Goal: Task Accomplishment & Management: Use online tool/utility

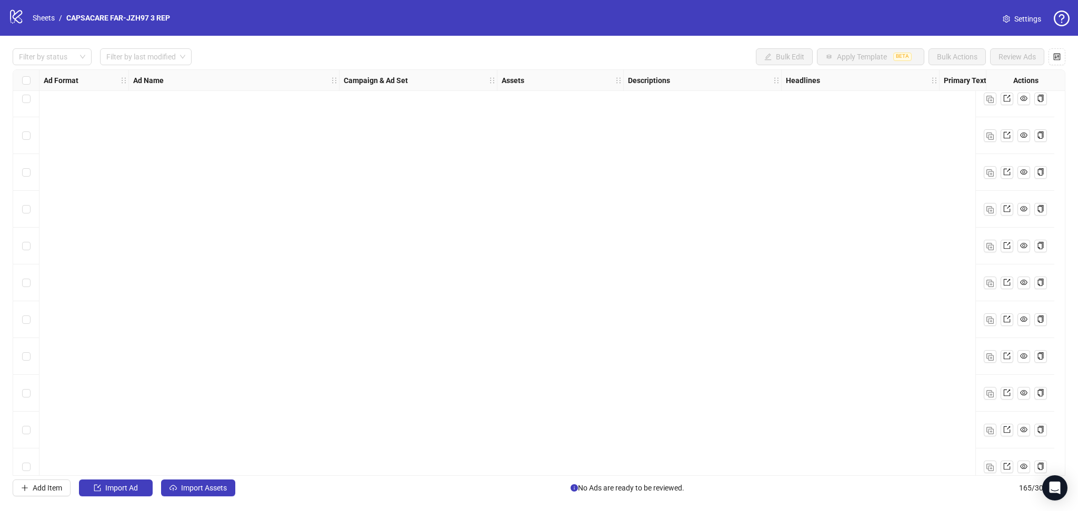
scroll to position [5696, 0]
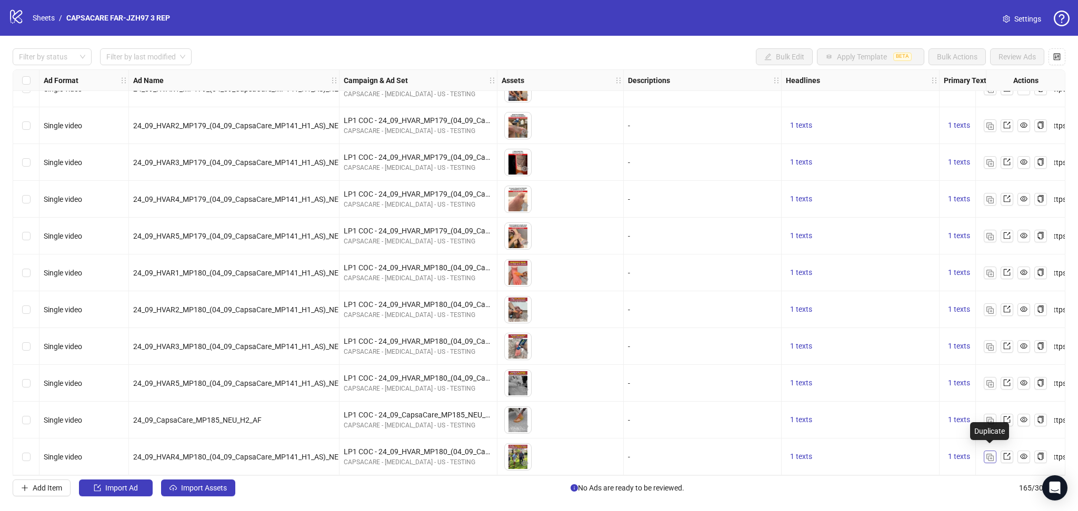
click at [992, 454] on img "button" at bounding box center [989, 457] width 7 height 7
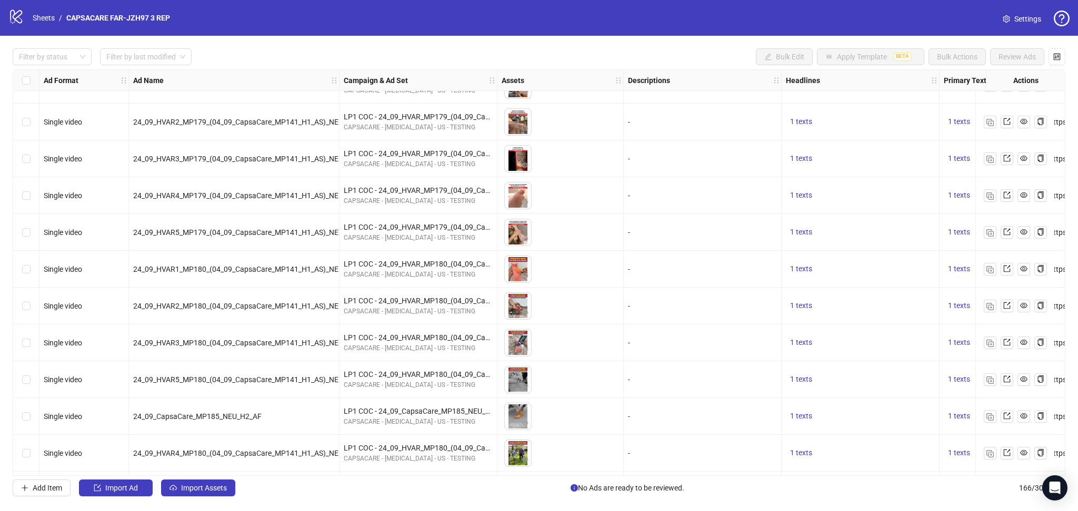
scroll to position [5733, 0]
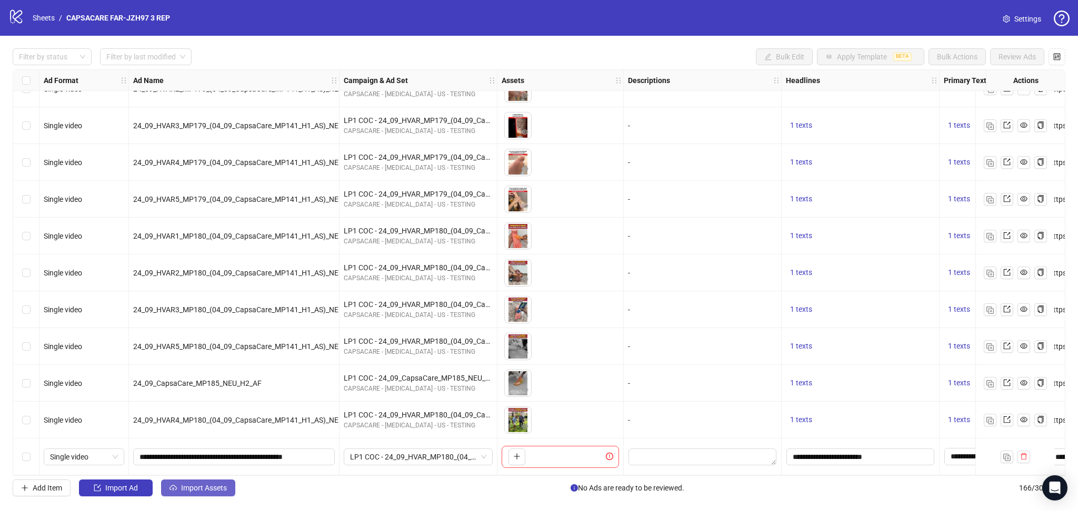
click at [203, 492] on span "Import Assets" at bounding box center [204, 488] width 46 height 8
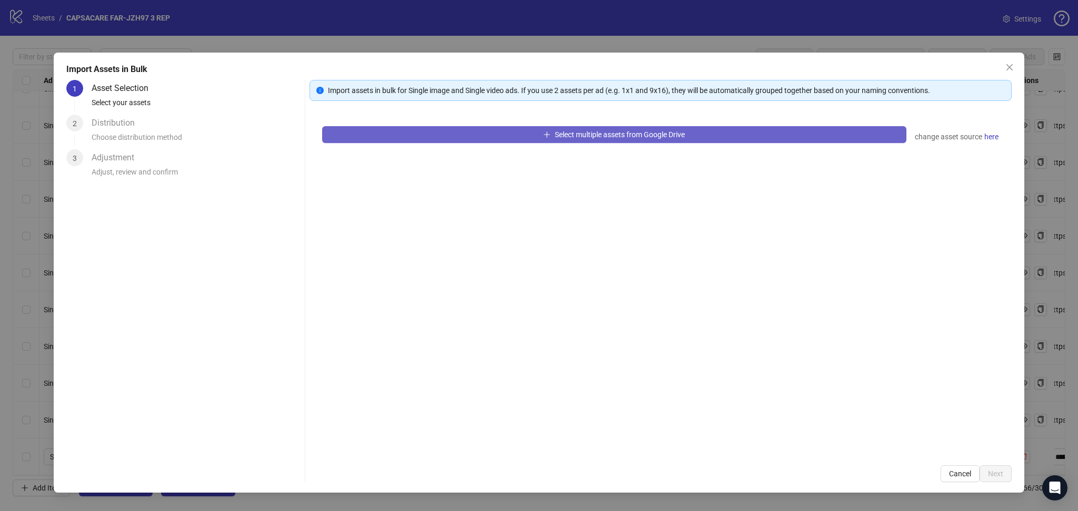
click at [498, 141] on button "Select multiple assets from Google Drive" at bounding box center [614, 134] width 584 height 17
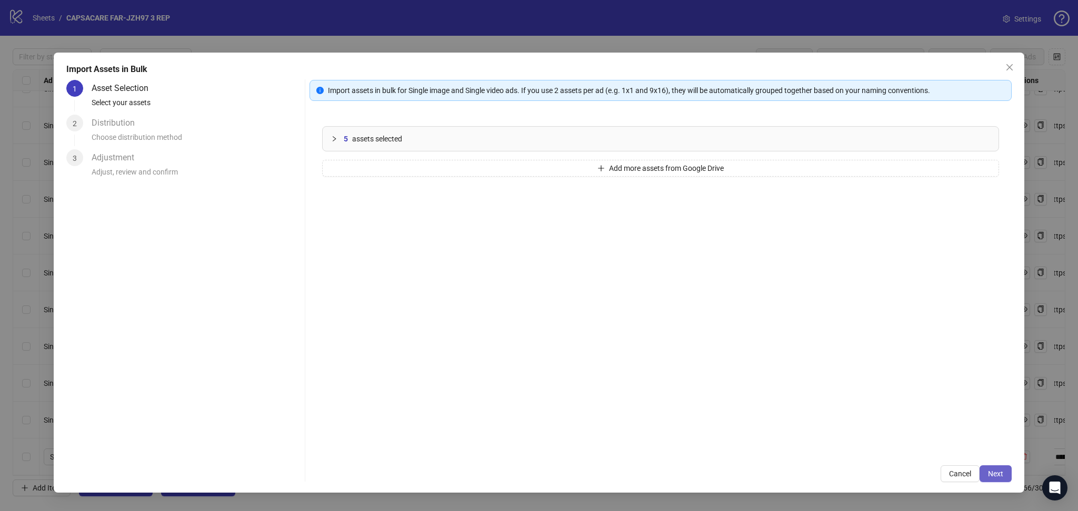
click at [999, 472] on span "Next" at bounding box center [995, 474] width 15 height 8
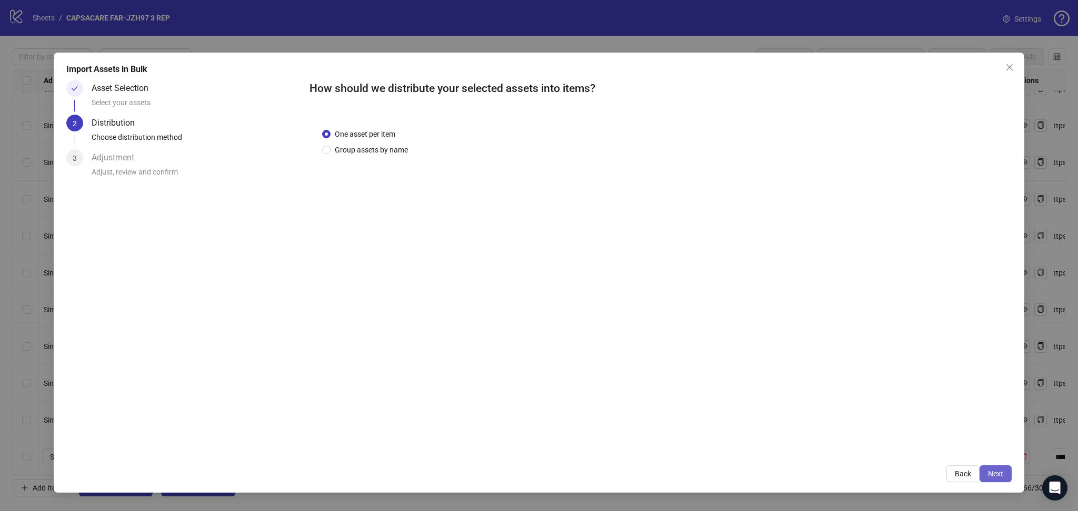
click at [1002, 469] on button "Next" at bounding box center [995, 474] width 32 height 17
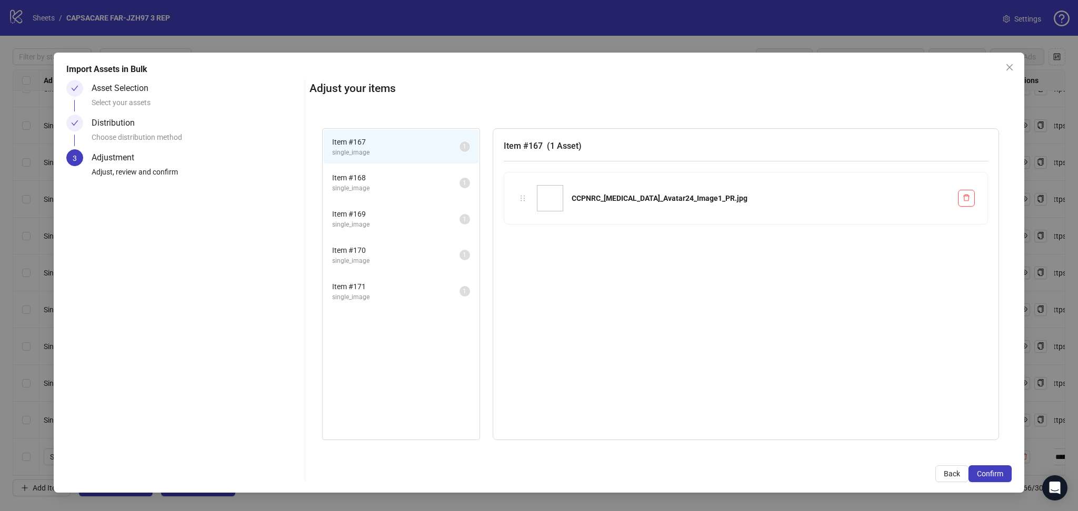
click at [1002, 469] on button "Confirm" at bounding box center [989, 474] width 43 height 17
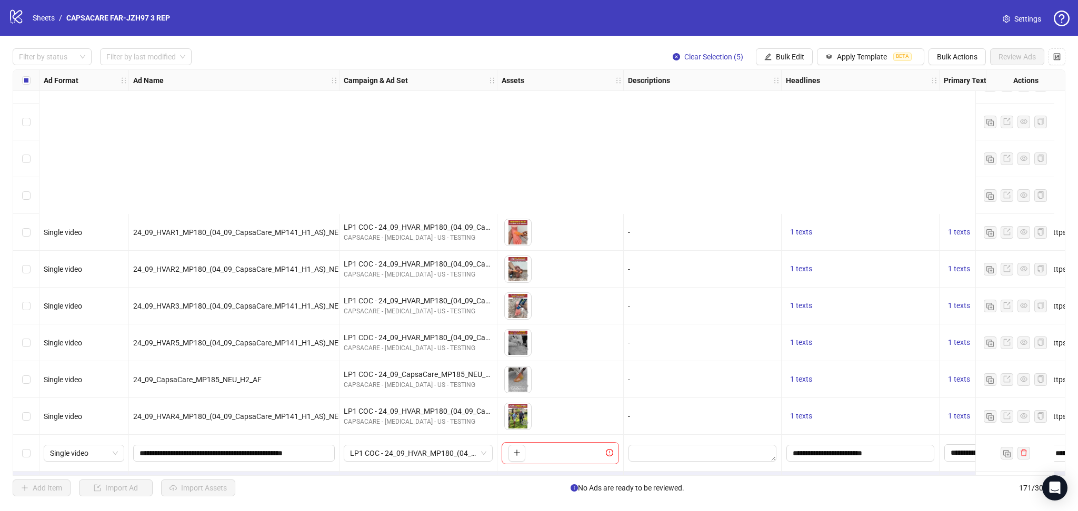
scroll to position [5916, 0]
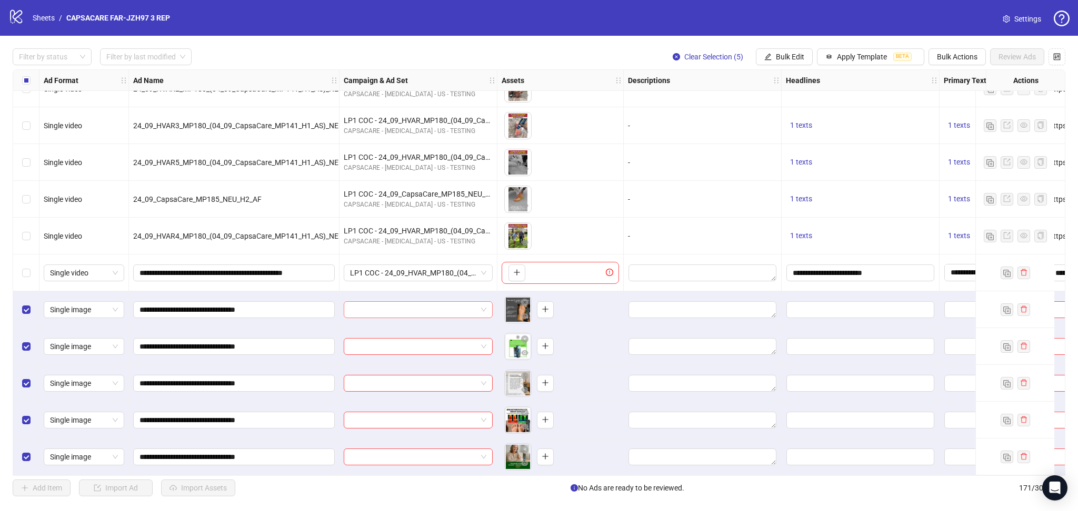
click at [414, 308] on input "search" at bounding box center [413, 310] width 127 height 16
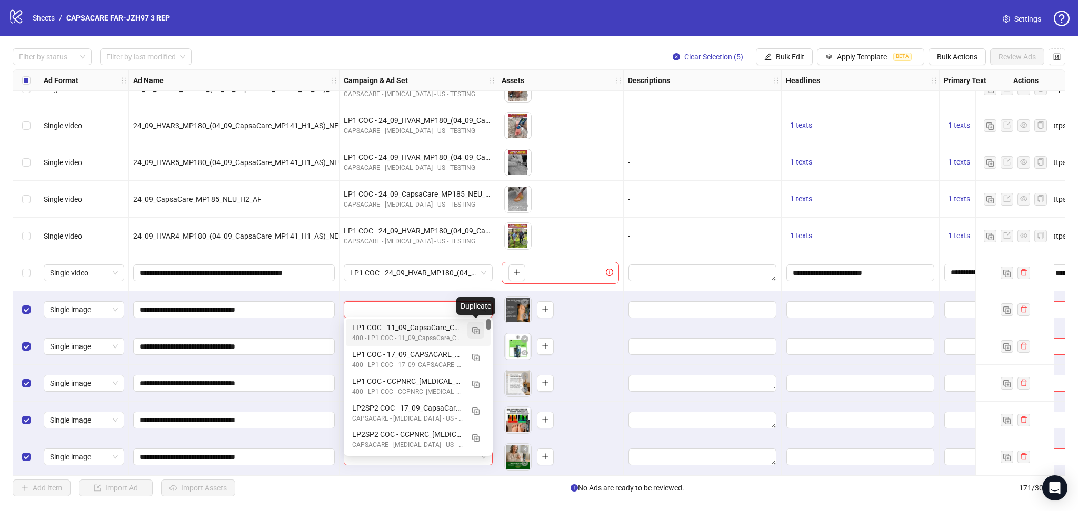
click at [472, 330] on img "button" at bounding box center [475, 330] width 7 height 7
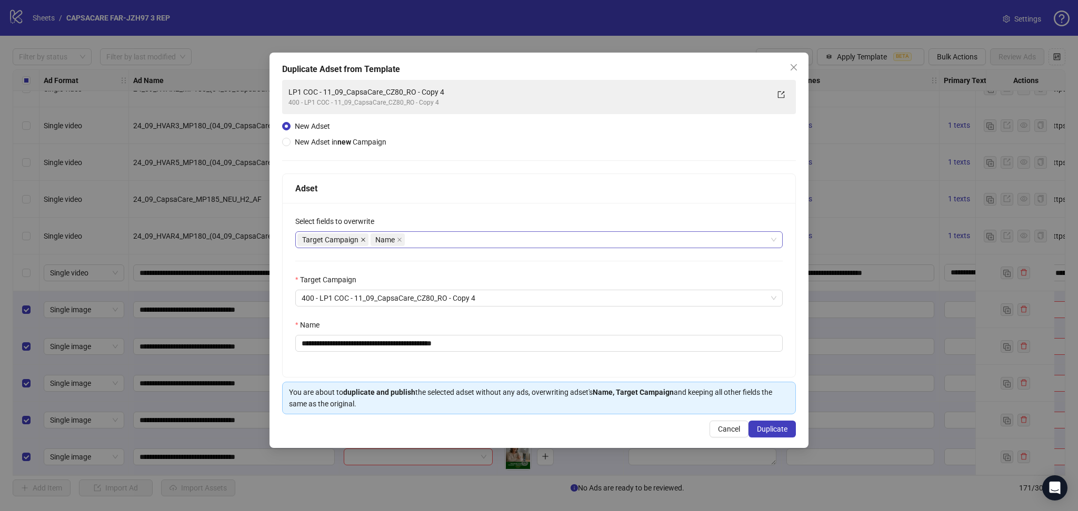
click at [364, 240] on icon "close" at bounding box center [362, 239] width 5 height 5
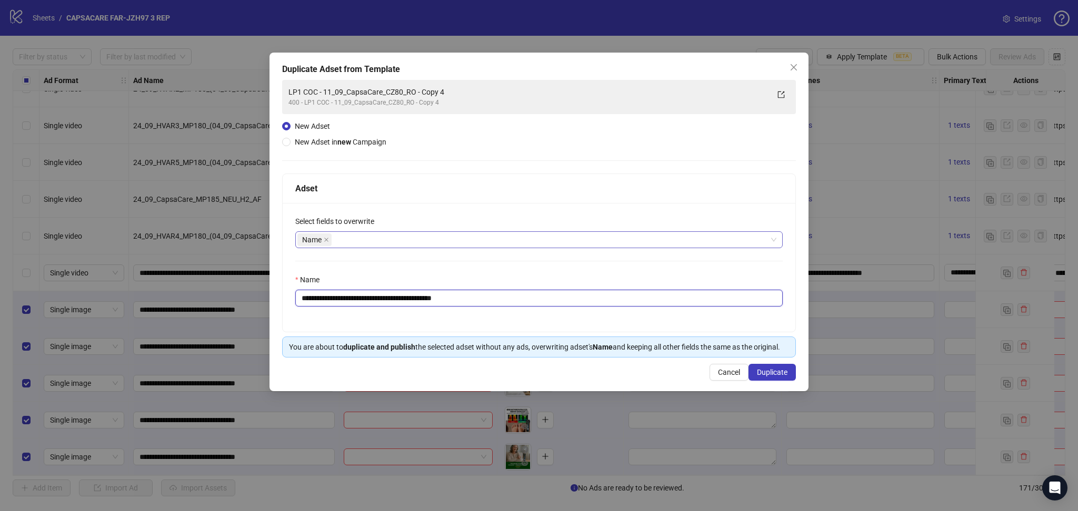
drag, startPoint x: 335, startPoint y: 298, endPoint x: 619, endPoint y: 294, distance: 283.6
click at [605, 283] on div "**********" at bounding box center [538, 290] width 487 height 33
paste input "text"
type input "**********"
click at [766, 371] on span "Duplicate" at bounding box center [772, 372] width 31 height 8
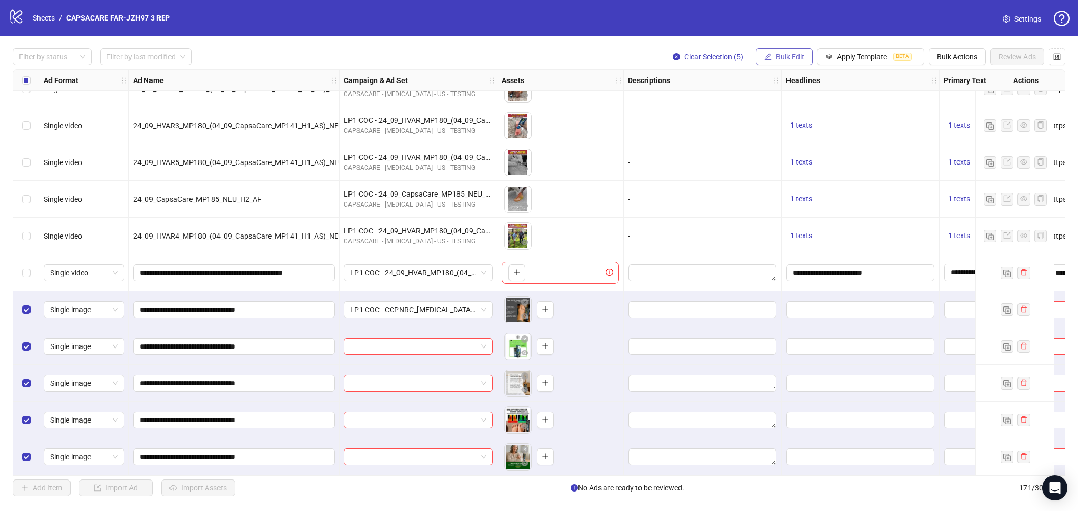
click at [795, 53] on span "Bulk Edit" at bounding box center [790, 57] width 28 height 8
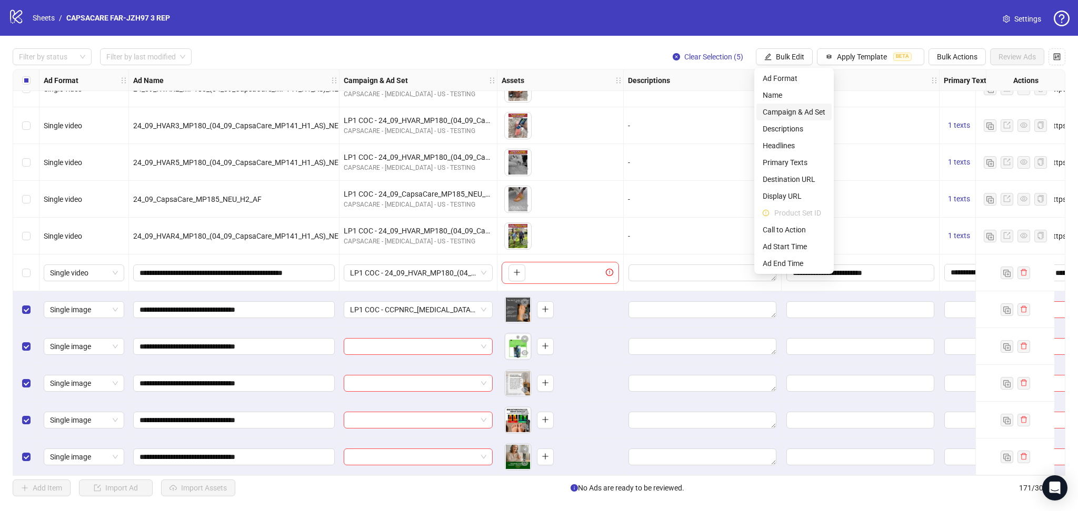
click at [805, 107] on span "Campaign & Ad Set" at bounding box center [793, 112] width 63 height 12
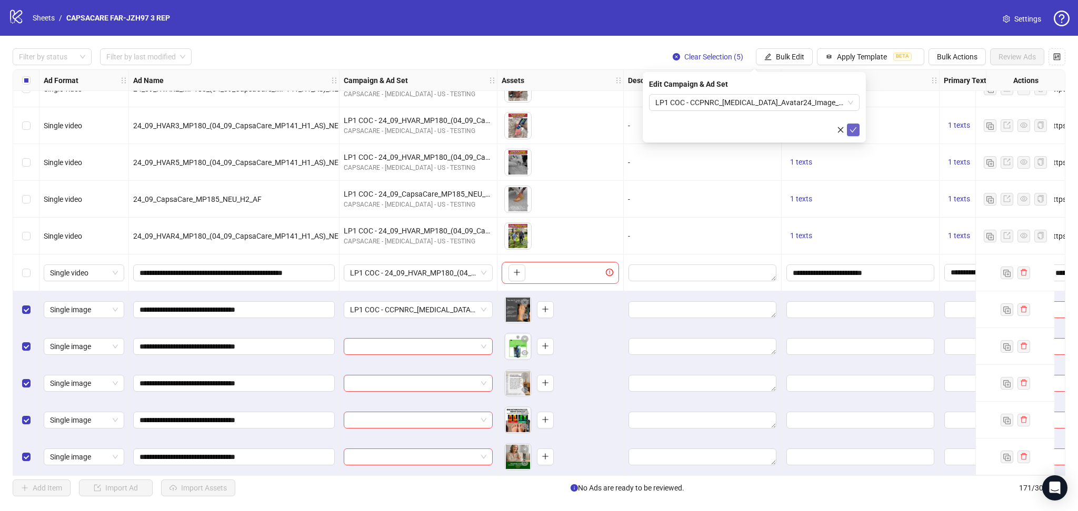
click at [853, 128] on icon "check" at bounding box center [852, 129] width 7 height 7
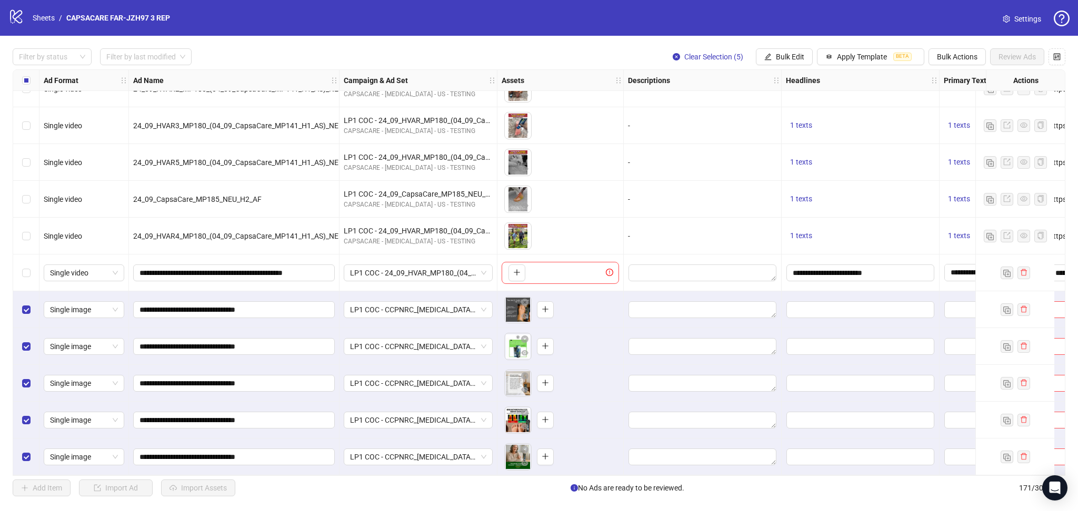
click at [24, 76] on label "Select all rows" at bounding box center [26, 81] width 8 height 12
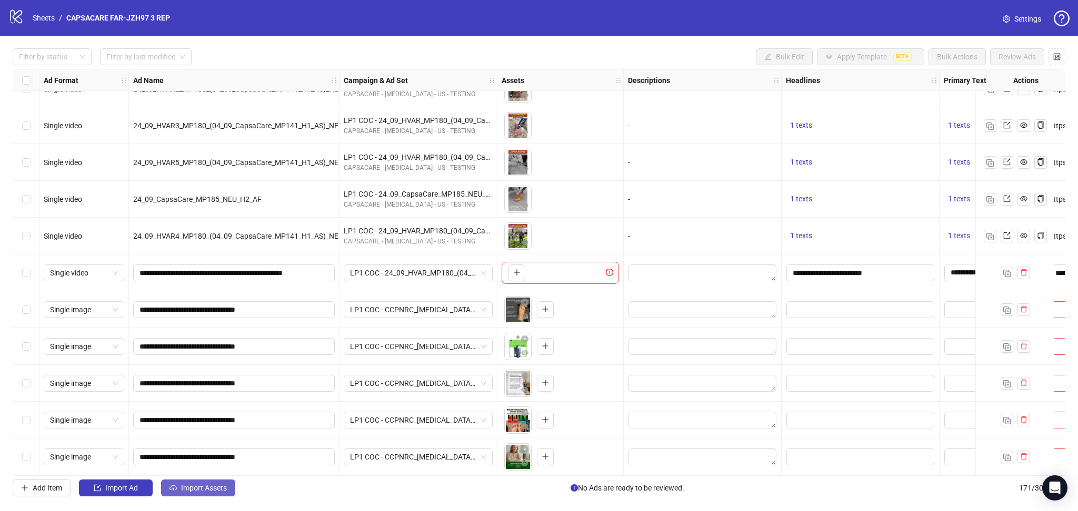
click at [187, 492] on span "Import Assets" at bounding box center [204, 488] width 46 height 8
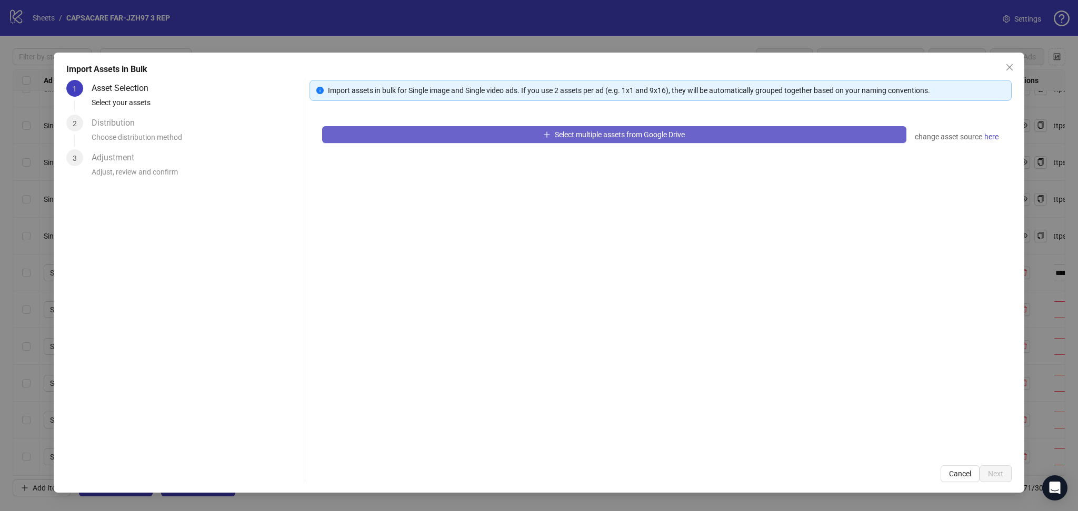
click at [438, 127] on button "Select multiple assets from Google Drive" at bounding box center [614, 134] width 584 height 17
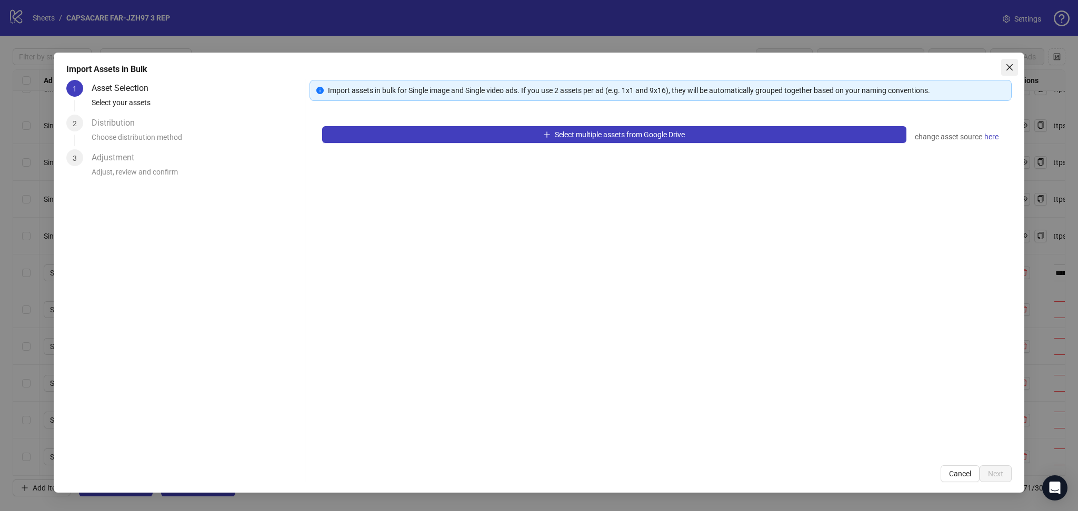
click at [1006, 67] on icon "close" at bounding box center [1009, 67] width 8 height 8
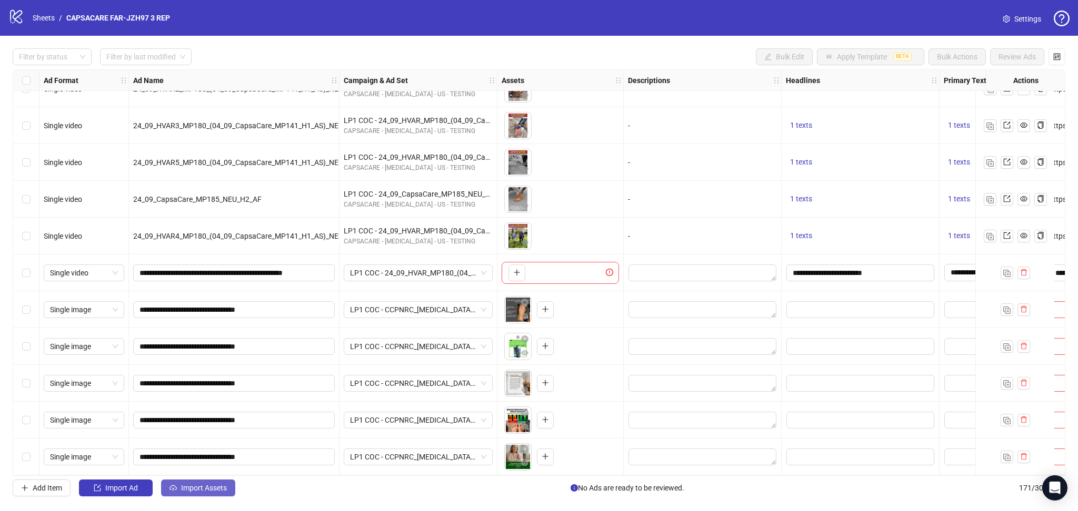
click at [196, 490] on span "Import Assets" at bounding box center [204, 488] width 46 height 8
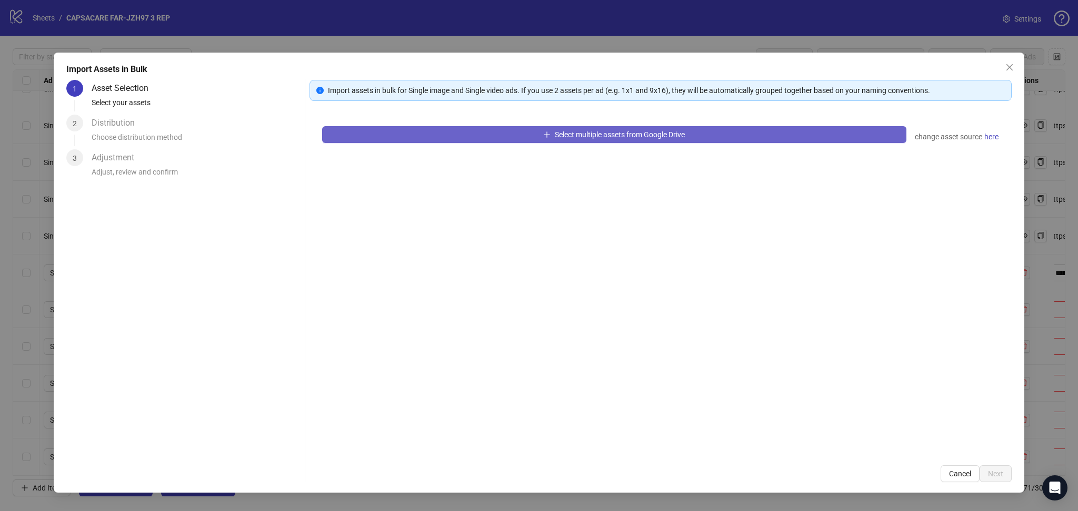
click at [469, 137] on button "Select multiple assets from Google Drive" at bounding box center [614, 134] width 584 height 17
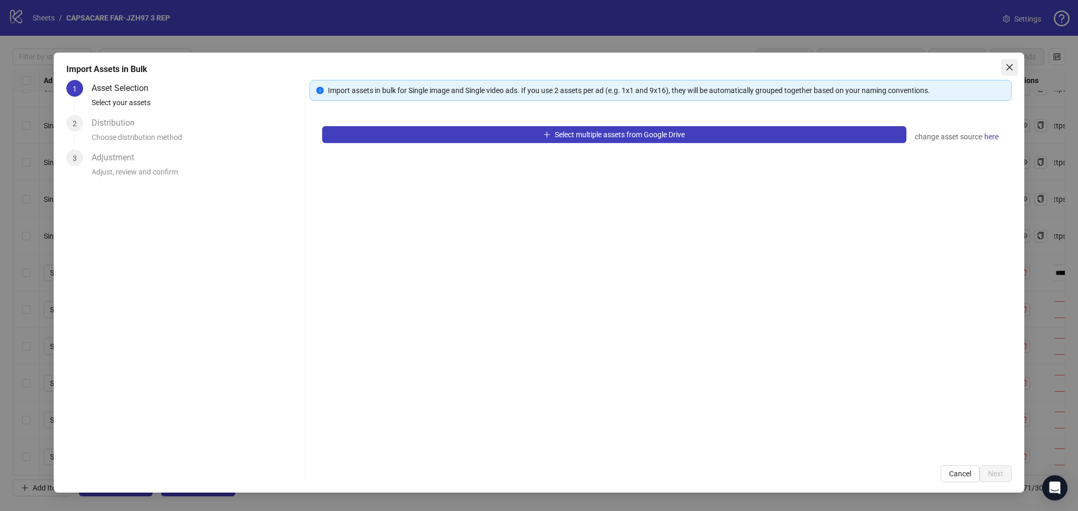
click at [1004, 63] on span "Close" at bounding box center [1009, 67] width 17 height 8
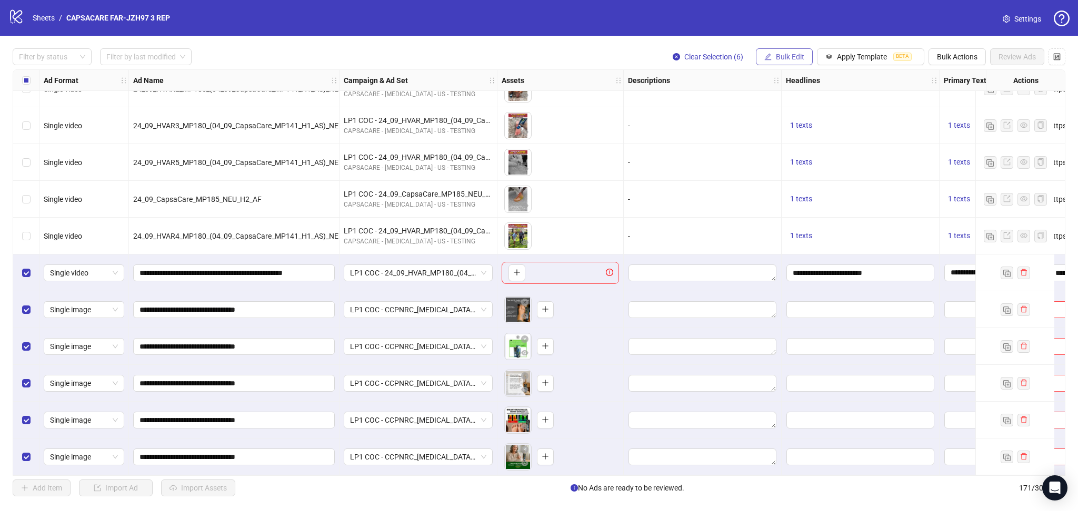
click at [788, 56] on span "Bulk Edit" at bounding box center [790, 57] width 28 height 8
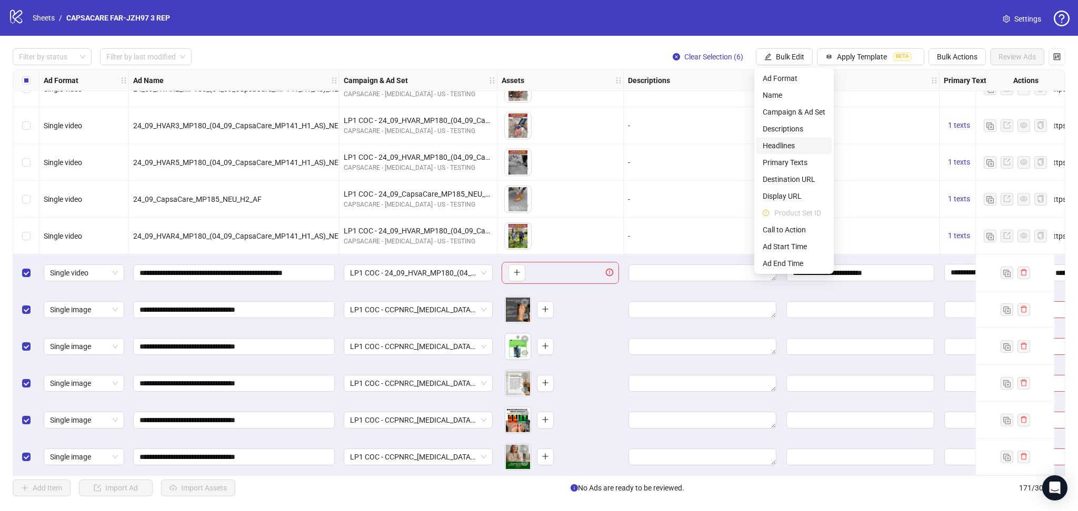
click at [799, 148] on span "Headlines" at bounding box center [793, 146] width 63 height 12
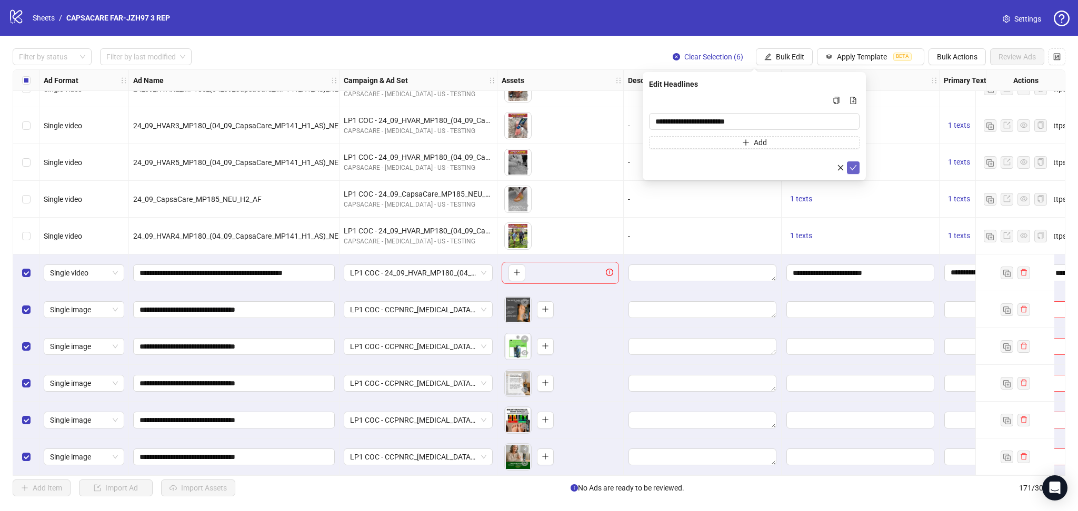
click at [849, 169] on icon "check" at bounding box center [852, 167] width 7 height 7
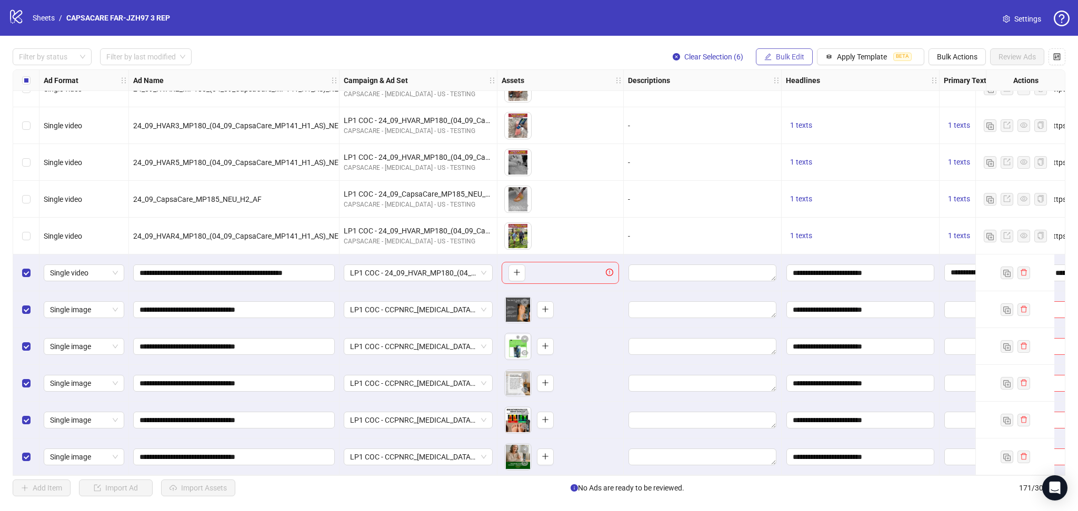
click at [776, 59] on span "Bulk Edit" at bounding box center [790, 57] width 28 height 8
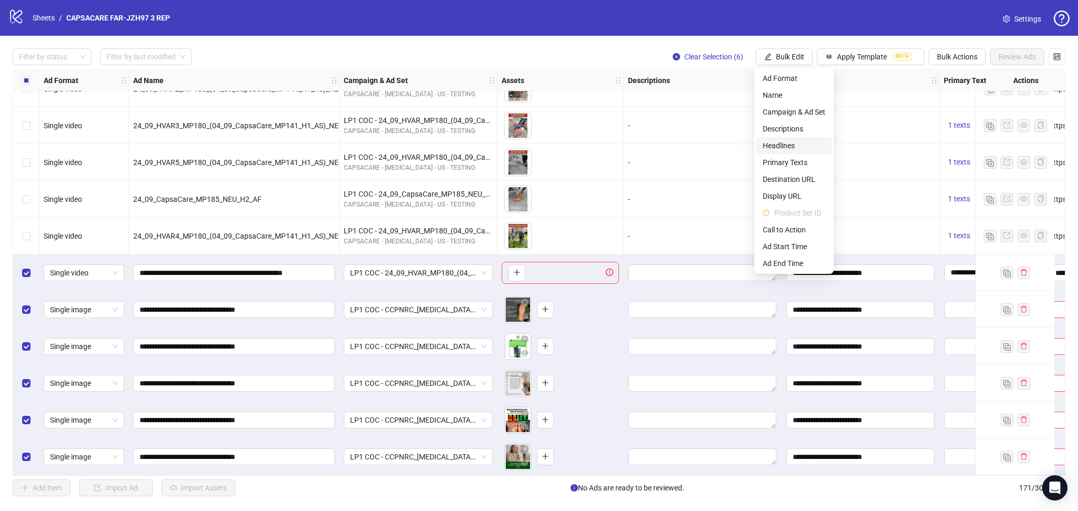
click at [799, 145] on span "Headlines" at bounding box center [793, 146] width 63 height 12
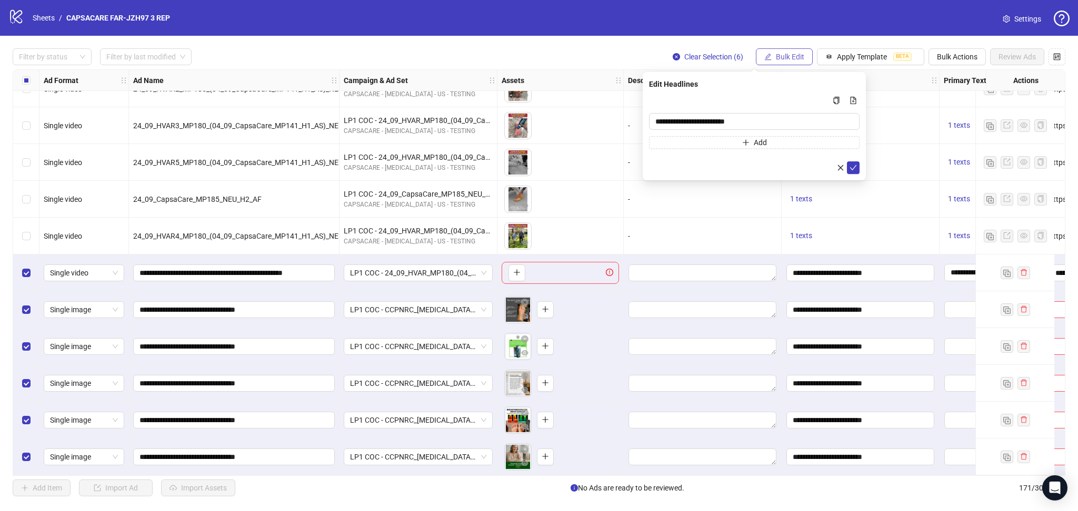
click at [772, 53] on button "Bulk Edit" at bounding box center [784, 56] width 57 height 17
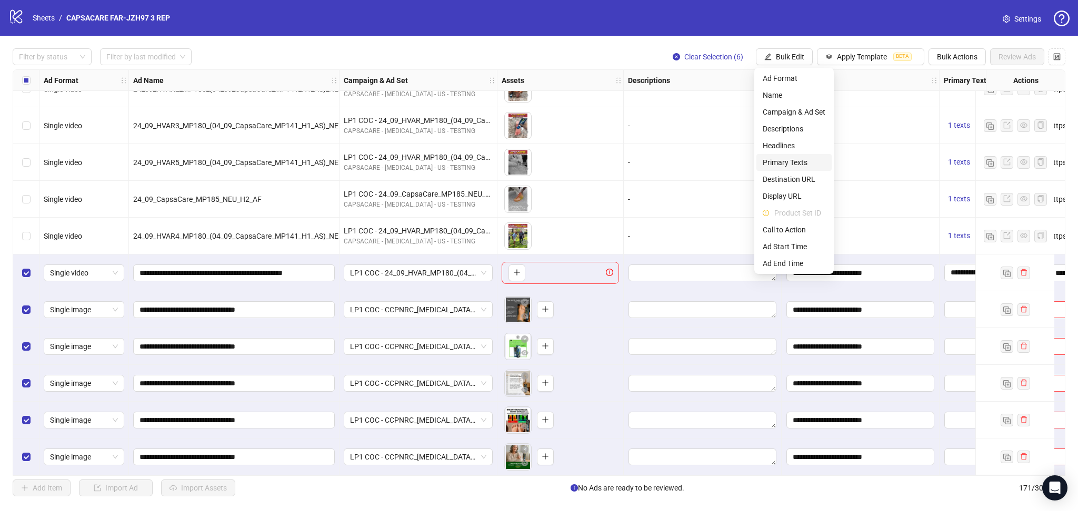
click at [785, 159] on span "Primary Texts" at bounding box center [793, 163] width 63 height 12
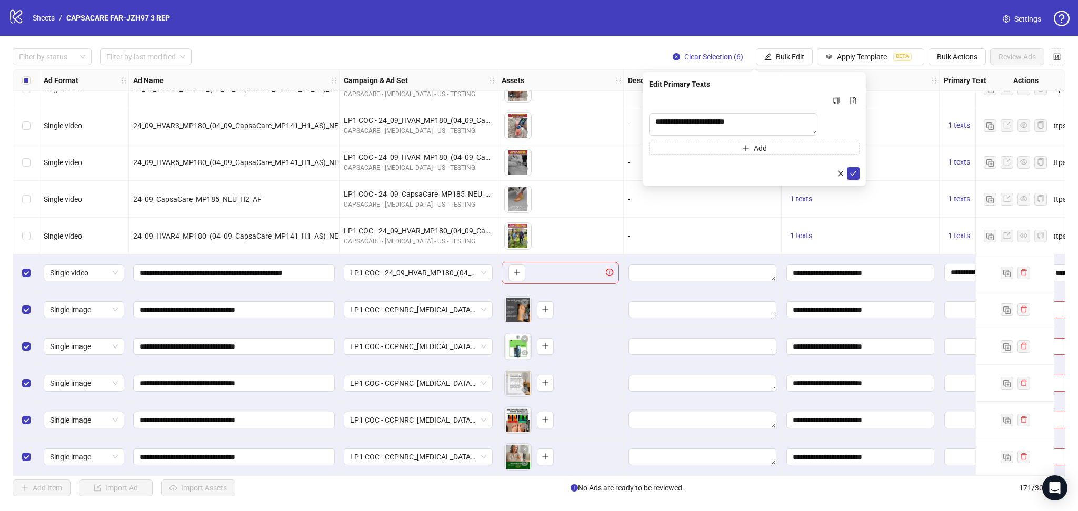
click at [797, 34] on div "logo/logo-mobile Sheets / CAPSACARE FAR-JZH97 3 REP Settings" at bounding box center [539, 18] width 1078 height 36
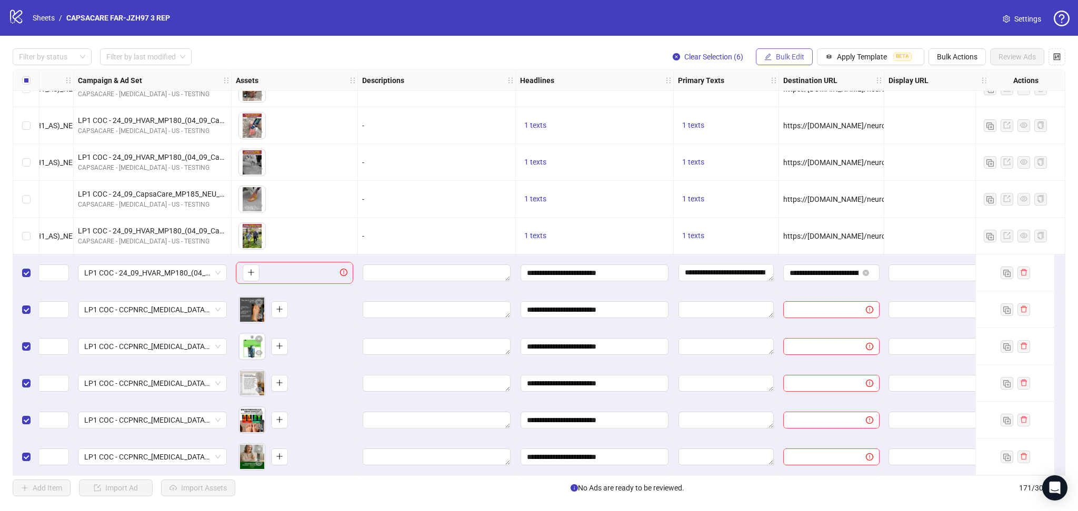
click at [776, 58] on button "Bulk Edit" at bounding box center [784, 56] width 57 height 17
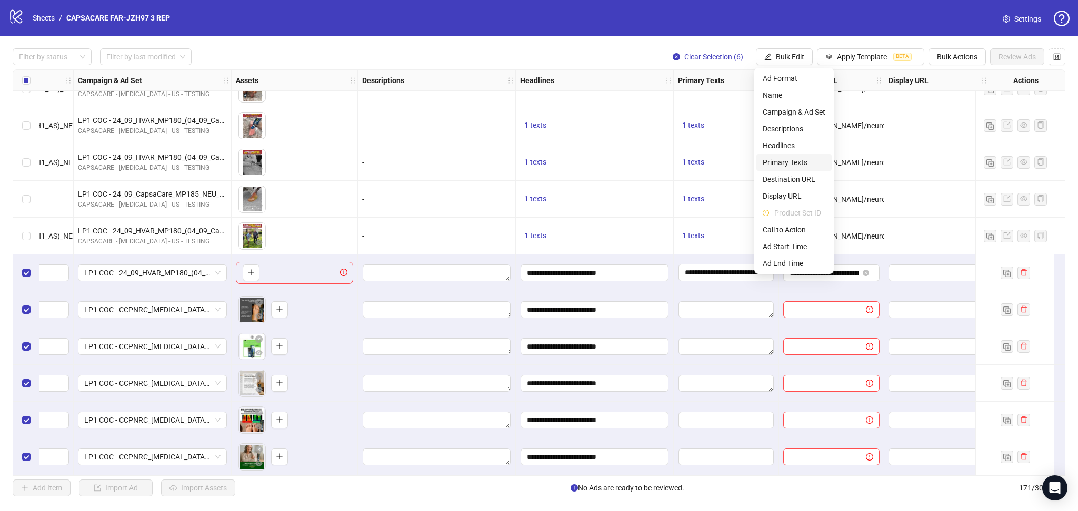
click at [796, 162] on span "Primary Texts" at bounding box center [793, 163] width 63 height 12
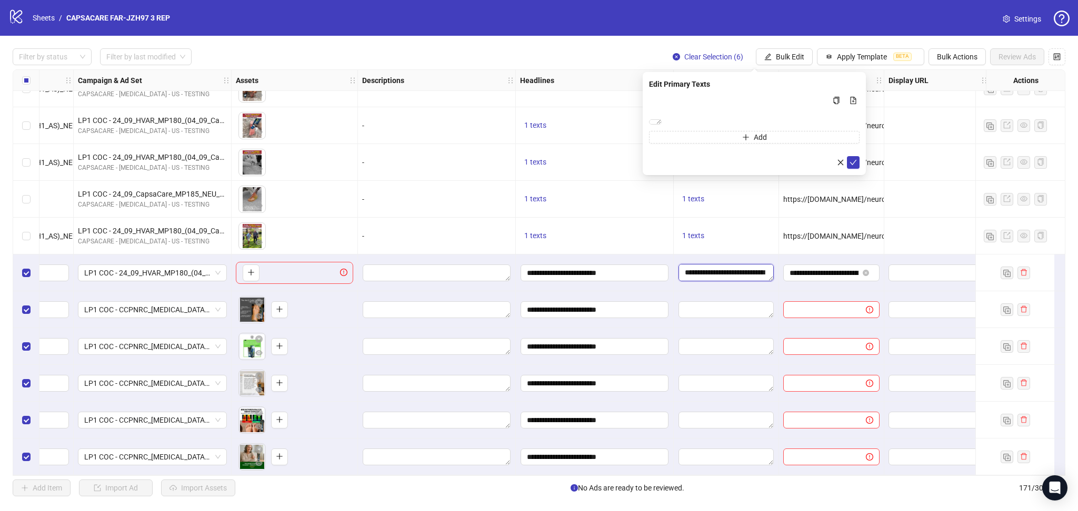
click at [731, 268] on textarea "**********" at bounding box center [725, 272] width 95 height 17
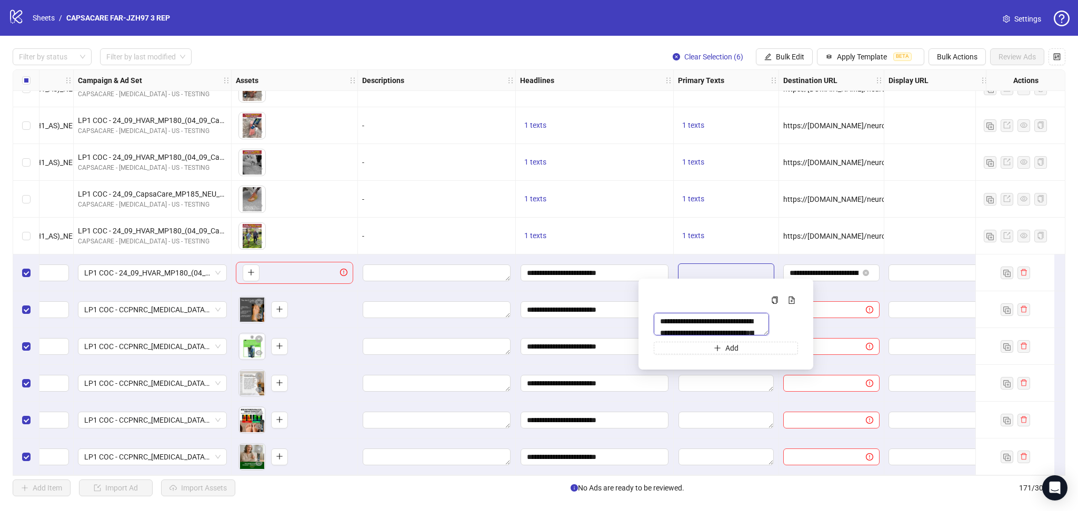
click at [726, 320] on textarea "**********" at bounding box center [710, 324] width 115 height 23
click at [778, 62] on button "Bulk Edit" at bounding box center [784, 56] width 57 height 17
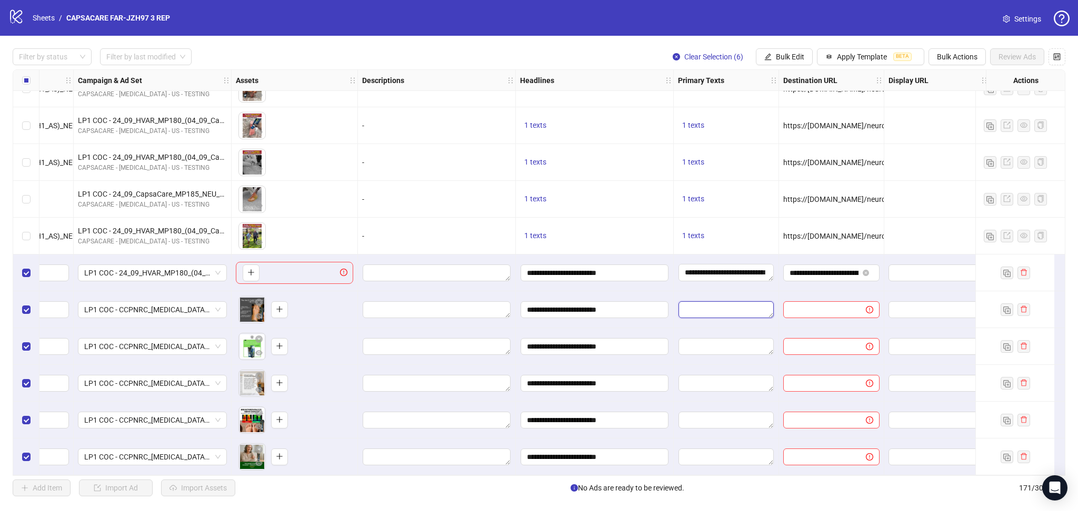
click at [702, 308] on textarea "Edit values" at bounding box center [725, 309] width 95 height 17
click at [701, 356] on textarea "Multi-text input container - paste or copy values" at bounding box center [725, 364] width 144 height 28
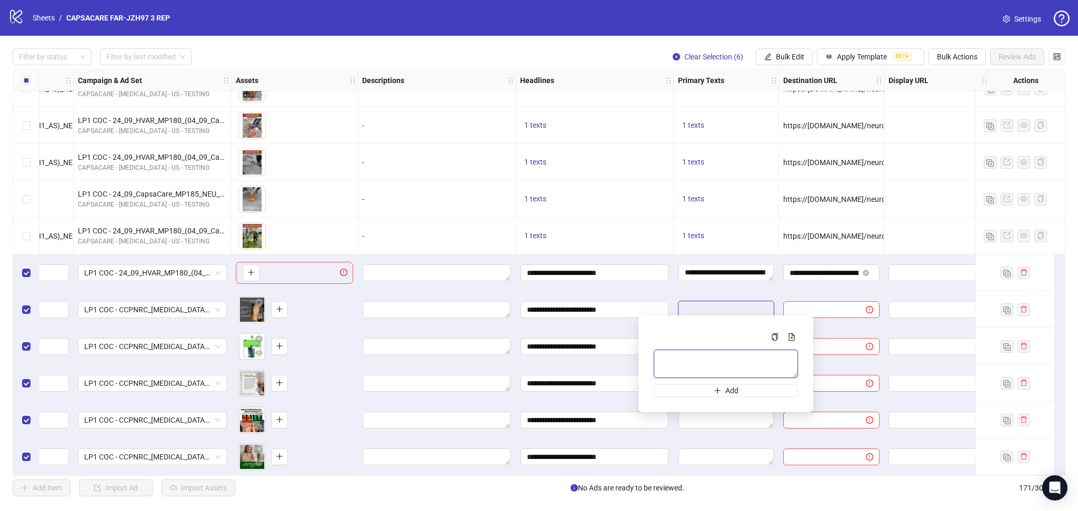
paste textarea "**********"
type textarea "**********"
click at [637, 195] on div "1 texts" at bounding box center [594, 199] width 149 height 13
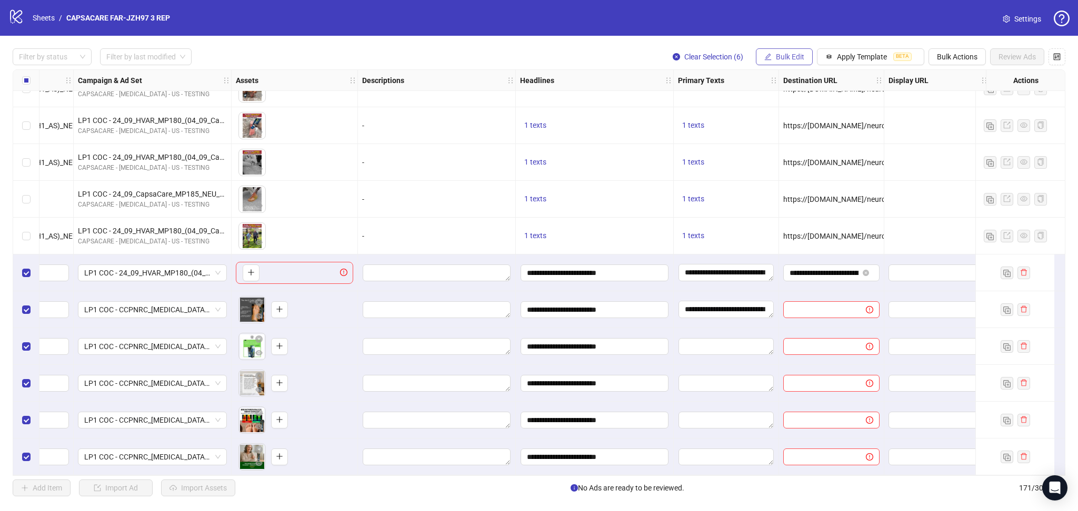
click at [787, 58] on span "Bulk Edit" at bounding box center [790, 57] width 28 height 8
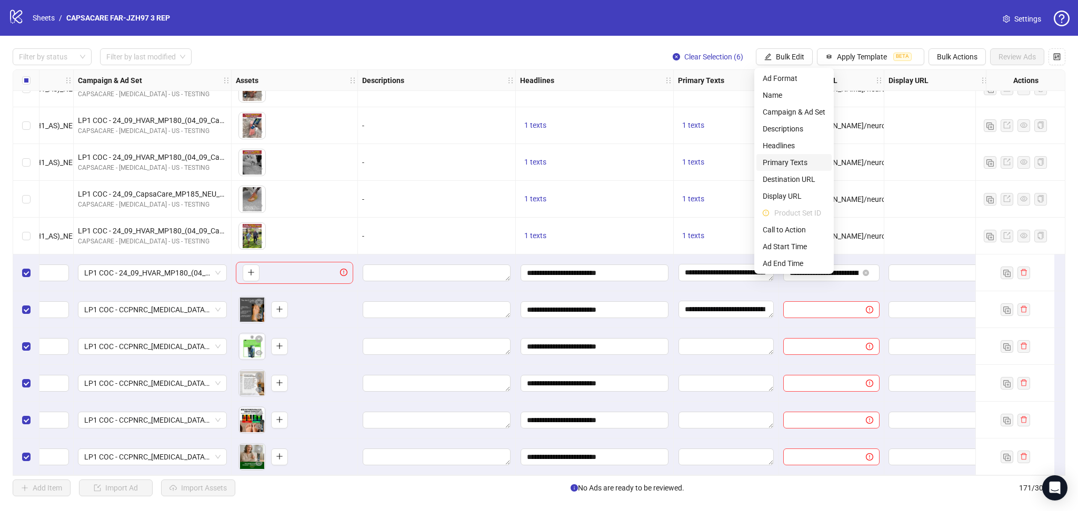
click at [796, 159] on span "Primary Texts" at bounding box center [793, 163] width 63 height 12
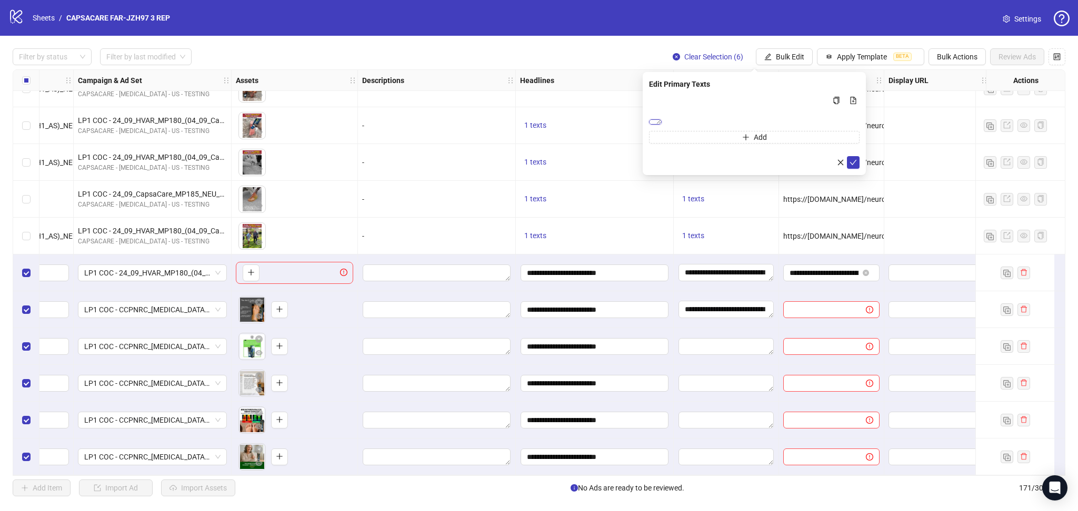
click at [661, 124] on textarea "**********" at bounding box center [655, 121] width 13 height 5
paste textarea "**********"
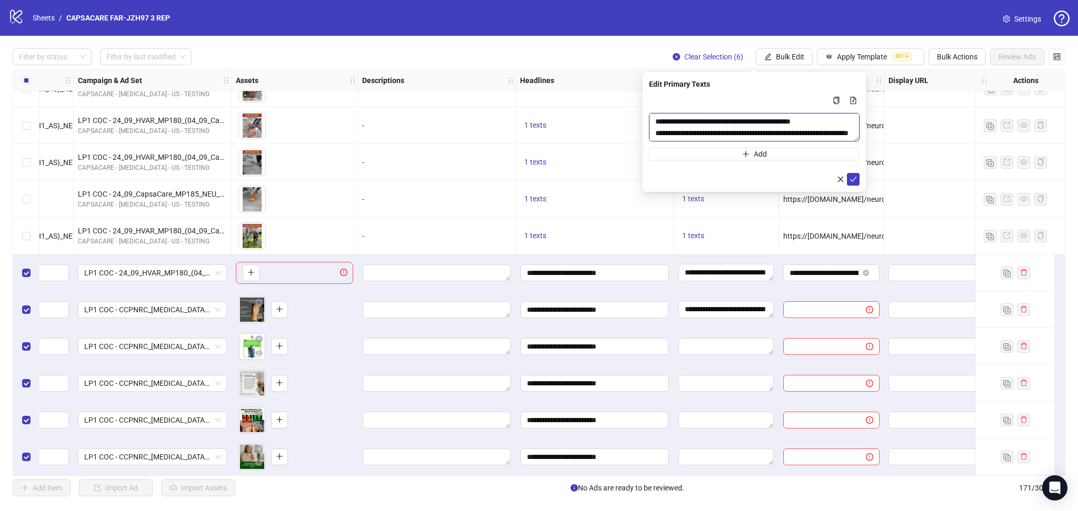
type textarea "**********"
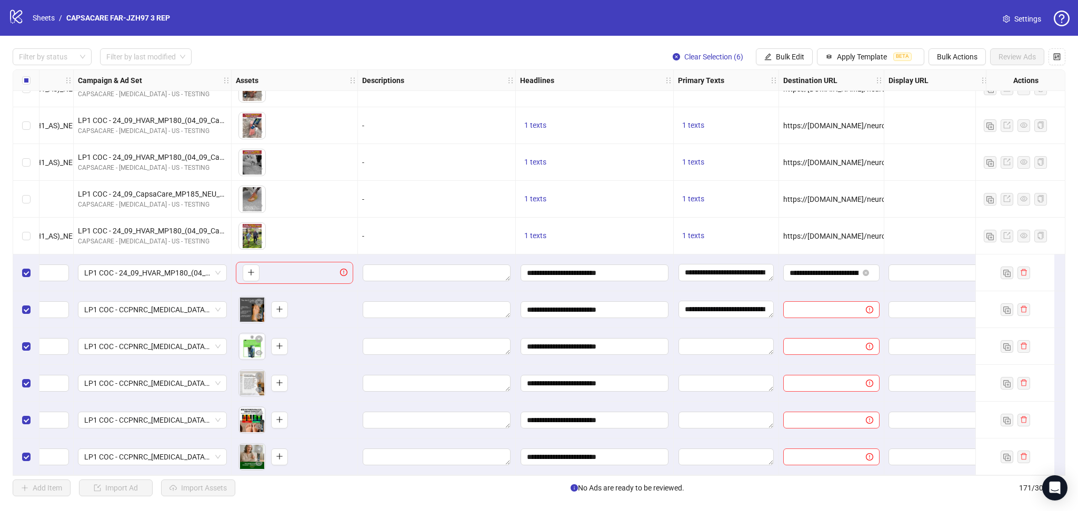
click at [703, 22] on div "logo/logo-mobile Sheets / CAPSACARE FAR-JZH97 3 REP Settings" at bounding box center [538, 17] width 1061 height 19
click at [779, 64] on button "Bulk Edit" at bounding box center [784, 56] width 57 height 17
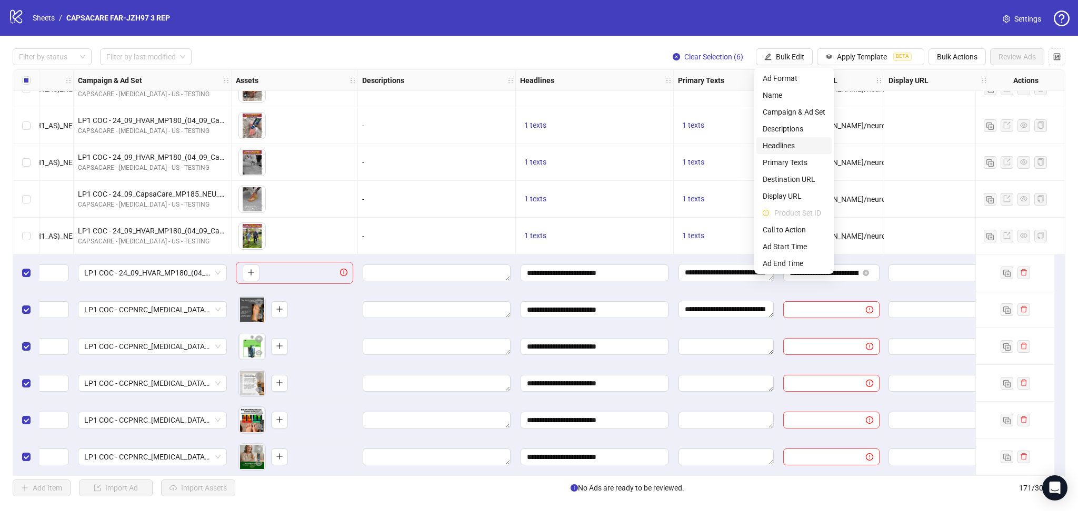
click at [793, 143] on span "Headlines" at bounding box center [793, 146] width 63 height 12
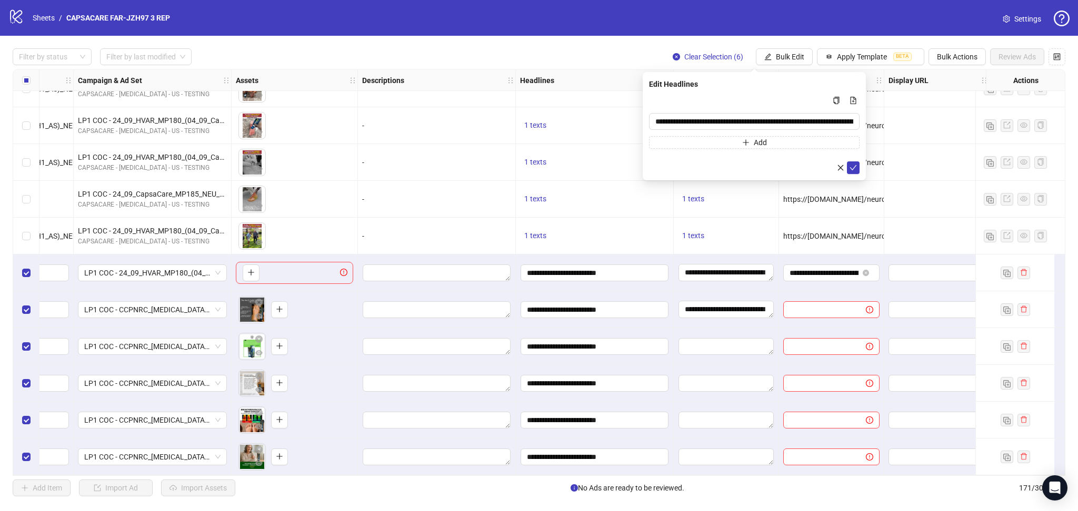
click at [738, 4] on div "logo/logo-mobile Sheets / CAPSACARE FAR-JZH97 3 REP Settings" at bounding box center [539, 18] width 1078 height 36
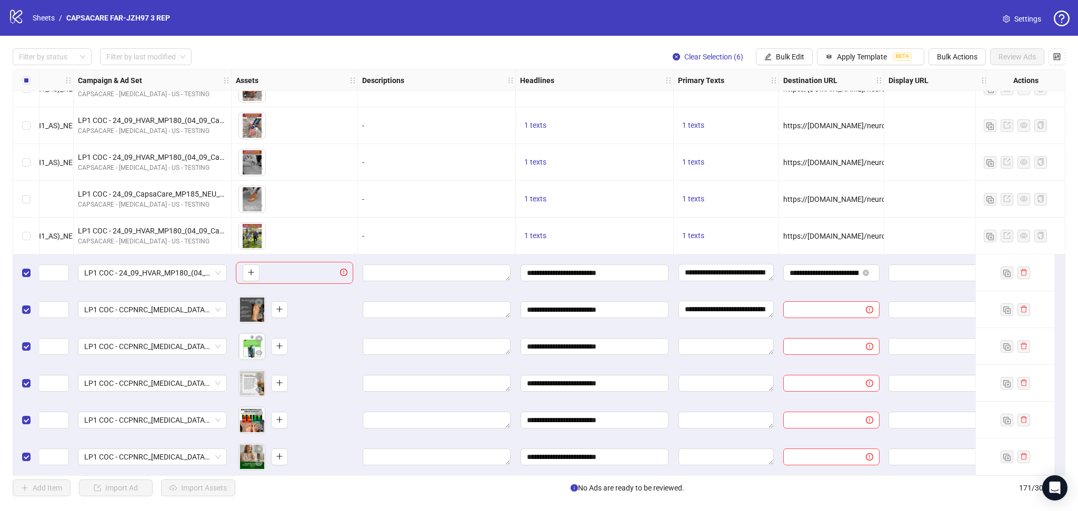
click at [784, 65] on div "Bulk Edit" at bounding box center [784, 56] width 57 height 17
click at [793, 57] on span "Bulk Edit" at bounding box center [790, 57] width 28 height 8
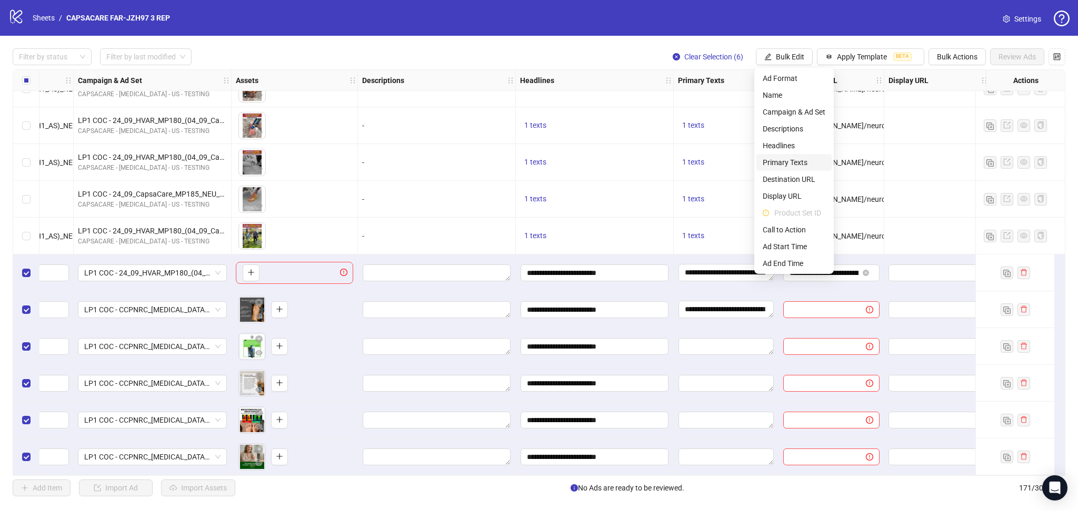
click at [792, 162] on span "Primary Texts" at bounding box center [793, 163] width 63 height 12
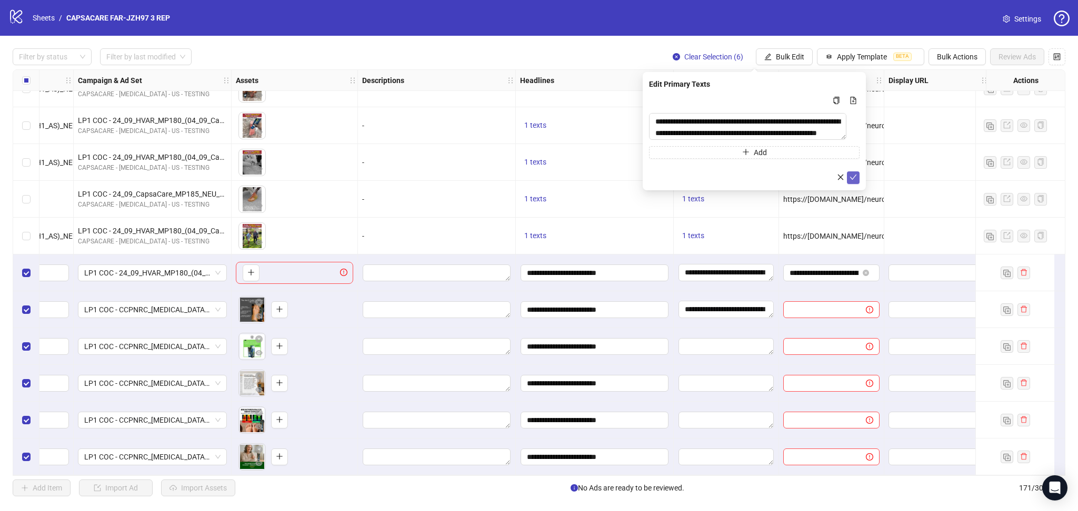
click at [852, 180] on icon "check" at bounding box center [852, 177] width 7 height 7
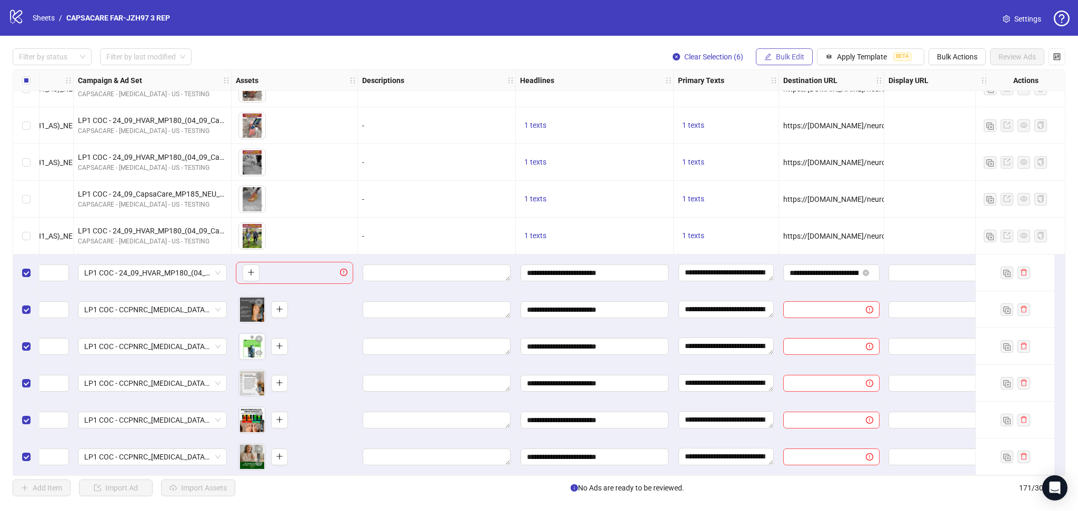
click at [780, 59] on span "Bulk Edit" at bounding box center [790, 57] width 28 height 8
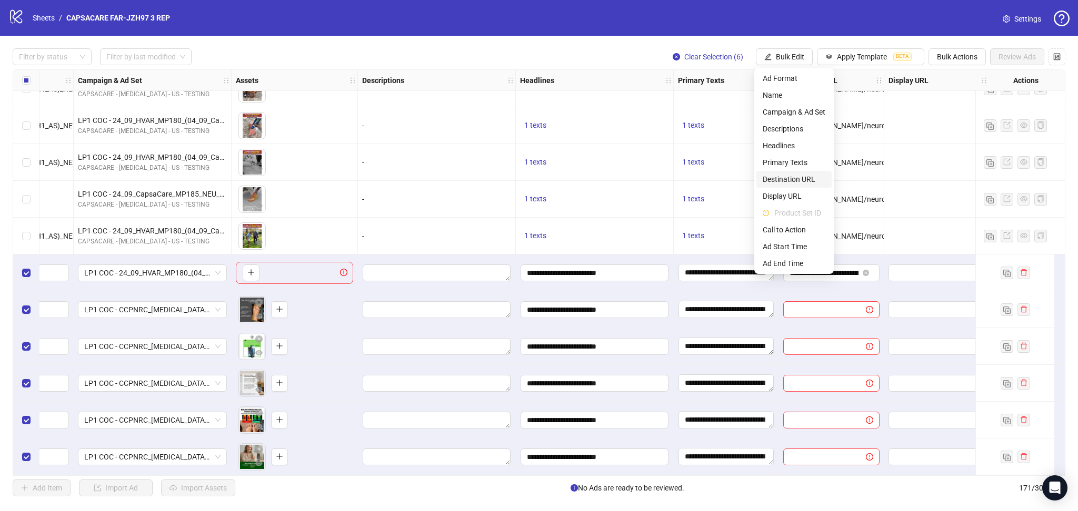
click at [795, 177] on span "Destination URL" at bounding box center [793, 180] width 63 height 12
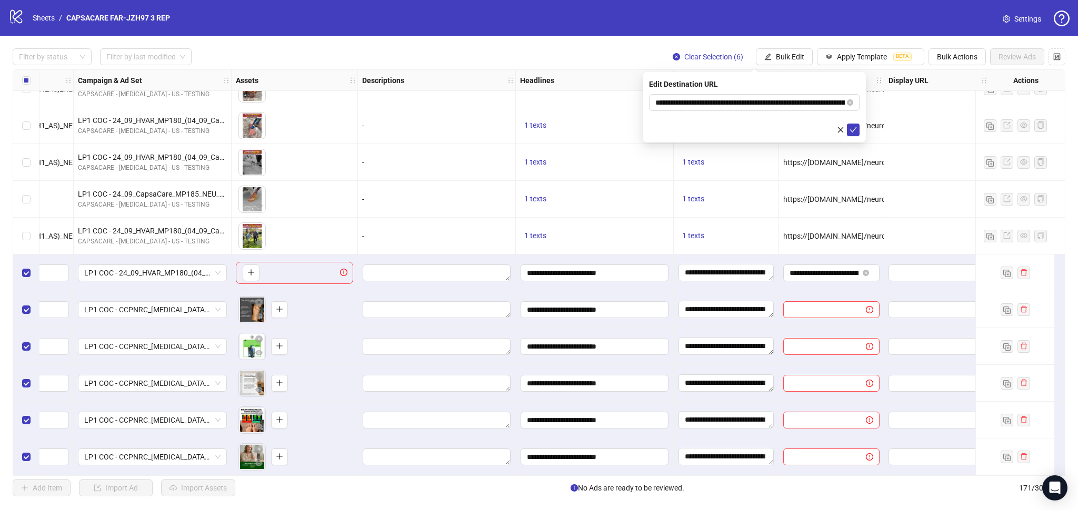
click at [859, 131] on div "**********" at bounding box center [753, 107] width 223 height 71
click at [852, 132] on icon "check" at bounding box center [852, 129] width 7 height 7
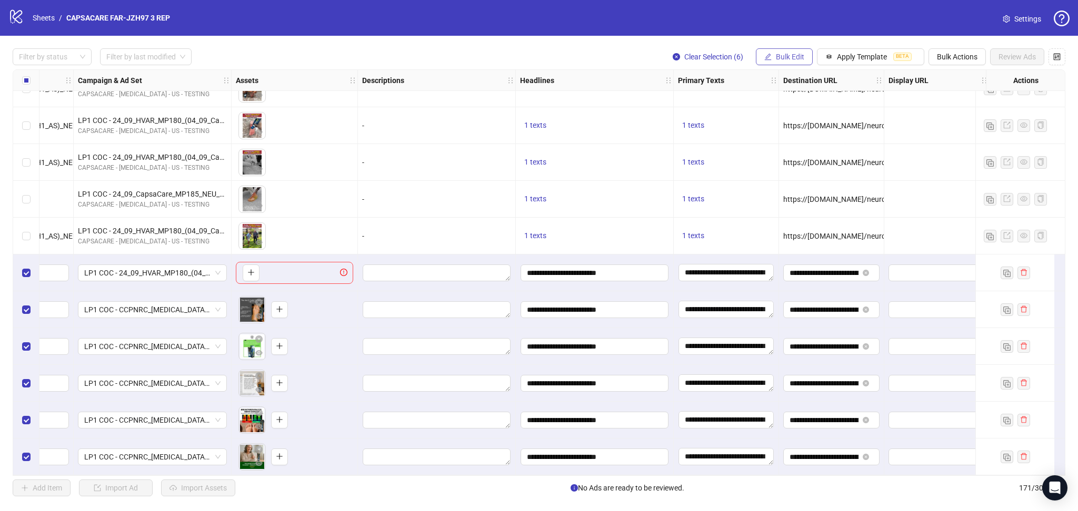
click at [780, 49] on div "Filter by status Filter by last modified Clear Selection (6) Bulk Edit Apply Te…" at bounding box center [539, 273] width 1078 height 474
click at [775, 48] on div "Filter by status Filter by last modified Clear Selection (6) Bulk Edit Apply Te…" at bounding box center [539, 273] width 1078 height 474
click at [782, 57] on span "Bulk Edit" at bounding box center [790, 57] width 28 height 8
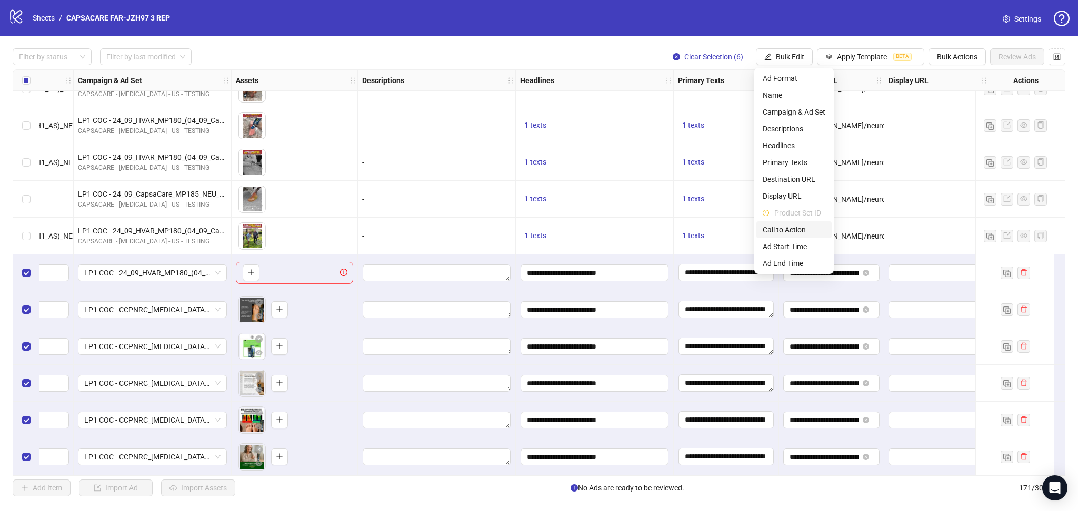
click at [795, 228] on span "Call to Action" at bounding box center [793, 230] width 63 height 12
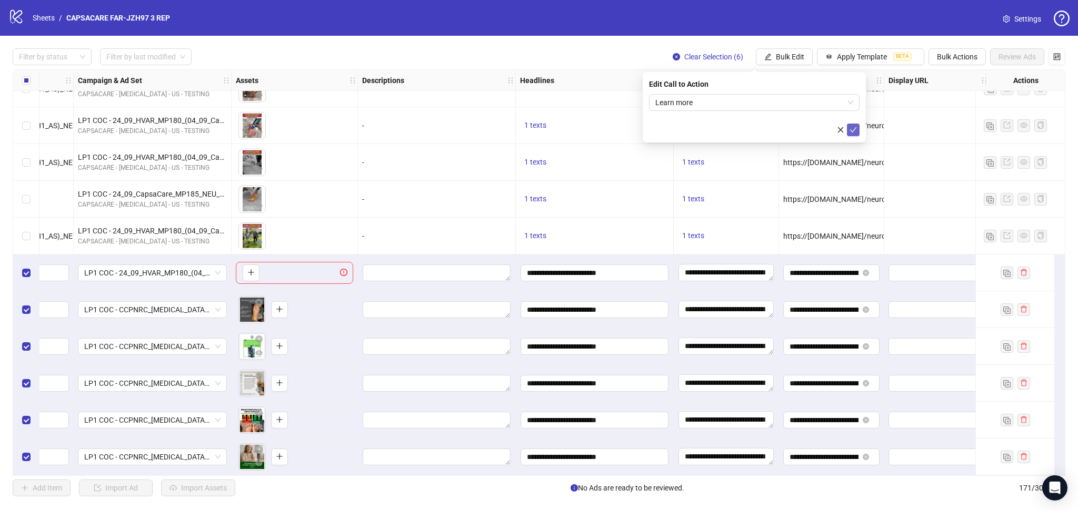
click at [855, 132] on icon "check" at bounding box center [852, 129] width 7 height 7
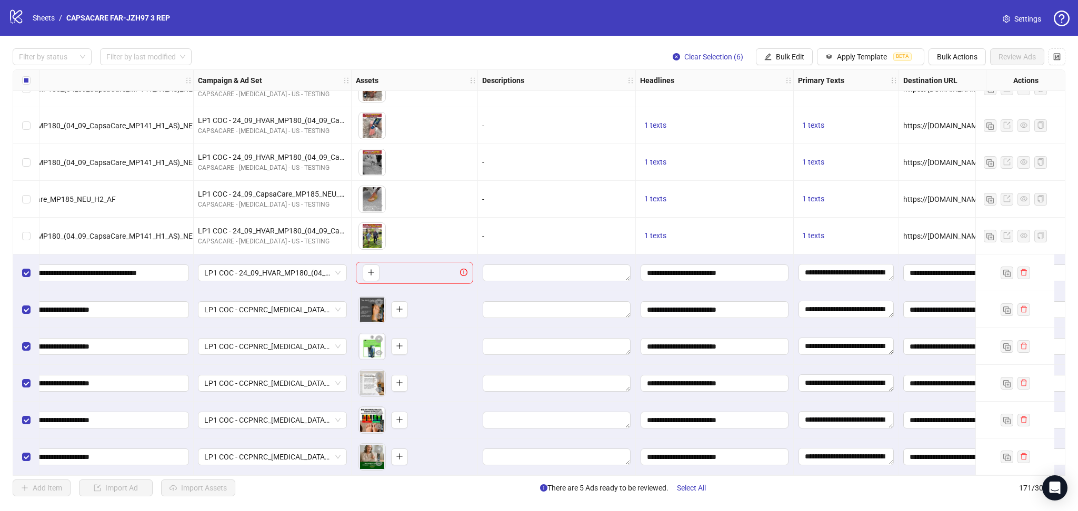
scroll to position [5916, 0]
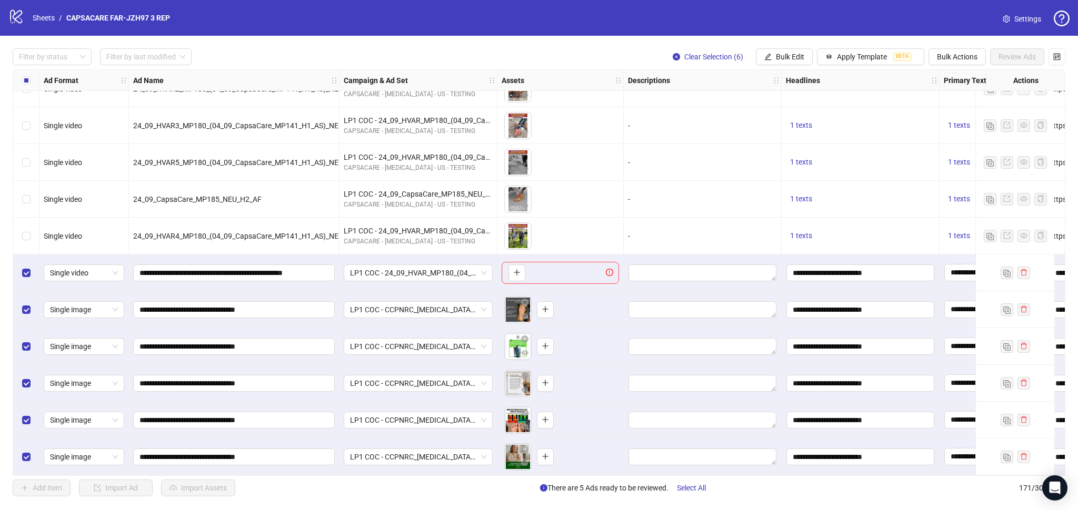
click at [31, 271] on div "Select row 166" at bounding box center [26, 273] width 26 height 37
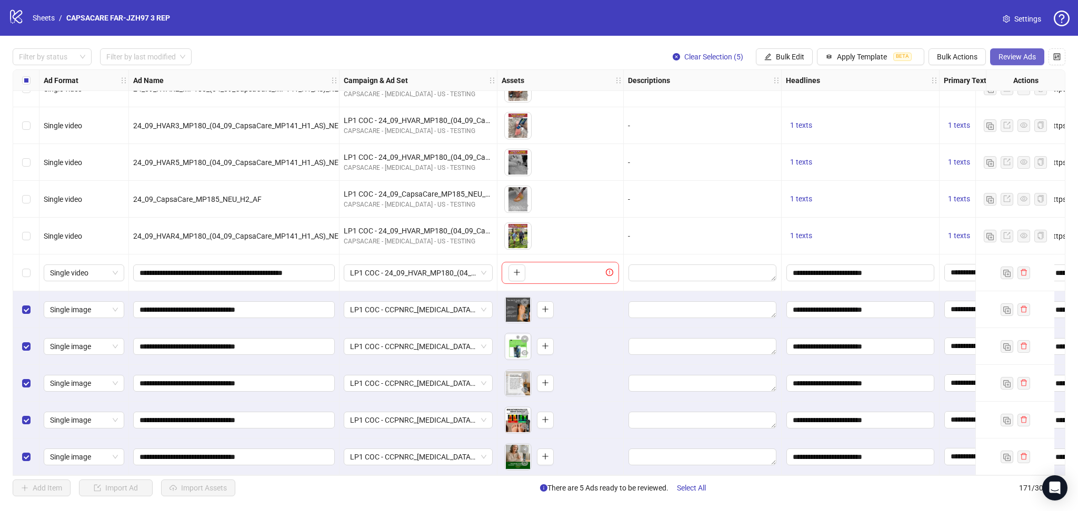
click at [1020, 59] on span "Review Ads" at bounding box center [1016, 57] width 37 height 8
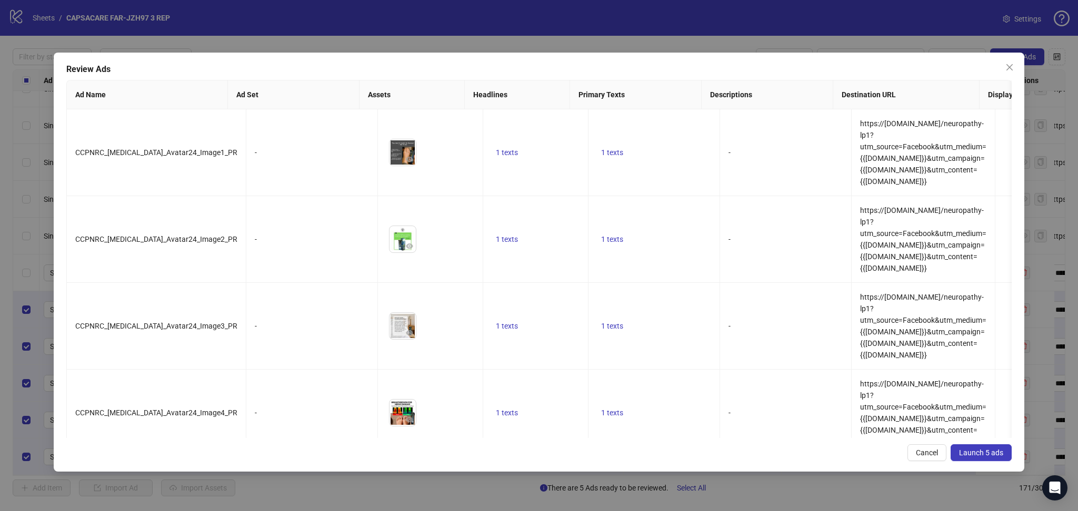
click at [994, 451] on button "Launch 5 ads" at bounding box center [980, 453] width 61 height 17
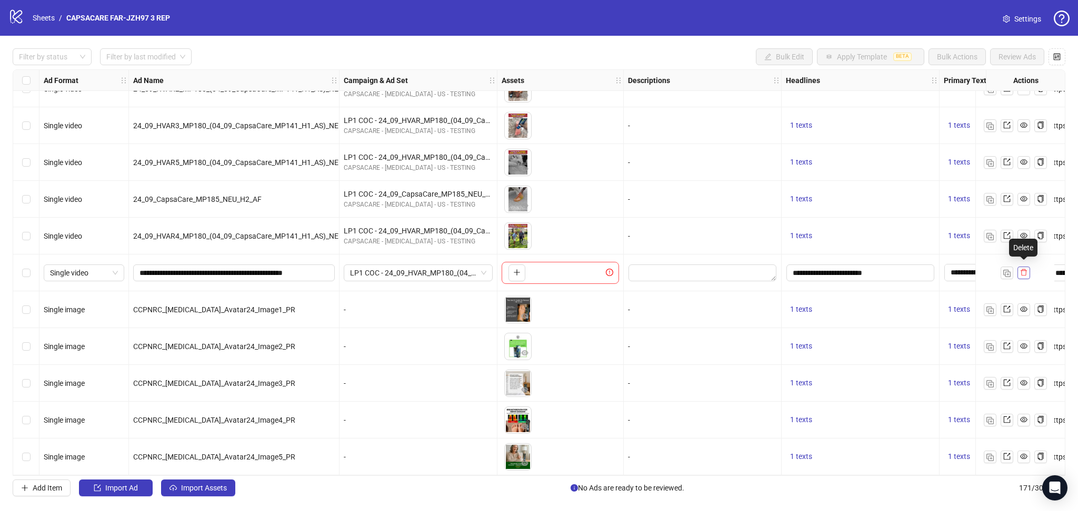
click at [1027, 270] on icon "delete" at bounding box center [1023, 272] width 7 height 7
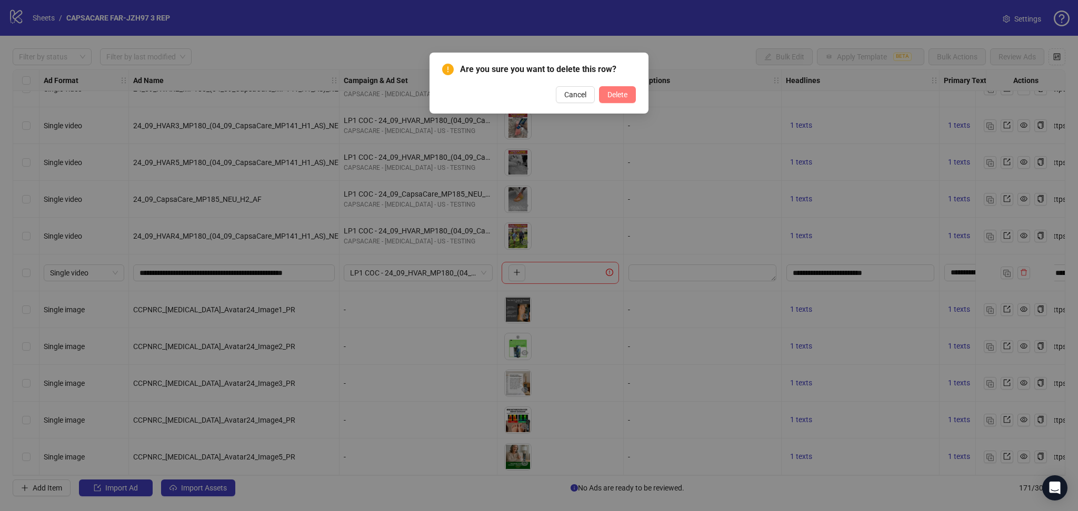
click at [619, 99] on button "Delete" at bounding box center [617, 94] width 37 height 17
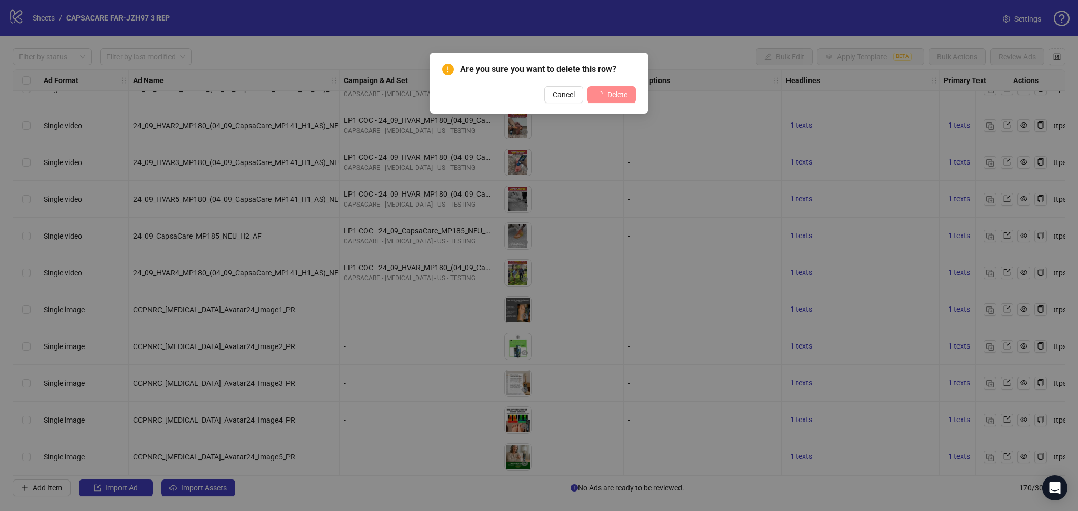
scroll to position [5880, 0]
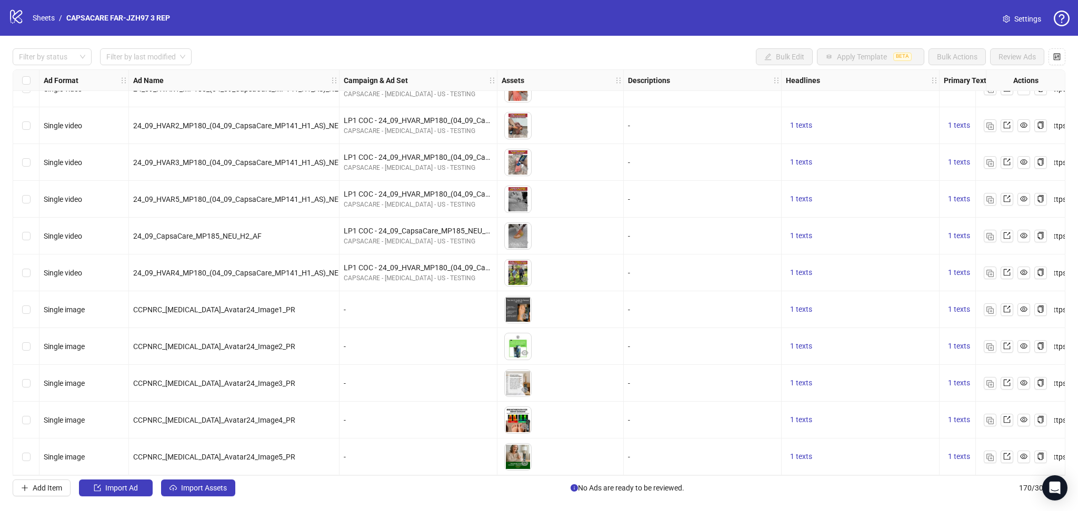
click at [996, 451] on div at bounding box center [1014, 457] width 63 height 13
click at [988, 456] on img "button" at bounding box center [989, 457] width 7 height 7
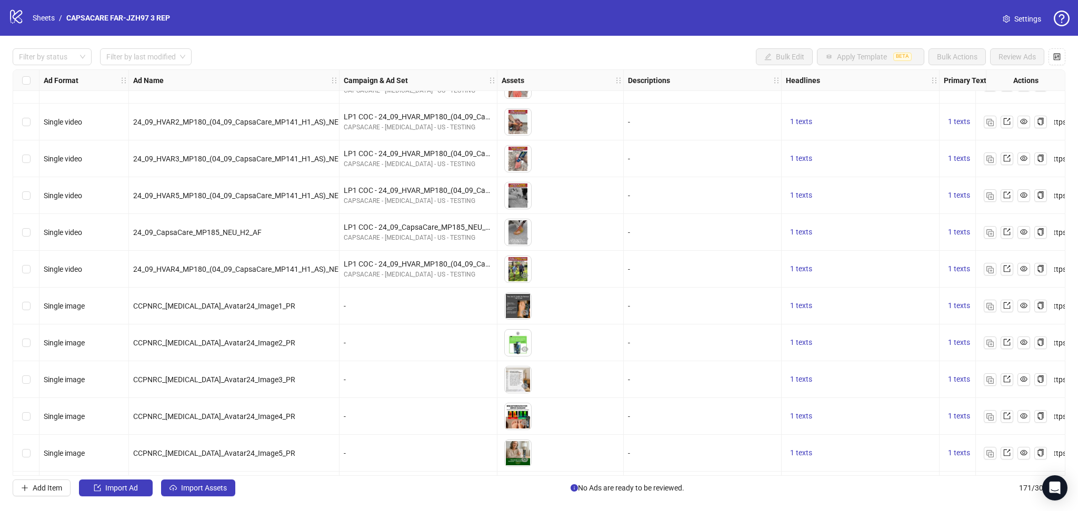
scroll to position [5916, 0]
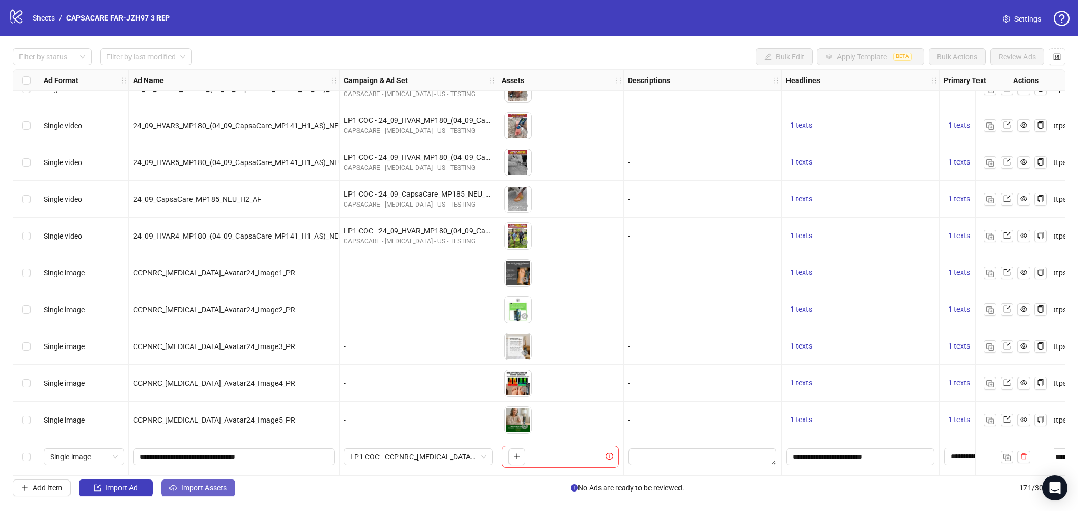
click at [206, 485] on span "Import Assets" at bounding box center [204, 488] width 46 height 8
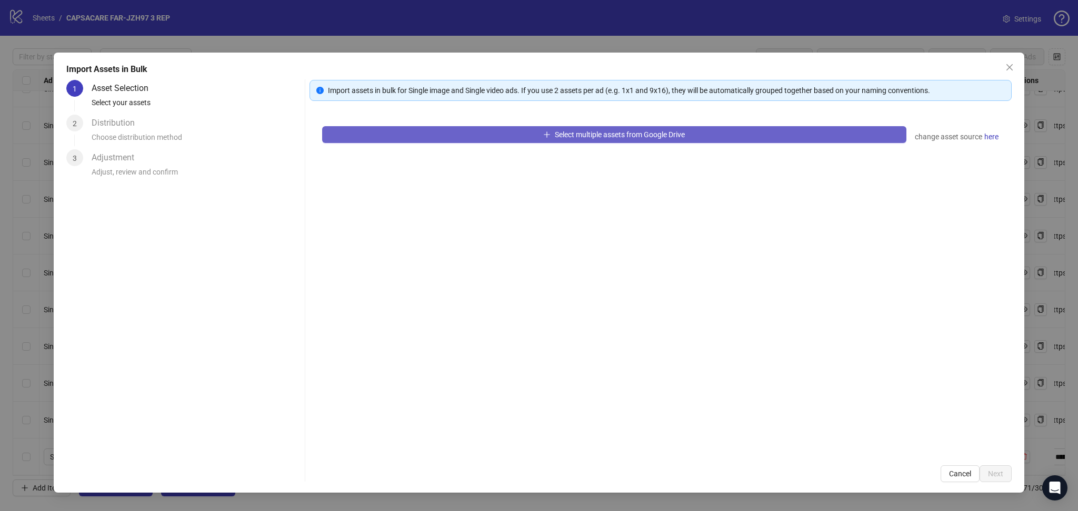
click at [457, 138] on button "Select multiple assets from Google Drive" at bounding box center [614, 134] width 584 height 17
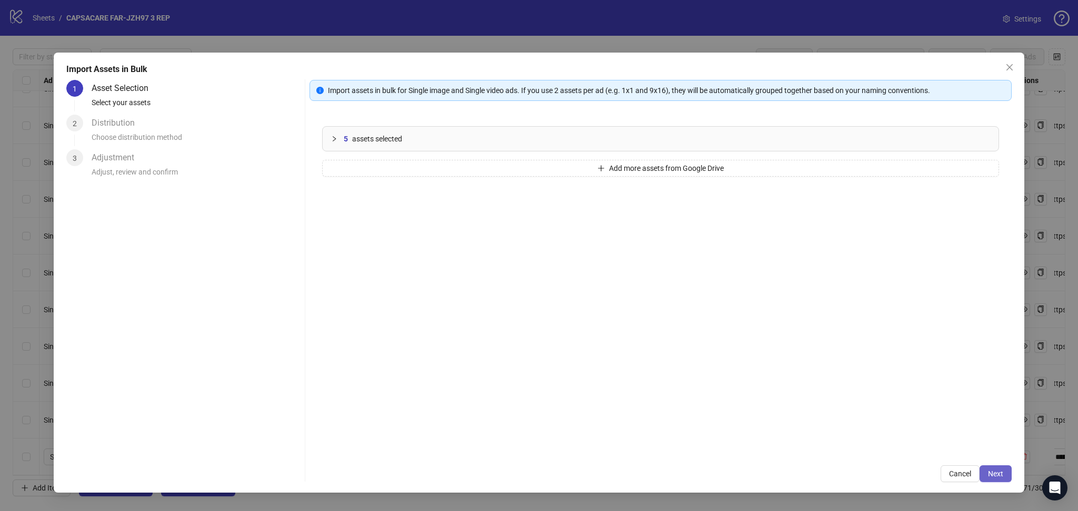
click at [1009, 473] on button "Next" at bounding box center [995, 474] width 32 height 17
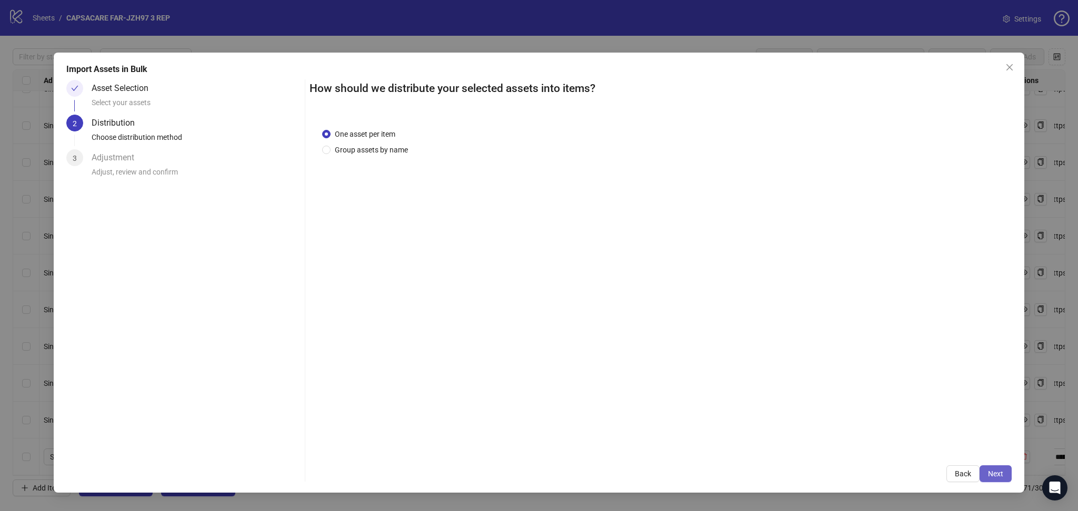
click at [1000, 474] on span "Next" at bounding box center [995, 474] width 15 height 8
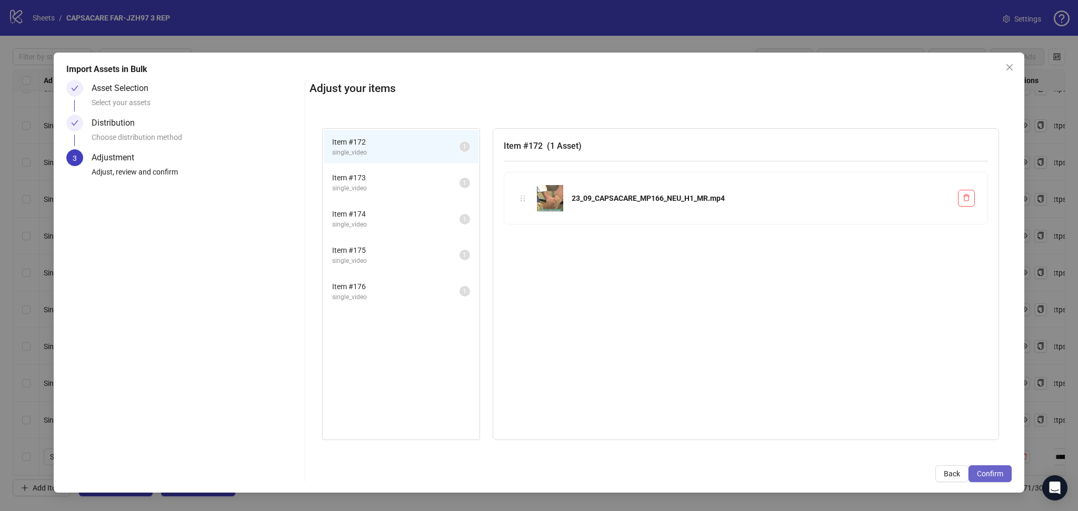
click at [1000, 474] on span "Confirm" at bounding box center [989, 474] width 26 height 8
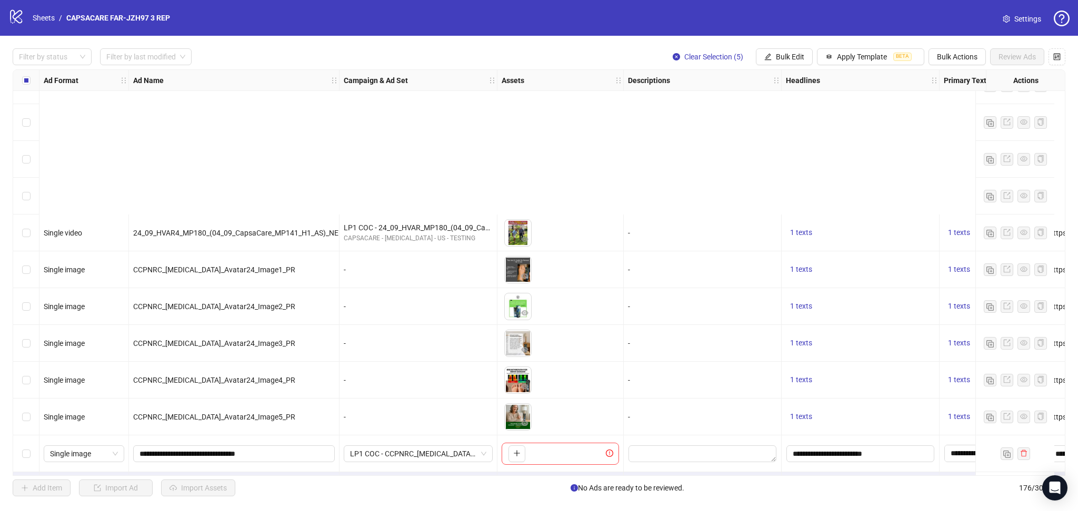
scroll to position [6101, 0]
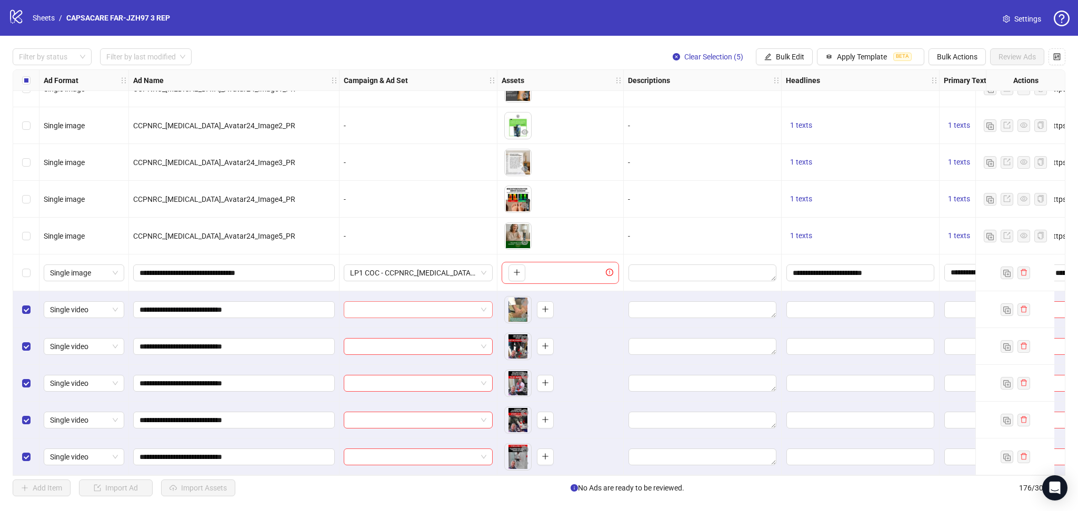
click at [398, 305] on input "search" at bounding box center [413, 310] width 127 height 16
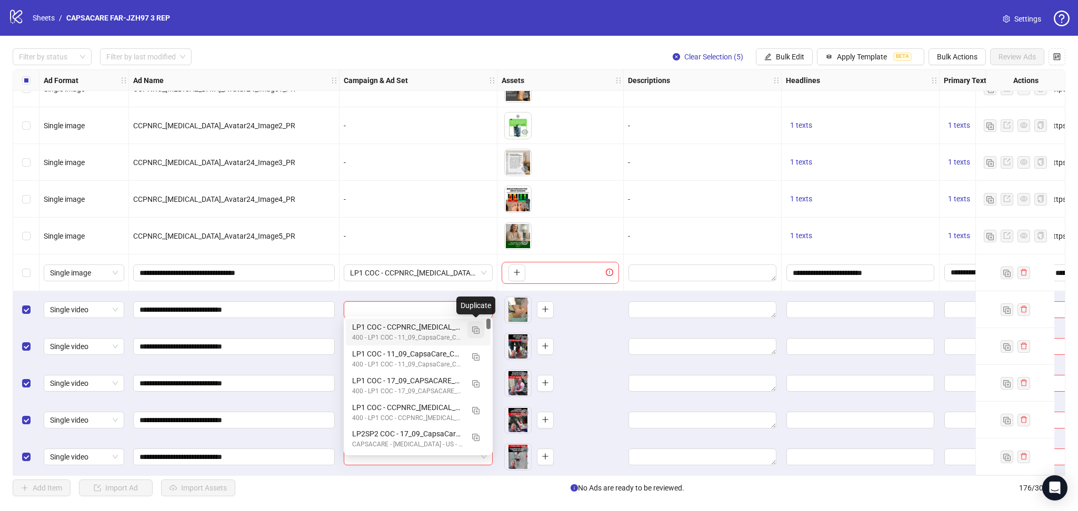
click at [474, 327] on img "button" at bounding box center [475, 330] width 7 height 7
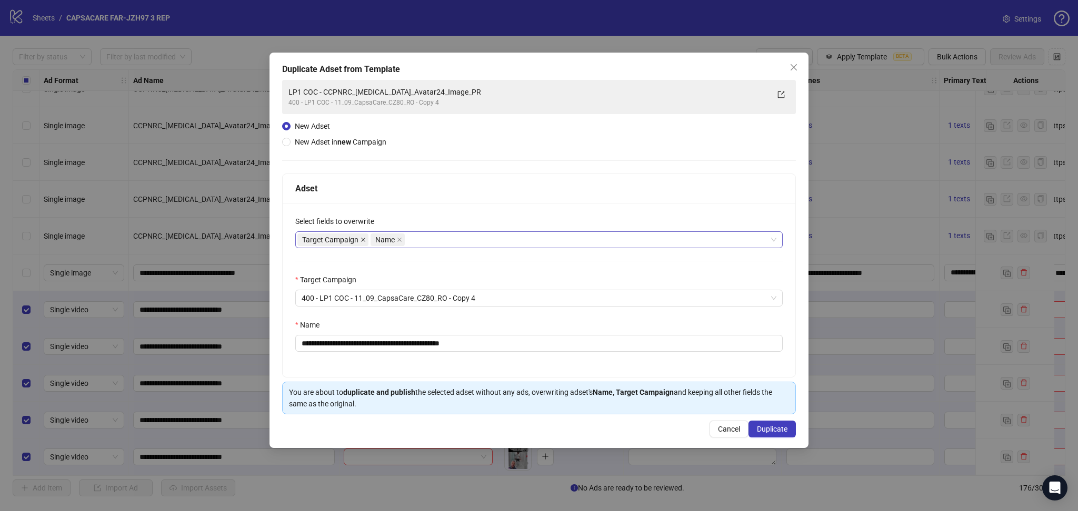
click at [363, 238] on icon "close" at bounding box center [362, 239] width 5 height 5
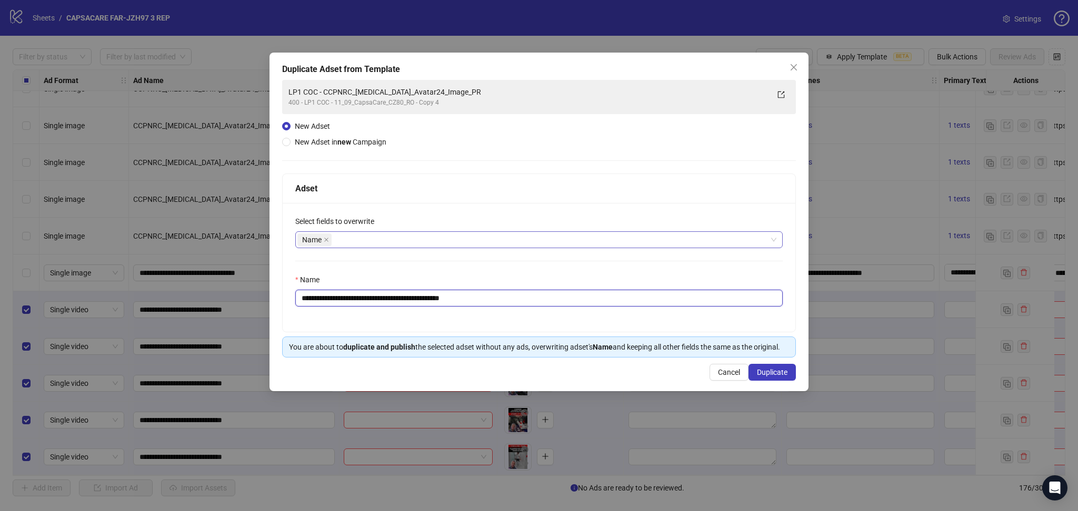
drag, startPoint x: 337, startPoint y: 296, endPoint x: 552, endPoint y: 301, distance: 214.7
click at [552, 301] on input "**********" at bounding box center [538, 298] width 487 height 17
paste input "text"
type input "**********"
click at [765, 372] on span "Duplicate" at bounding box center [772, 372] width 31 height 8
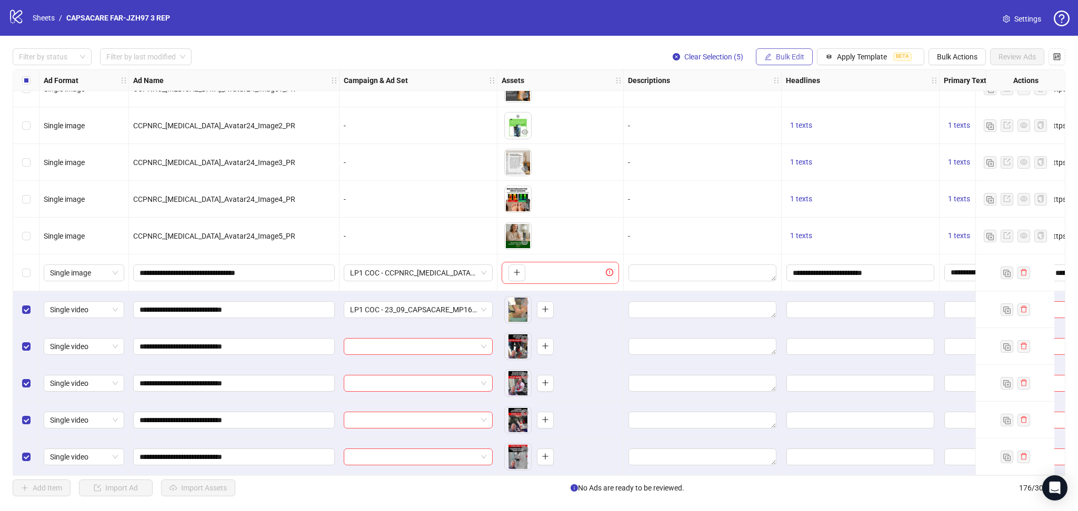
click at [781, 62] on button "Bulk Edit" at bounding box center [784, 56] width 57 height 17
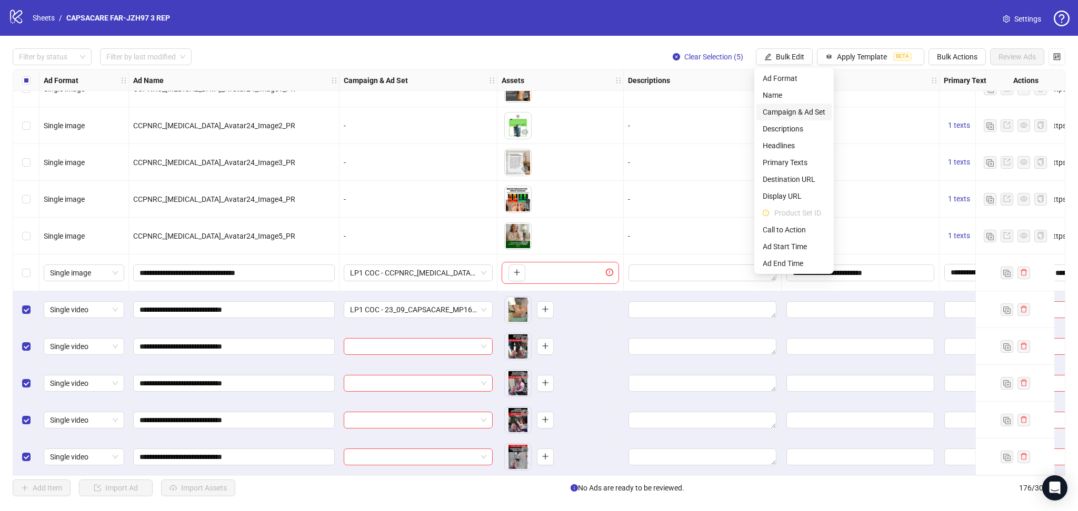
click at [789, 112] on span "Campaign & Ad Set" at bounding box center [793, 112] width 63 height 12
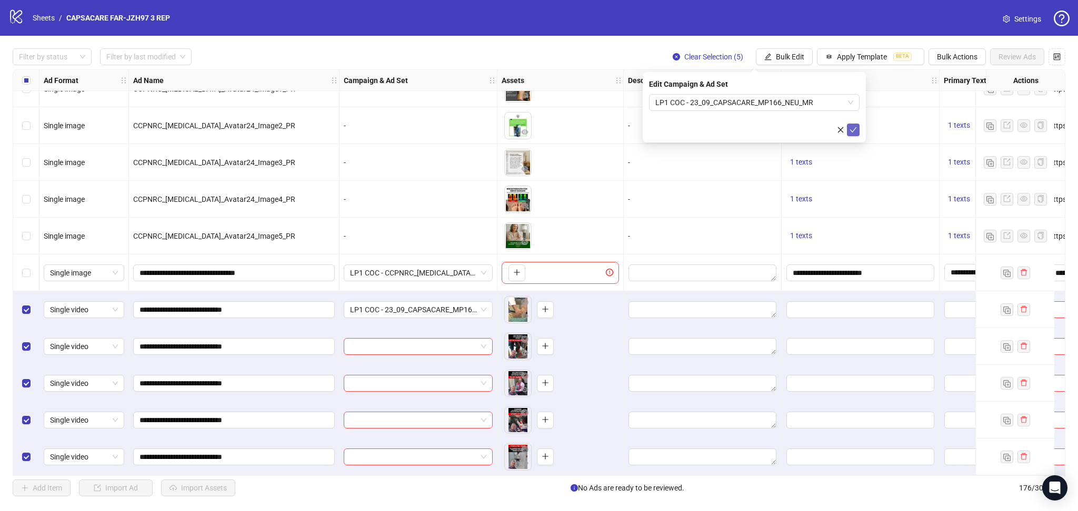
click at [849, 132] on icon "check" at bounding box center [852, 129] width 7 height 7
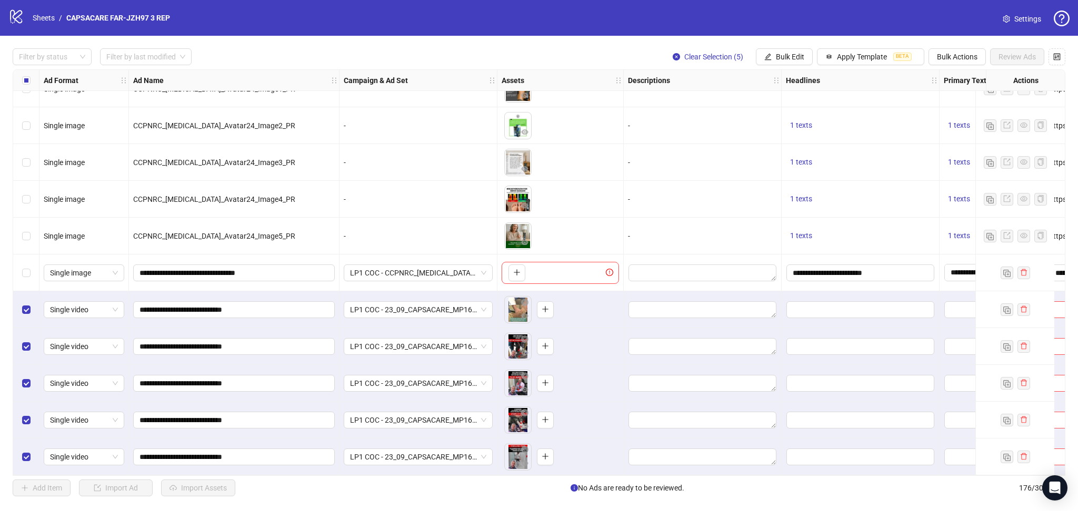
click at [21, 80] on div "Select all rows" at bounding box center [26, 80] width 26 height 21
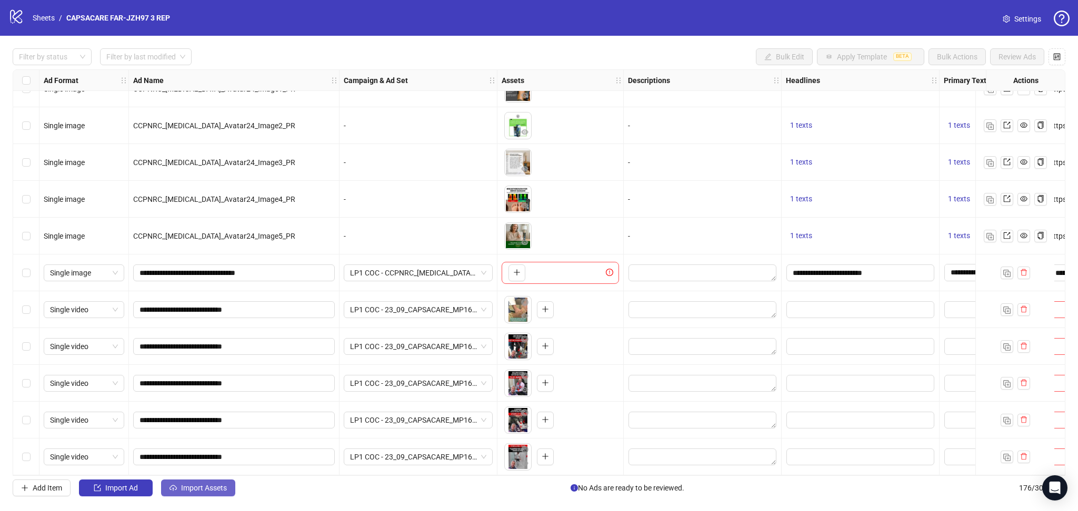
click at [183, 485] on span "Import Assets" at bounding box center [204, 488] width 46 height 8
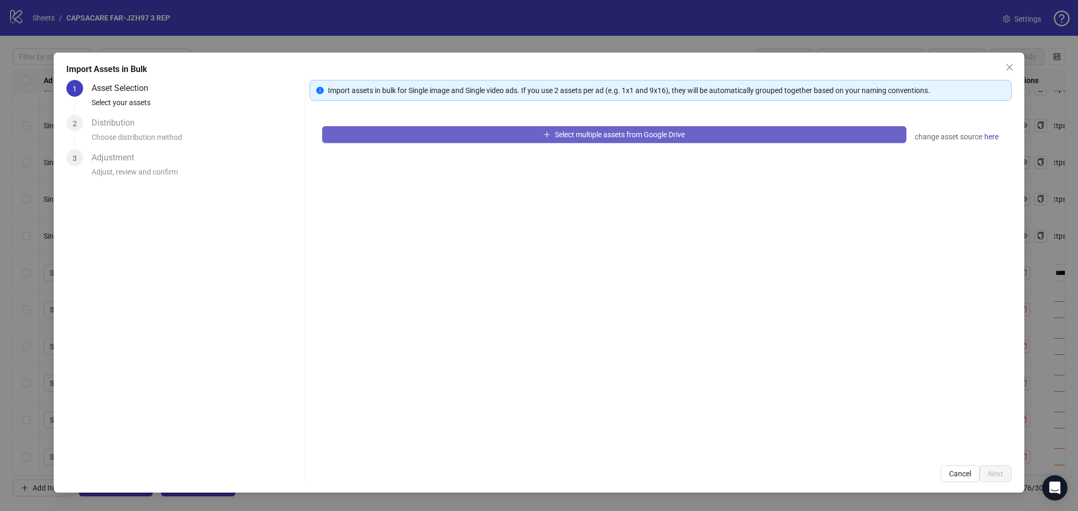
click at [483, 133] on button "Select multiple assets from Google Drive" at bounding box center [614, 134] width 584 height 17
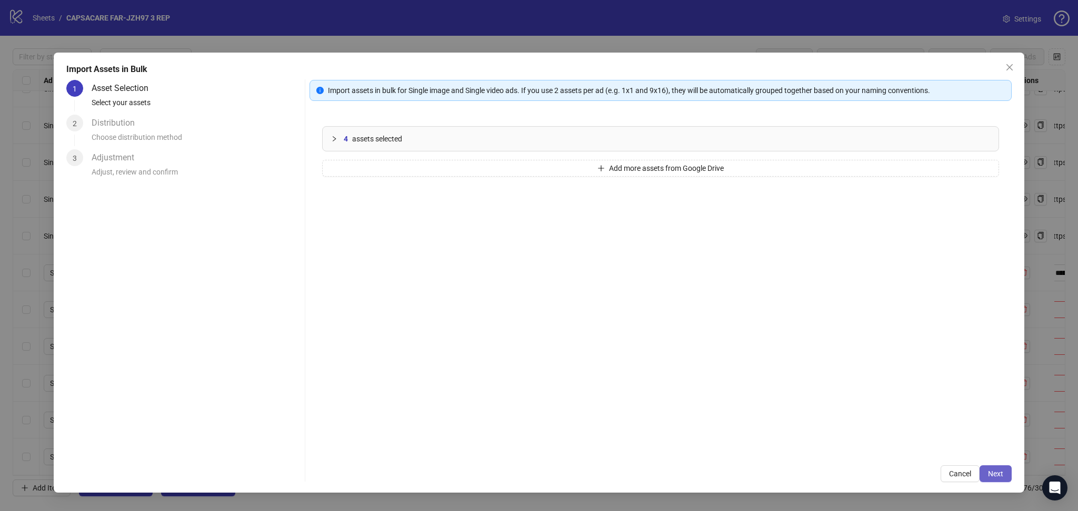
click at [999, 470] on span "Next" at bounding box center [995, 474] width 15 height 8
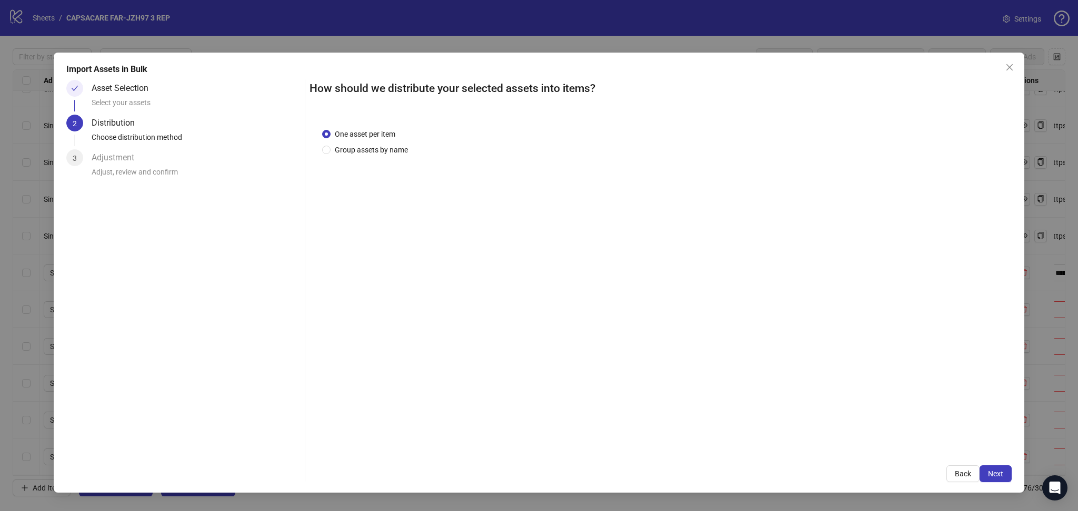
click at [998, 471] on span "Next" at bounding box center [995, 474] width 15 height 8
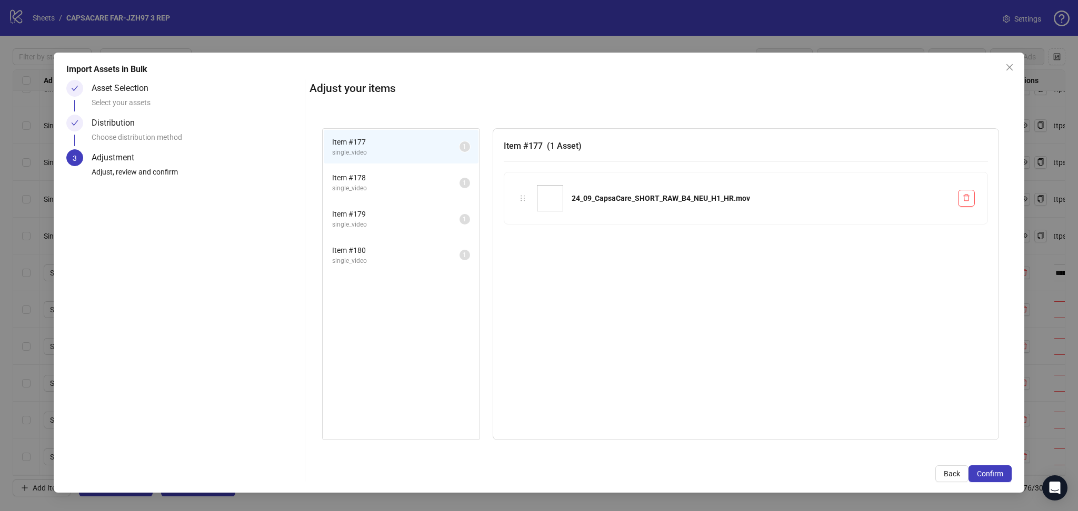
click at [998, 471] on span "Confirm" at bounding box center [989, 474] width 26 height 8
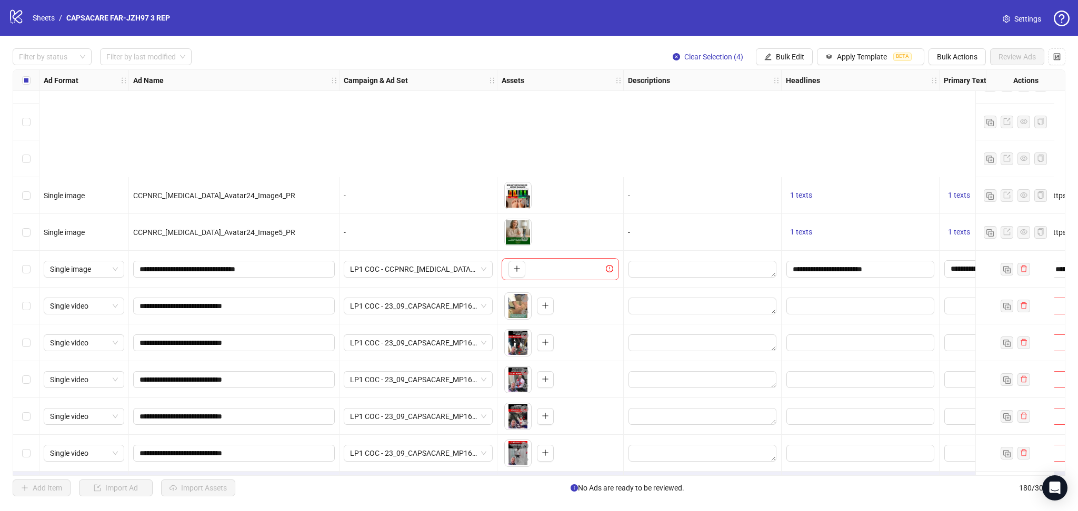
scroll to position [6248, 0]
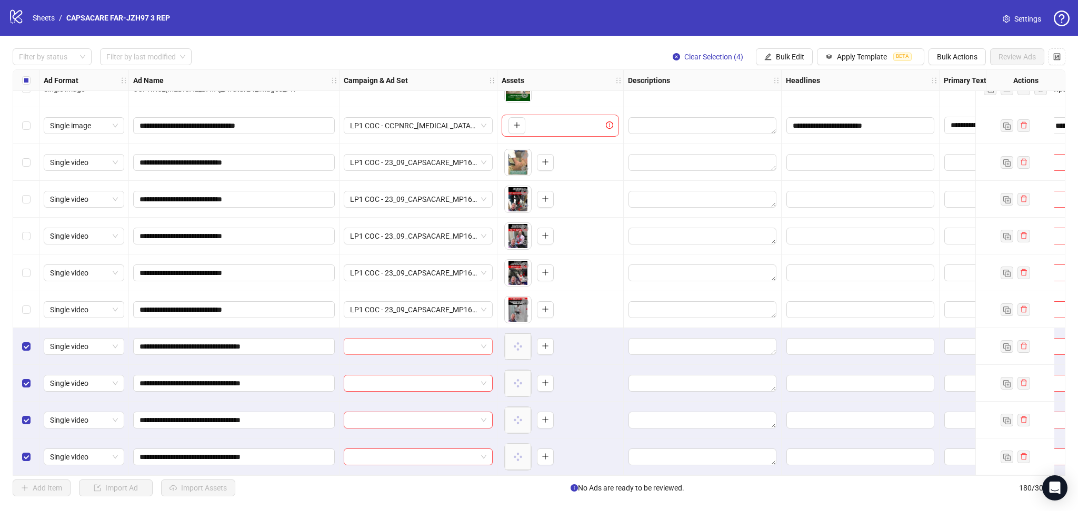
click at [392, 344] on input "search" at bounding box center [413, 347] width 127 height 16
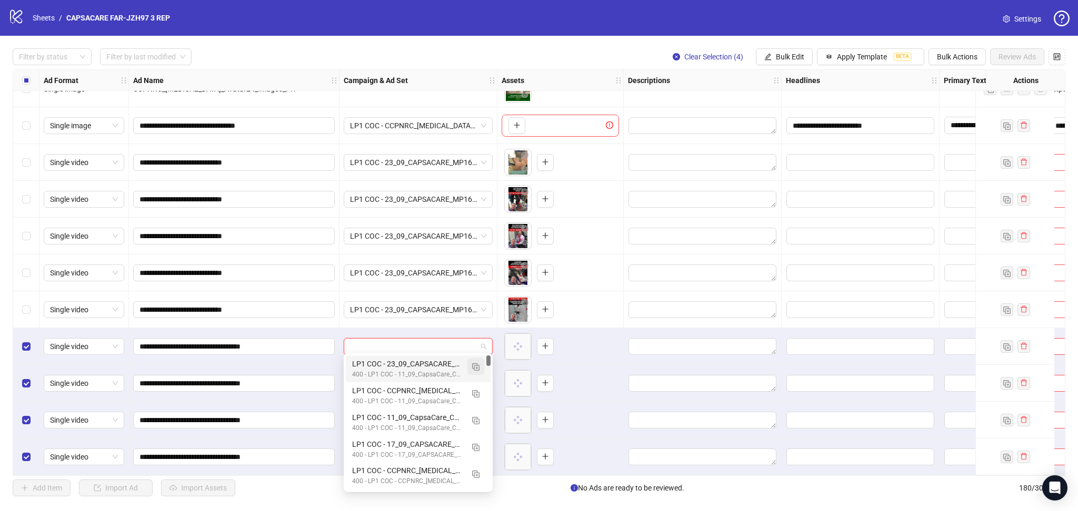
click at [476, 367] on img "button" at bounding box center [475, 367] width 7 height 7
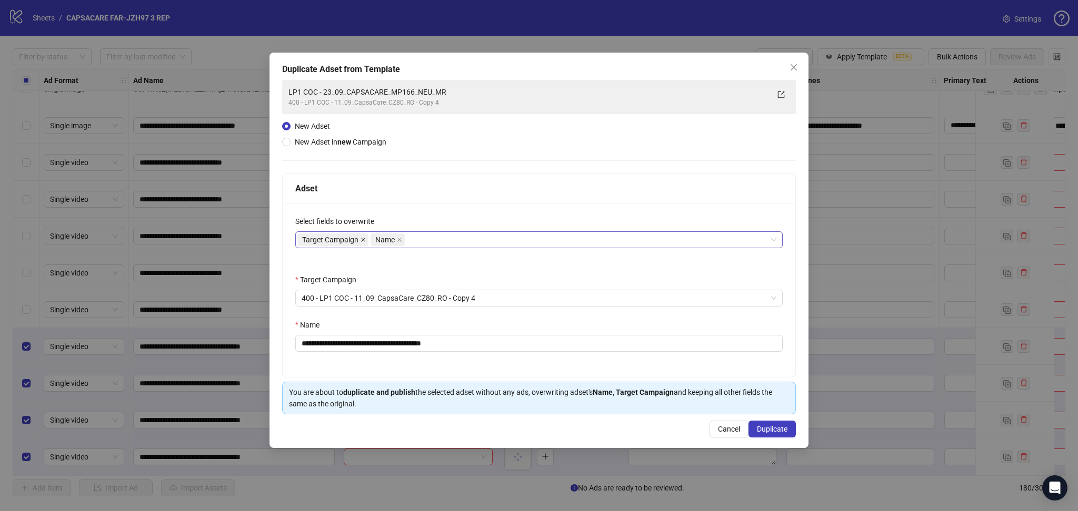
click at [365, 238] on icon "close" at bounding box center [362, 239] width 5 height 5
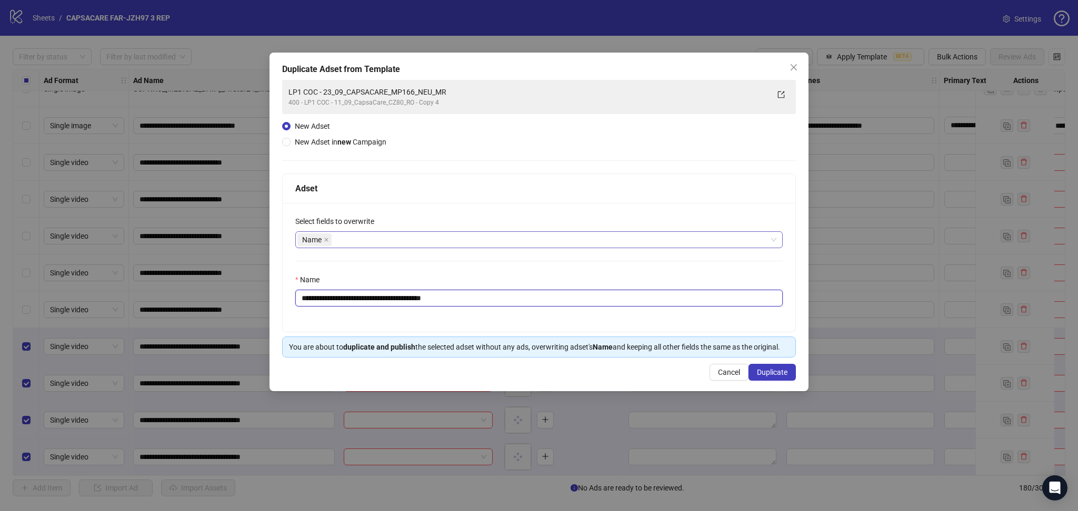
drag, startPoint x: 338, startPoint y: 297, endPoint x: 557, endPoint y: 345, distance: 224.0
click at [548, 338] on div "**********" at bounding box center [539, 266] width 514 height 184
paste input "text"
type input "**********"
click at [793, 63] on icon "close" at bounding box center [793, 67] width 8 height 8
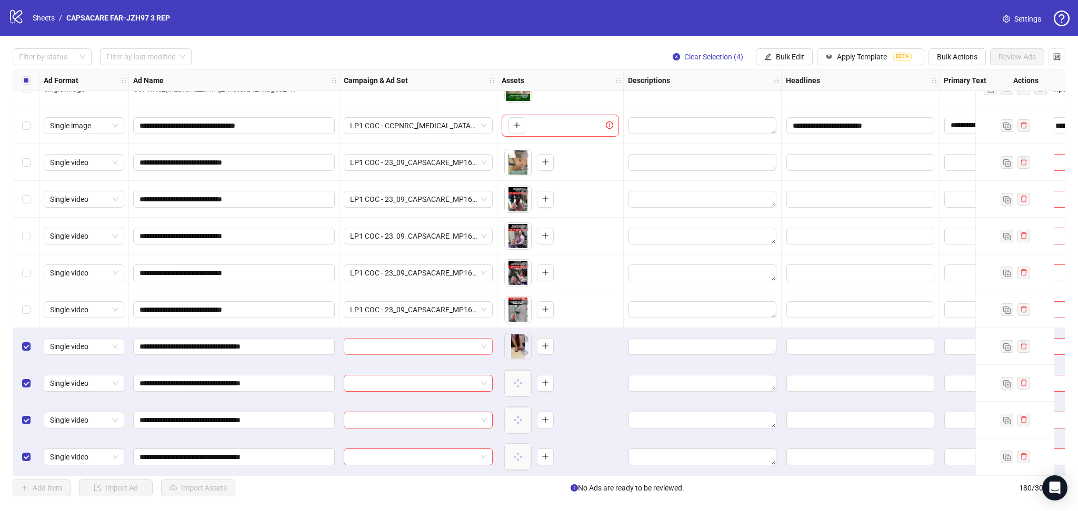
click at [391, 341] on input "search" at bounding box center [413, 347] width 127 height 16
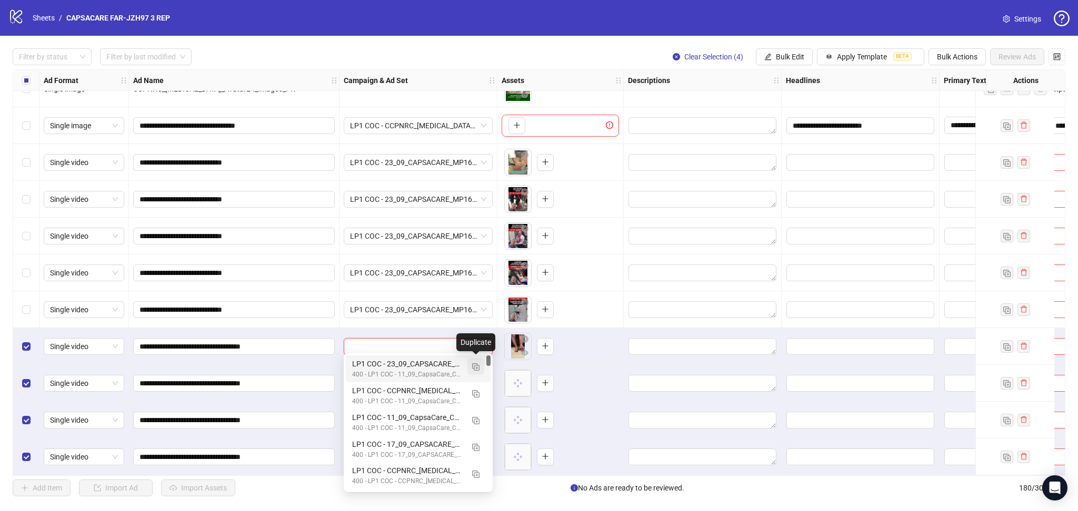
click at [475, 361] on button "button" at bounding box center [475, 366] width 17 height 17
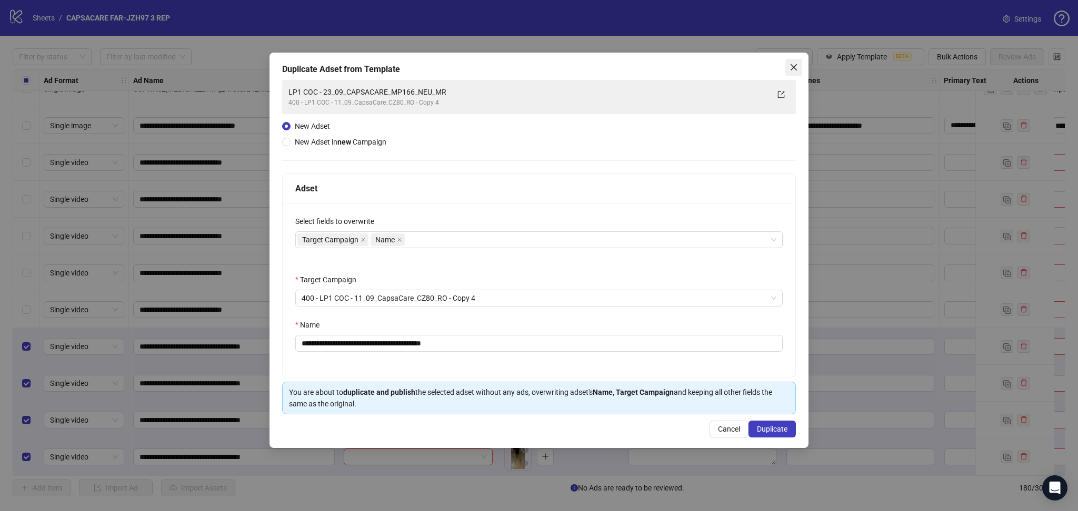
click at [792, 63] on icon "close" at bounding box center [793, 67] width 8 height 8
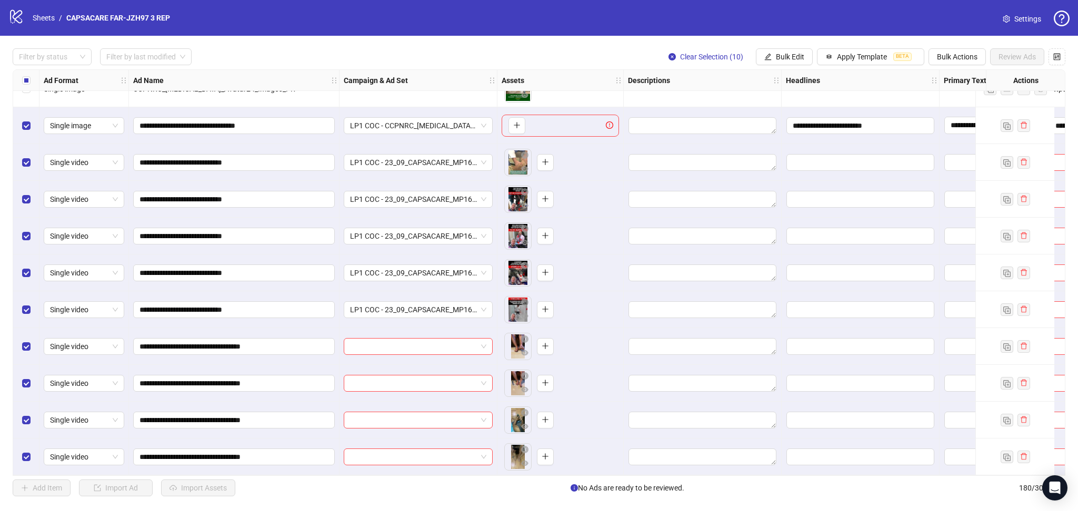
click at [966, 46] on div "Filter by status Filter by last modified Clear Selection (10) Bulk Edit Apply T…" at bounding box center [539, 273] width 1078 height 474
click at [964, 57] on span "Bulk Actions" at bounding box center [957, 57] width 41 height 8
click at [962, 75] on span "Delete" at bounding box center [971, 79] width 72 height 12
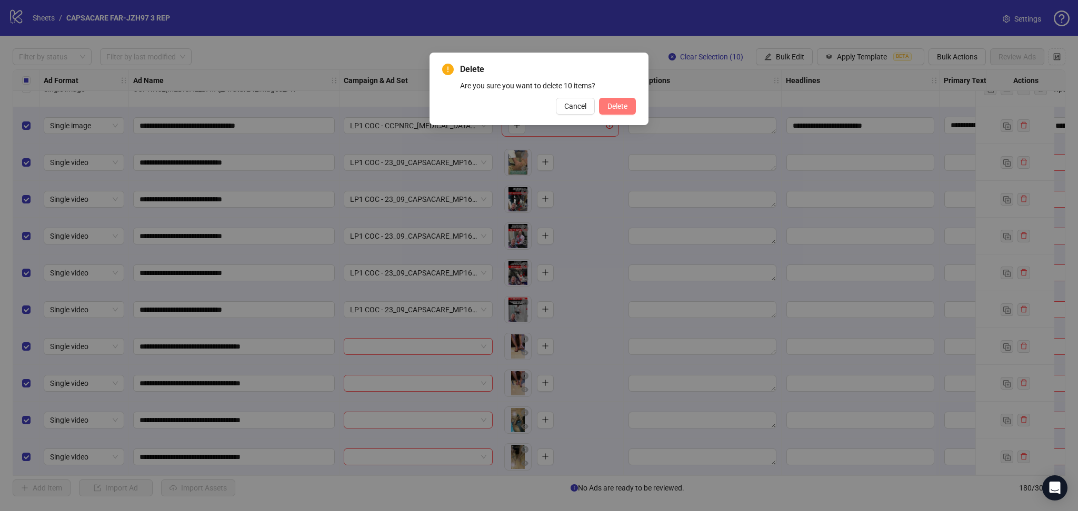
click at [618, 99] on button "Delete" at bounding box center [617, 106] width 37 height 17
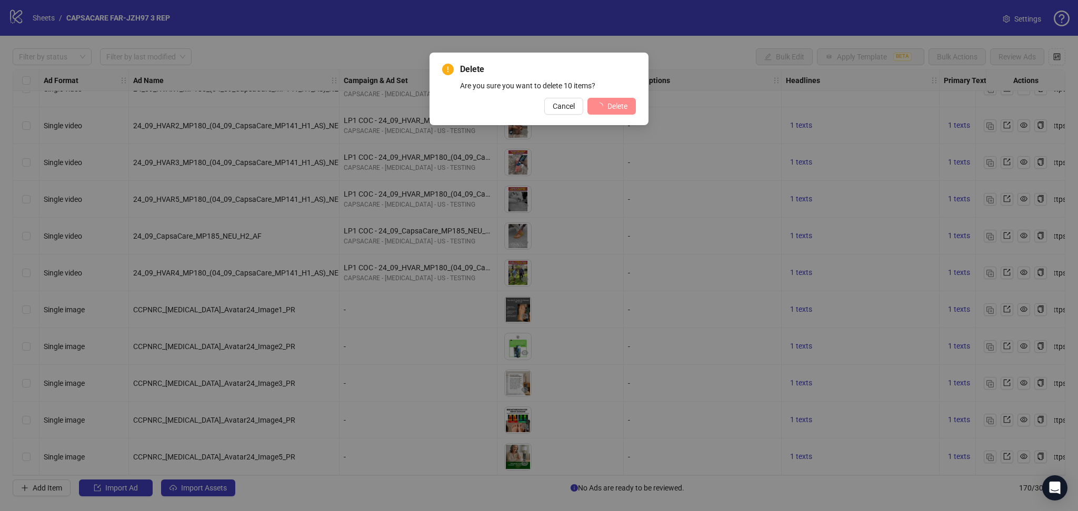
scroll to position [5880, 0]
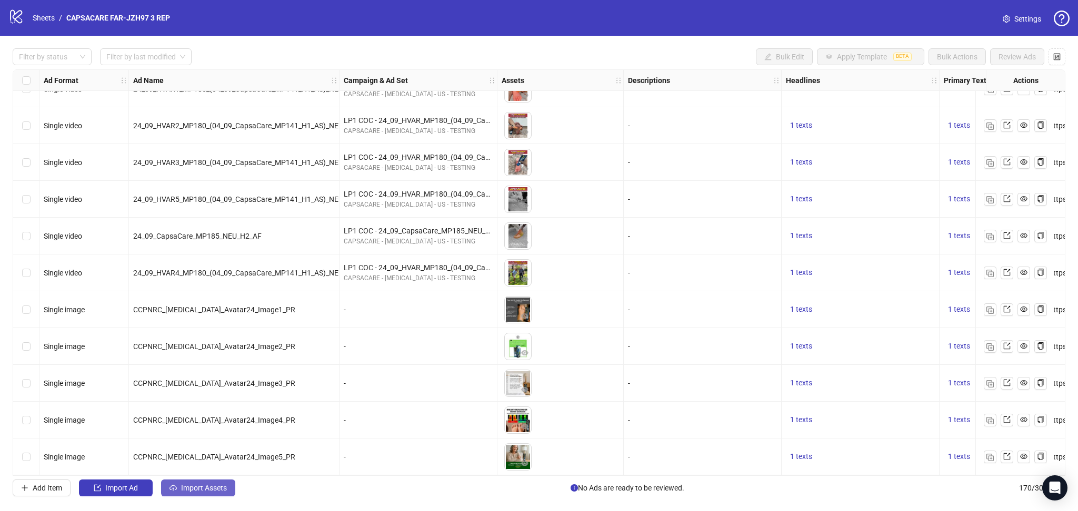
click at [182, 489] on span "Import Assets" at bounding box center [204, 488] width 46 height 8
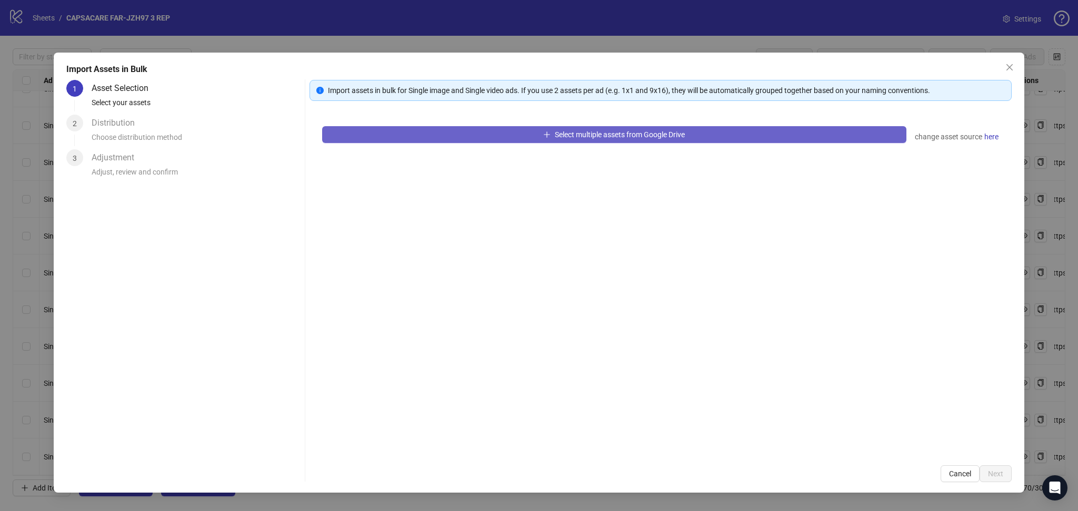
drag, startPoint x: 548, startPoint y: 129, endPoint x: 545, endPoint y: 136, distance: 7.8
click at [545, 136] on button "Select multiple assets from Google Drive" at bounding box center [614, 134] width 584 height 17
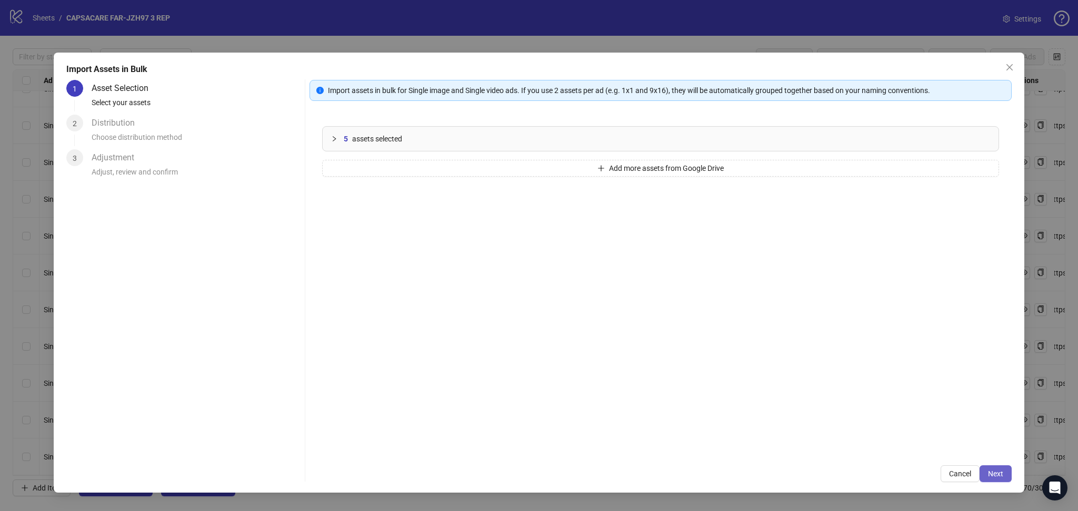
click at [991, 471] on span "Next" at bounding box center [995, 474] width 15 height 8
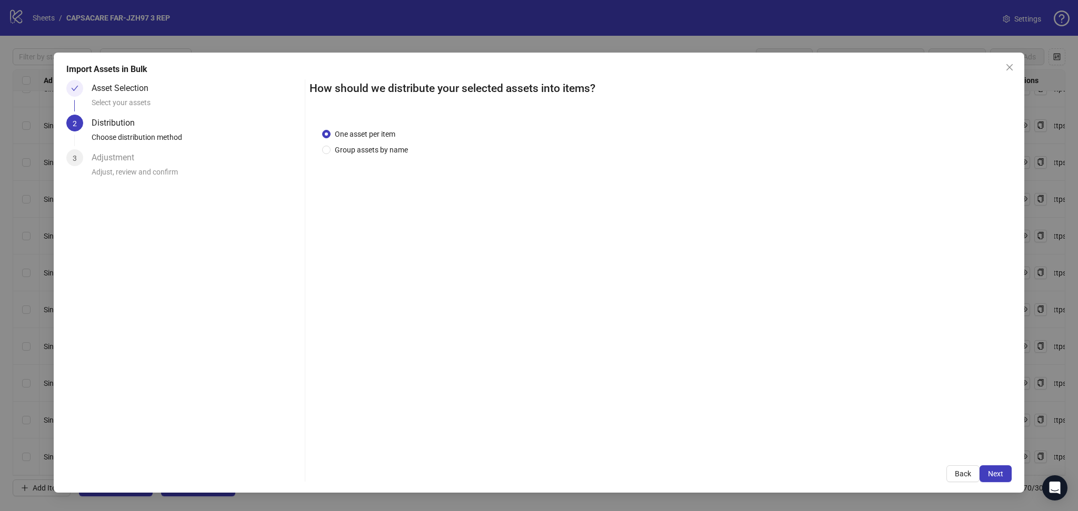
click at [1002, 472] on span "Next" at bounding box center [995, 474] width 15 height 8
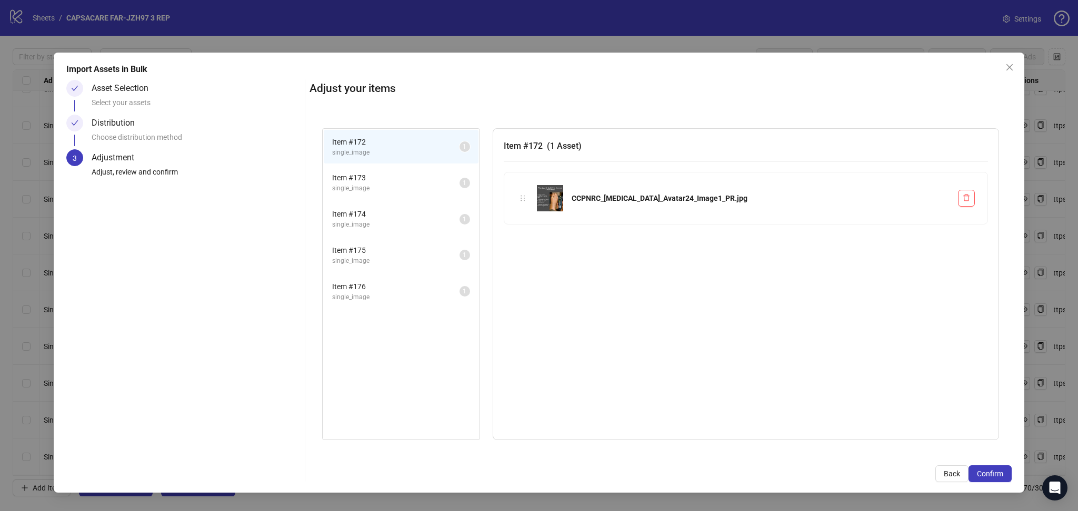
click at [1002, 472] on span "Confirm" at bounding box center [989, 474] width 26 height 8
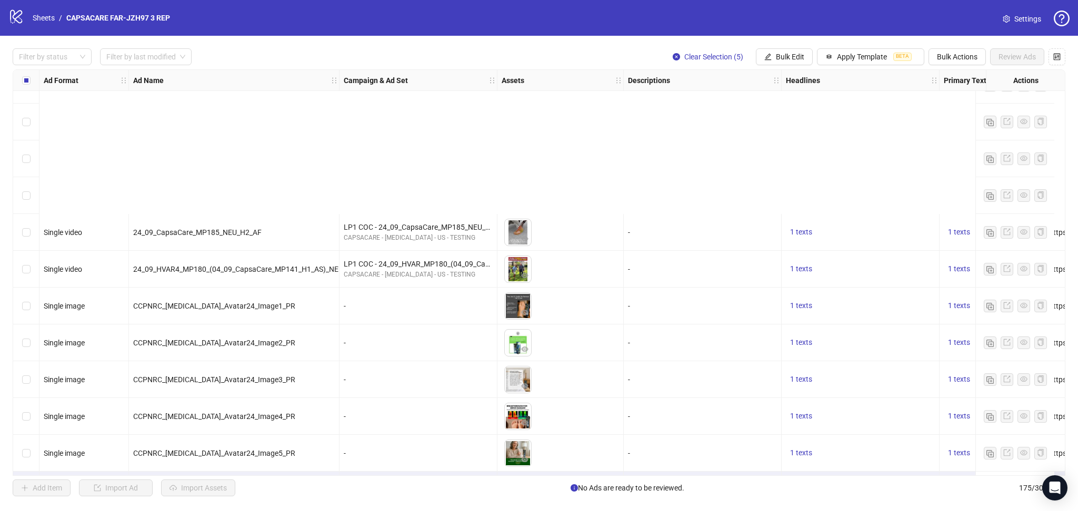
scroll to position [6064, 0]
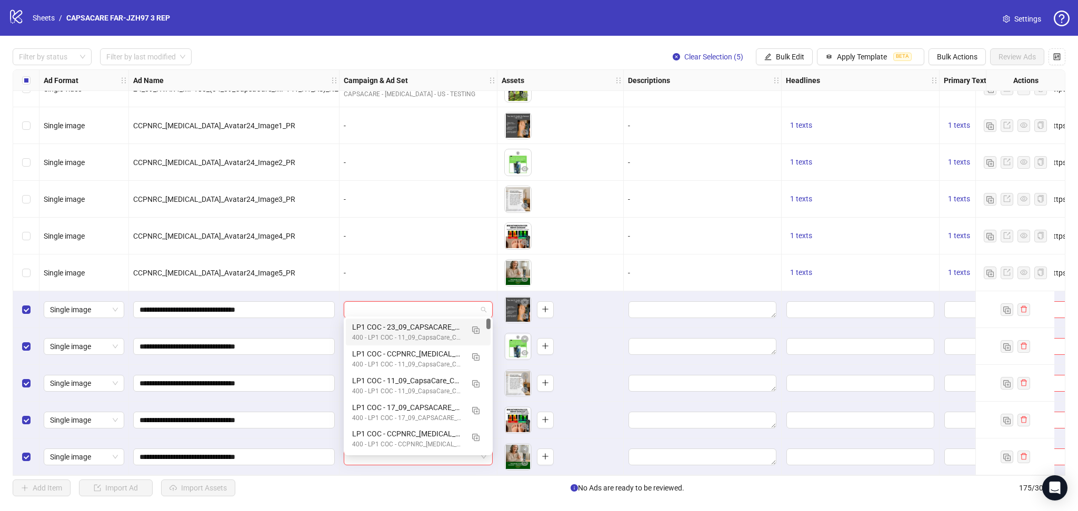
click at [375, 305] on input "search" at bounding box center [413, 310] width 127 height 16
click at [481, 353] on button "button" at bounding box center [475, 354] width 17 height 17
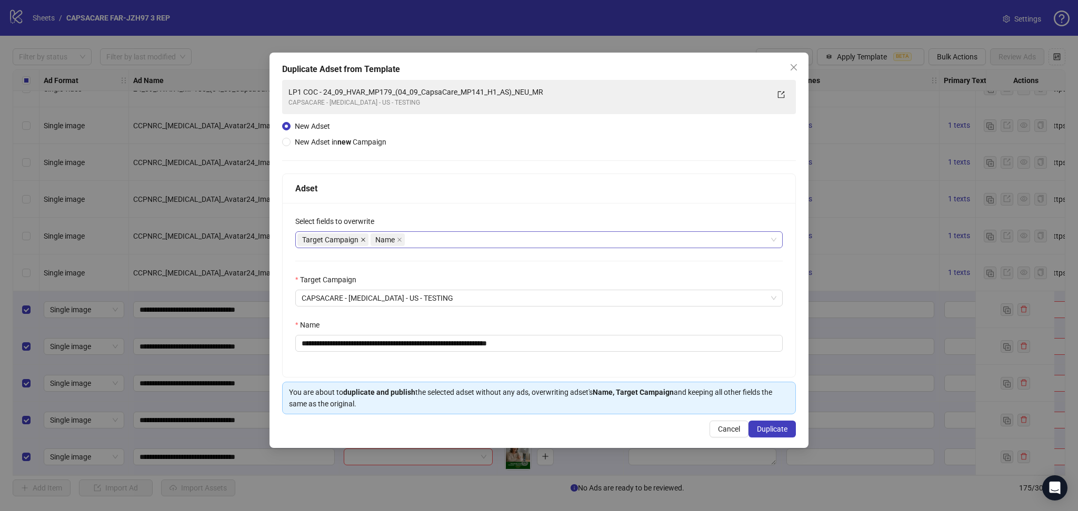
click at [363, 239] on icon "close" at bounding box center [362, 239] width 5 height 5
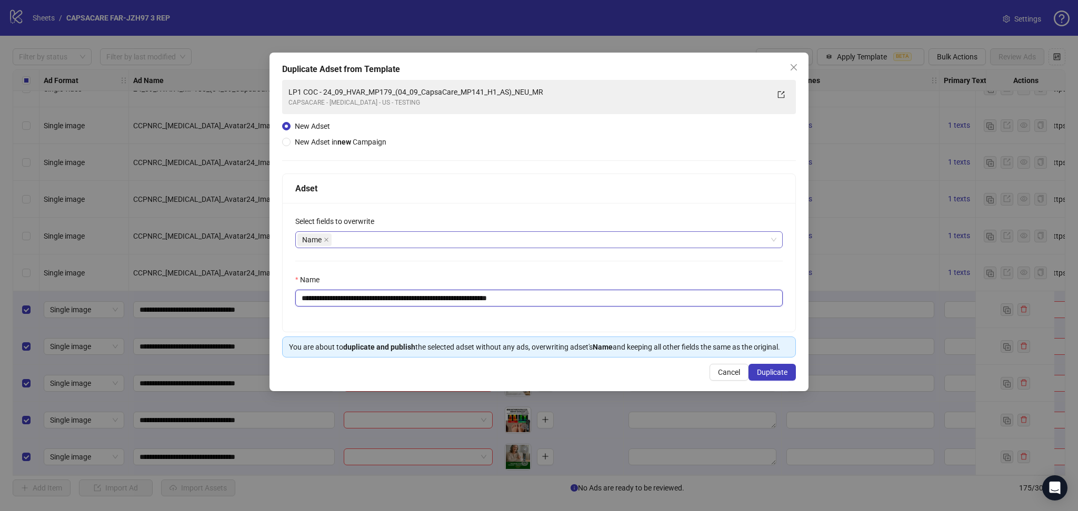
drag, startPoint x: 338, startPoint y: 298, endPoint x: 746, endPoint y: 333, distance: 409.2
click at [746, 333] on div "**********" at bounding box center [539, 253] width 514 height 159
paste input "text"
type input "**********"
click at [762, 370] on span "Duplicate" at bounding box center [772, 372] width 31 height 8
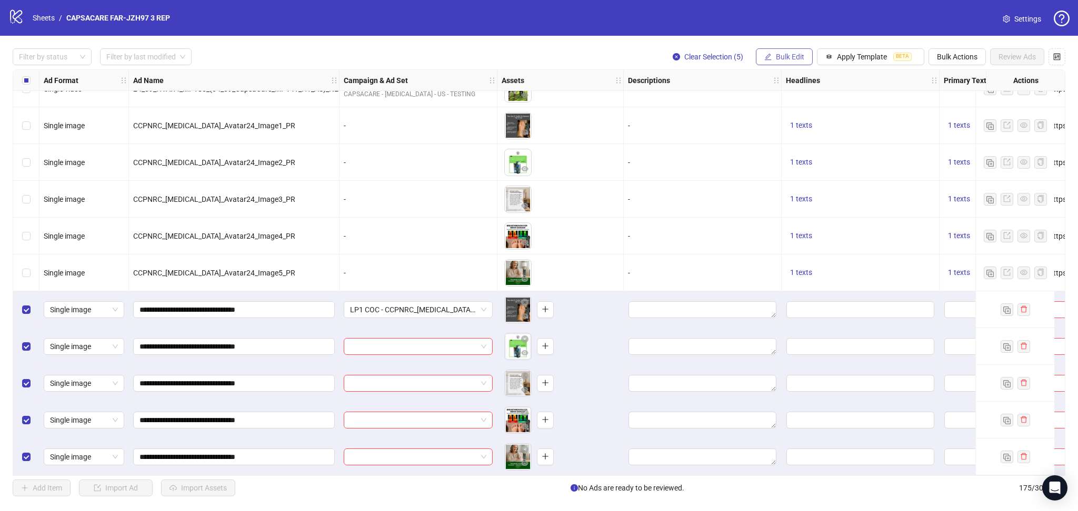
click at [785, 60] on span "Bulk Edit" at bounding box center [790, 57] width 28 height 8
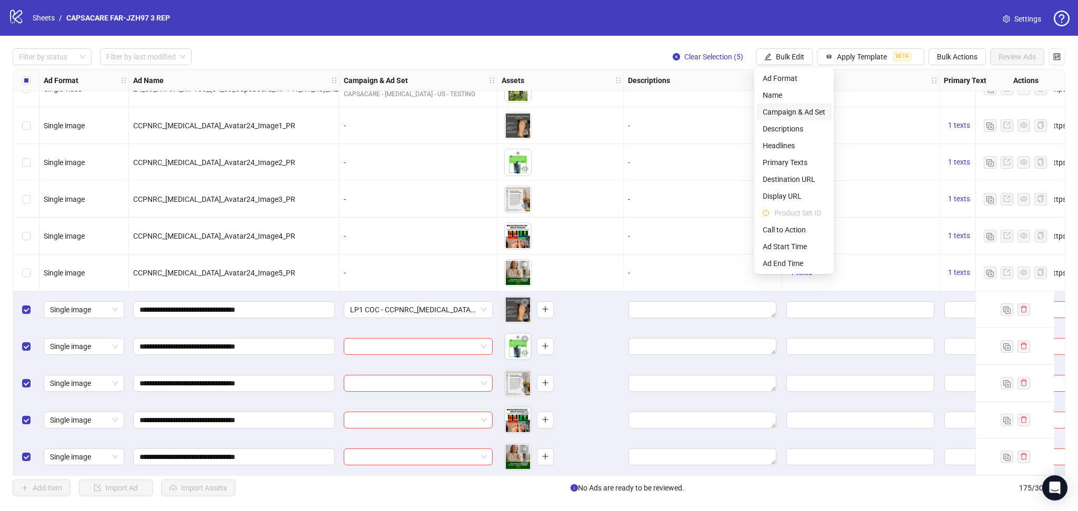
click at [792, 110] on span "Campaign & Ad Set" at bounding box center [793, 112] width 63 height 12
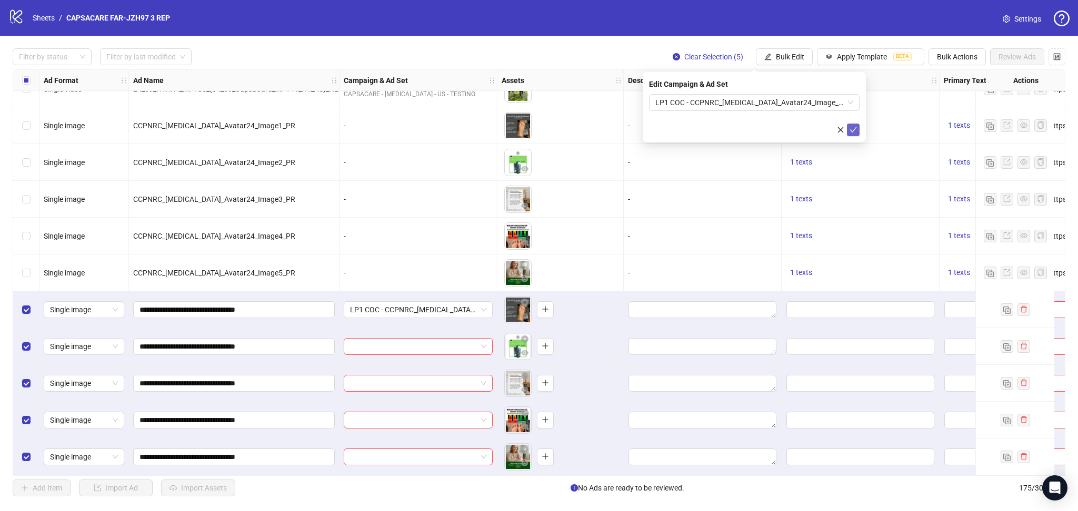
click at [859, 131] on button "submit" at bounding box center [853, 130] width 13 height 13
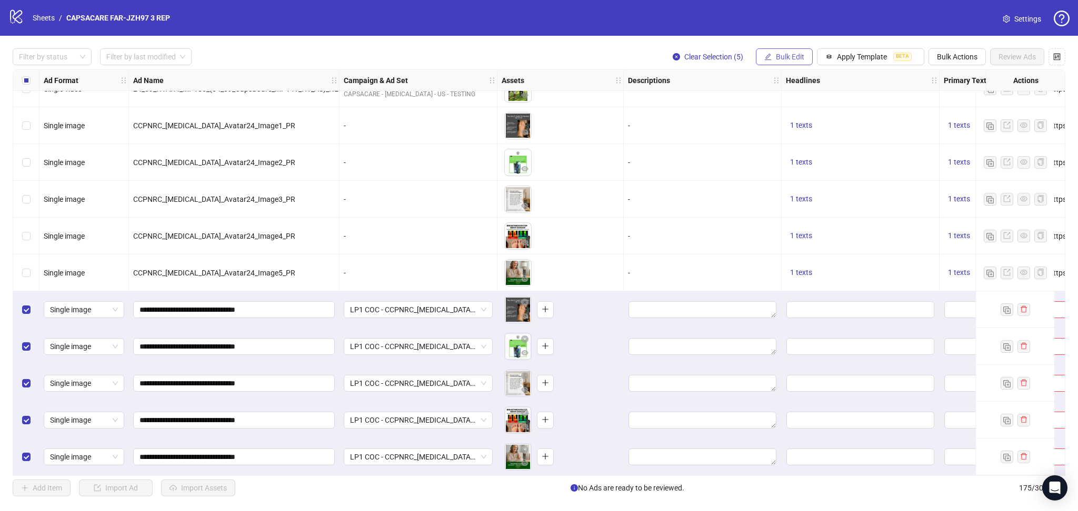
click at [782, 64] on button "Bulk Edit" at bounding box center [784, 56] width 57 height 17
click at [946, 53] on span "Bulk Actions" at bounding box center [957, 57] width 41 height 8
click at [972, 81] on span "Delete" at bounding box center [971, 79] width 72 height 12
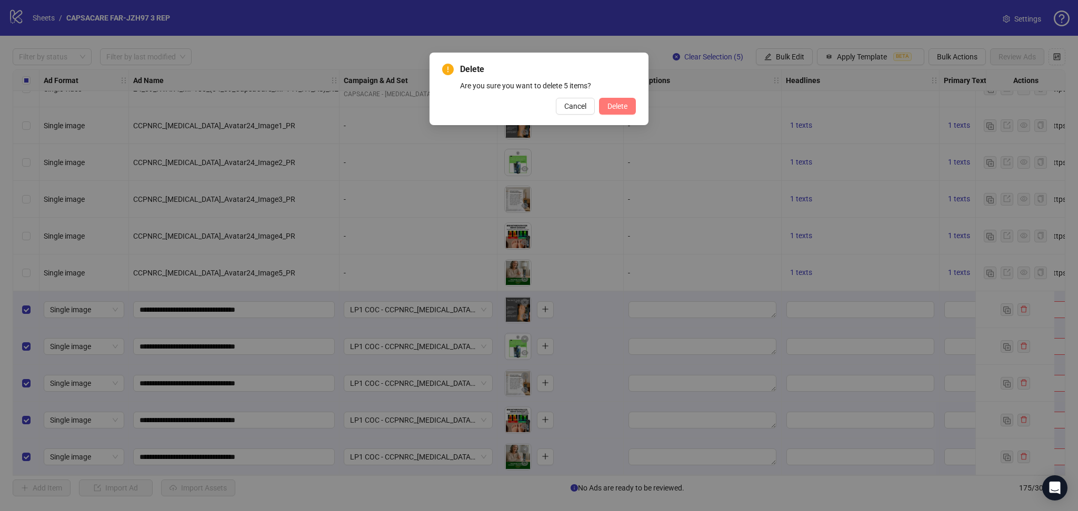
click at [627, 109] on button "Delete" at bounding box center [617, 106] width 37 height 17
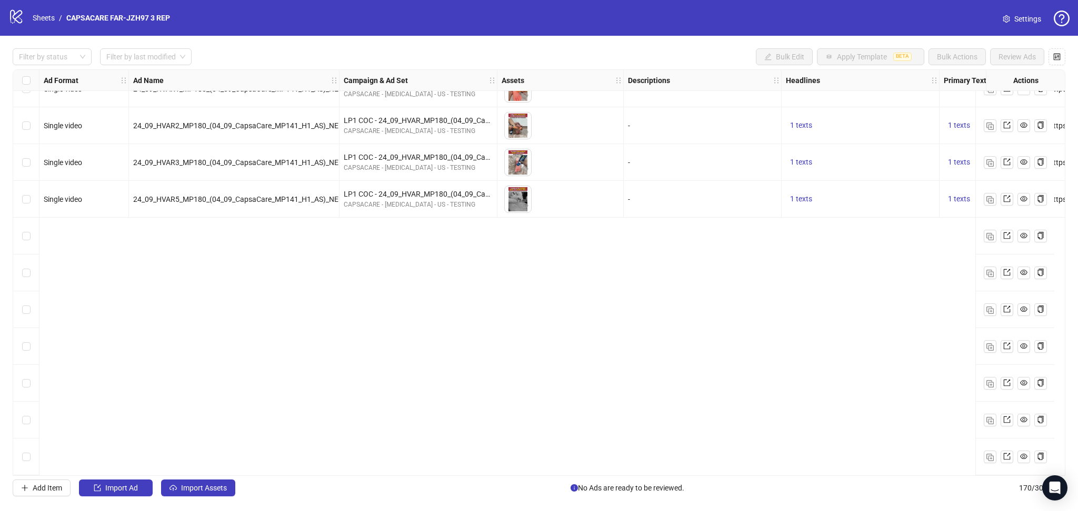
scroll to position [5576, 0]
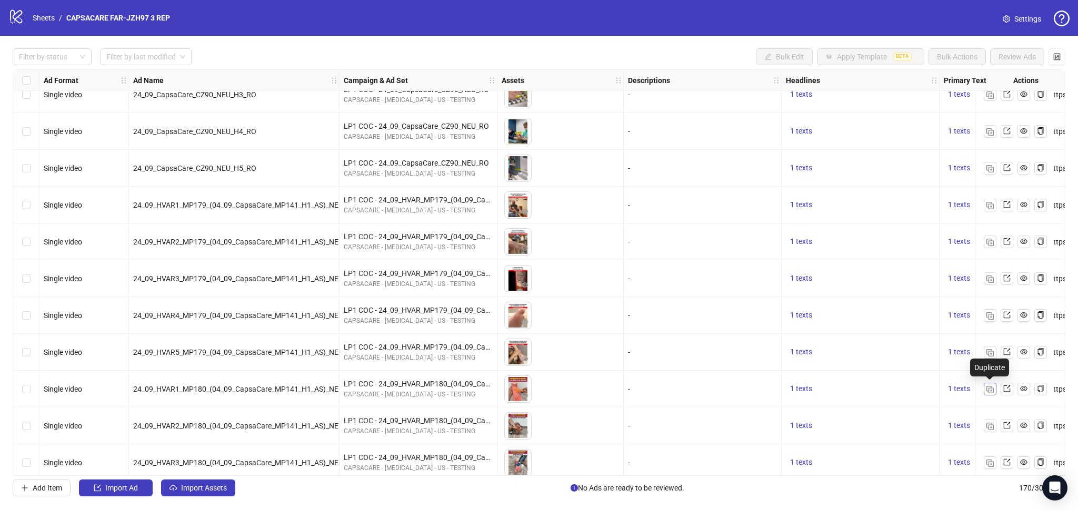
click at [985, 391] on button "button" at bounding box center [989, 389] width 13 height 13
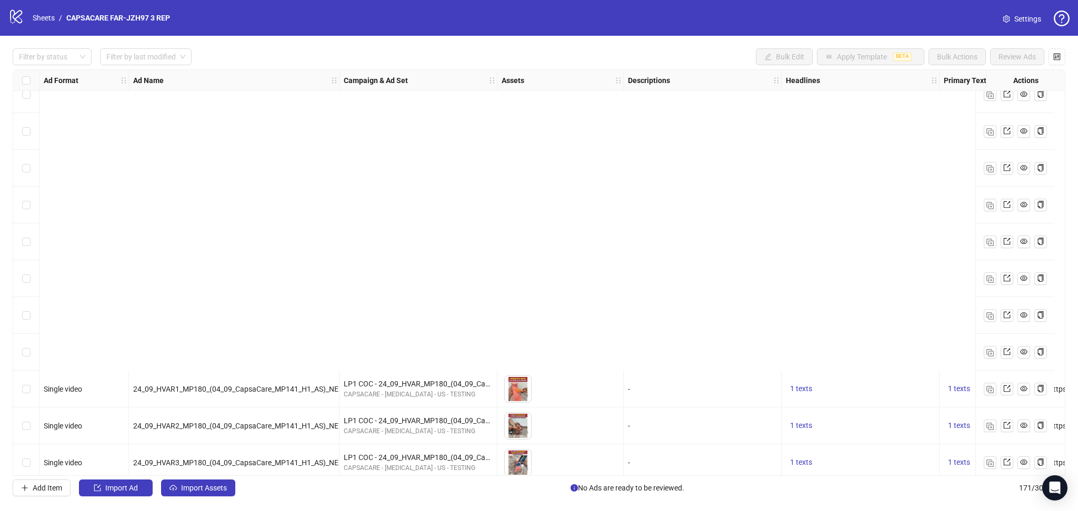
scroll to position [5916, 0]
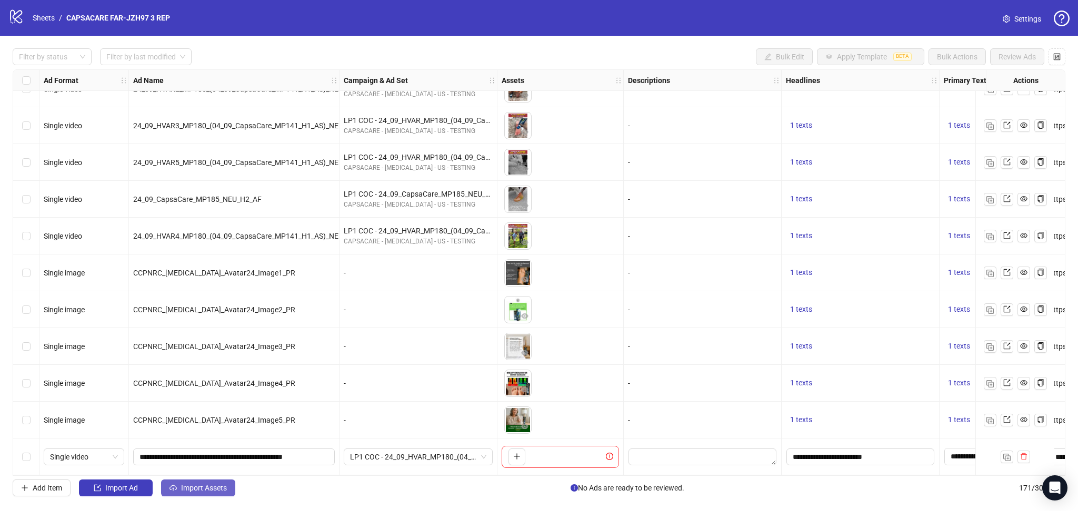
click at [193, 489] on span "Import Assets" at bounding box center [204, 488] width 46 height 8
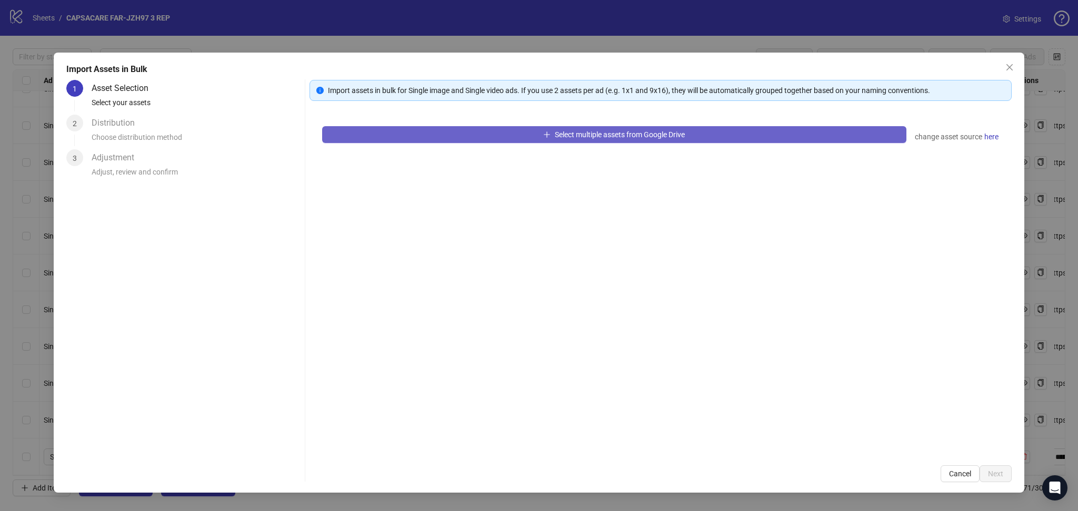
click at [424, 133] on button "Select multiple assets from Google Drive" at bounding box center [614, 134] width 584 height 17
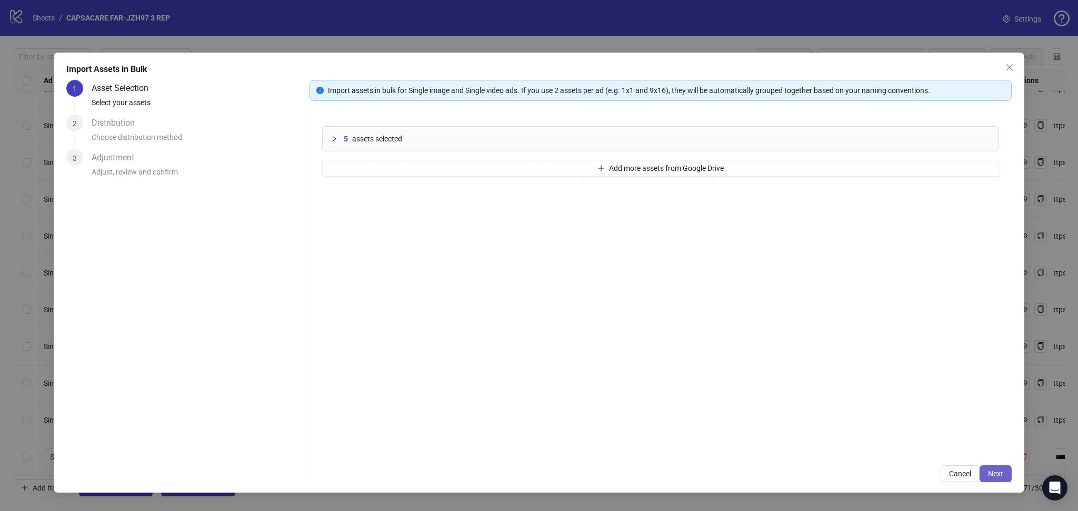
click at [1003, 474] on button "Next" at bounding box center [995, 474] width 32 height 17
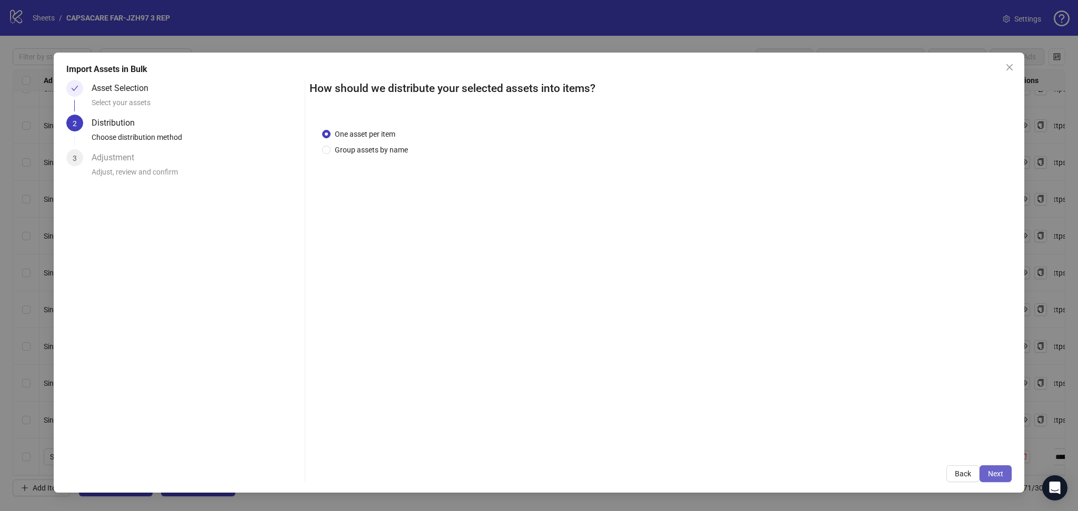
click at [997, 476] on span "Next" at bounding box center [995, 474] width 15 height 8
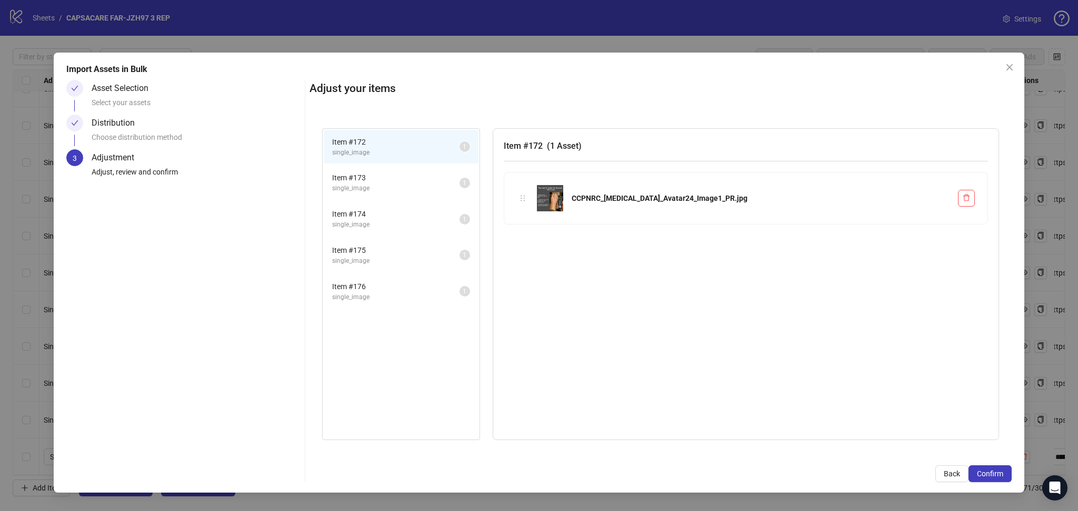
click at [997, 476] on span "Confirm" at bounding box center [989, 474] width 26 height 8
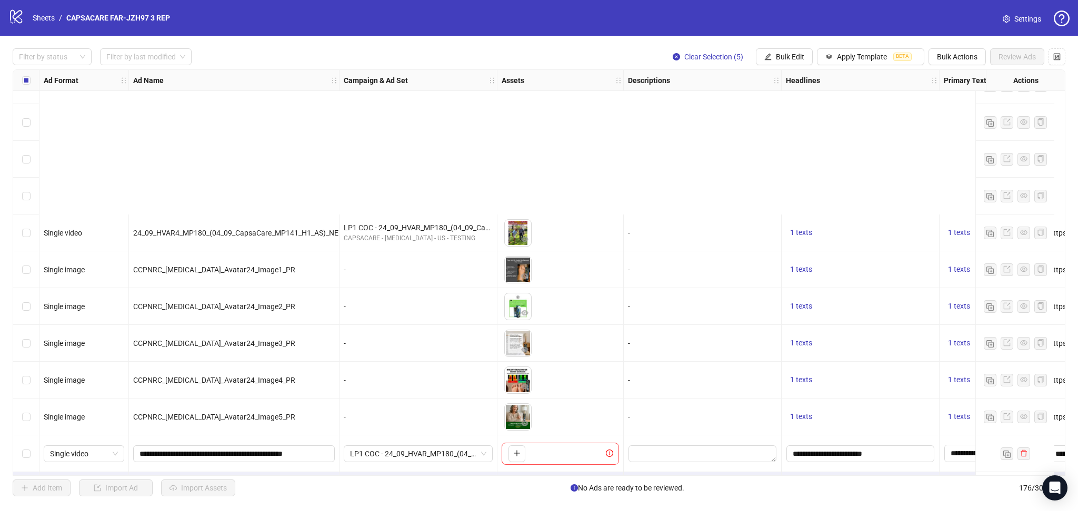
scroll to position [6101, 0]
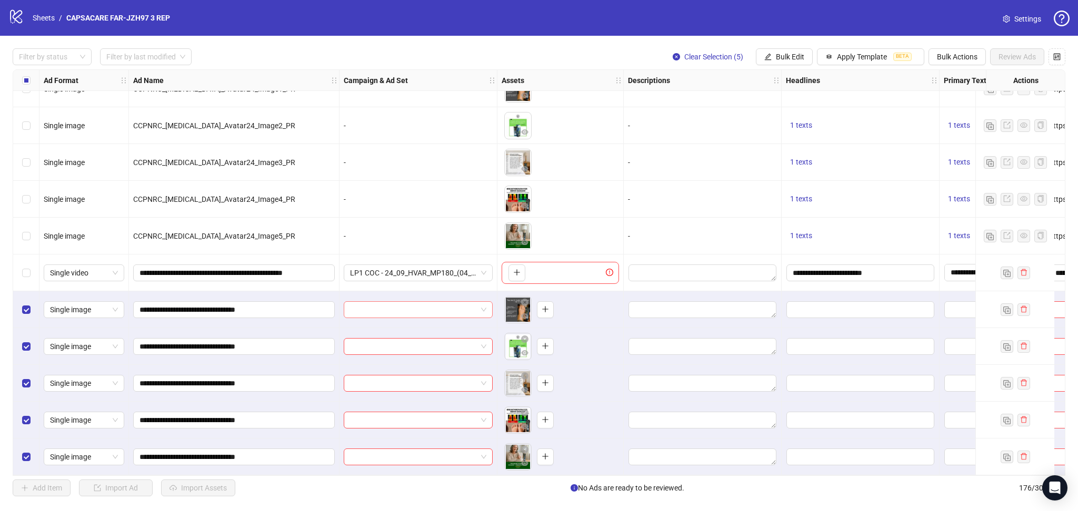
click at [406, 303] on input "search" at bounding box center [413, 310] width 127 height 16
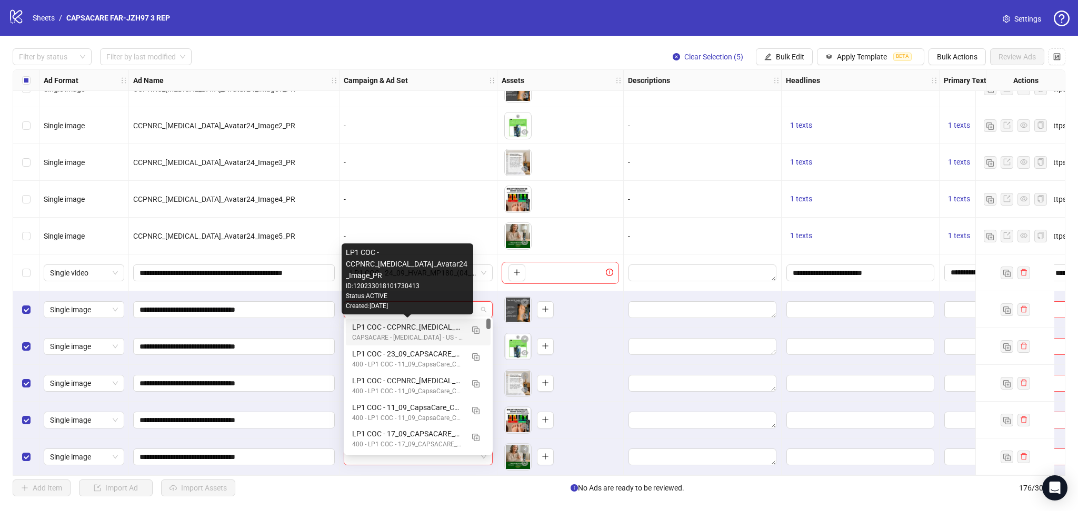
click at [417, 326] on div "LP1 COC - CCPNRC_[MEDICAL_DATA]_Avatar24_Image_PR" at bounding box center [407, 327] width 111 height 12
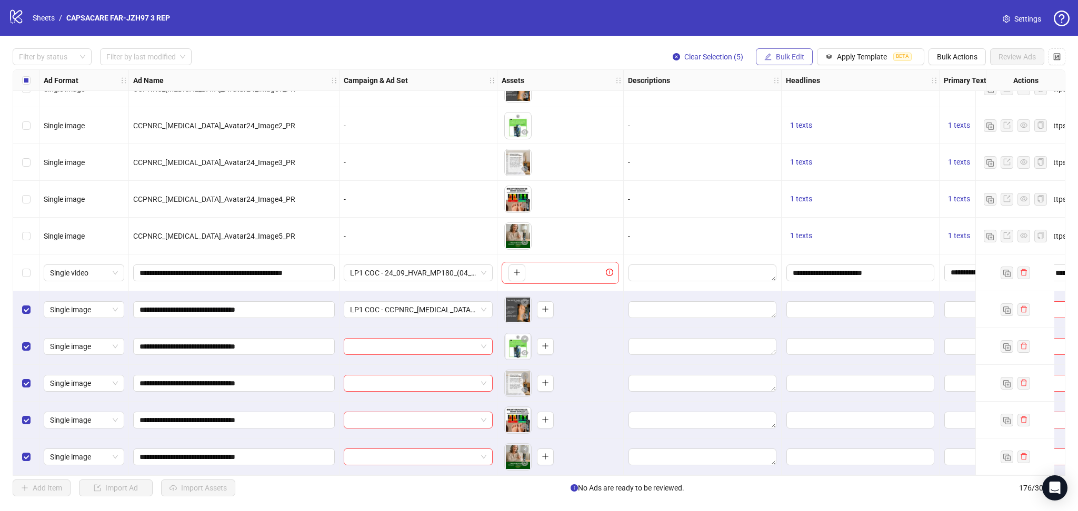
click at [789, 58] on span "Bulk Edit" at bounding box center [790, 57] width 28 height 8
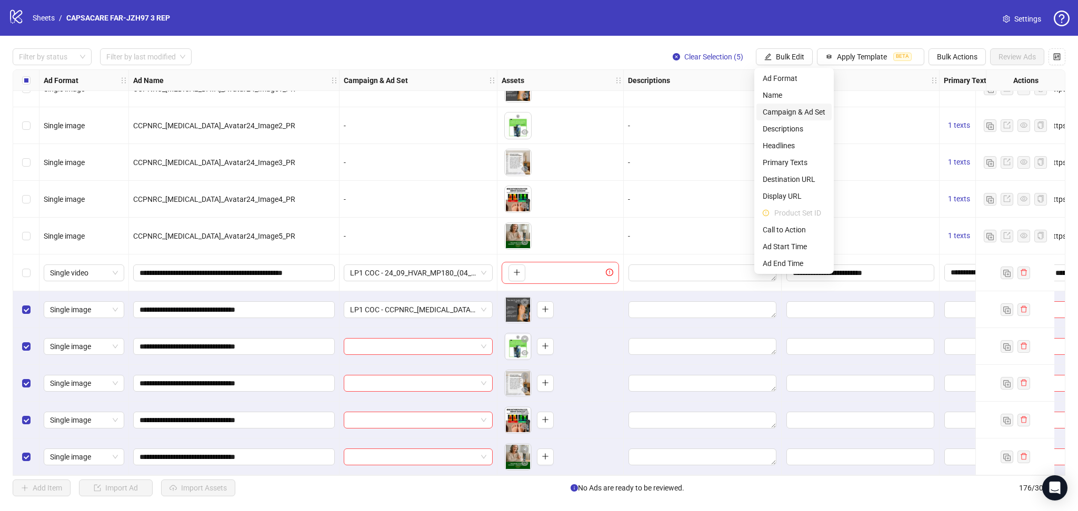
click at [810, 111] on span "Campaign & Ad Set" at bounding box center [793, 112] width 63 height 12
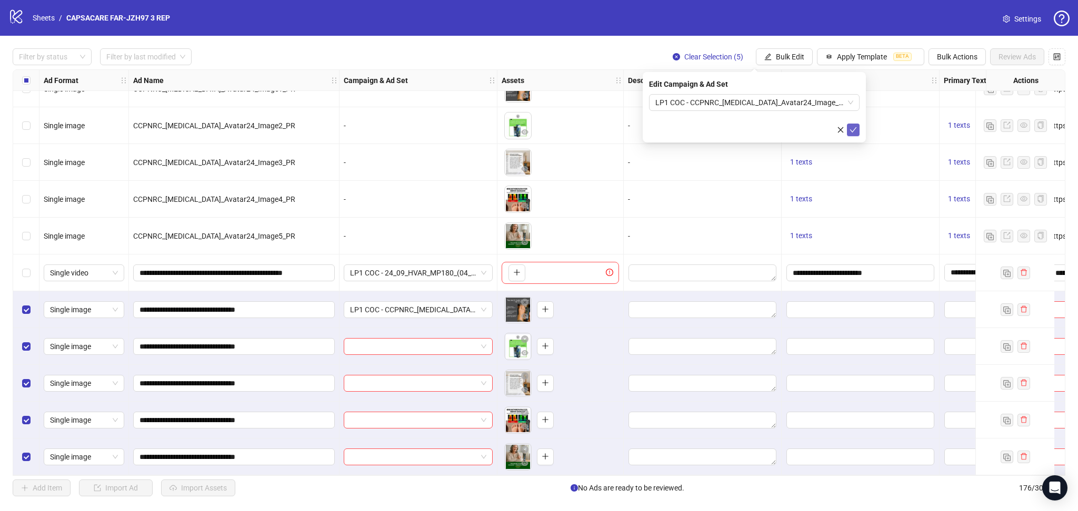
click at [852, 131] on icon "check" at bounding box center [853, 129] width 7 height 5
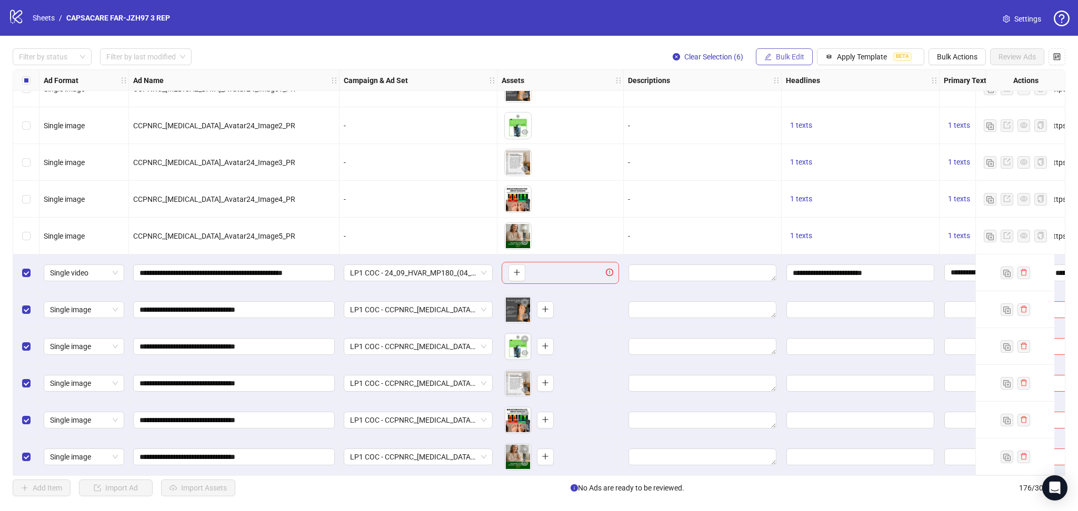
click at [776, 52] on button "Bulk Edit" at bounding box center [784, 56] width 57 height 17
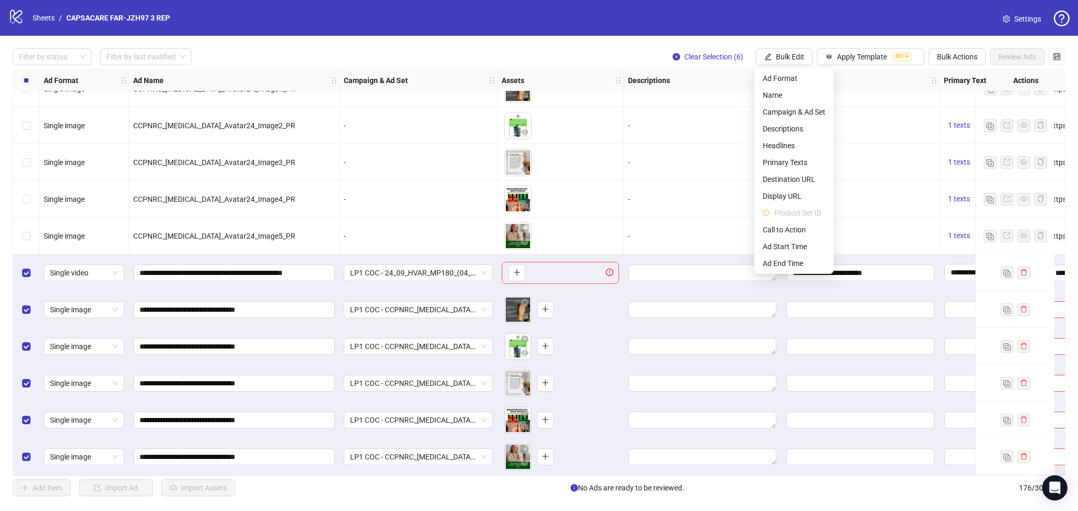
click at [431, 132] on div "-" at bounding box center [418, 125] width 158 height 37
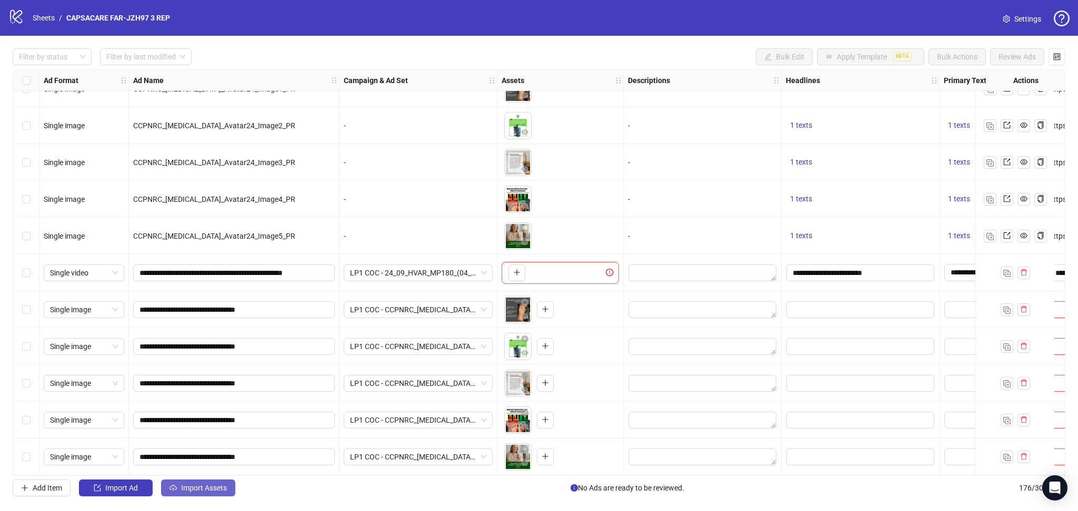
click at [216, 484] on button "Import Assets" at bounding box center [198, 488] width 74 height 17
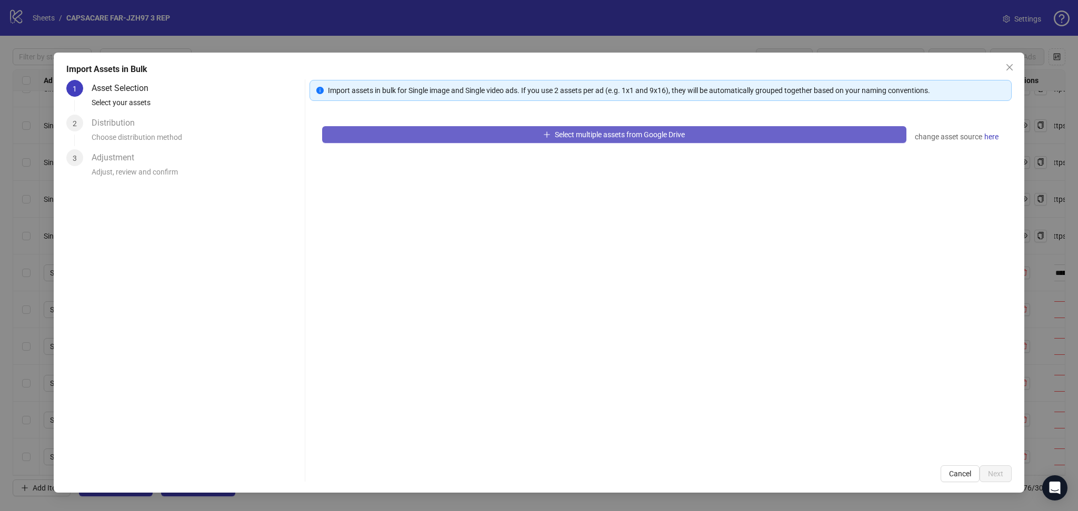
click at [530, 142] on button "Select multiple assets from Google Drive" at bounding box center [614, 134] width 584 height 17
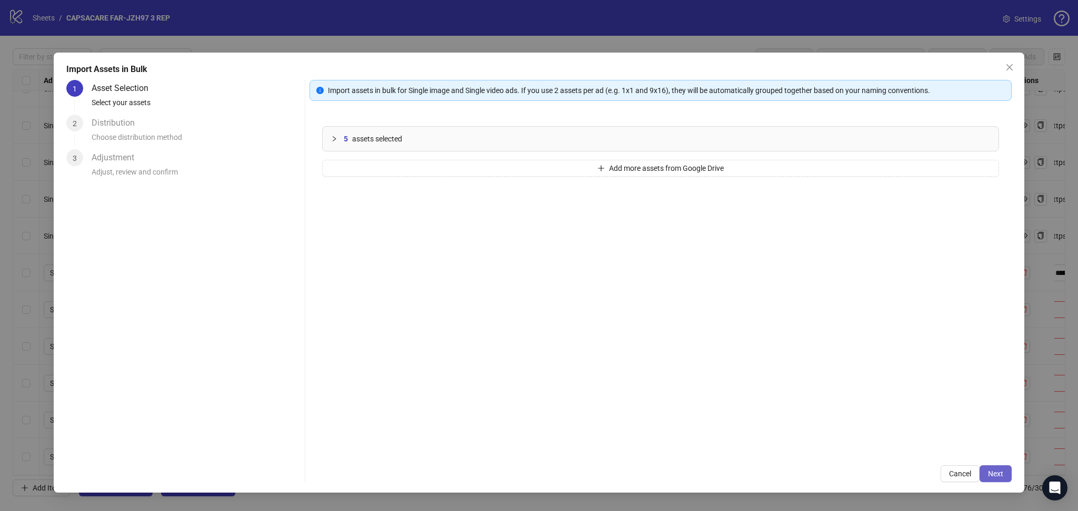
click at [1004, 474] on button "Next" at bounding box center [995, 474] width 32 height 17
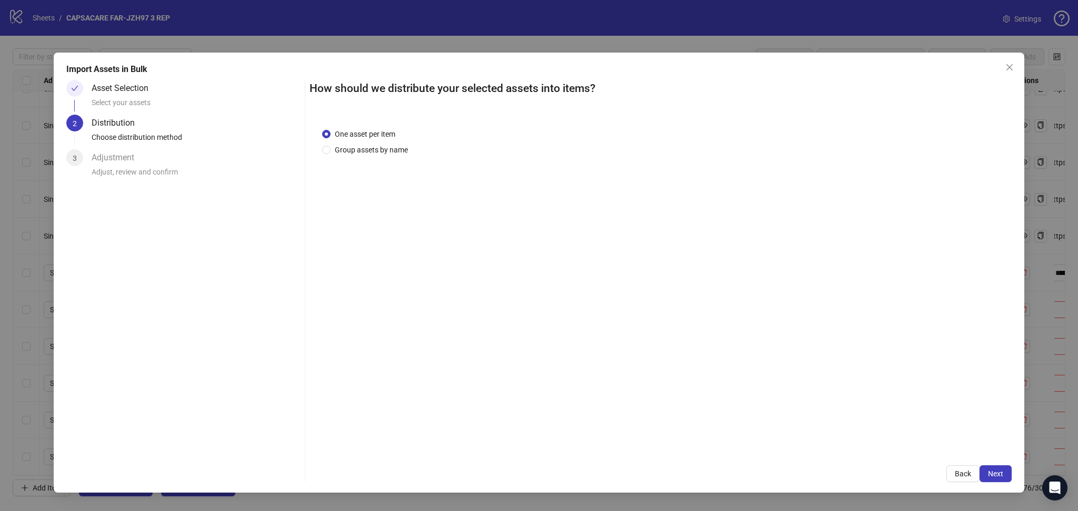
click at [1002, 474] on span "Next" at bounding box center [995, 474] width 15 height 8
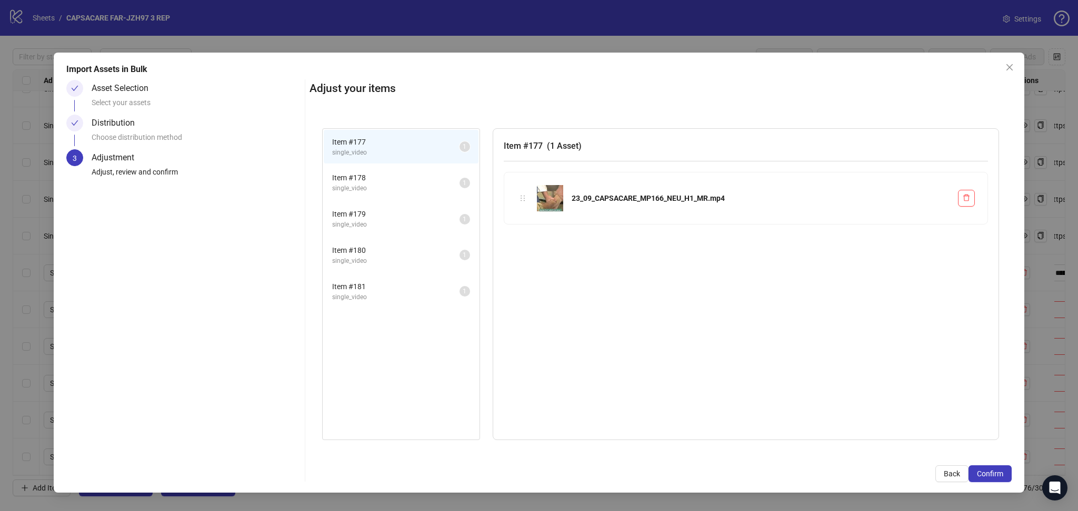
click at [1002, 474] on span "Confirm" at bounding box center [989, 474] width 26 height 8
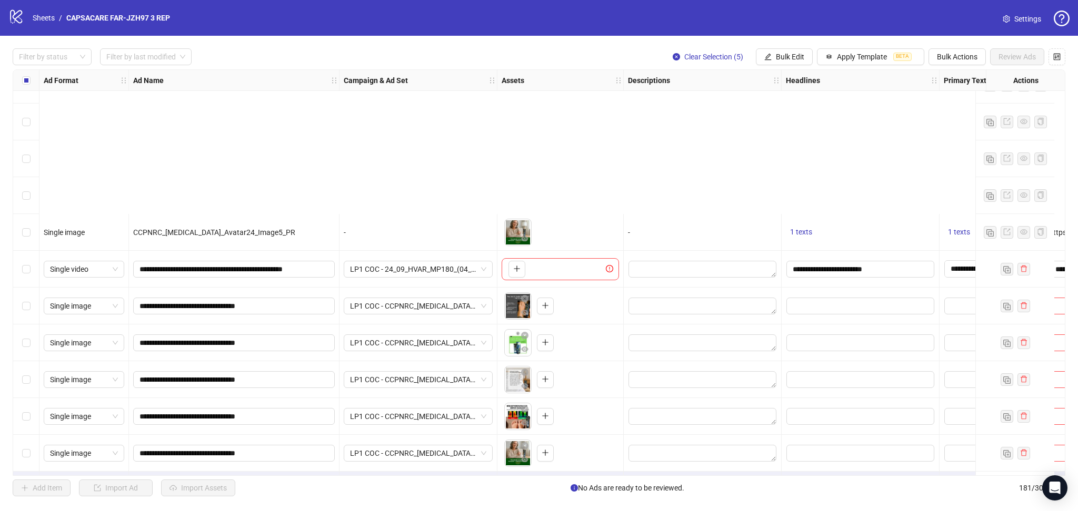
scroll to position [6285, 0]
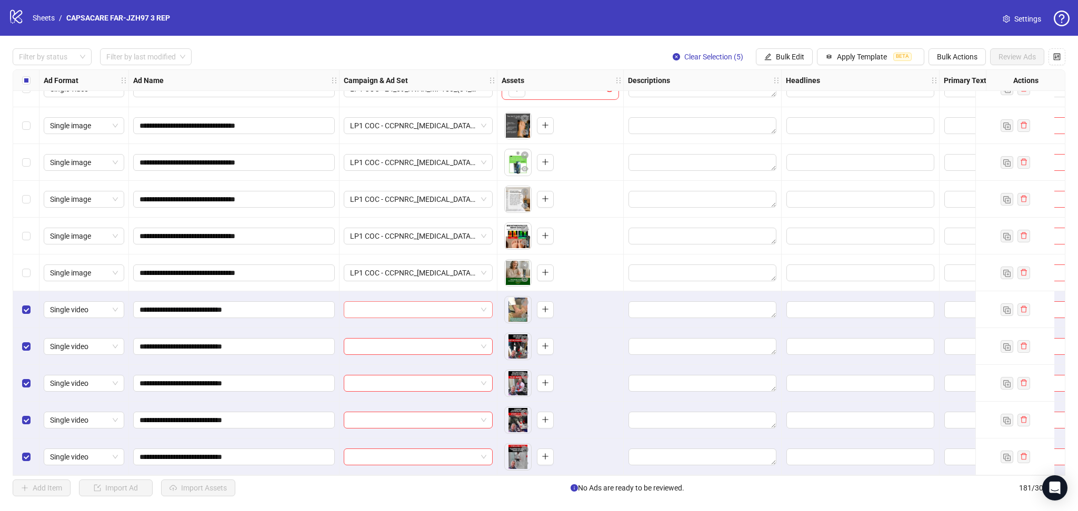
click at [398, 307] on input "search" at bounding box center [413, 310] width 127 height 16
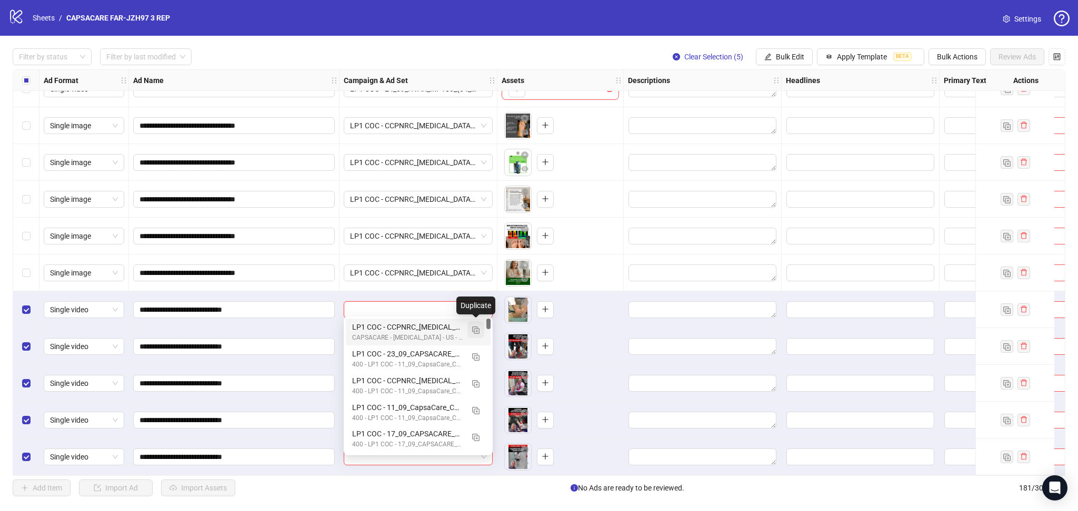
click at [475, 329] on img "button" at bounding box center [475, 330] width 7 height 7
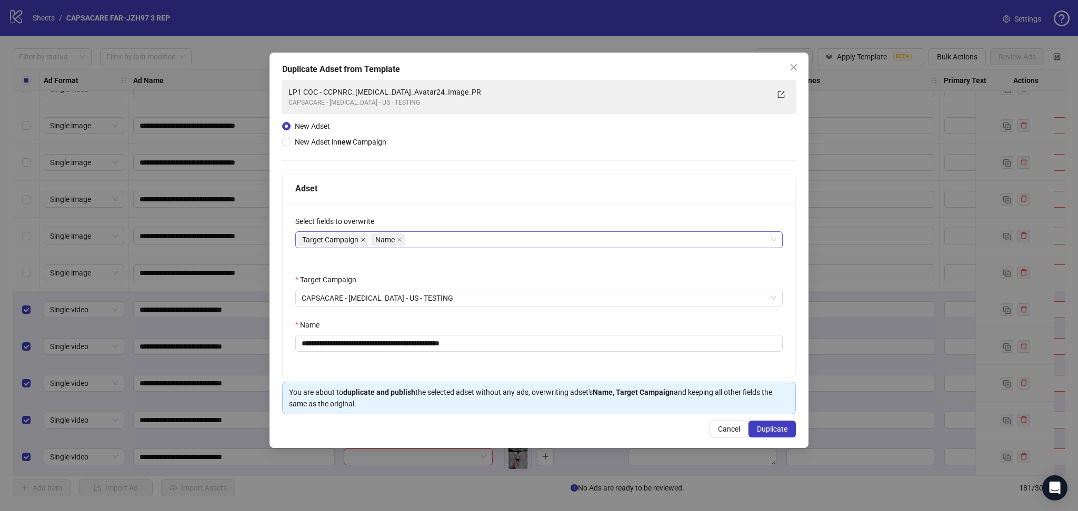
click at [364, 240] on icon "close" at bounding box center [362, 239] width 5 height 5
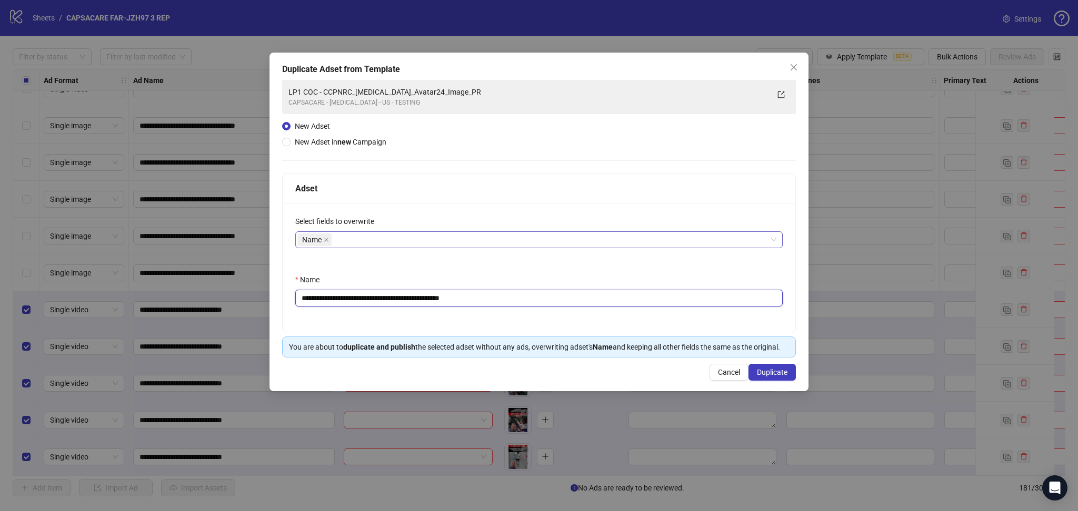
drag, startPoint x: 335, startPoint y: 298, endPoint x: 591, endPoint y: 299, distance: 256.2
click at [589, 298] on input "**********" at bounding box center [538, 298] width 487 height 17
paste input "text"
type input "**********"
click at [786, 371] on span "Duplicate" at bounding box center [772, 372] width 31 height 8
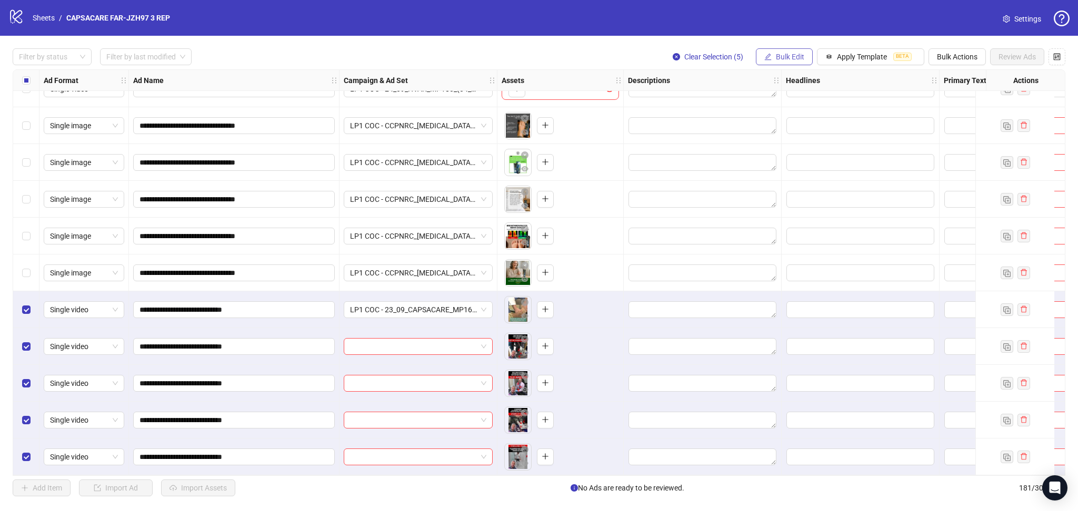
click at [788, 58] on span "Bulk Edit" at bounding box center [790, 57] width 28 height 8
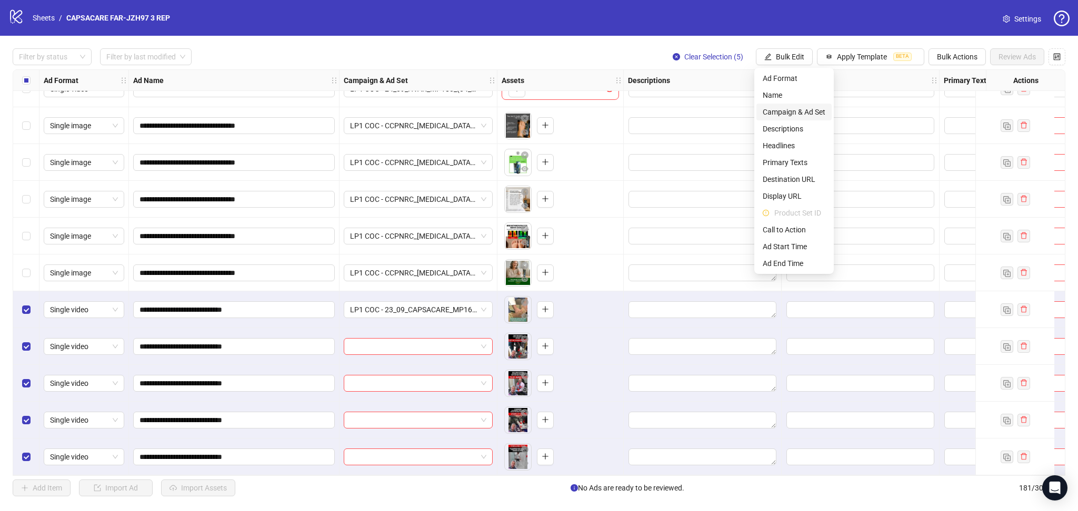
click at [811, 112] on span "Campaign & Ad Set" at bounding box center [793, 112] width 63 height 12
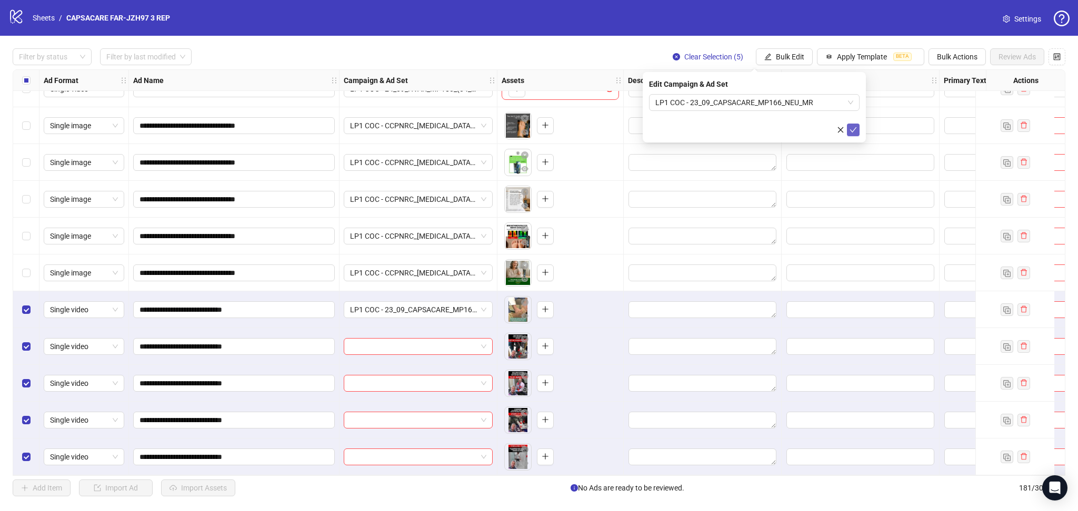
click at [855, 129] on icon "check" at bounding box center [852, 129] width 7 height 7
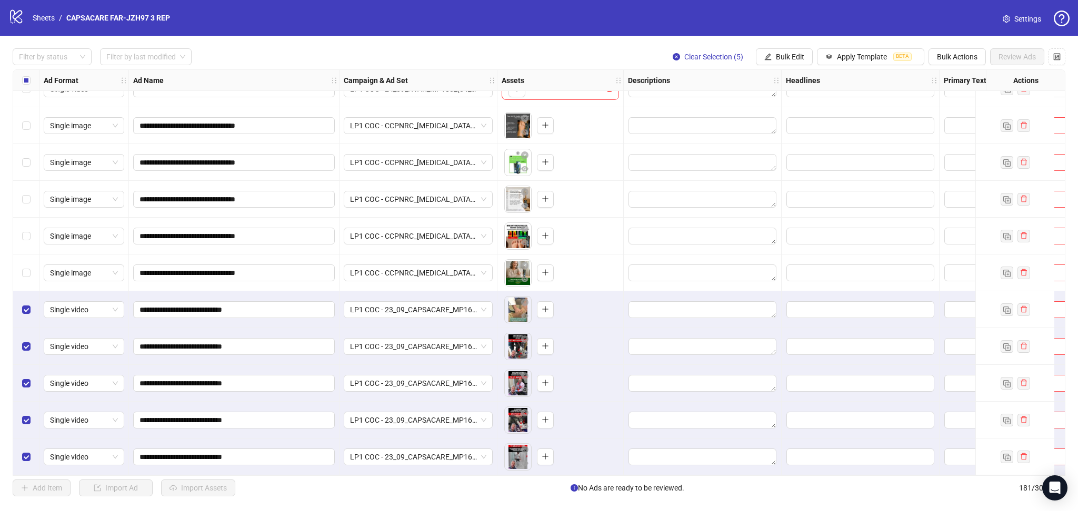
click at [32, 79] on div "Select all rows" at bounding box center [26, 80] width 26 height 21
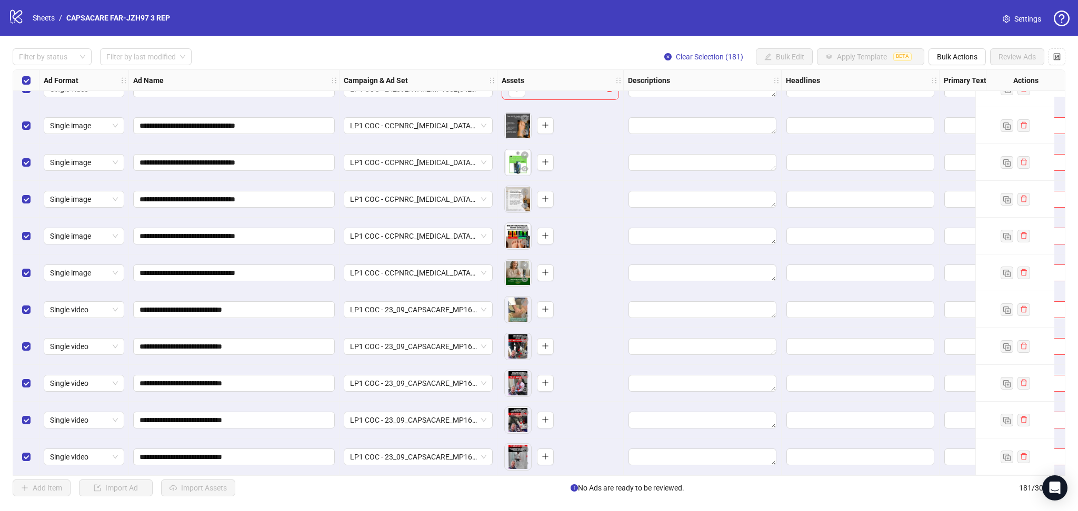
click at [32, 79] on div "Select all rows" at bounding box center [26, 80] width 26 height 21
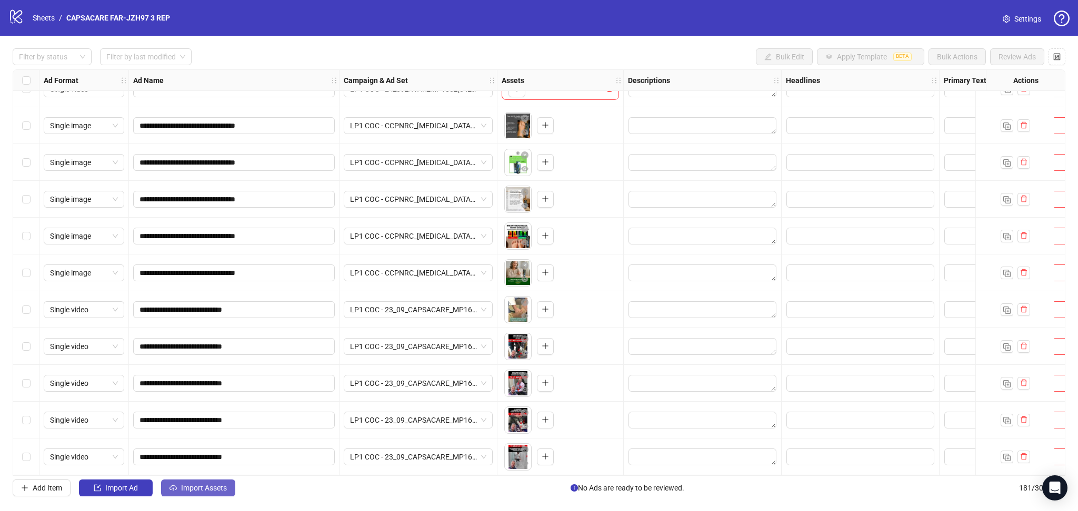
click at [199, 488] on span "Import Assets" at bounding box center [204, 488] width 46 height 8
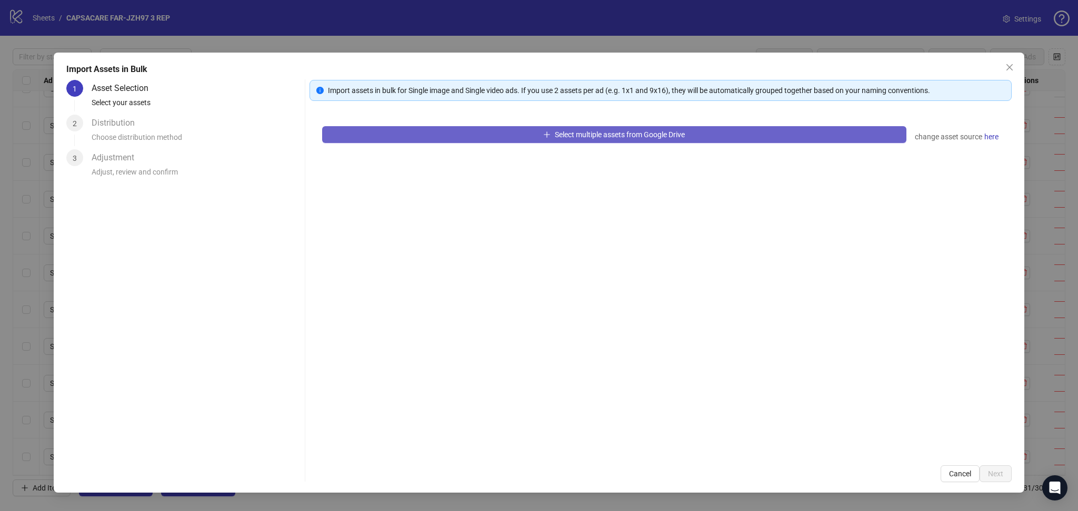
click at [451, 137] on button "Select multiple assets from Google Drive" at bounding box center [614, 134] width 584 height 17
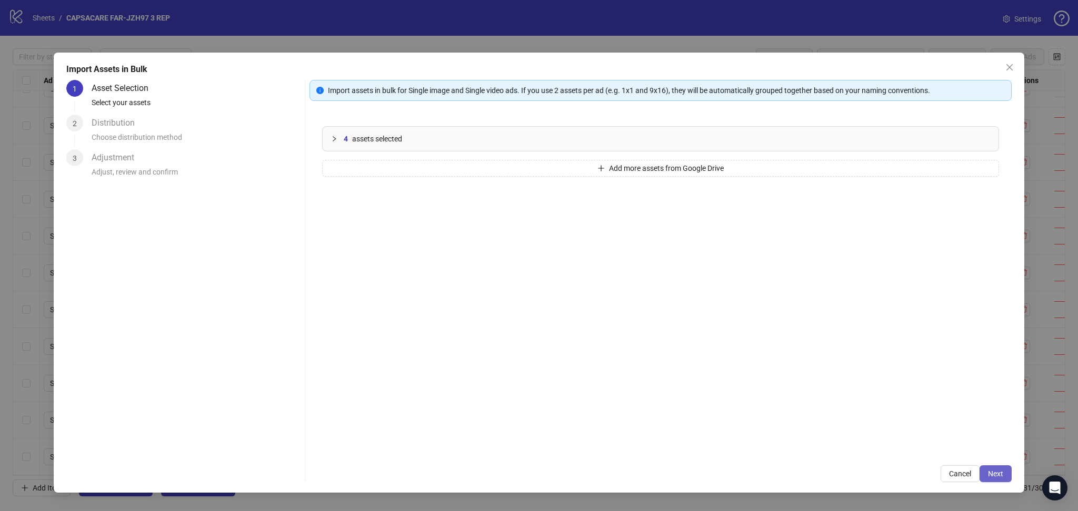
click at [998, 474] on span "Next" at bounding box center [995, 474] width 15 height 8
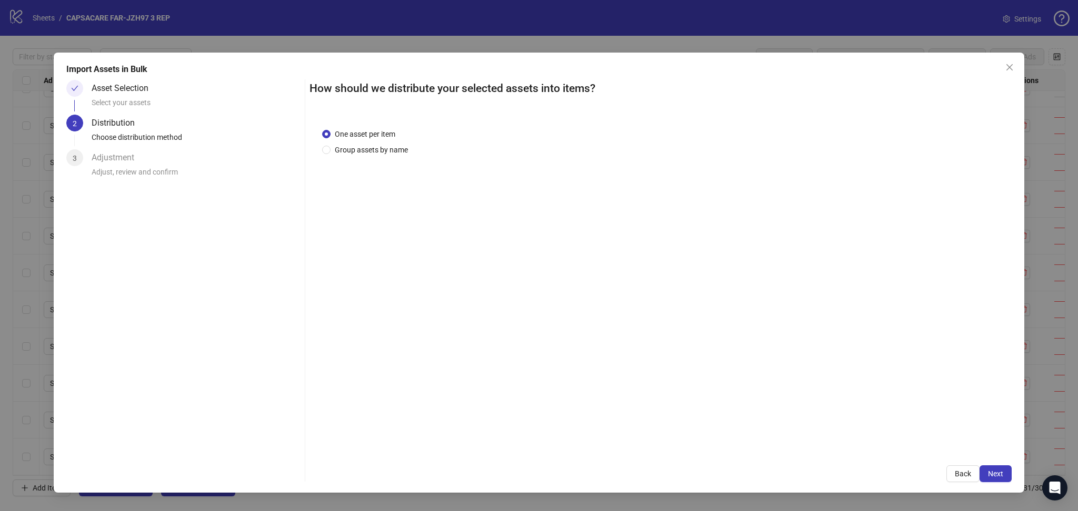
click at [994, 474] on span "Next" at bounding box center [995, 474] width 15 height 8
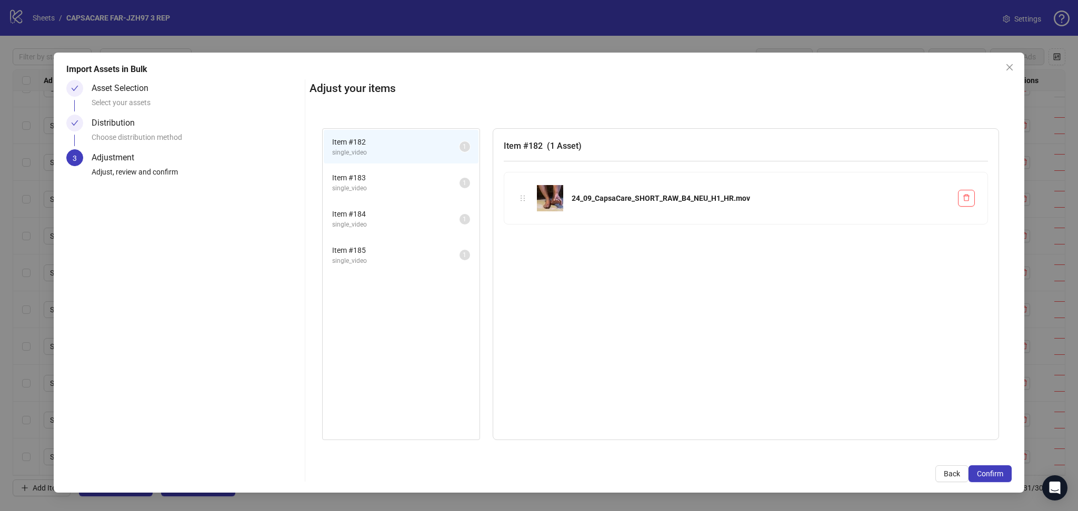
click at [994, 474] on span "Confirm" at bounding box center [989, 474] width 26 height 8
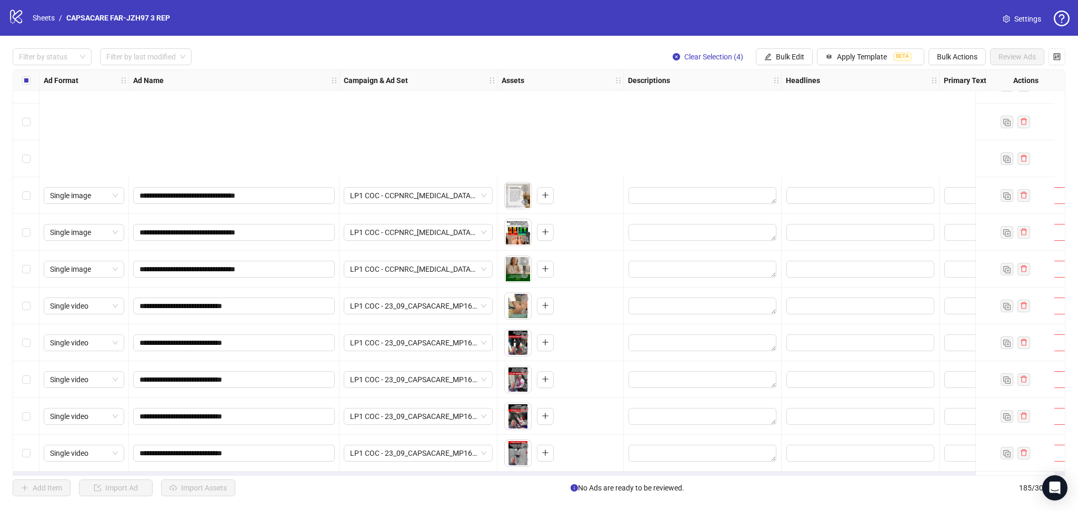
scroll to position [6432, 0]
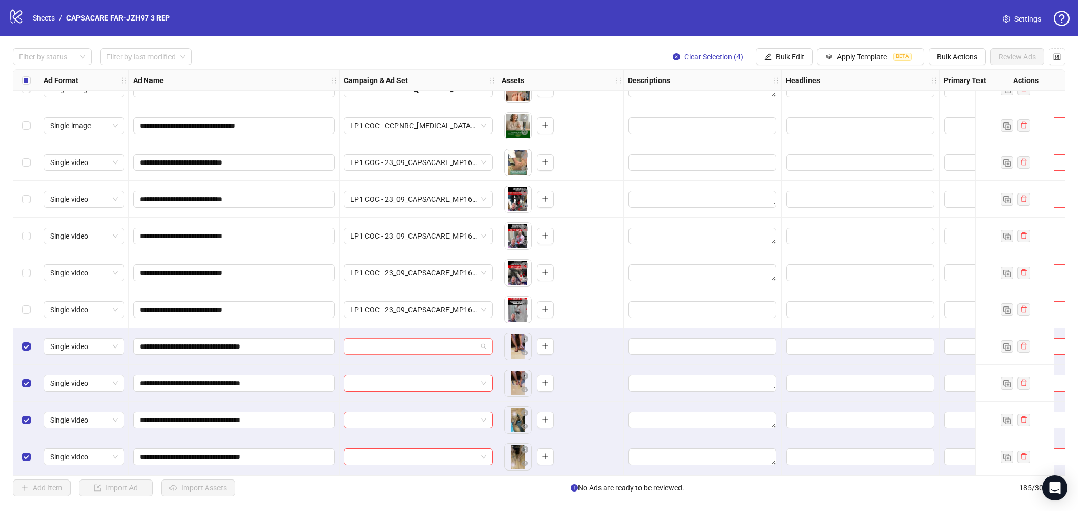
click at [397, 344] on input "search" at bounding box center [413, 347] width 127 height 16
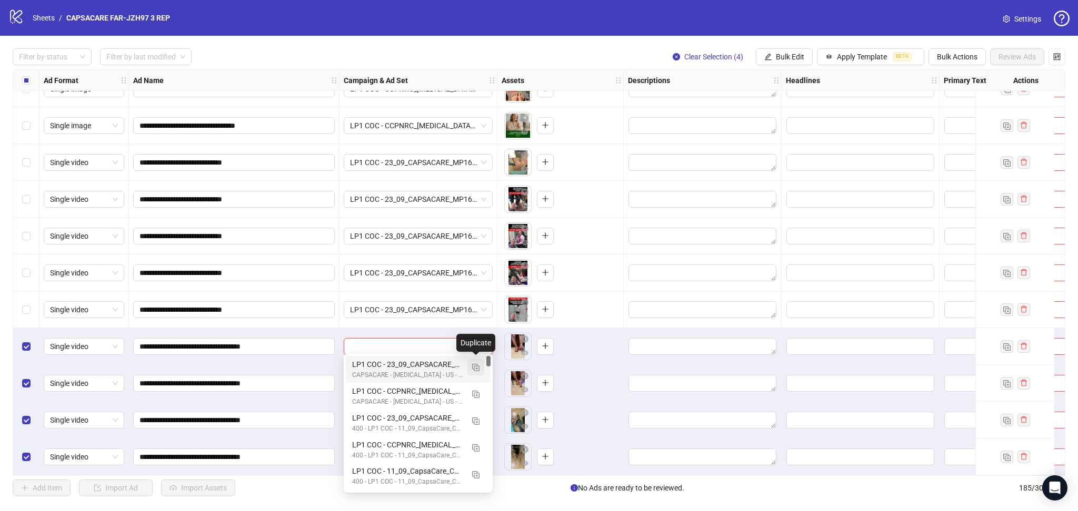
click at [478, 371] on img "button" at bounding box center [475, 367] width 7 height 7
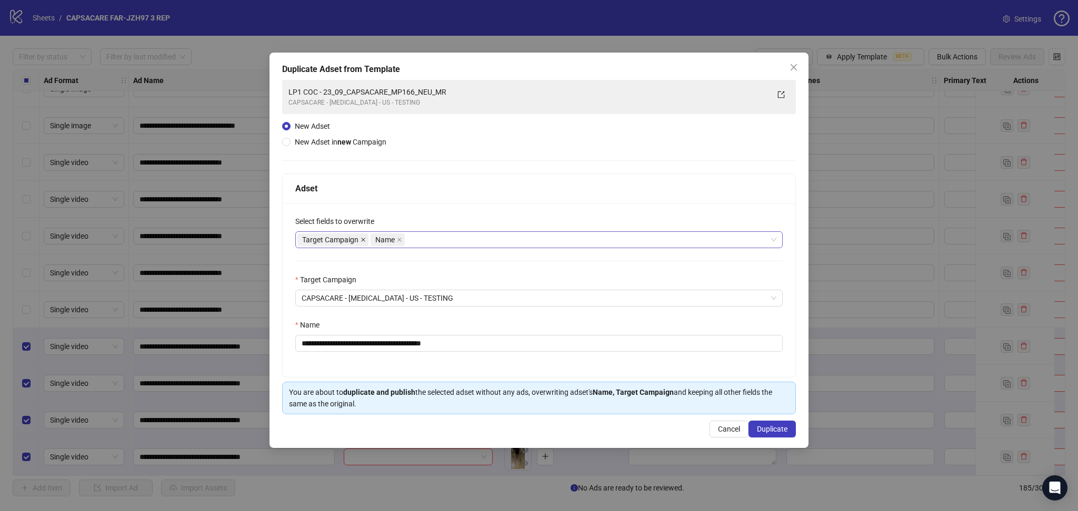
click at [361, 240] on icon "close" at bounding box center [362, 239] width 5 height 5
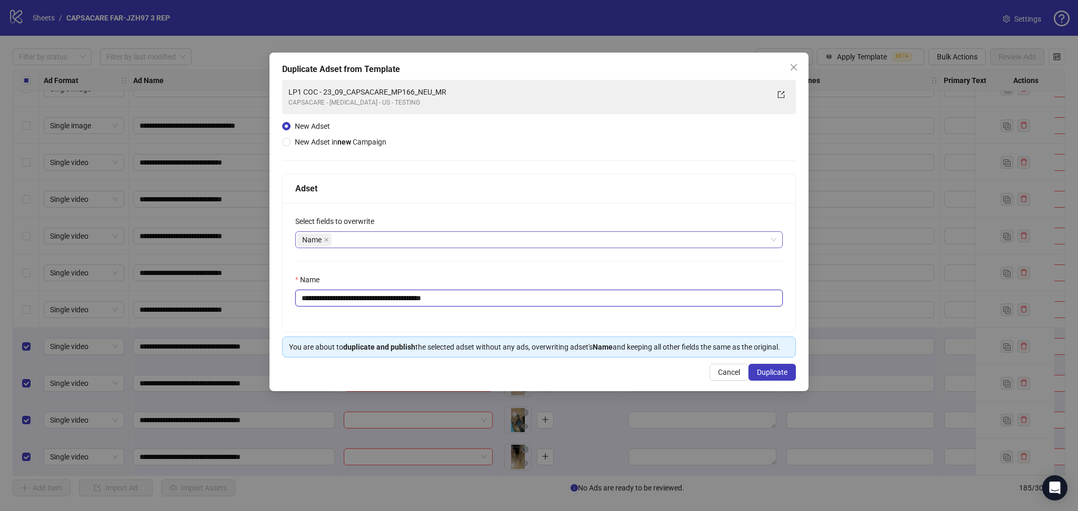
drag, startPoint x: 336, startPoint y: 297, endPoint x: 558, endPoint y: 323, distance: 224.0
click at [535, 309] on div "**********" at bounding box center [539, 267] width 512 height 129
paste input "text"
type input "**********"
click at [781, 369] on span "Duplicate" at bounding box center [772, 372] width 31 height 8
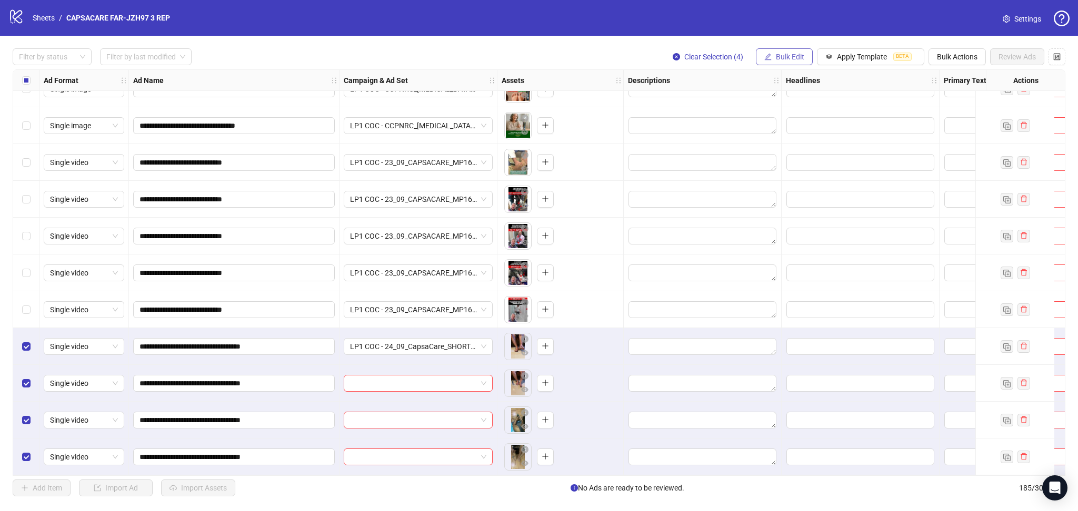
click at [783, 55] on span "Bulk Edit" at bounding box center [790, 57] width 28 height 8
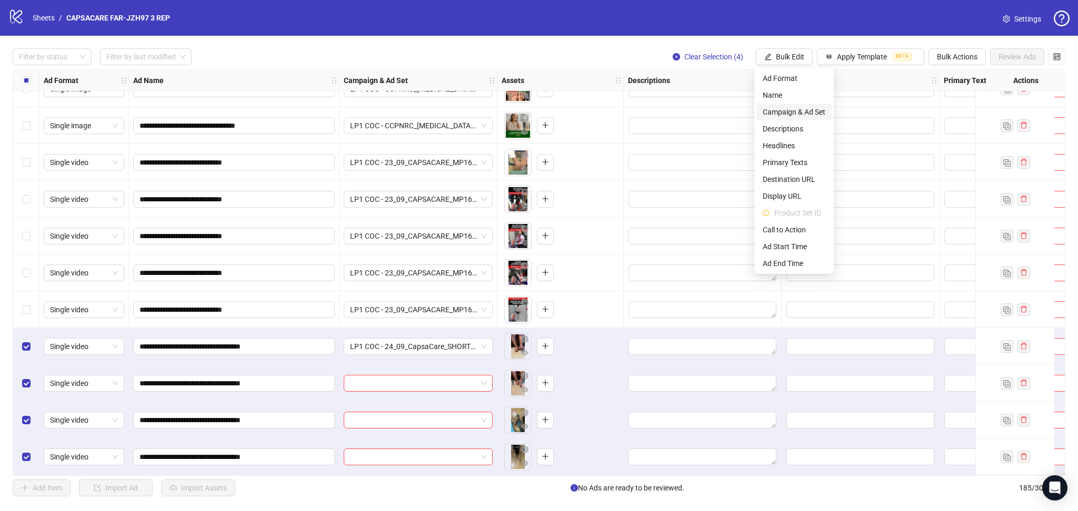
click at [797, 110] on span "Campaign & Ad Set" at bounding box center [793, 112] width 63 height 12
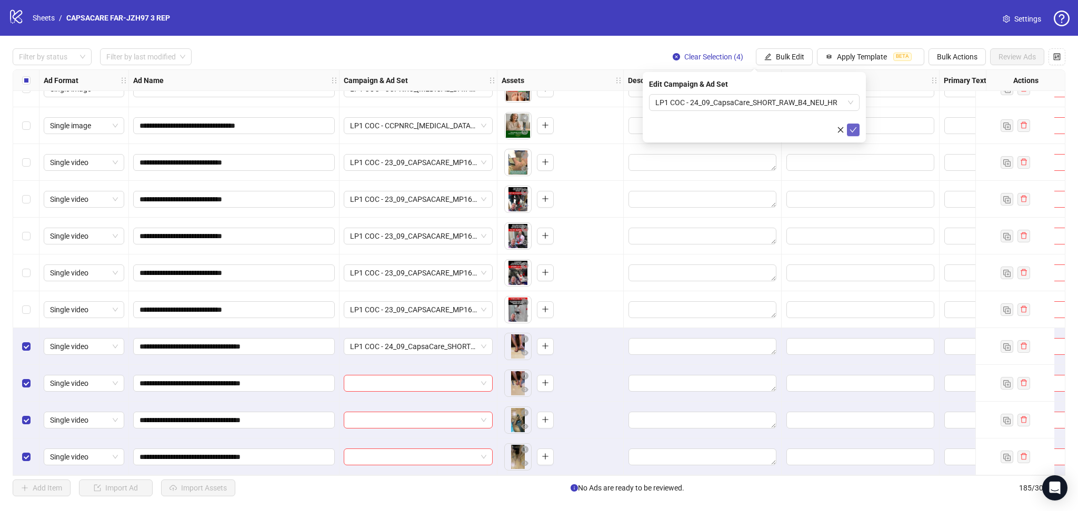
click at [853, 130] on icon "check" at bounding box center [853, 129] width 7 height 5
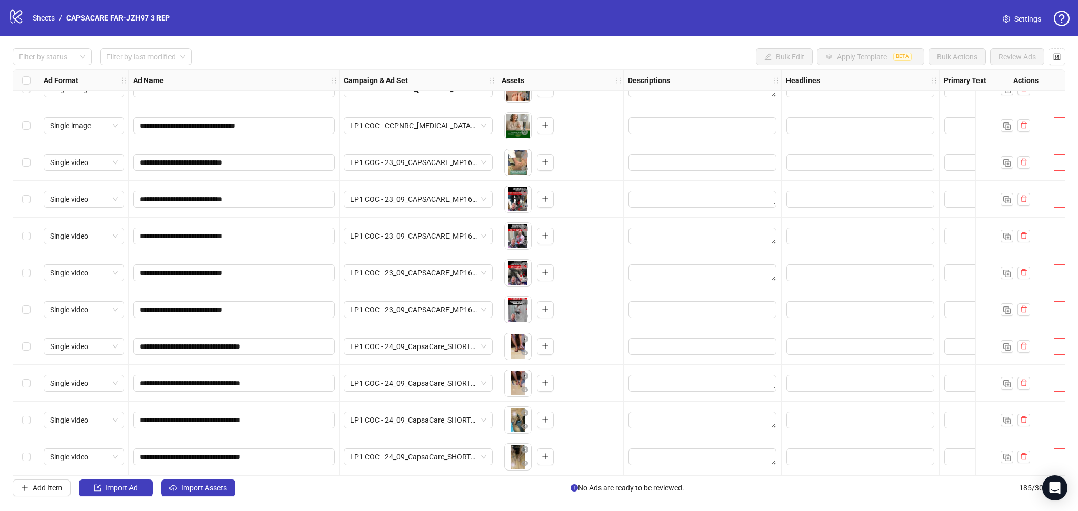
drag, startPoint x: 197, startPoint y: 485, endPoint x: 346, endPoint y: 428, distance: 160.0
click at [195, 486] on span "Import Assets" at bounding box center [204, 488] width 46 height 8
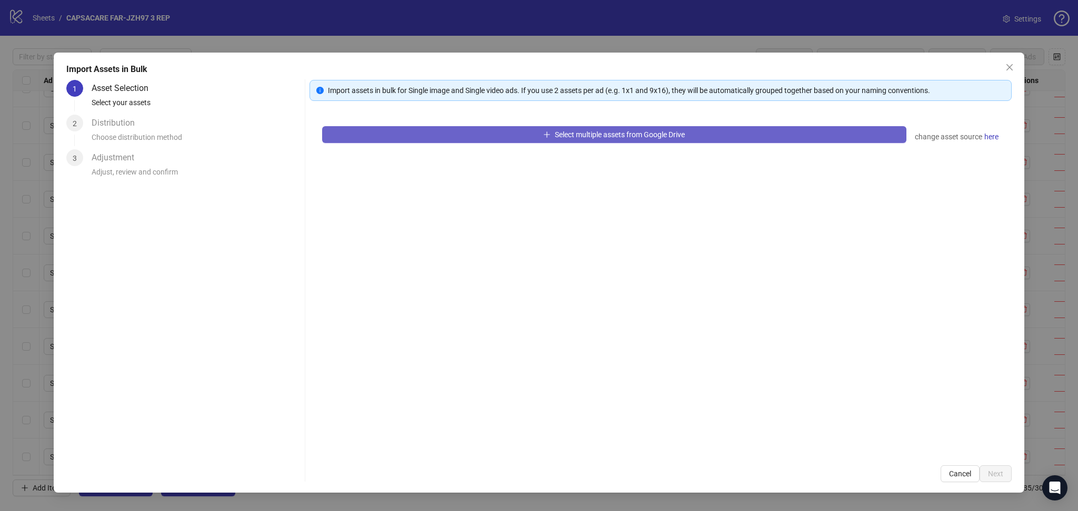
click at [409, 137] on button "Select multiple assets from Google Drive" at bounding box center [614, 134] width 584 height 17
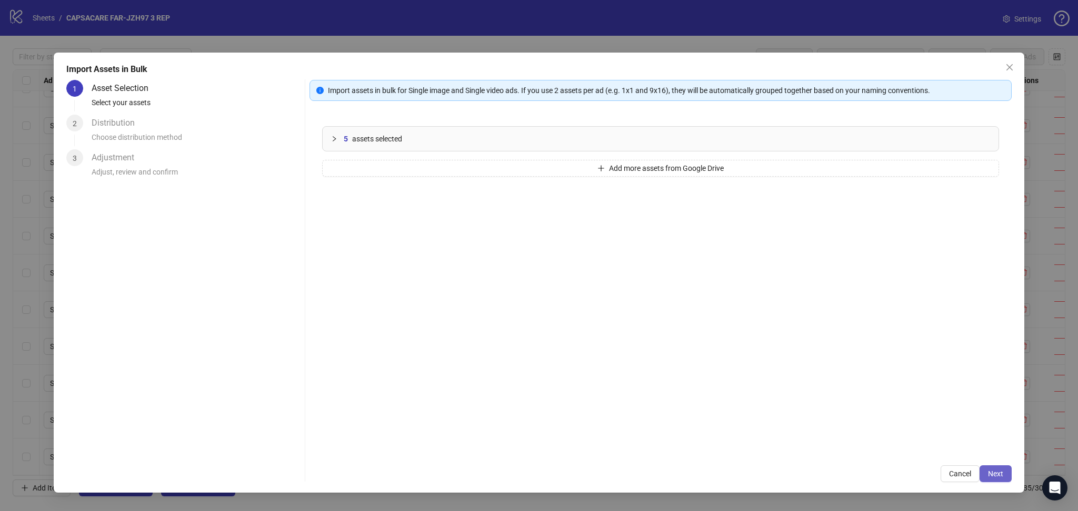
click at [998, 473] on span "Next" at bounding box center [995, 474] width 15 height 8
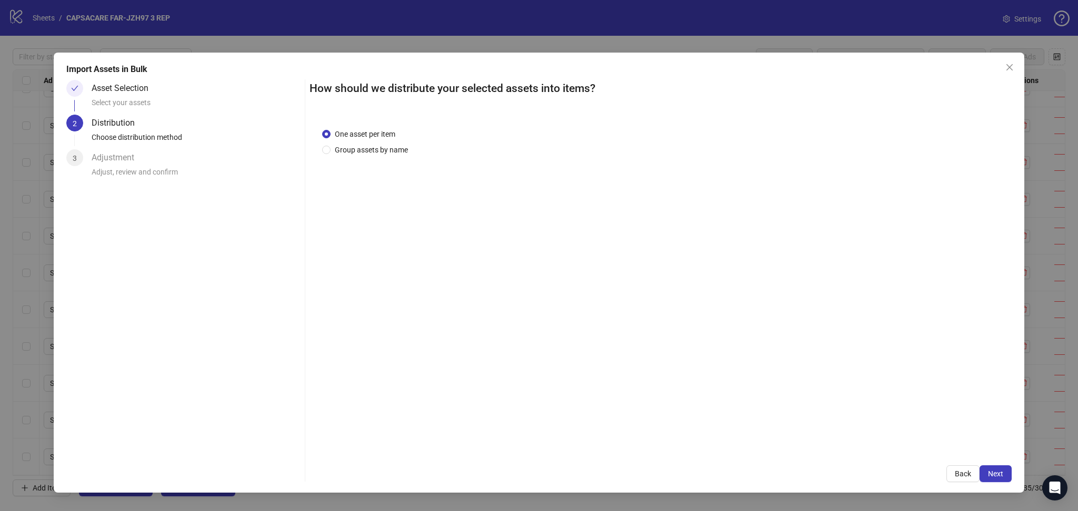
click at [998, 475] on span "Next" at bounding box center [995, 474] width 15 height 8
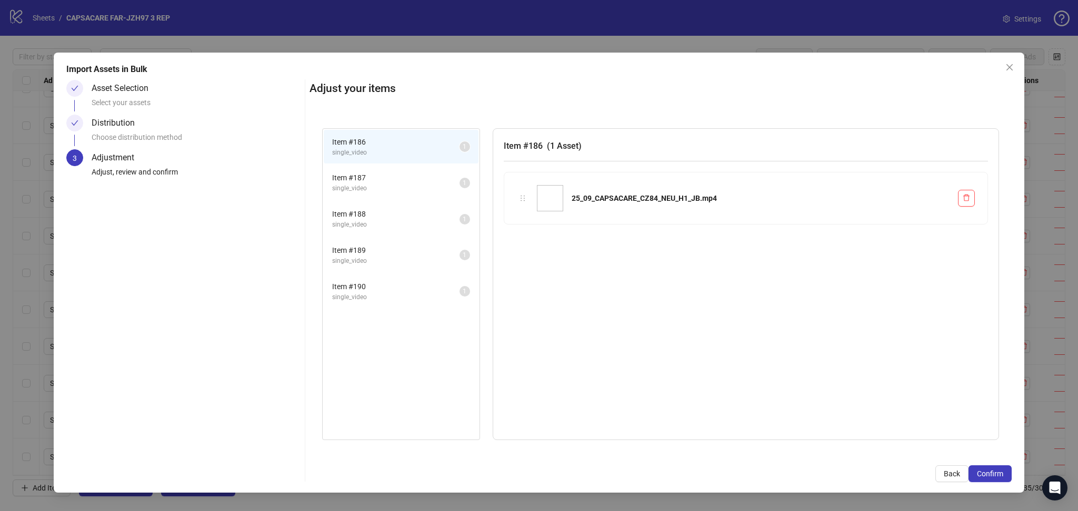
click at [998, 475] on span "Confirm" at bounding box center [989, 474] width 26 height 8
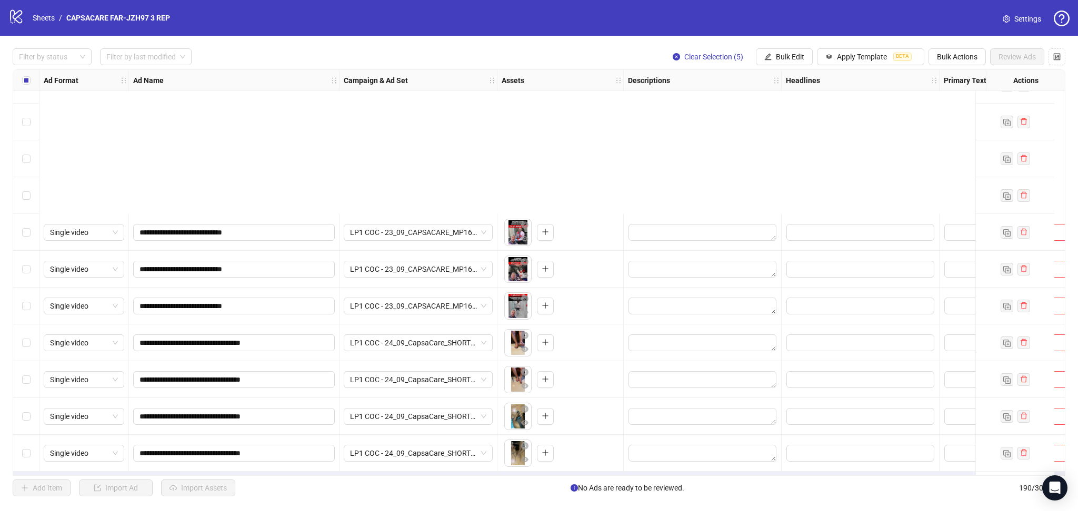
scroll to position [6617, 0]
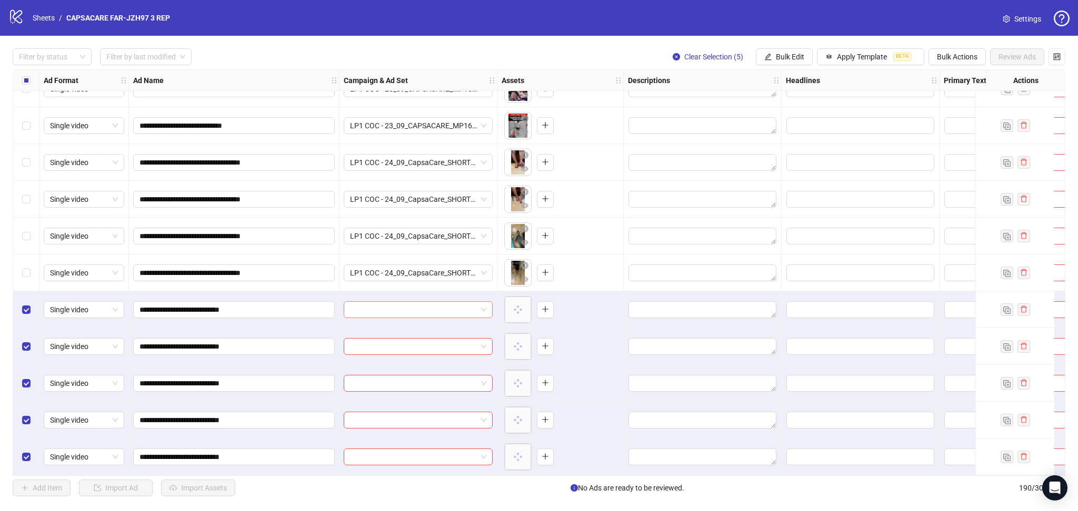
click at [393, 302] on input "search" at bounding box center [413, 310] width 127 height 16
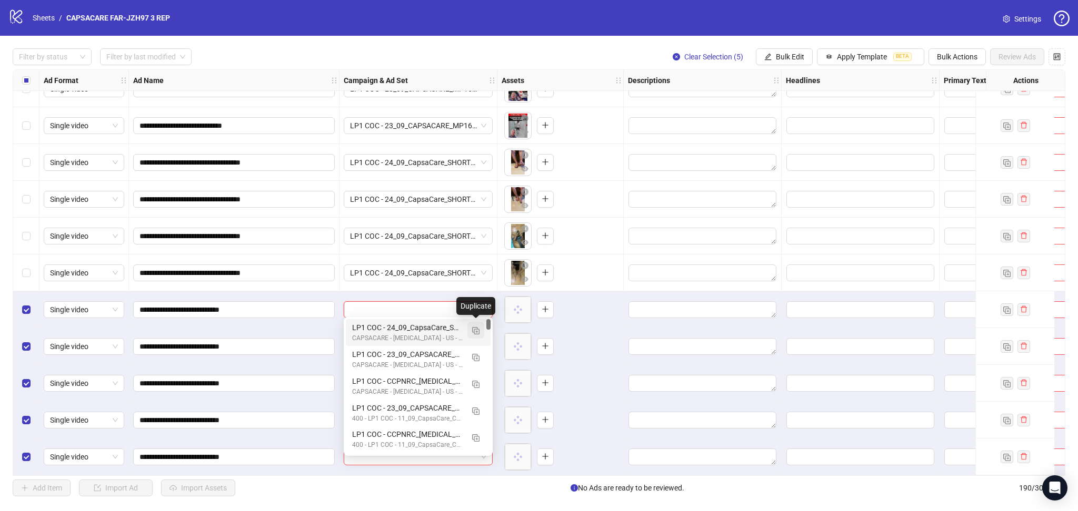
click at [475, 332] on img "button" at bounding box center [475, 330] width 7 height 7
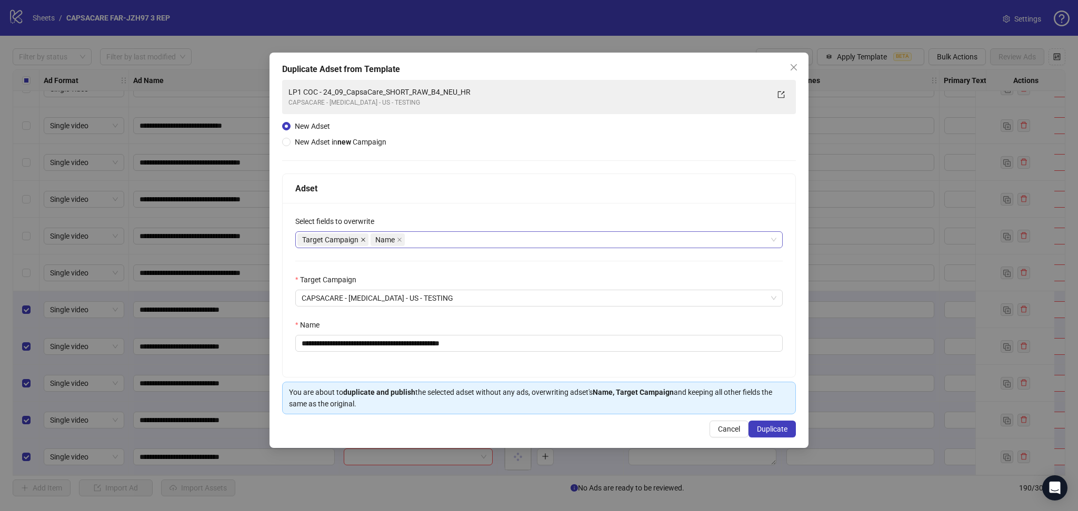
click at [364, 238] on icon "close" at bounding box center [362, 239] width 5 height 5
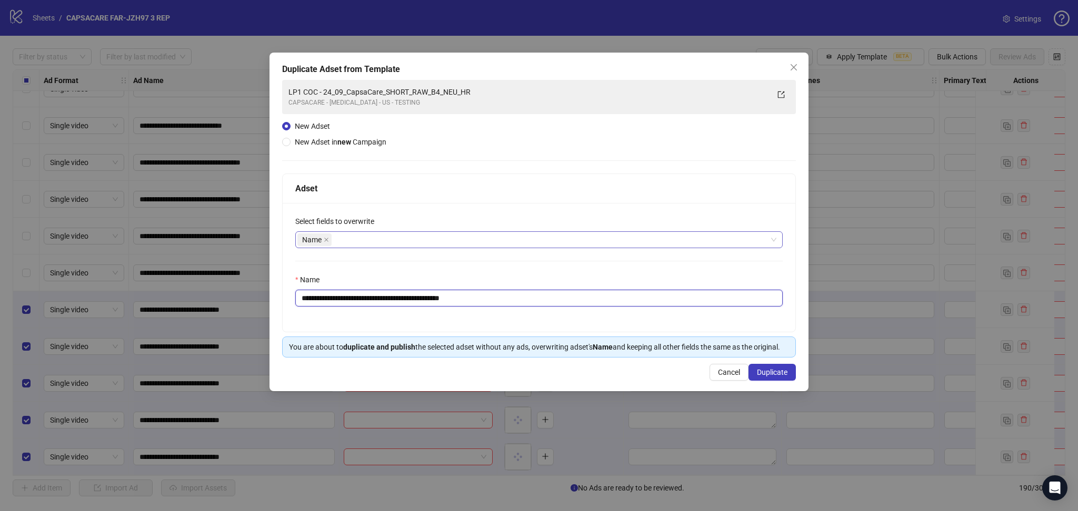
drag, startPoint x: 337, startPoint y: 298, endPoint x: 579, endPoint y: 338, distance: 244.7
click at [562, 325] on div "**********" at bounding box center [539, 267] width 512 height 129
paste input "text"
type input "**********"
click at [778, 377] on span "Duplicate" at bounding box center [772, 372] width 31 height 8
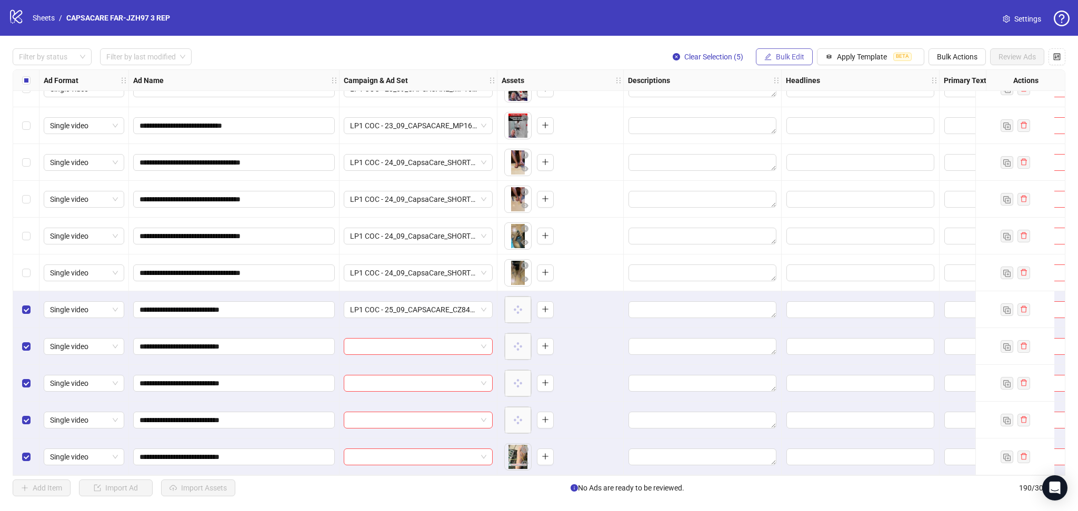
click at [793, 55] on span "Bulk Edit" at bounding box center [790, 57] width 28 height 8
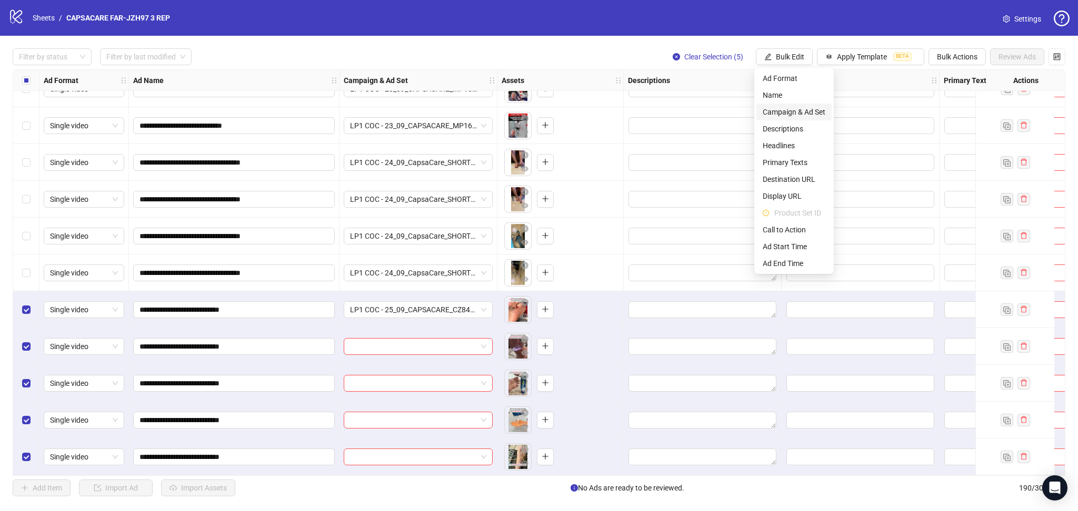
click at [792, 111] on span "Campaign & Ad Set" at bounding box center [793, 112] width 63 height 12
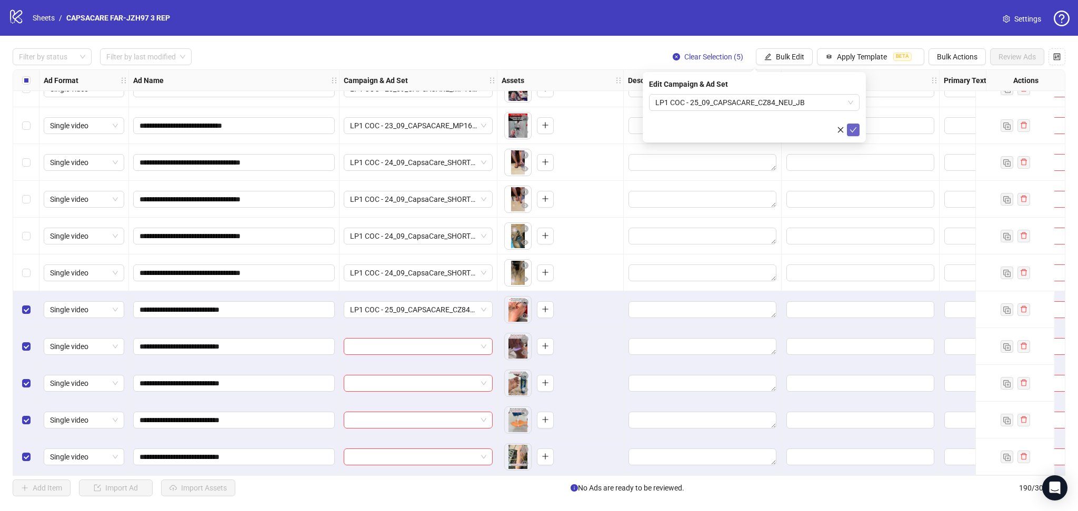
click at [851, 132] on icon "check" at bounding box center [852, 129] width 7 height 7
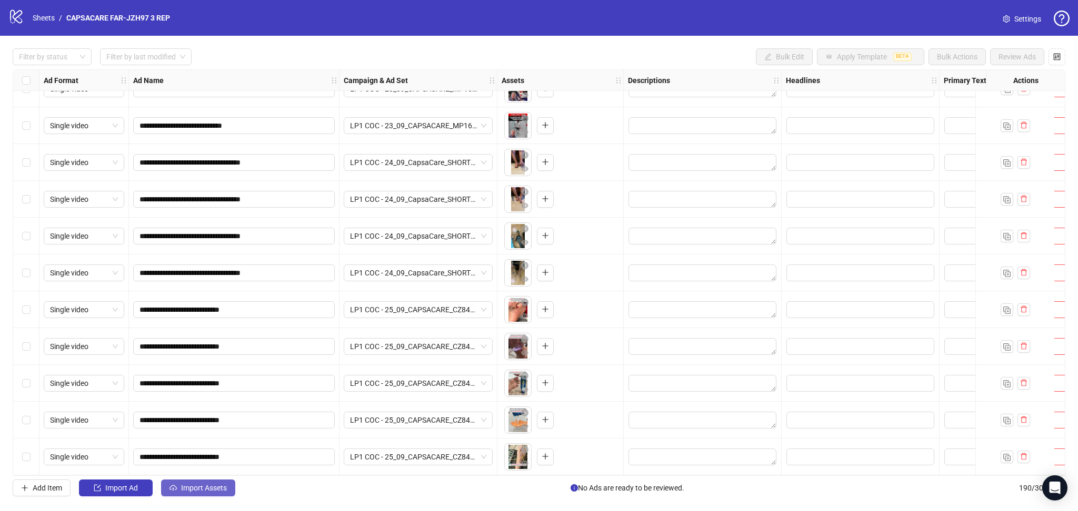
click at [185, 489] on span "Import Assets" at bounding box center [204, 488] width 46 height 8
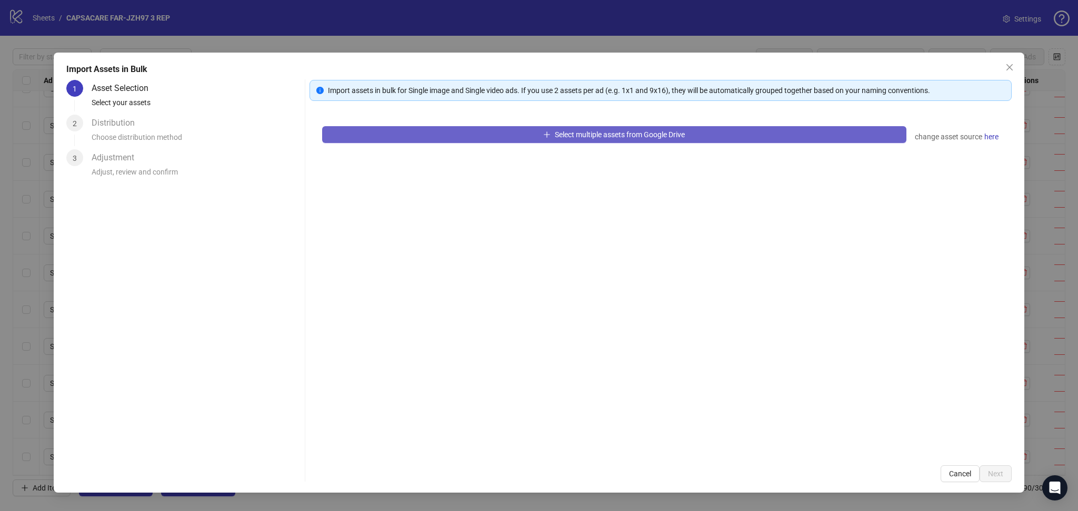
click at [414, 142] on button "Select multiple assets from Google Drive" at bounding box center [614, 134] width 584 height 17
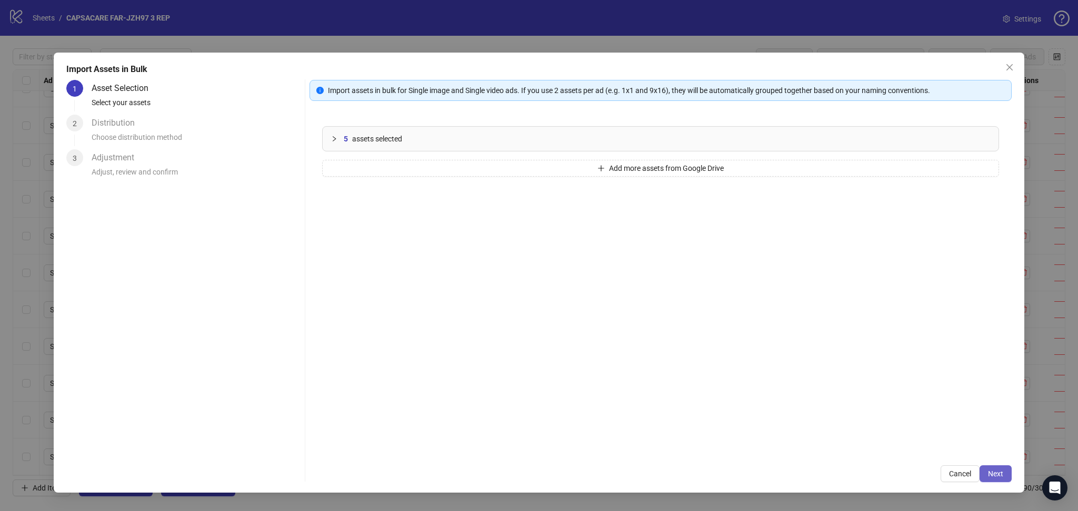
click at [1000, 478] on span "Next" at bounding box center [995, 474] width 15 height 8
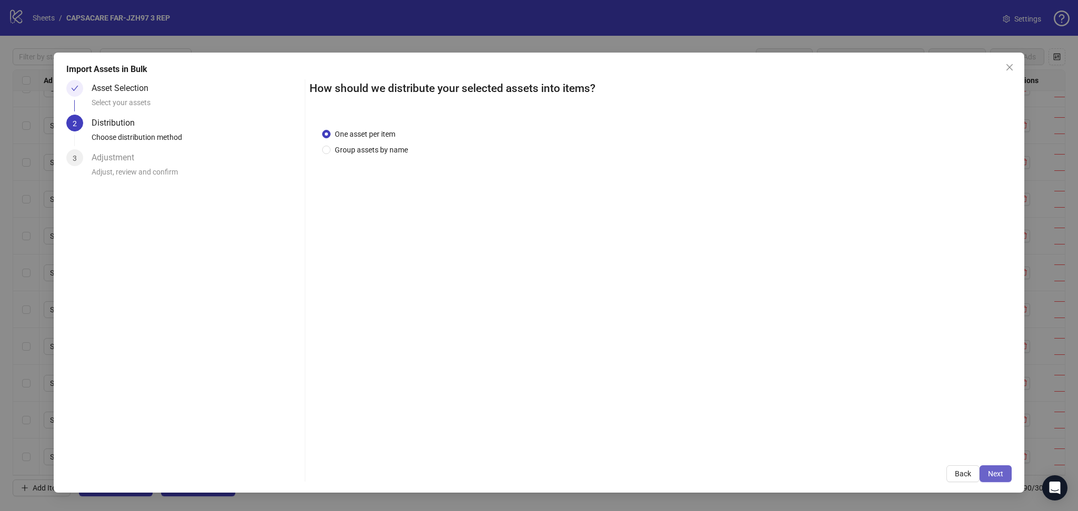
click at [1000, 476] on span "Next" at bounding box center [995, 474] width 15 height 8
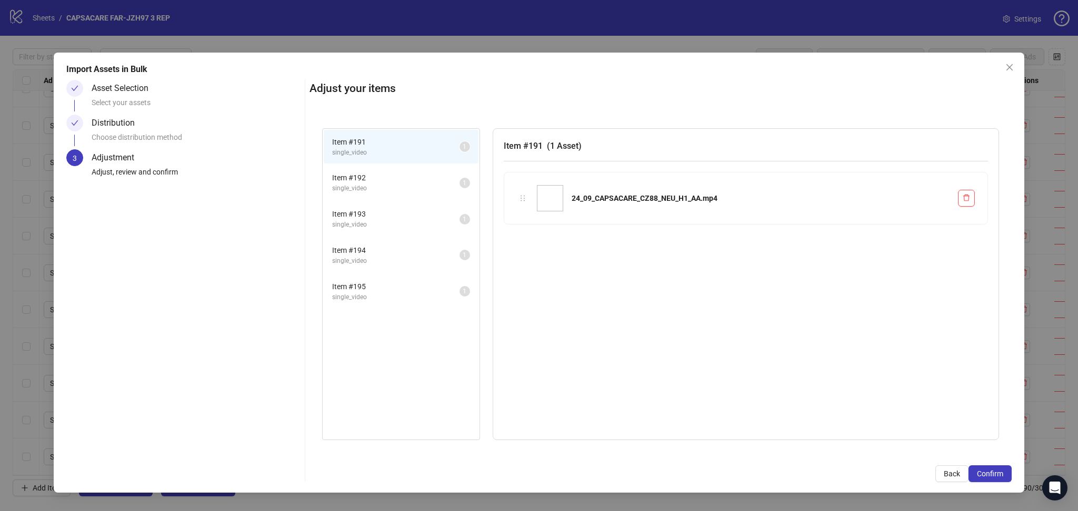
click at [1000, 476] on span "Confirm" at bounding box center [989, 474] width 26 height 8
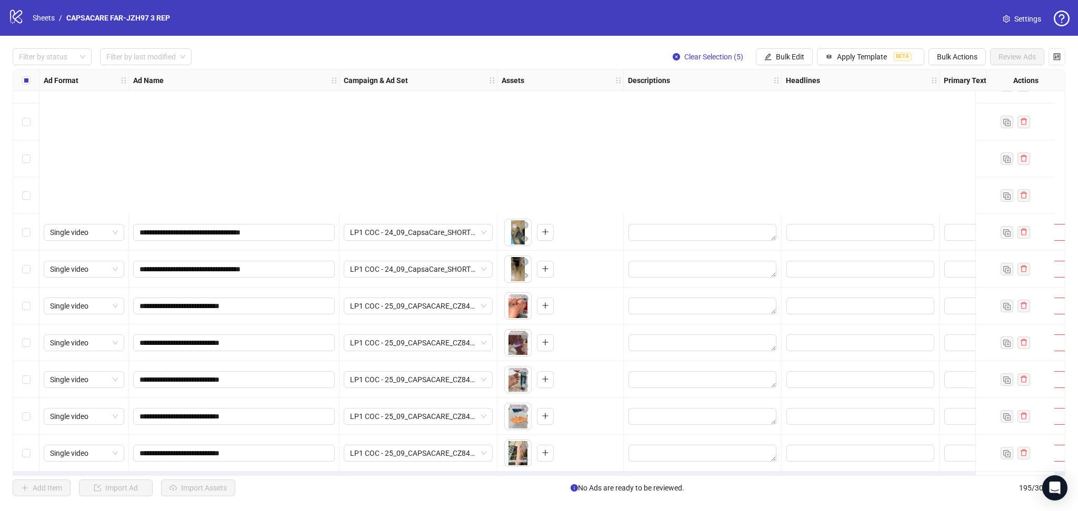
scroll to position [6800, 0]
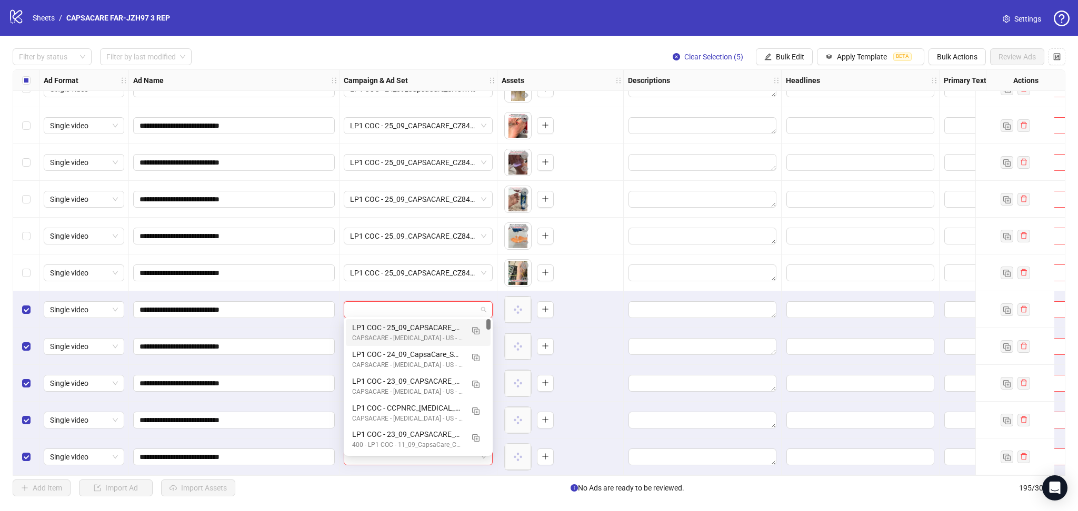
click at [385, 307] on input "search" at bounding box center [413, 310] width 127 height 16
click at [477, 331] on img "button" at bounding box center [475, 330] width 7 height 7
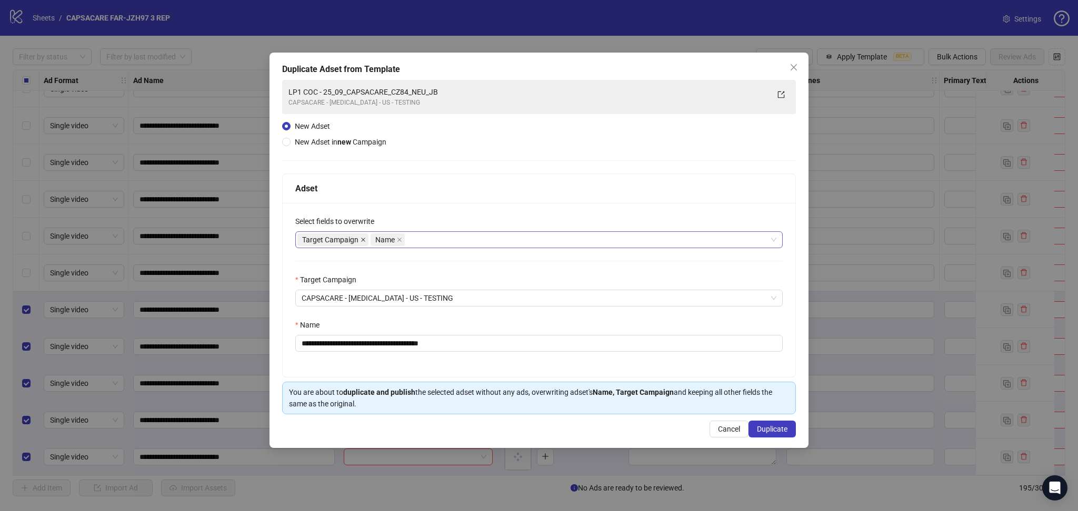
click at [361, 239] on icon "close" at bounding box center [362, 239] width 5 height 5
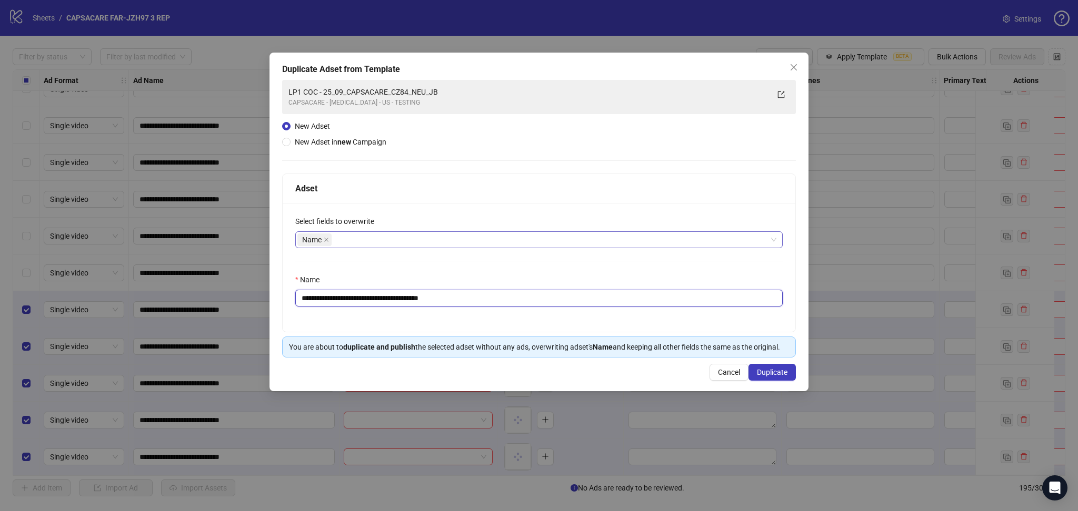
drag, startPoint x: 337, startPoint y: 296, endPoint x: 497, endPoint y: 308, distance: 159.9
click at [489, 306] on input "**********" at bounding box center [538, 298] width 487 height 17
paste input "text"
type input "**********"
click at [784, 372] on span "Duplicate" at bounding box center [772, 372] width 31 height 8
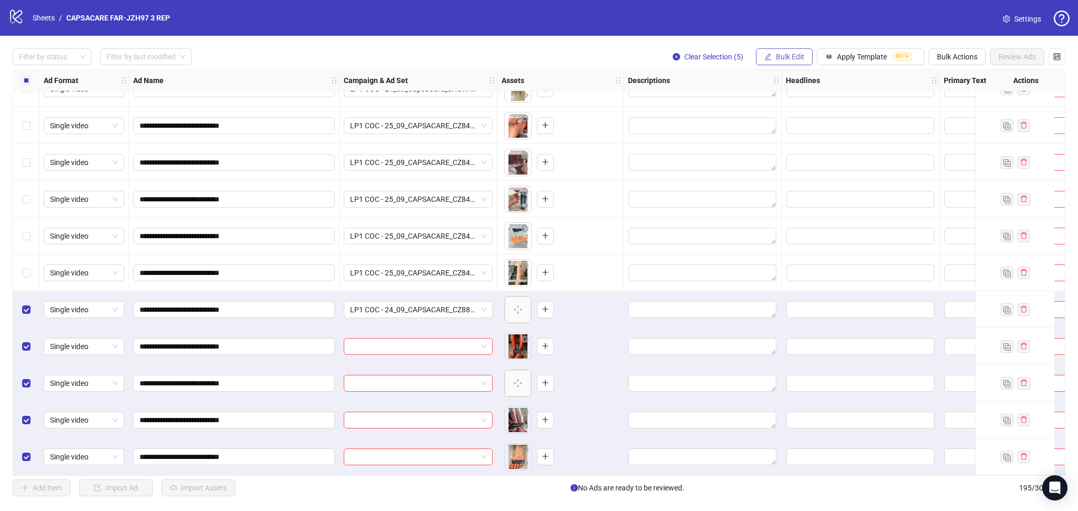
click at [792, 59] on span "Bulk Edit" at bounding box center [790, 57] width 28 height 8
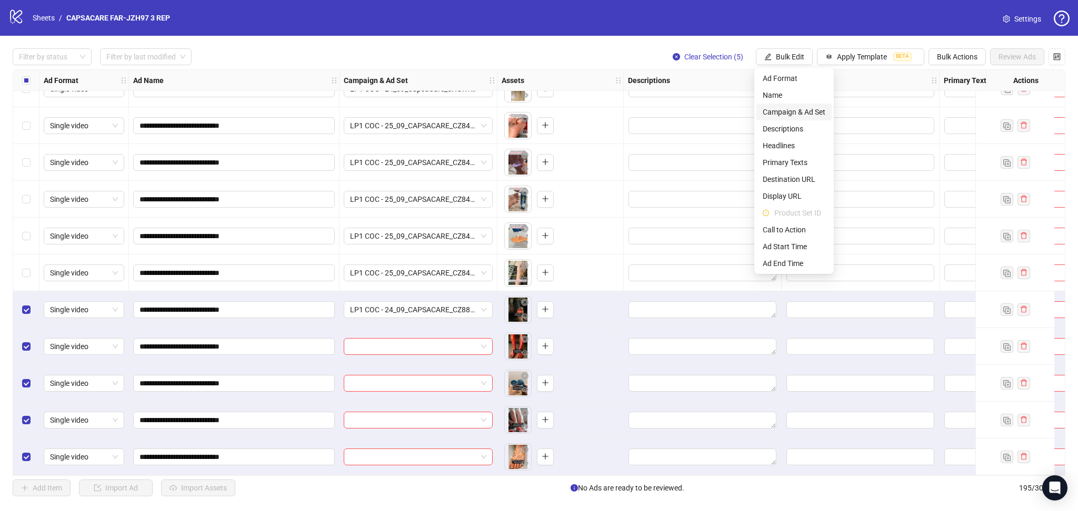
click at [798, 111] on span "Campaign & Ad Set" at bounding box center [793, 112] width 63 height 12
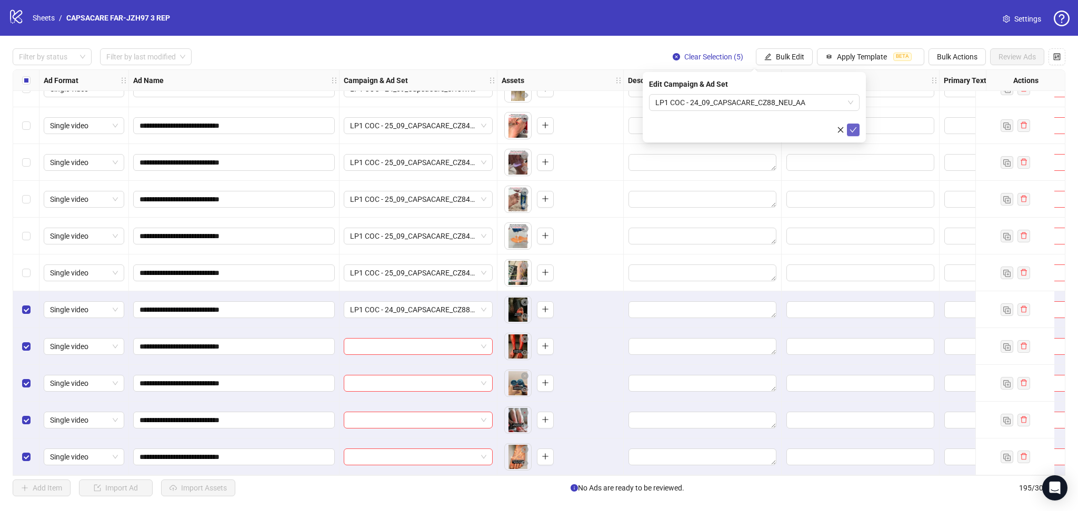
click at [851, 127] on icon "check" at bounding box center [852, 129] width 7 height 7
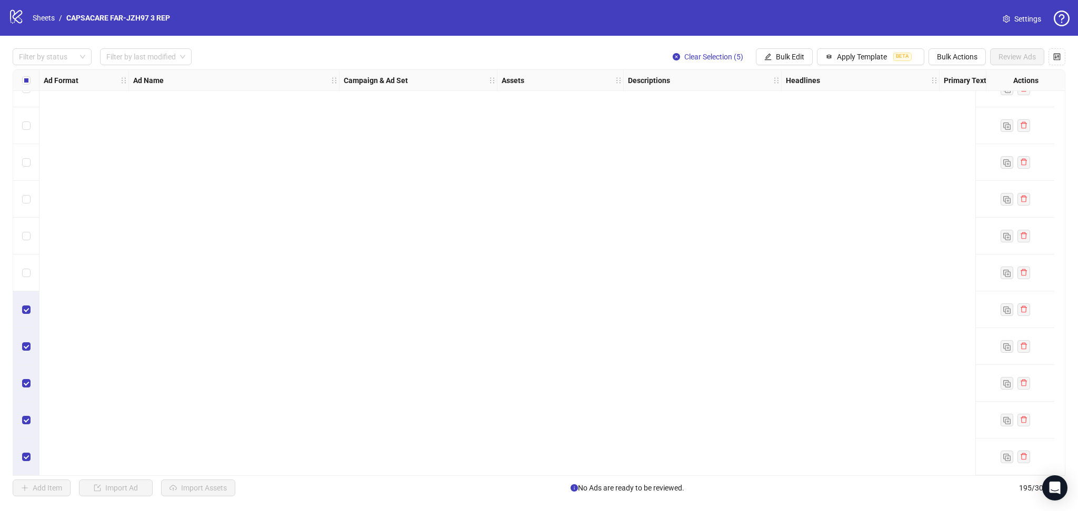
scroll to position [6193, 0]
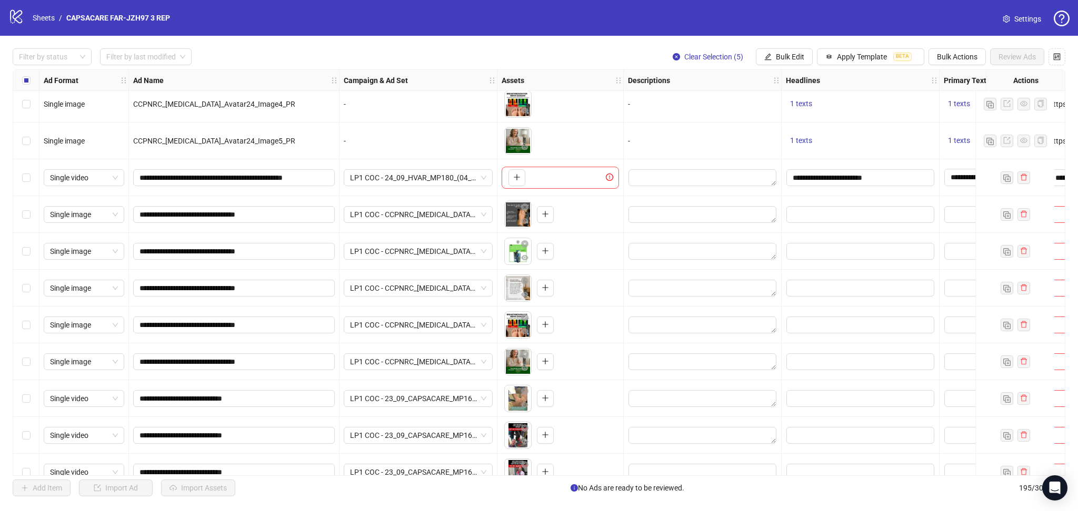
click at [20, 178] on div "Select row 171" at bounding box center [26, 177] width 26 height 37
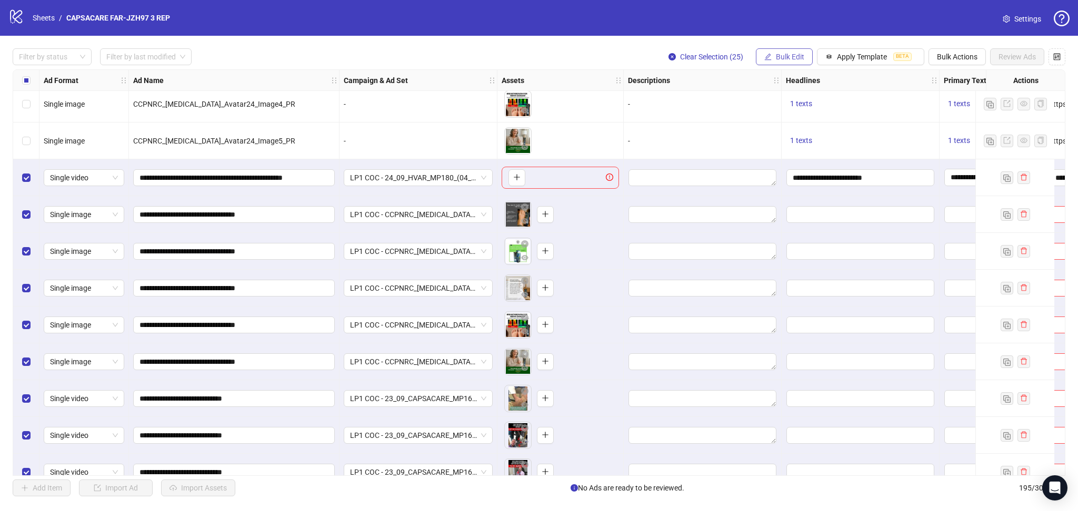
click at [779, 57] on span "Bulk Edit" at bounding box center [790, 57] width 28 height 8
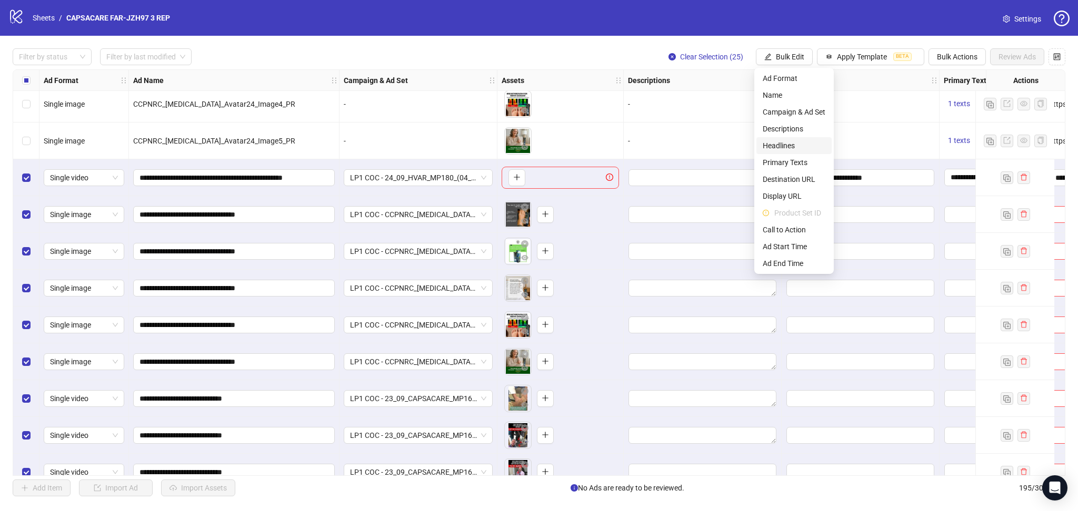
click at [793, 147] on span "Headlines" at bounding box center [793, 146] width 63 height 12
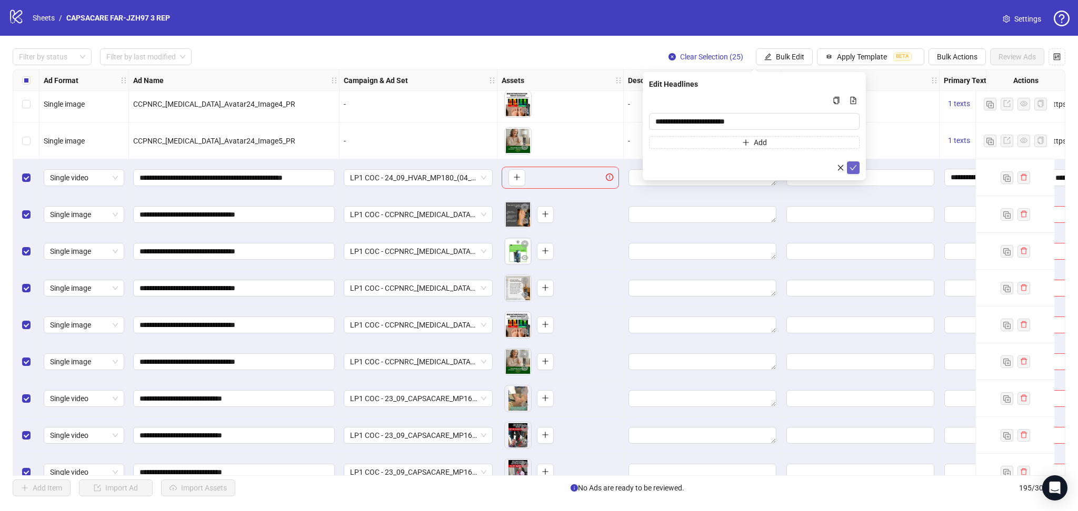
click at [856, 164] on icon "check" at bounding box center [852, 167] width 7 height 7
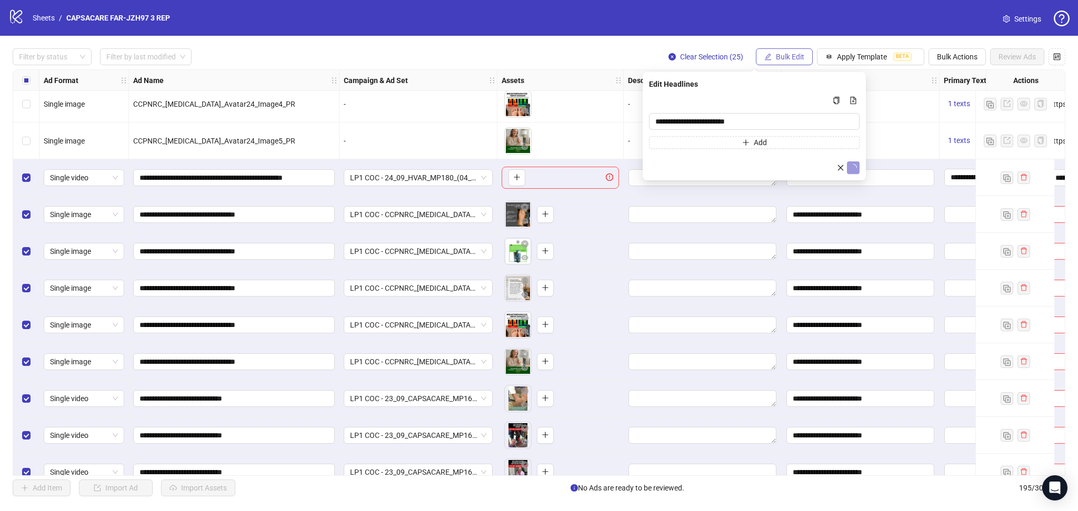
click at [789, 52] on button "Bulk Edit" at bounding box center [784, 56] width 57 height 17
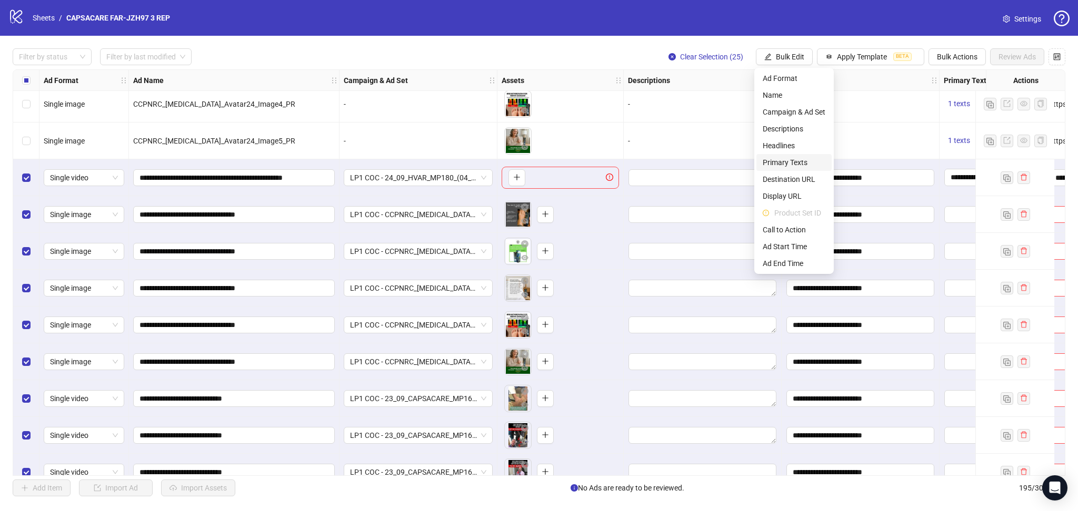
click at [794, 163] on span "Primary Texts" at bounding box center [793, 163] width 63 height 12
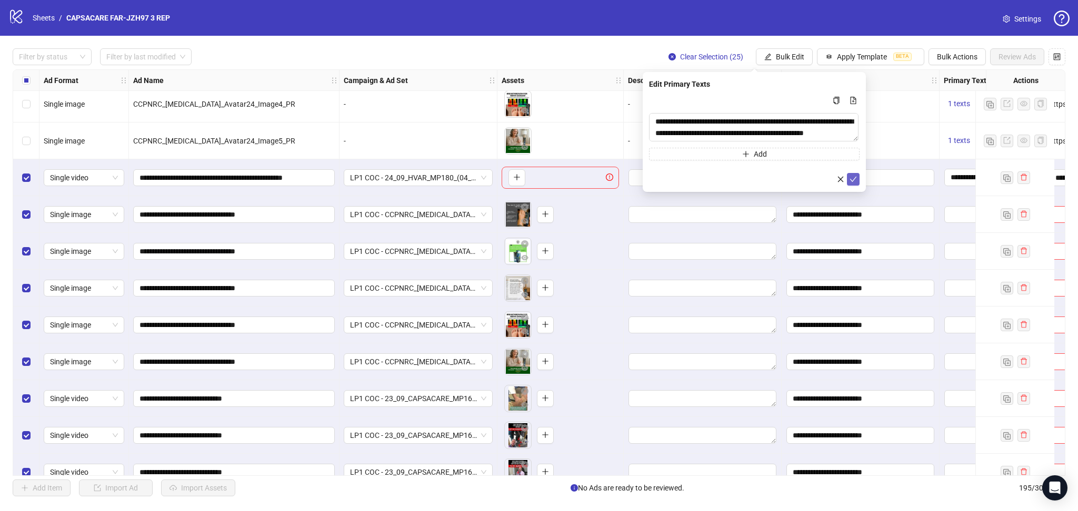
click at [854, 176] on icon "check" at bounding box center [852, 179] width 7 height 7
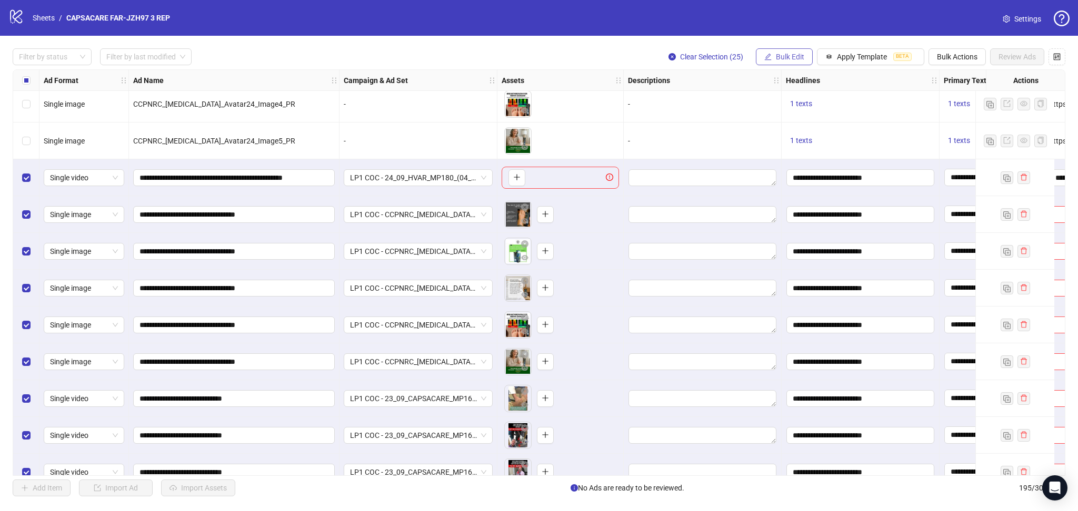
click at [788, 56] on span "Bulk Edit" at bounding box center [790, 57] width 28 height 8
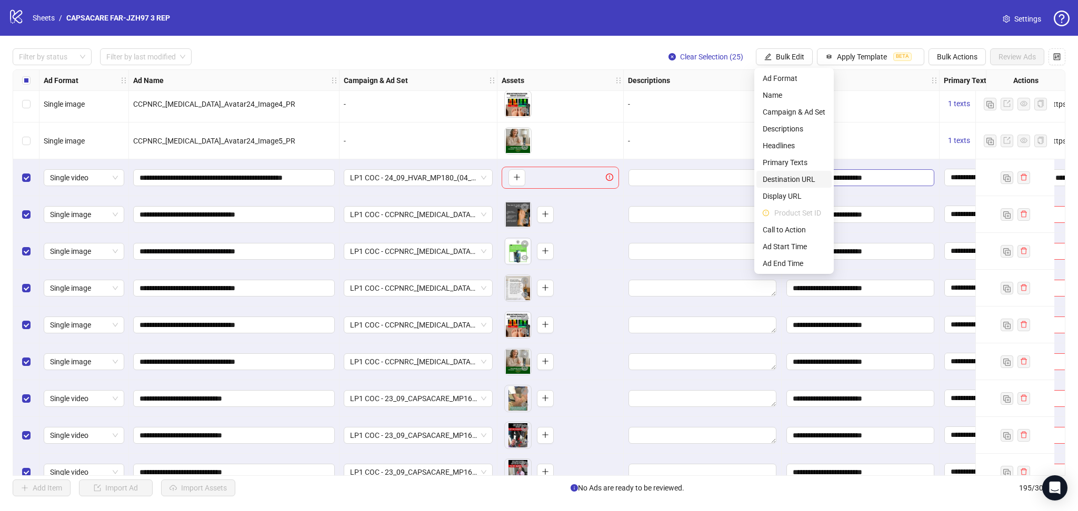
drag, startPoint x: 791, startPoint y: 177, endPoint x: 791, endPoint y: 184, distance: 6.8
click at [791, 178] on span "Destination URL" at bounding box center [793, 180] width 63 height 12
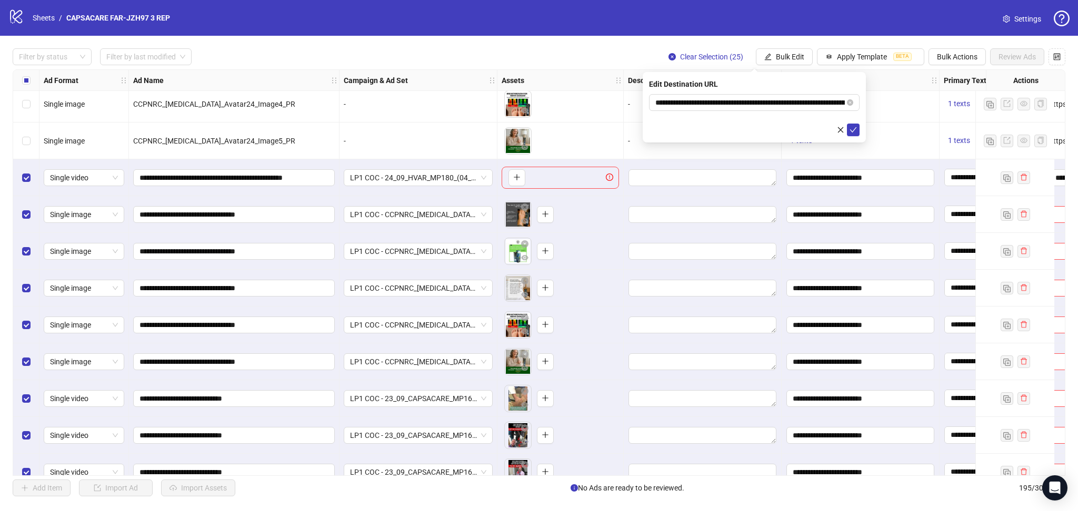
drag, startPoint x: 857, startPoint y: 130, endPoint x: 856, endPoint y: 136, distance: 5.8
click at [857, 131] on button "submit" at bounding box center [853, 130] width 13 height 13
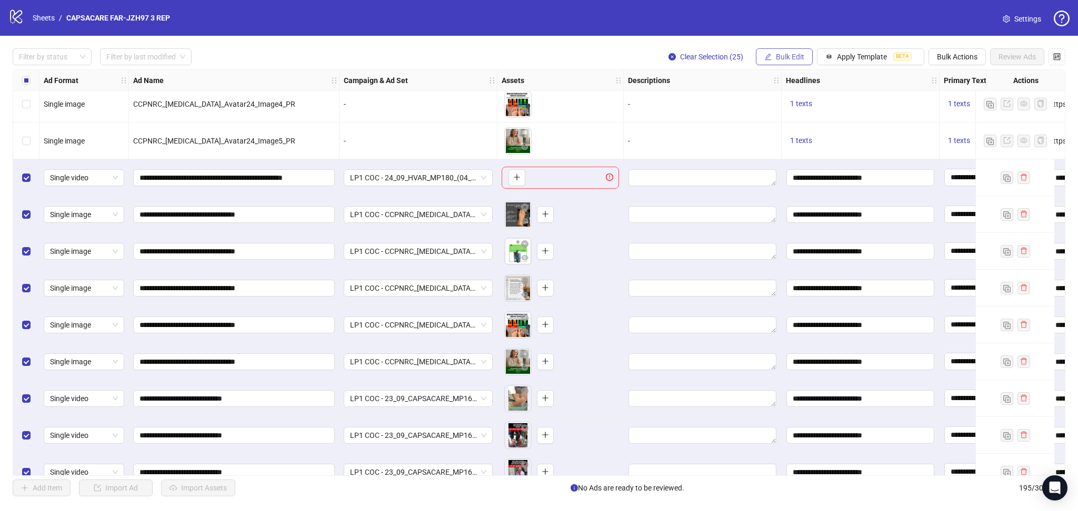
click at [790, 55] on span "Bulk Edit" at bounding box center [790, 57] width 28 height 8
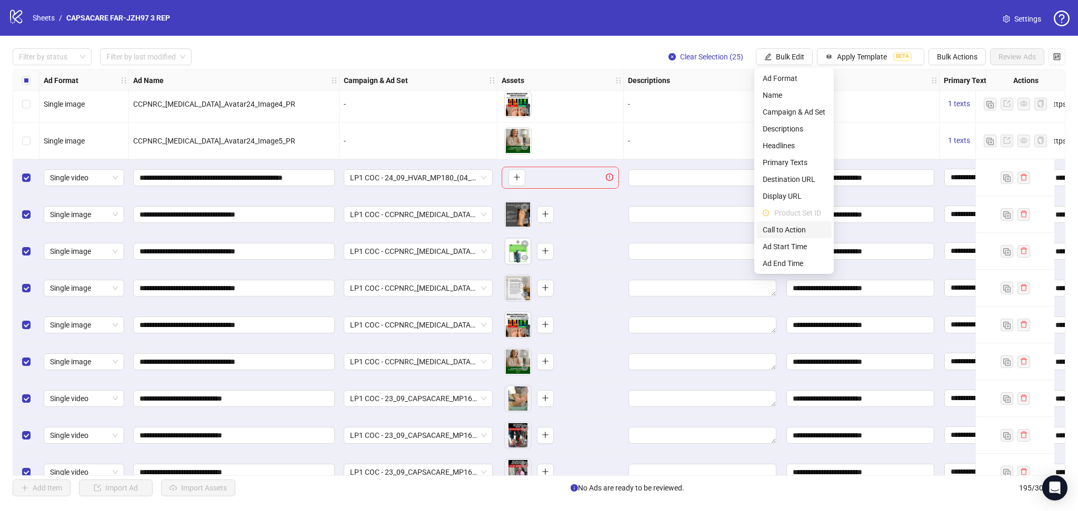
click at [796, 227] on span "Call to Action" at bounding box center [793, 230] width 63 height 12
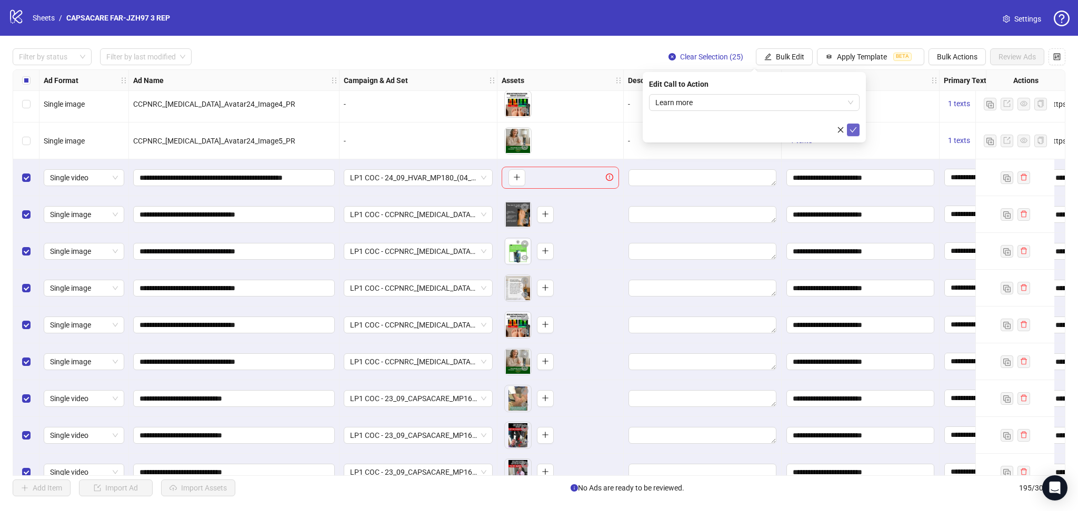
click at [850, 133] on icon "check" at bounding box center [852, 129] width 7 height 7
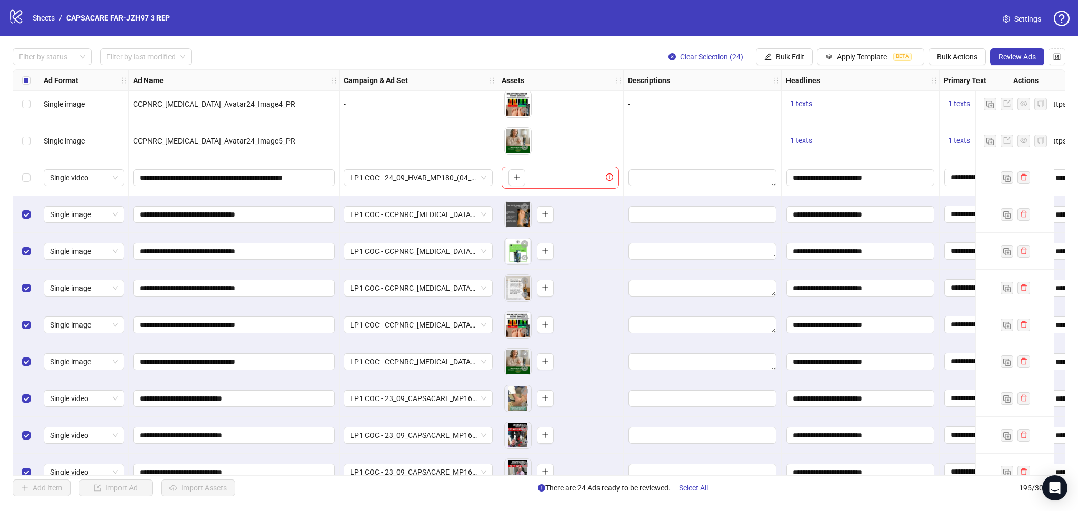
click at [1012, 58] on span "Review Ads" at bounding box center [1016, 57] width 37 height 8
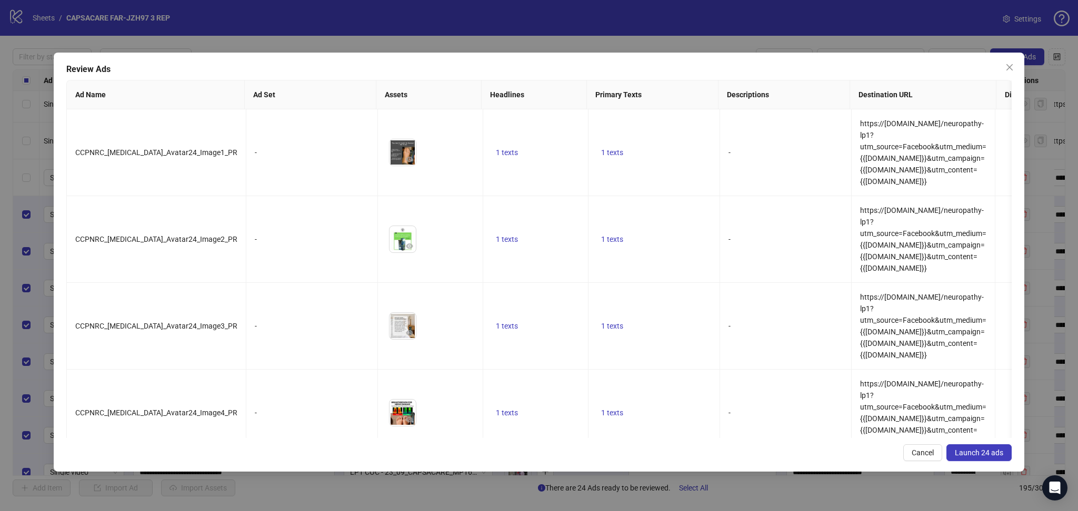
drag, startPoint x: 983, startPoint y: 454, endPoint x: 975, endPoint y: 456, distance: 8.0
click at [983, 455] on span "Launch 24 ads" at bounding box center [978, 453] width 48 height 8
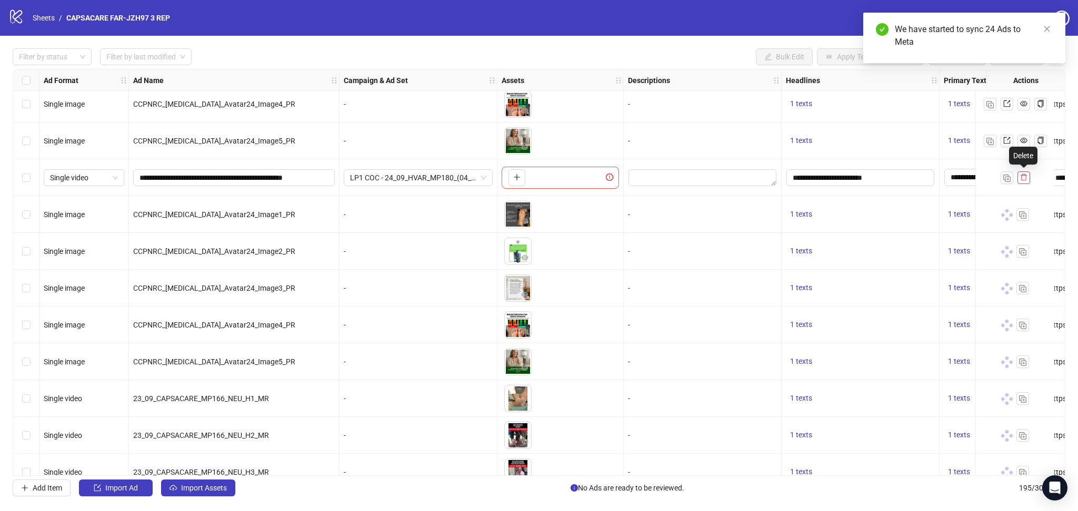
click at [1028, 176] on button "button" at bounding box center [1023, 178] width 13 height 13
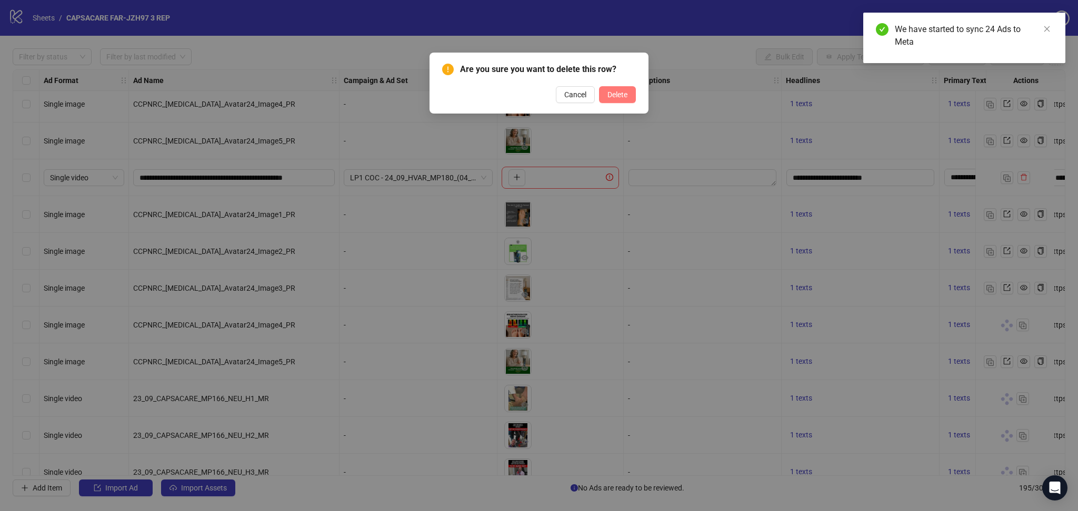
click at [624, 91] on span "Delete" at bounding box center [617, 94] width 20 height 8
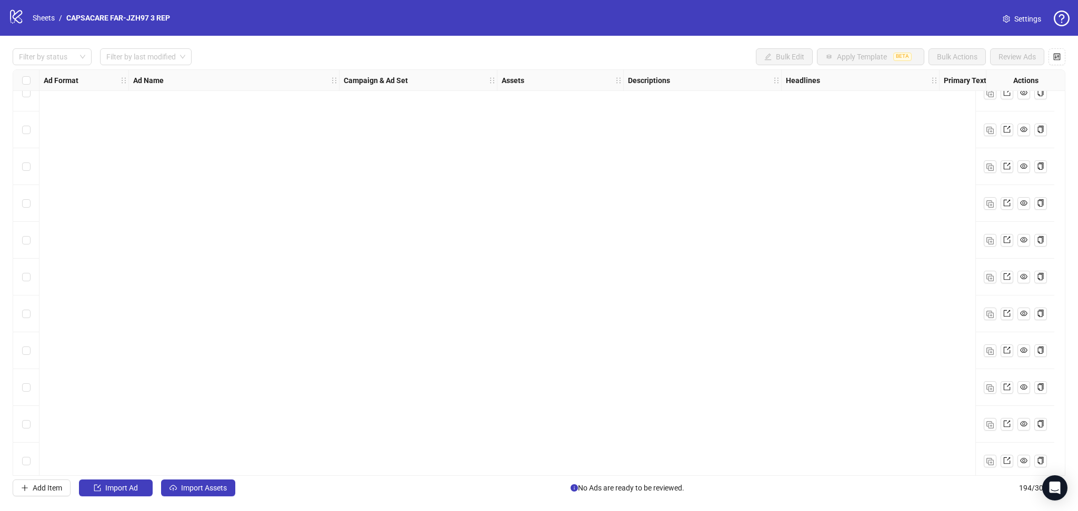
scroll to position [6764, 0]
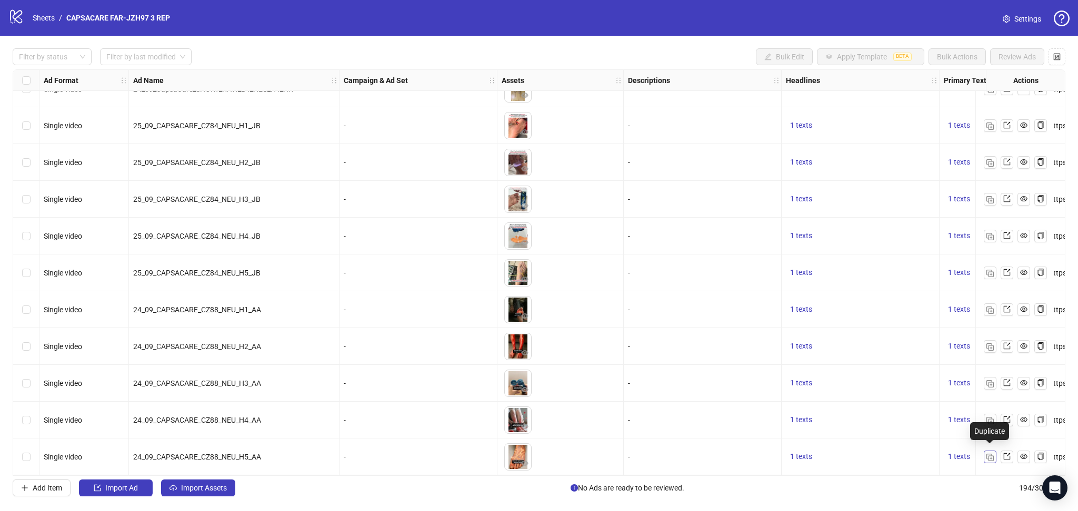
click at [992, 454] on img "button" at bounding box center [989, 457] width 7 height 7
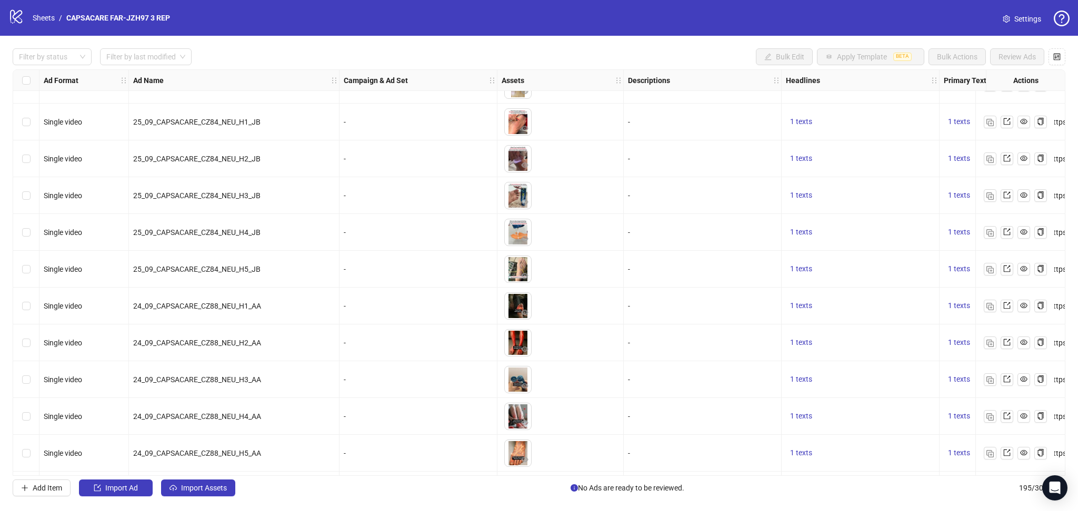
scroll to position [6800, 0]
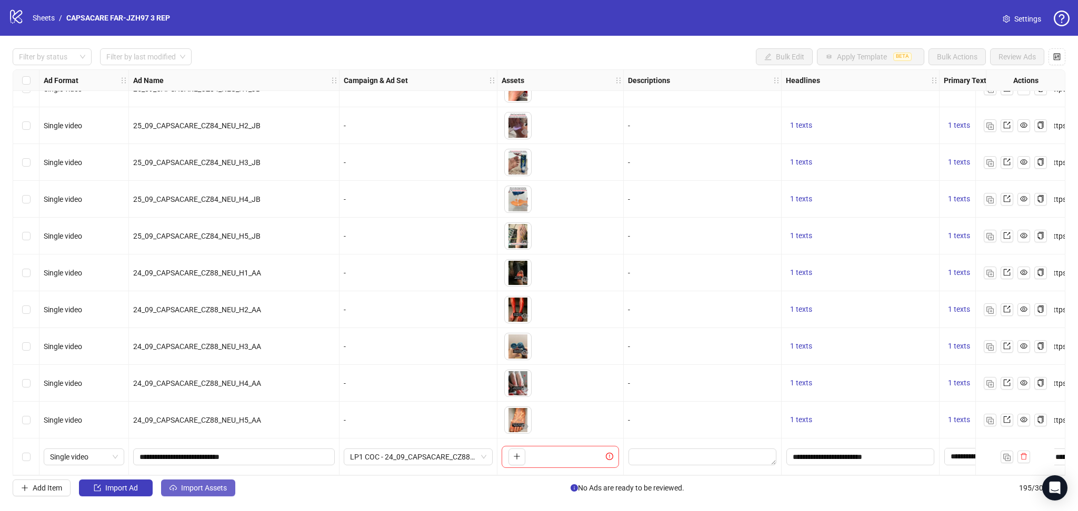
click at [215, 494] on button "Import Assets" at bounding box center [198, 488] width 74 height 17
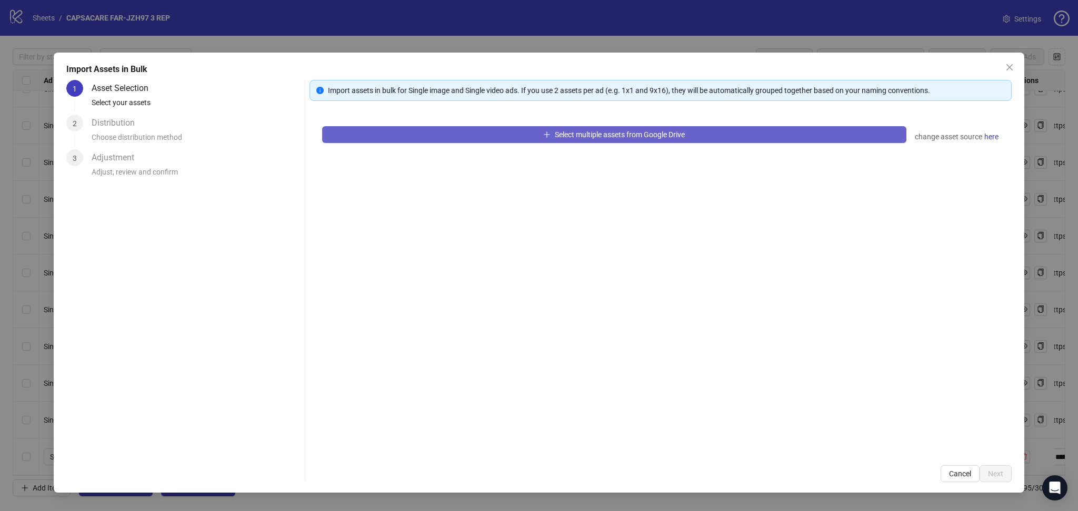
click at [489, 136] on button "Select multiple assets from Google Drive" at bounding box center [614, 134] width 584 height 17
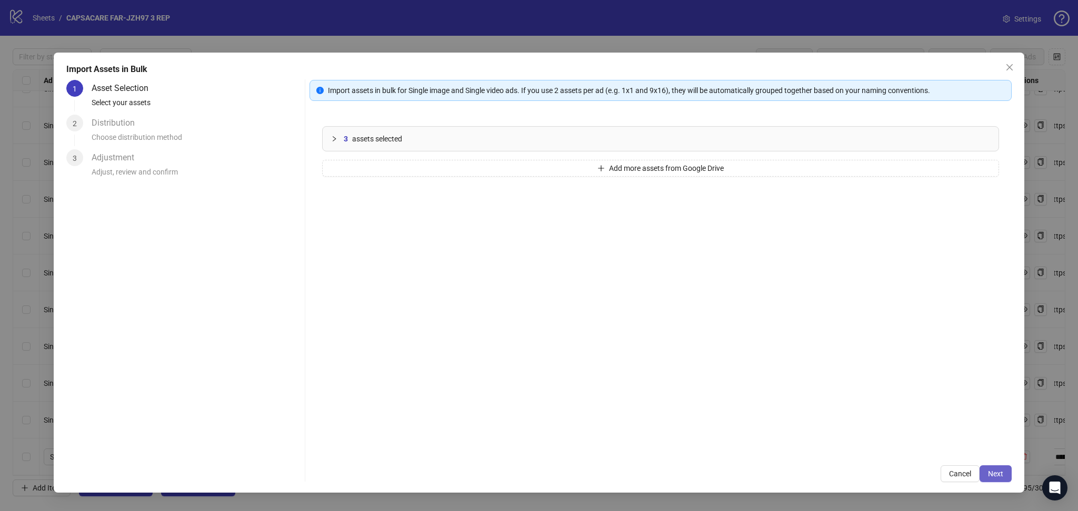
click at [1001, 470] on span "Next" at bounding box center [995, 474] width 15 height 8
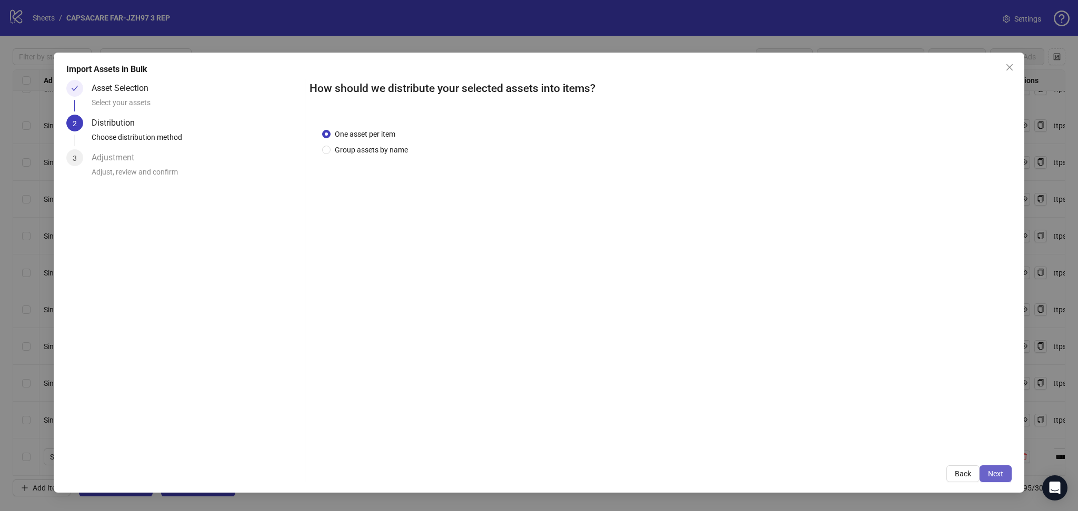
click at [1002, 474] on span "Next" at bounding box center [995, 474] width 15 height 8
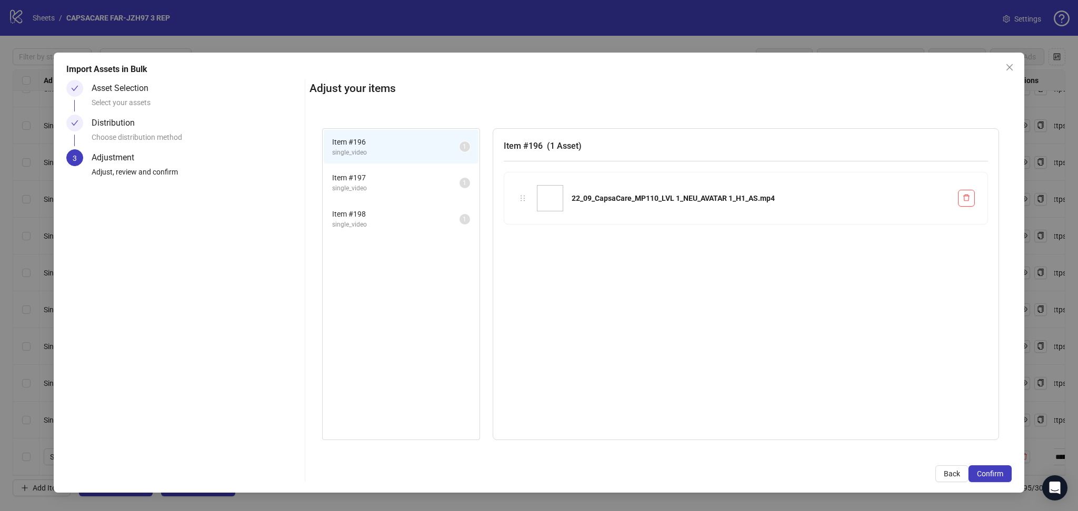
click at [1002, 474] on span "Confirm" at bounding box center [989, 474] width 26 height 8
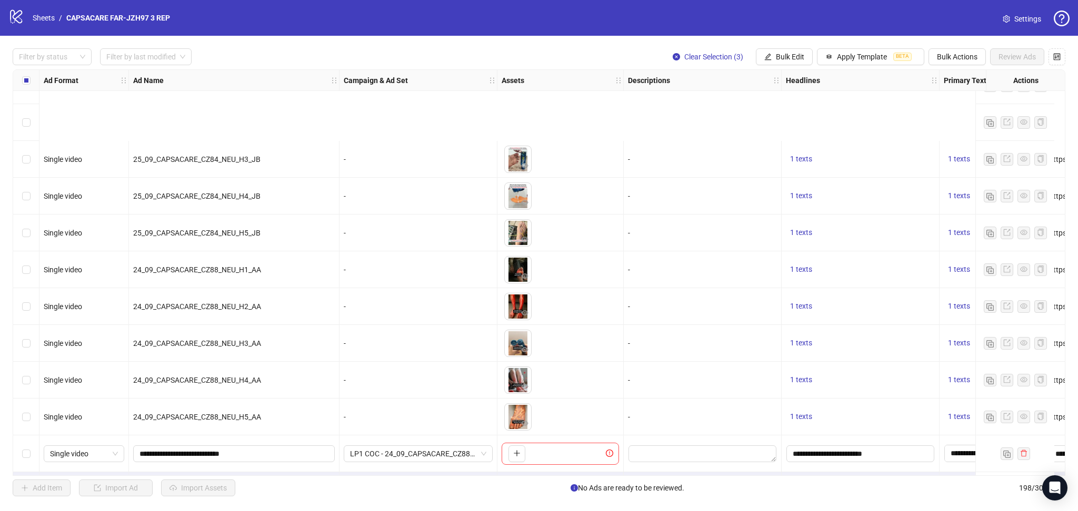
scroll to position [6911, 0]
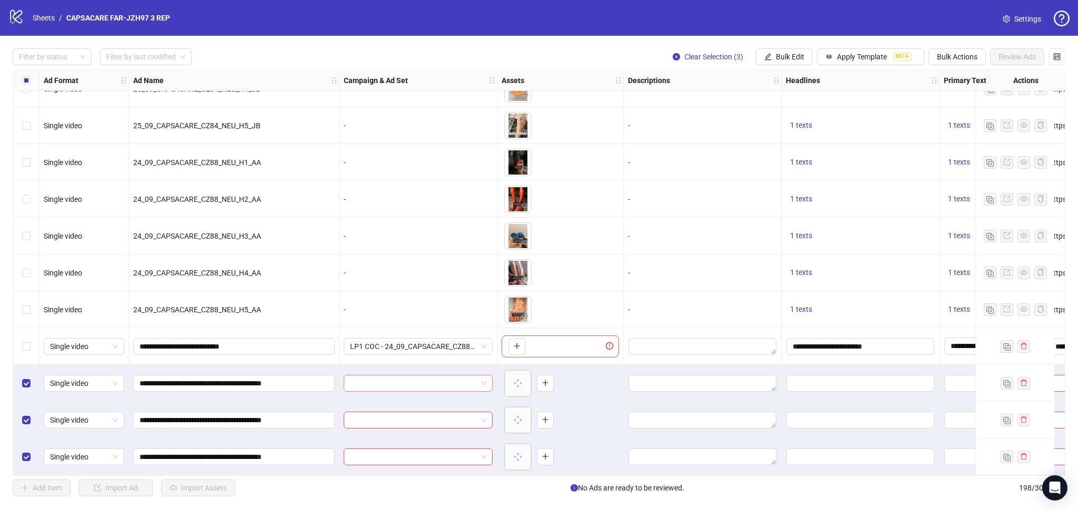
click at [385, 385] on input "search" at bounding box center [413, 384] width 127 height 16
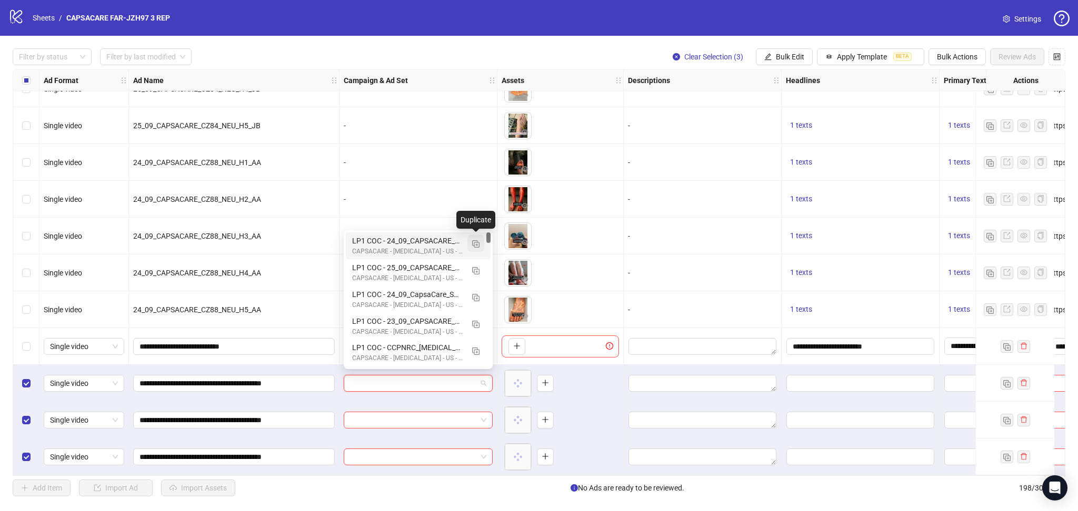
click at [478, 243] on img "button" at bounding box center [475, 243] width 7 height 7
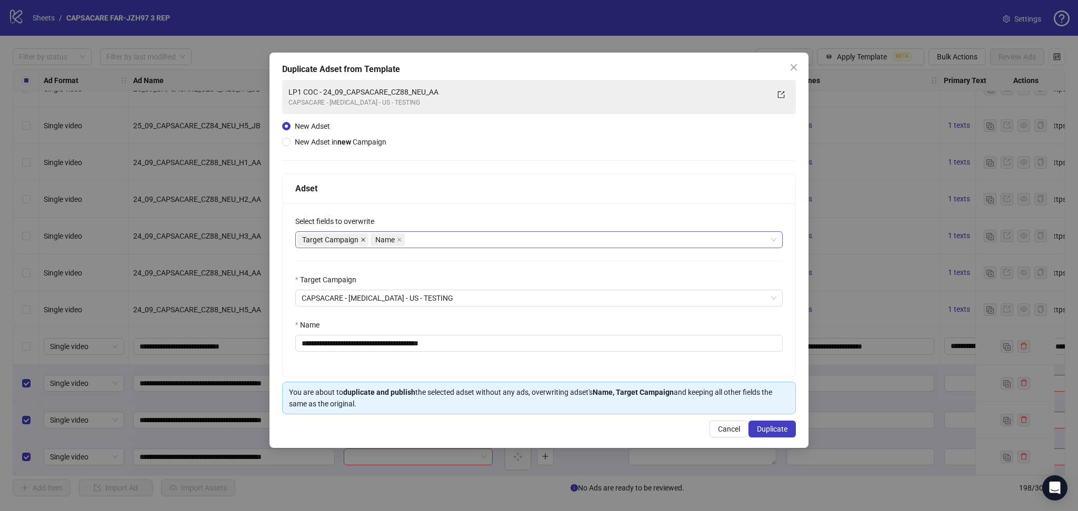
click at [364, 239] on icon "close" at bounding box center [362, 239] width 5 height 5
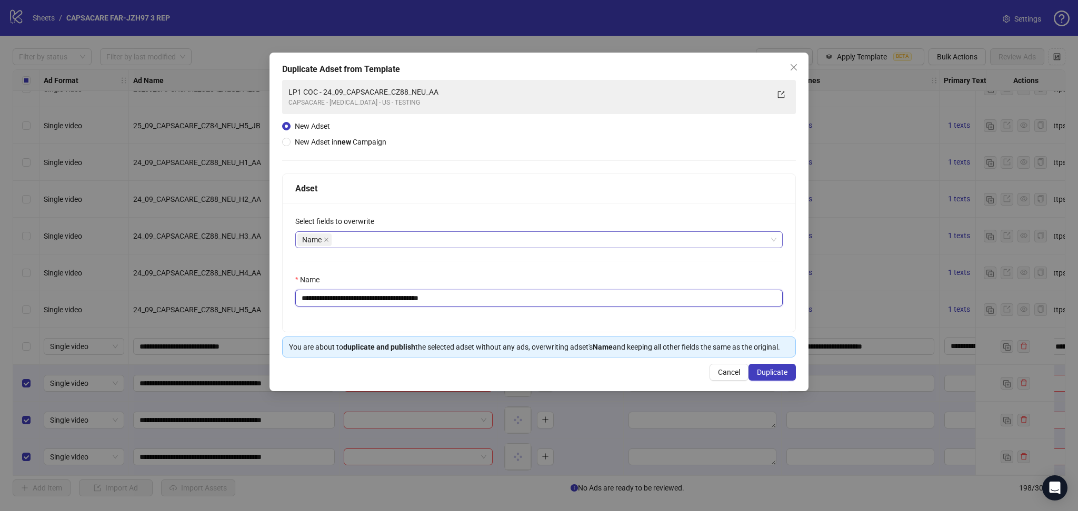
drag, startPoint x: 340, startPoint y: 296, endPoint x: 569, endPoint y: 324, distance: 230.6
click at [546, 315] on div "**********" at bounding box center [539, 267] width 512 height 129
paste input "*********"
type input "**********"
drag, startPoint x: 770, startPoint y: 375, endPoint x: 765, endPoint y: 384, distance: 10.6
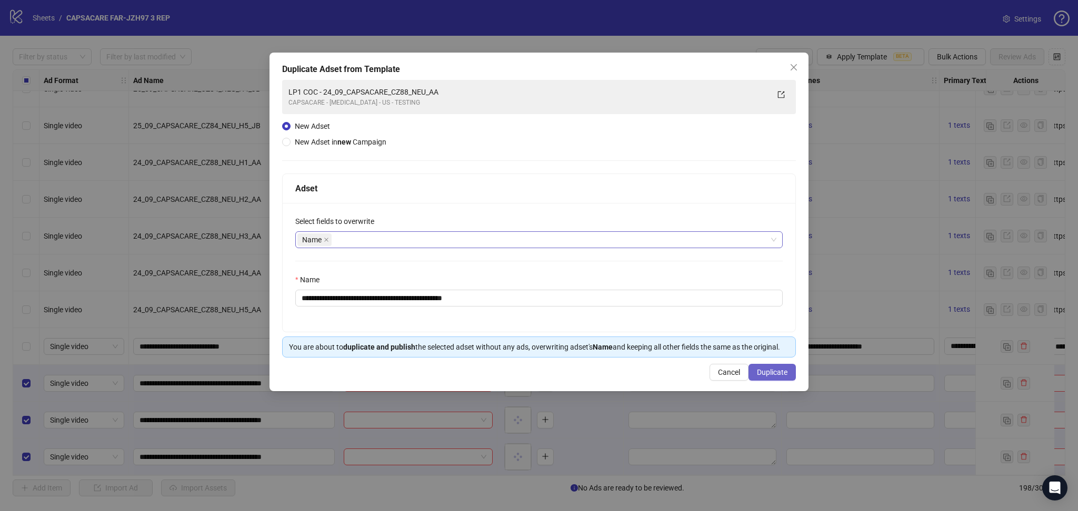
click at [770, 376] on span "Duplicate" at bounding box center [772, 372] width 31 height 8
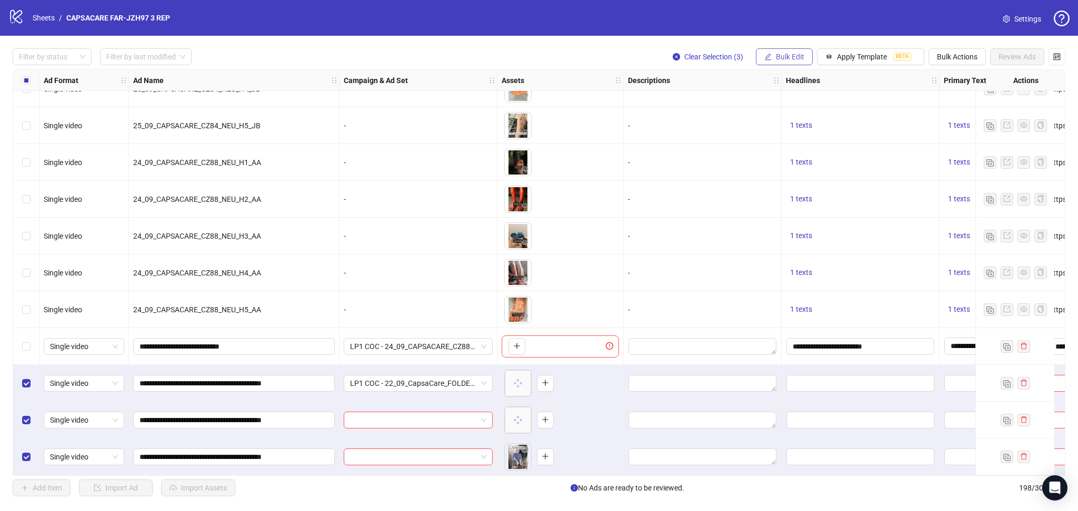
click at [786, 54] on span "Bulk Edit" at bounding box center [790, 57] width 28 height 8
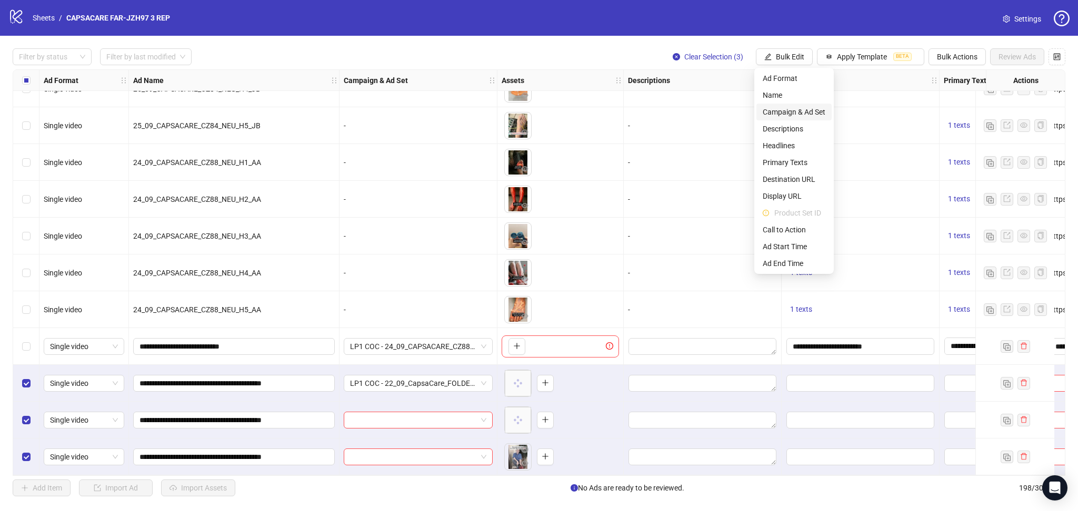
click at [812, 109] on span "Campaign & Ad Set" at bounding box center [793, 112] width 63 height 12
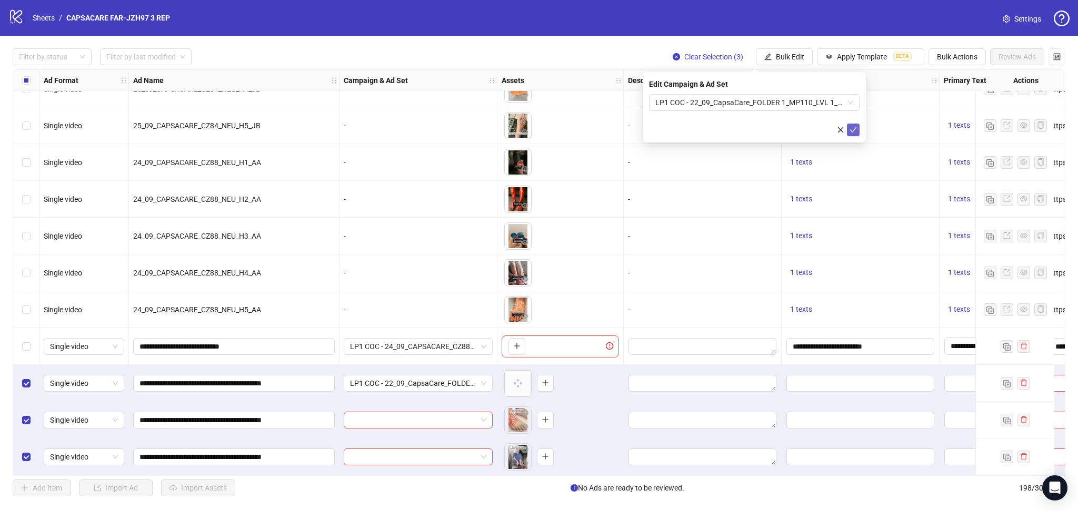
click at [854, 131] on icon "check" at bounding box center [852, 129] width 7 height 7
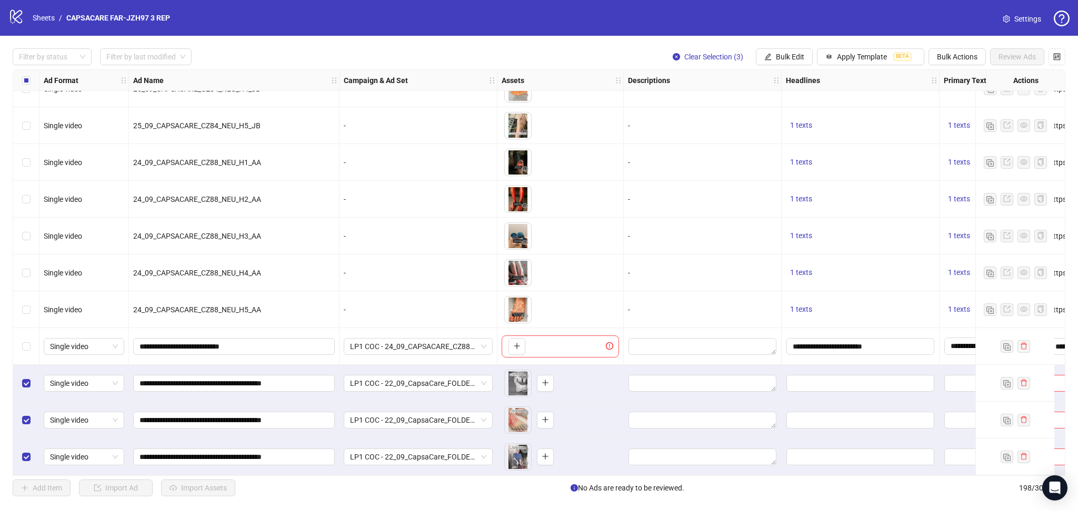
drag, startPoint x: 31, startPoint y: 86, endPoint x: 163, endPoint y: 490, distance: 425.1
click at [31, 86] on div "Select all rows" at bounding box center [26, 80] width 26 height 21
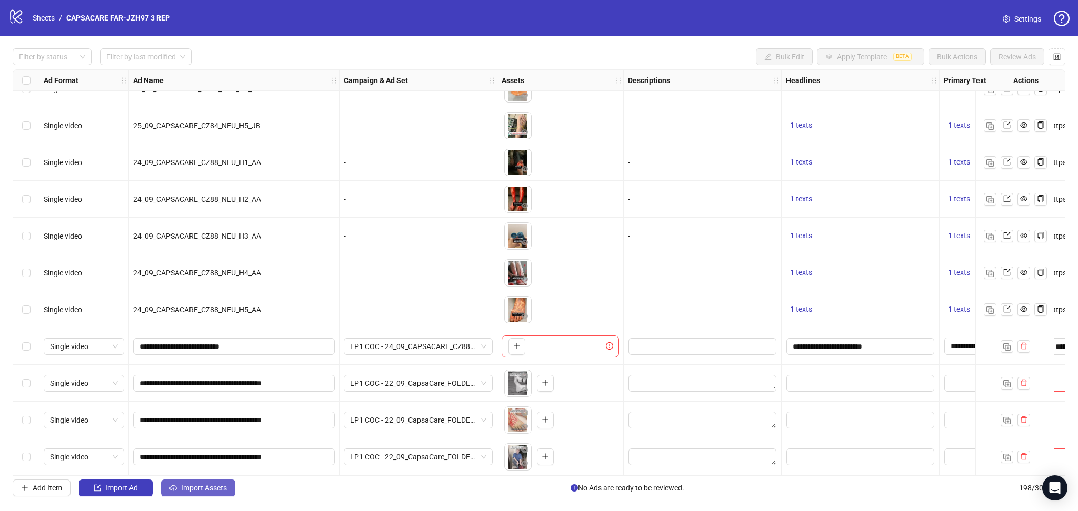
click at [208, 495] on button "Import Assets" at bounding box center [198, 488] width 74 height 17
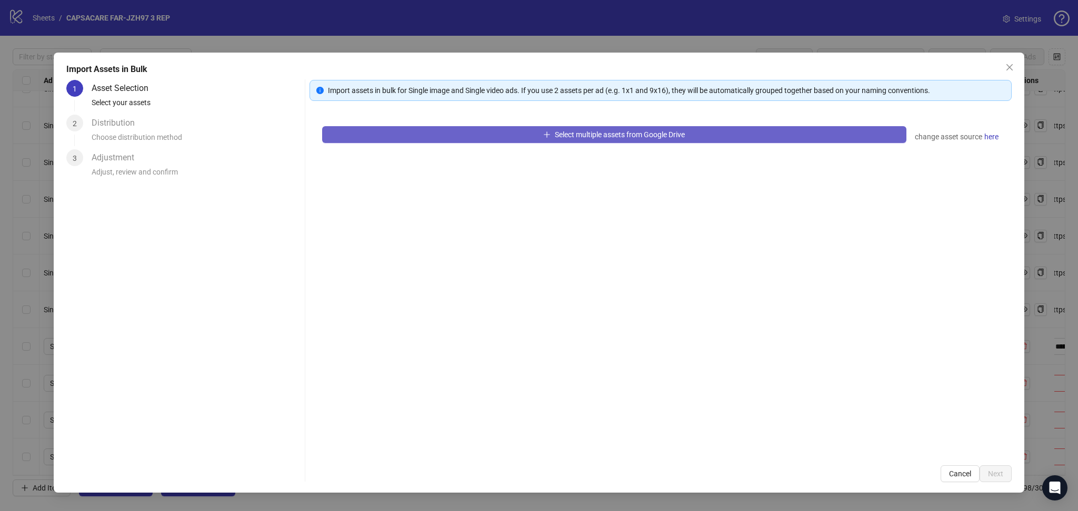
click at [442, 137] on button "Select multiple assets from Google Drive" at bounding box center [614, 134] width 584 height 17
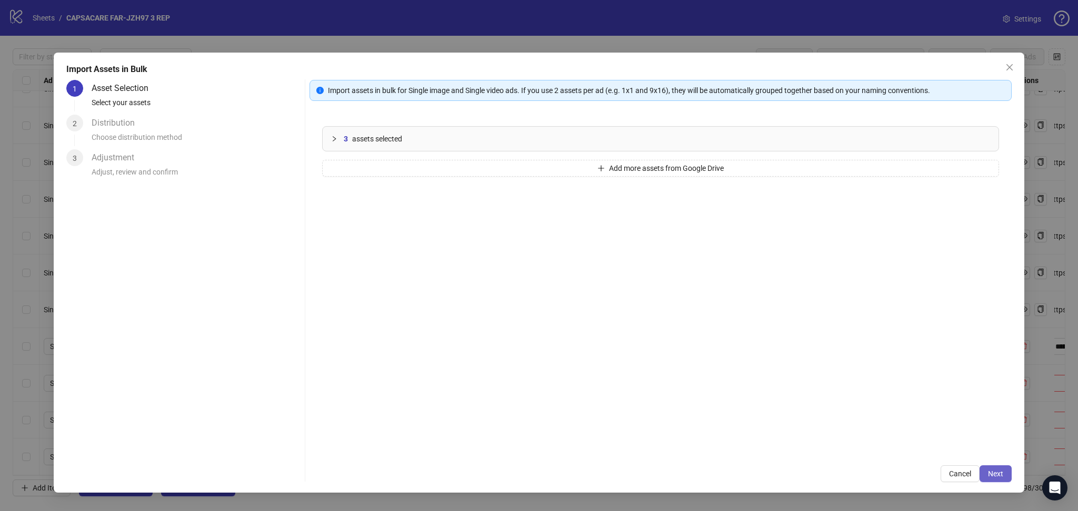
click at [999, 474] on span "Next" at bounding box center [995, 474] width 15 height 8
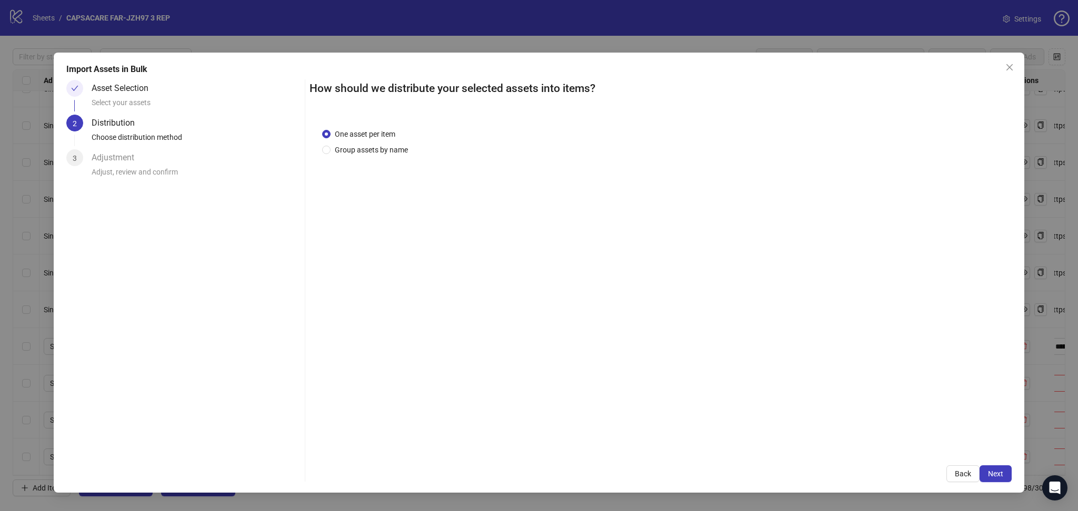
click at [999, 474] on span "Next" at bounding box center [995, 474] width 15 height 8
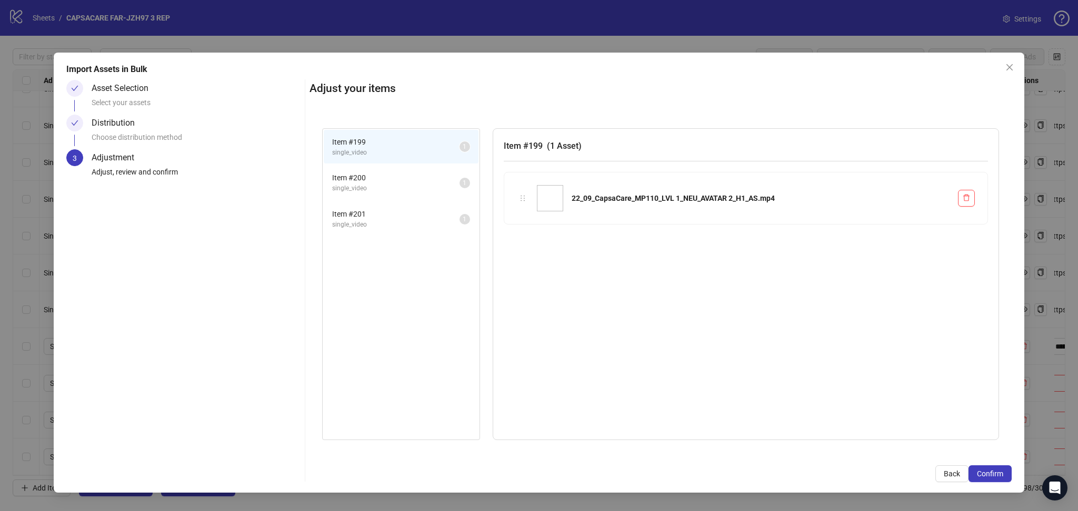
click at [999, 474] on span "Confirm" at bounding box center [989, 474] width 26 height 8
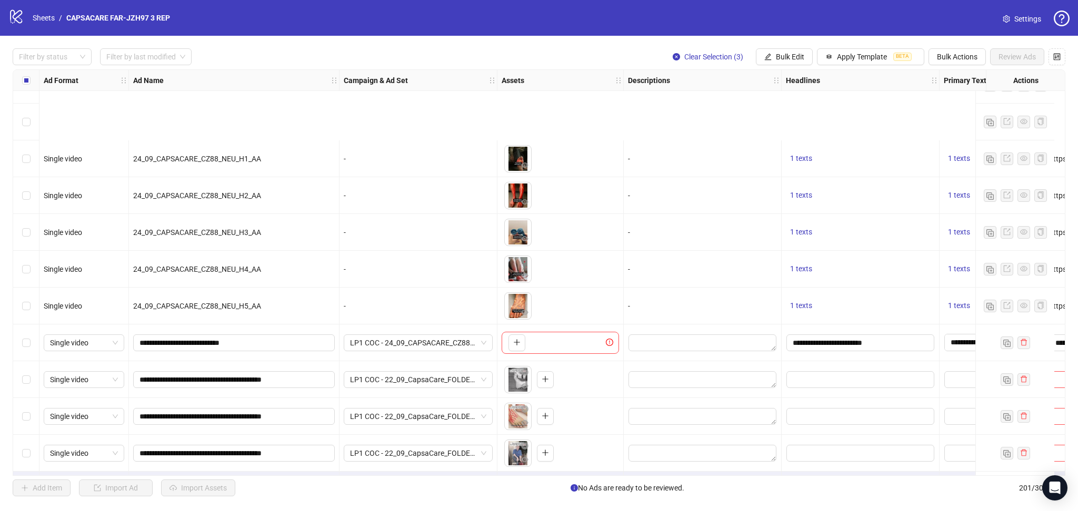
scroll to position [7022, 0]
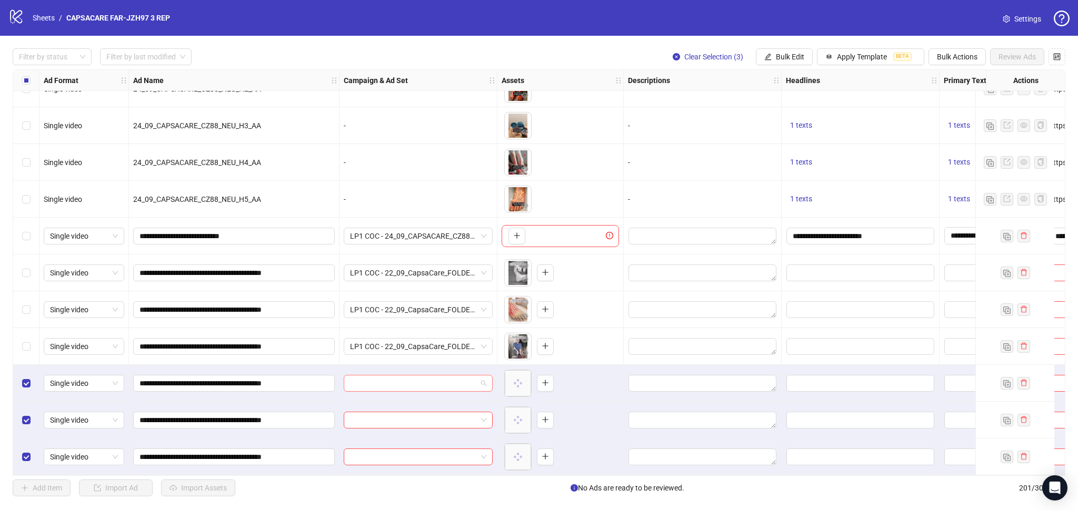
click at [403, 376] on input "search" at bounding box center [413, 384] width 127 height 16
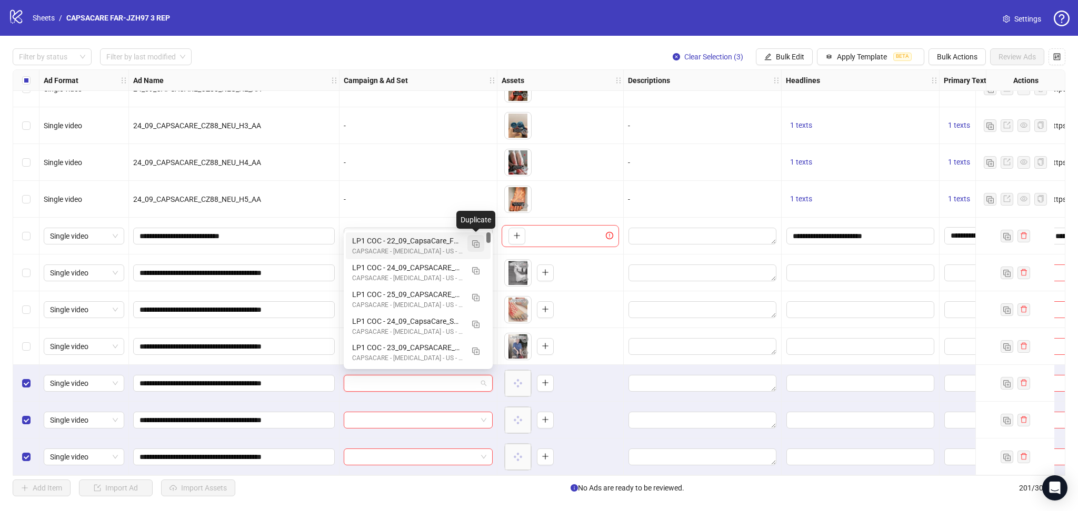
click at [480, 247] on button "button" at bounding box center [475, 243] width 17 height 17
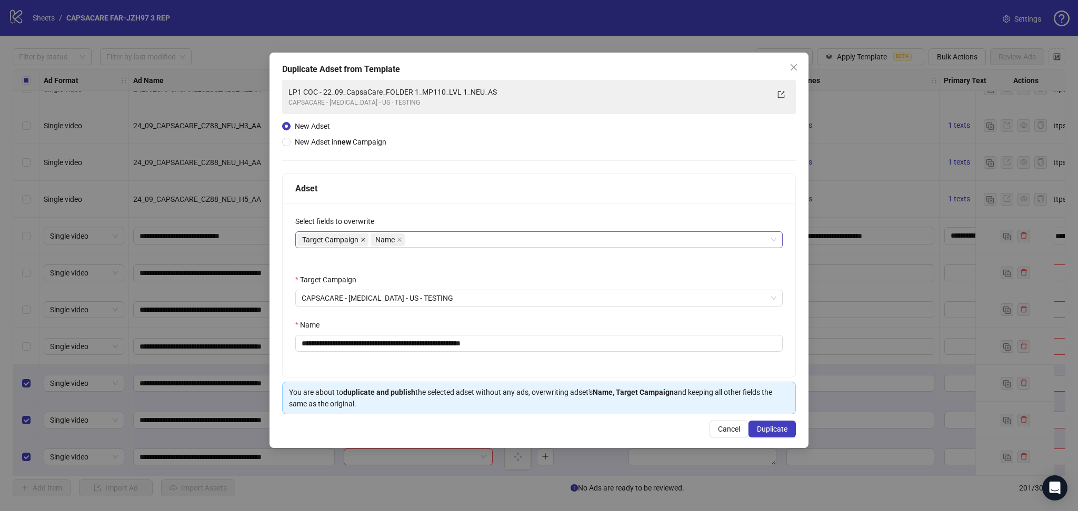
click at [362, 239] on icon "close" at bounding box center [363, 240] width 4 height 4
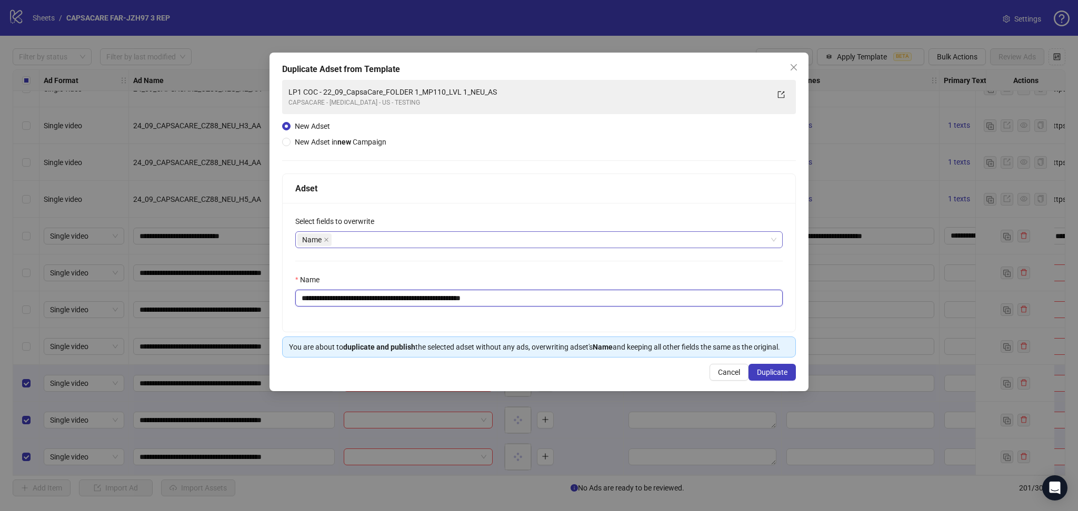
drag, startPoint x: 337, startPoint y: 296, endPoint x: 628, endPoint y: 315, distance: 291.6
click at [627, 315] on div "**********" at bounding box center [539, 267] width 512 height 129
paste input "text"
type input "**********"
click at [775, 374] on span "Duplicate" at bounding box center [772, 372] width 31 height 8
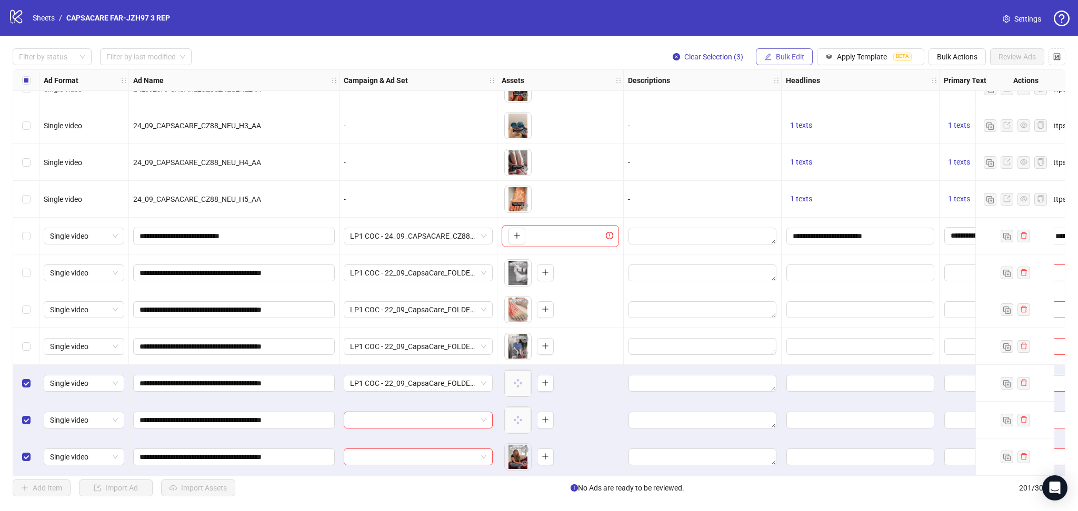
click at [781, 61] on span "Bulk Edit" at bounding box center [790, 57] width 28 height 8
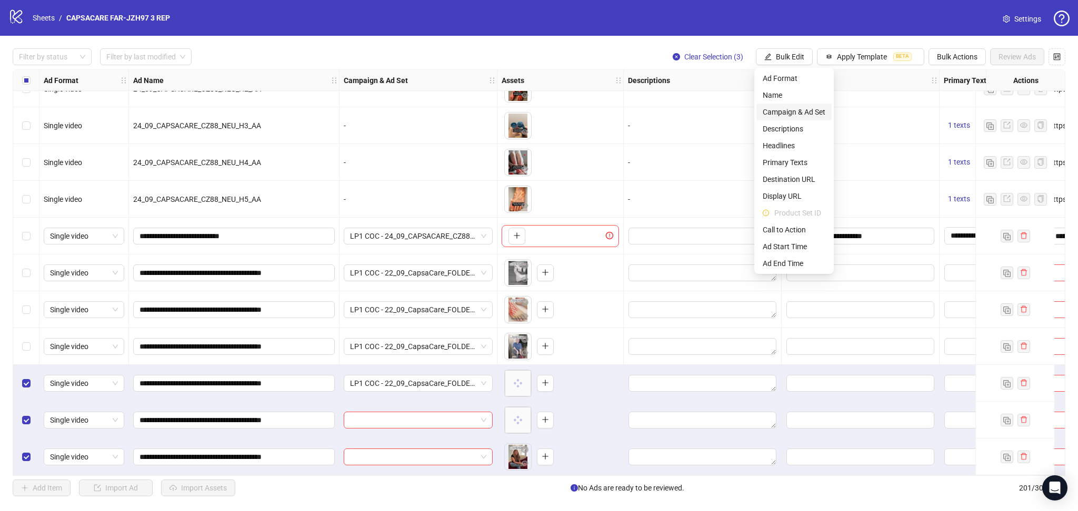
click at [806, 113] on span "Campaign & Ad Set" at bounding box center [793, 112] width 63 height 12
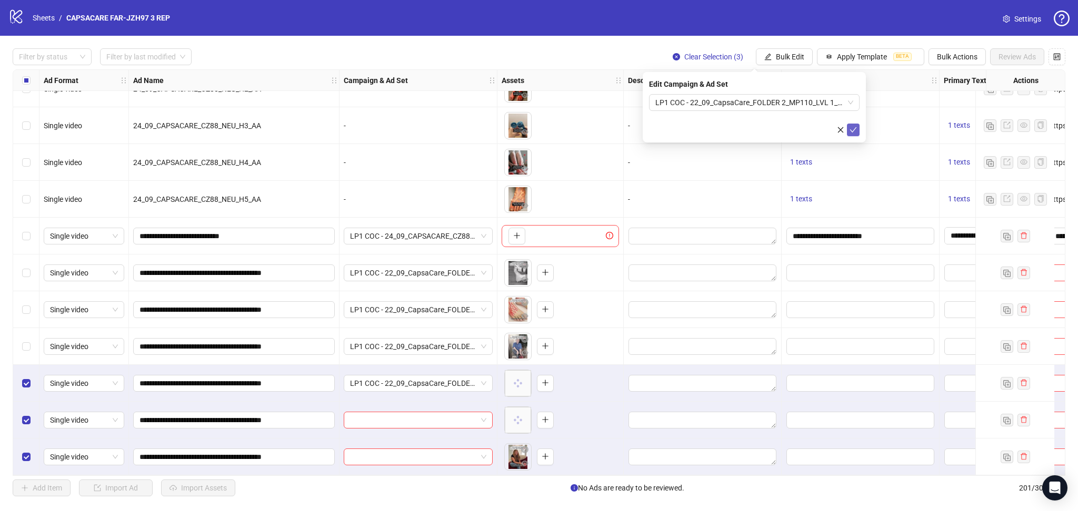
click at [855, 131] on icon "check" at bounding box center [852, 129] width 7 height 7
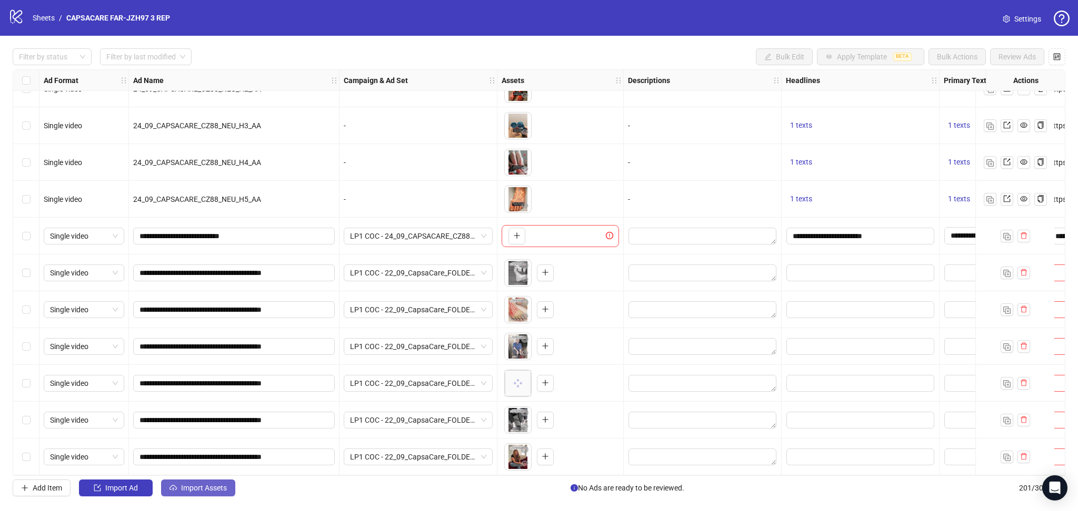
click at [199, 488] on span "Import Assets" at bounding box center [204, 488] width 46 height 8
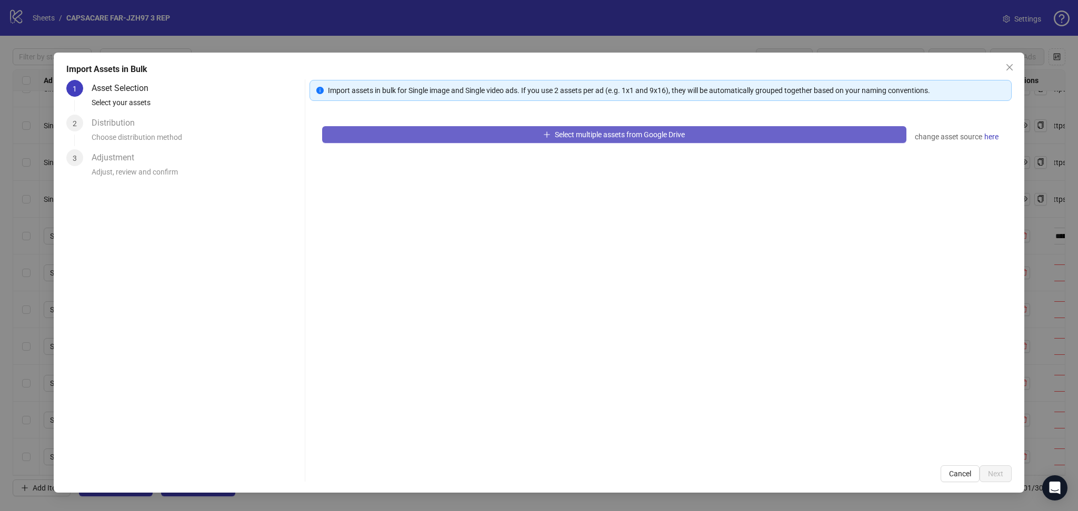
click at [438, 130] on button "Select multiple assets from Google Drive" at bounding box center [614, 134] width 584 height 17
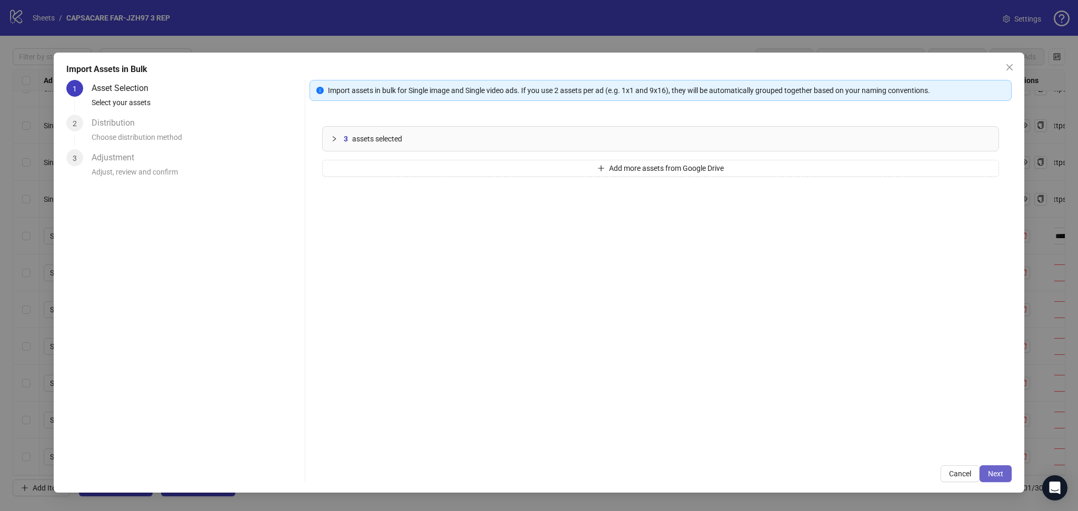
click at [991, 474] on span "Next" at bounding box center [995, 474] width 15 height 8
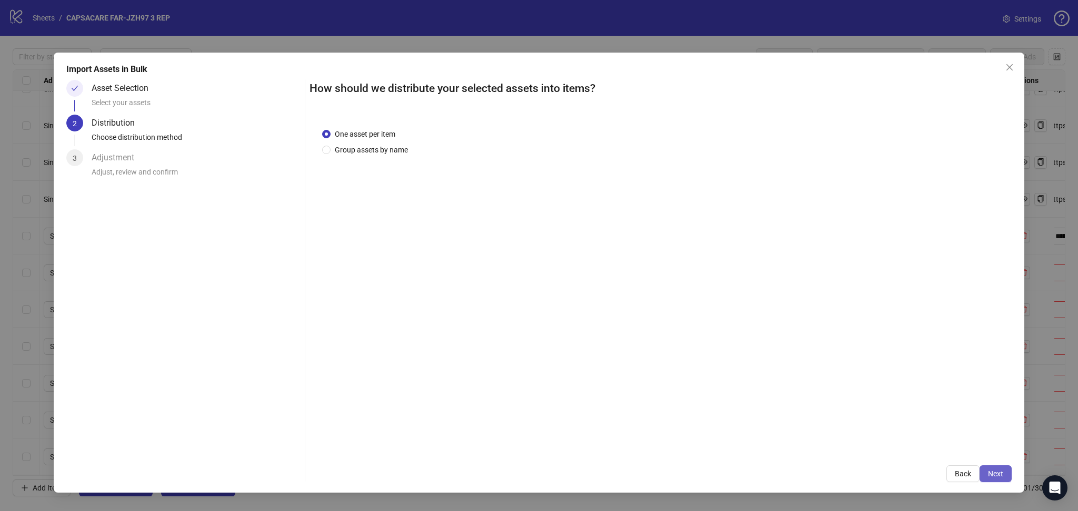
click at [998, 472] on span "Next" at bounding box center [995, 474] width 15 height 8
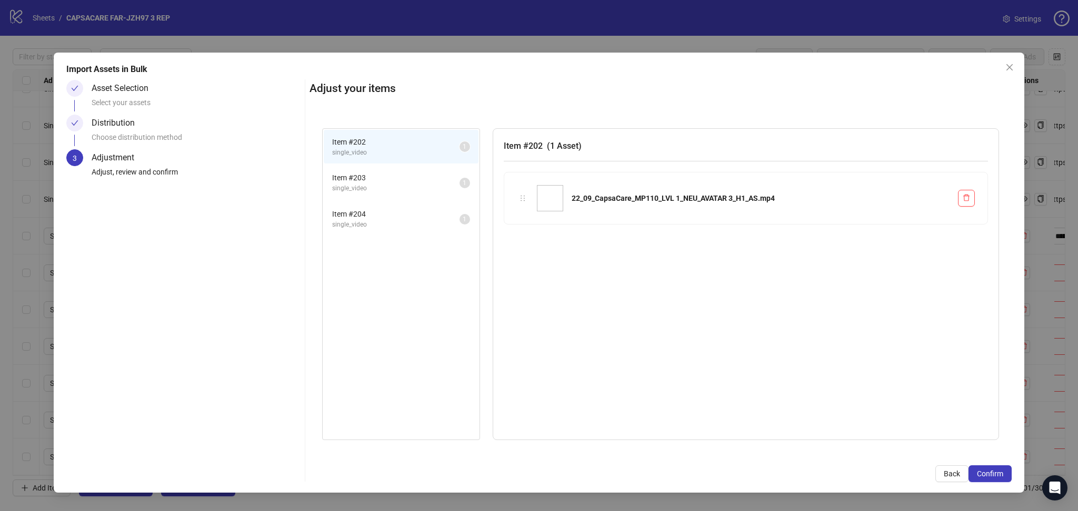
click at [998, 472] on span "Confirm" at bounding box center [989, 474] width 26 height 8
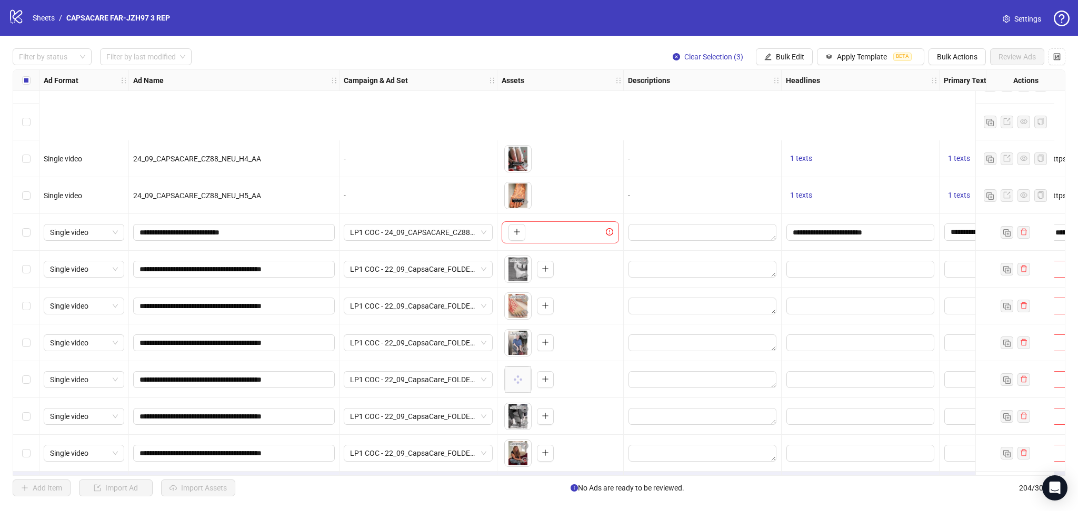
scroll to position [7132, 0]
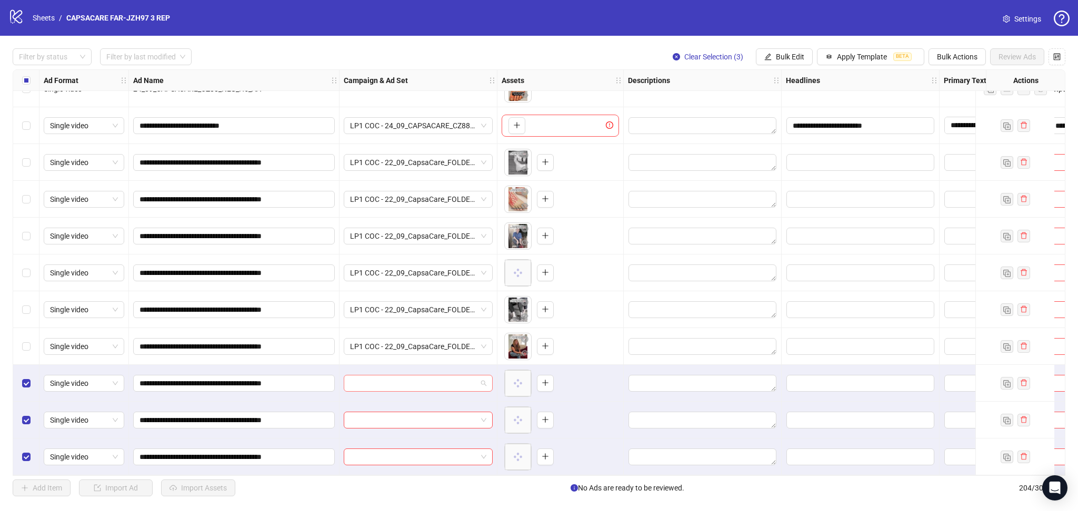
click at [389, 384] on input "search" at bounding box center [413, 384] width 127 height 16
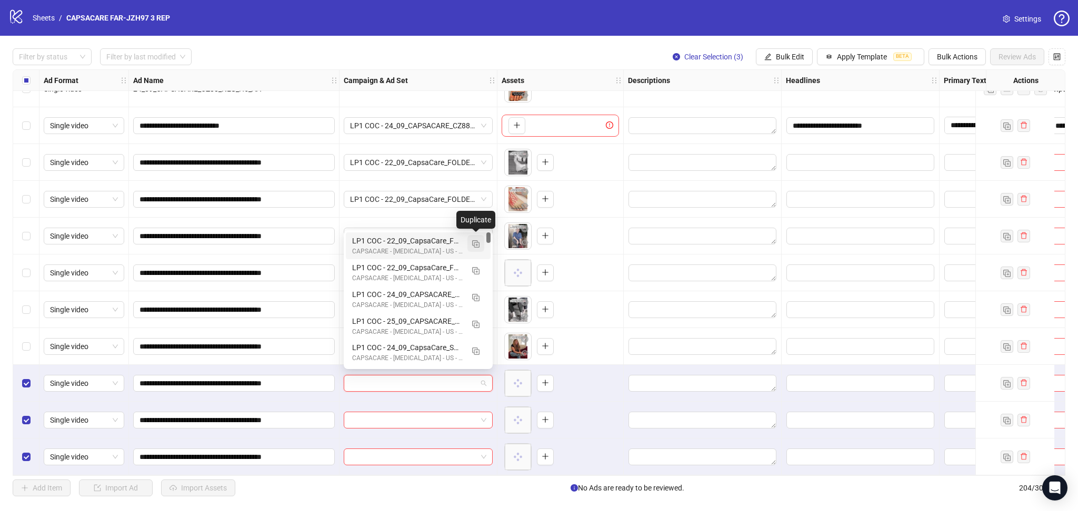
click at [477, 245] on img "button" at bounding box center [475, 243] width 7 height 7
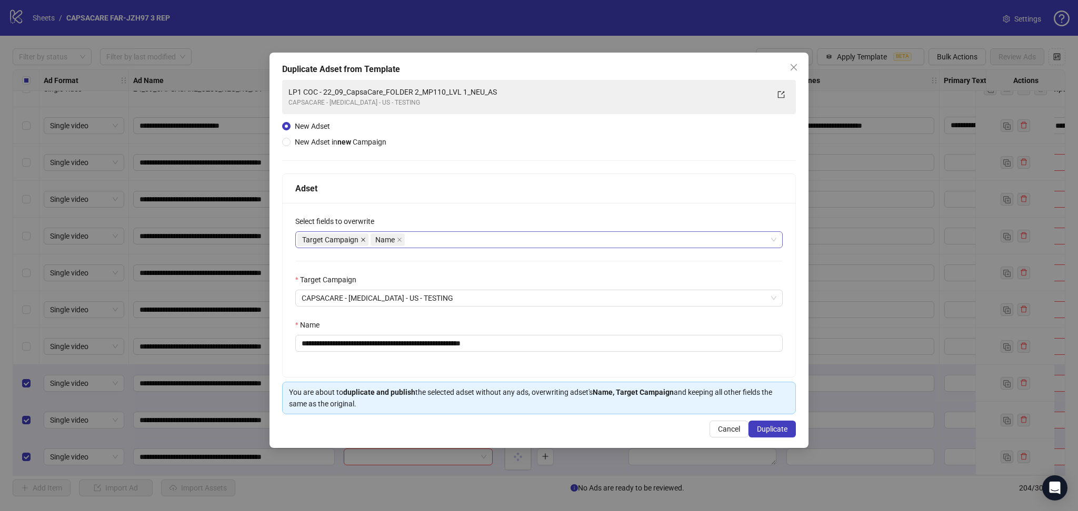
click at [361, 238] on icon "close" at bounding box center [362, 239] width 5 height 5
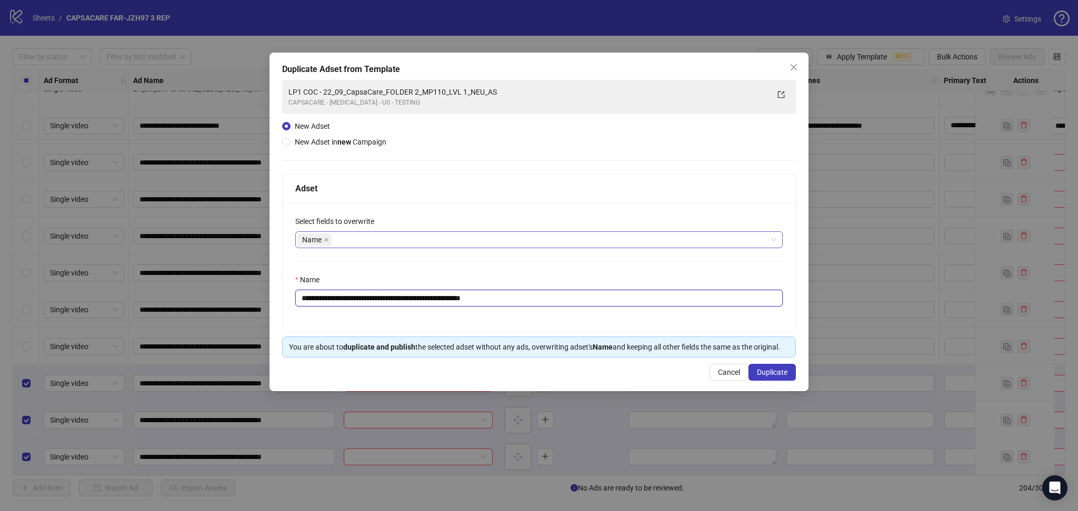
drag, startPoint x: 337, startPoint y: 297, endPoint x: 670, endPoint y: 321, distance: 334.5
click at [667, 321] on div "**********" at bounding box center [539, 267] width 512 height 129
paste input "text"
type input "**********"
click at [773, 371] on span "Duplicate" at bounding box center [772, 372] width 31 height 8
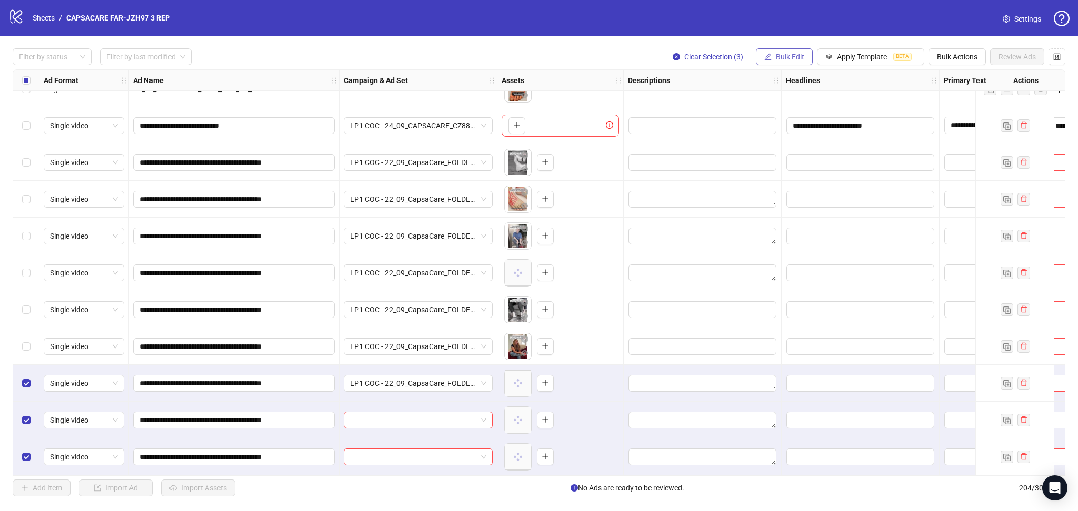
click at [776, 58] on span "Bulk Edit" at bounding box center [790, 57] width 28 height 8
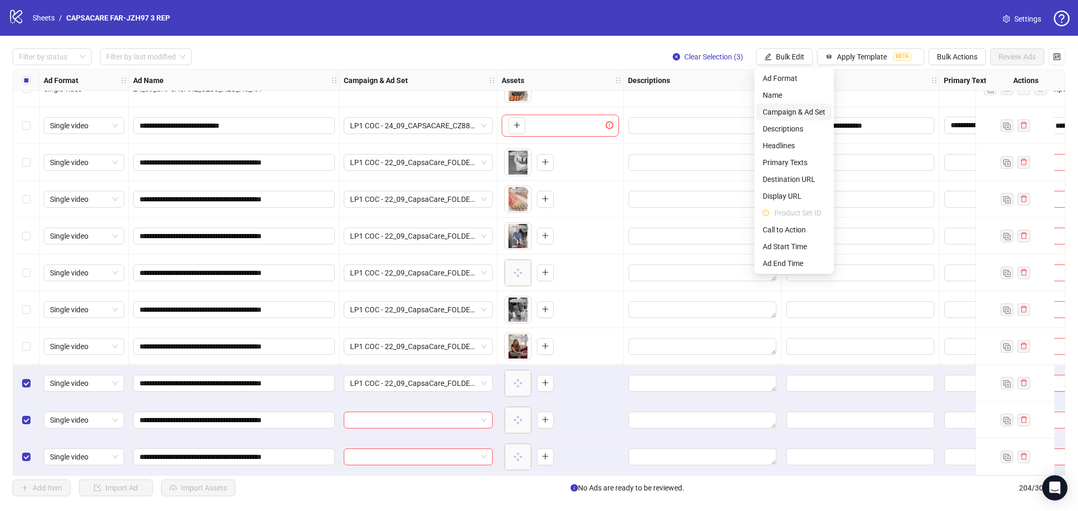
click at [787, 107] on span "Campaign & Ad Set" at bounding box center [793, 112] width 63 height 12
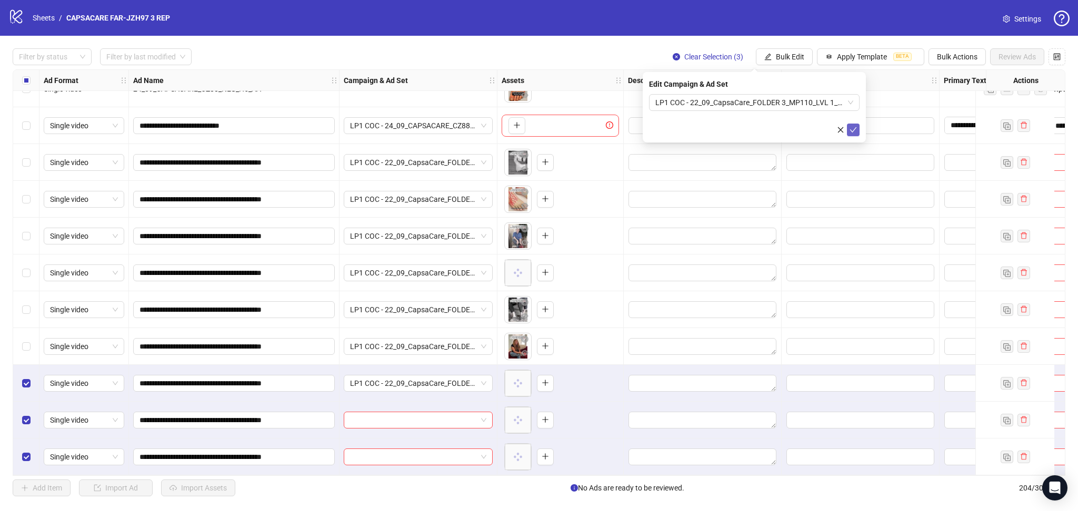
click at [847, 130] on button "submit" at bounding box center [853, 130] width 13 height 13
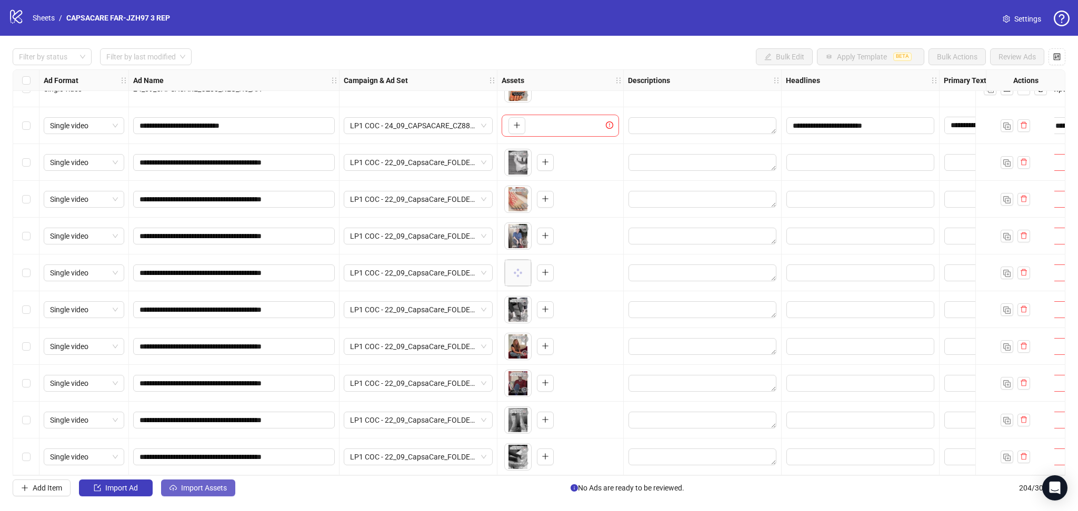
click at [176, 491] on icon "cloud-upload" at bounding box center [172, 488] width 7 height 7
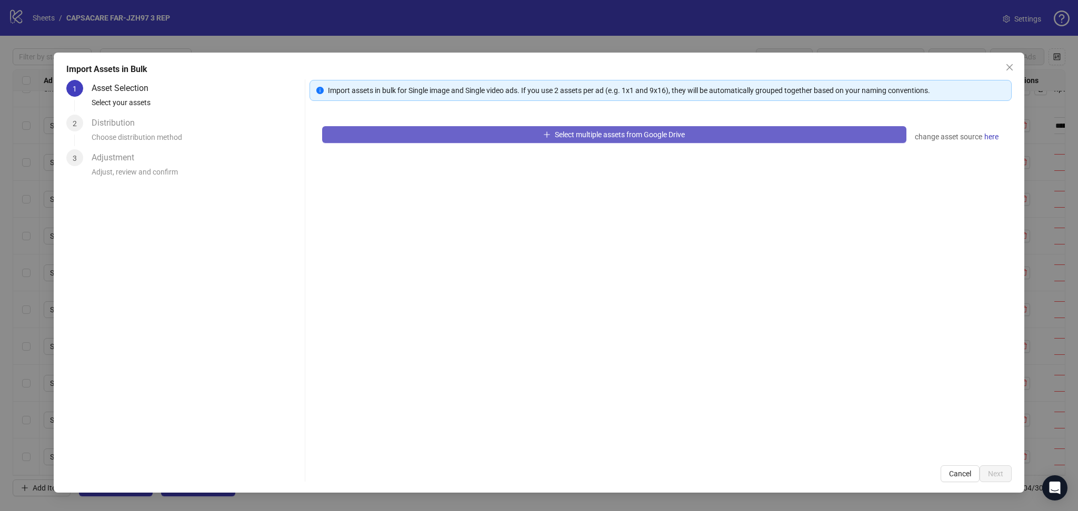
click at [425, 134] on button "Select multiple assets from Google Drive" at bounding box center [614, 134] width 584 height 17
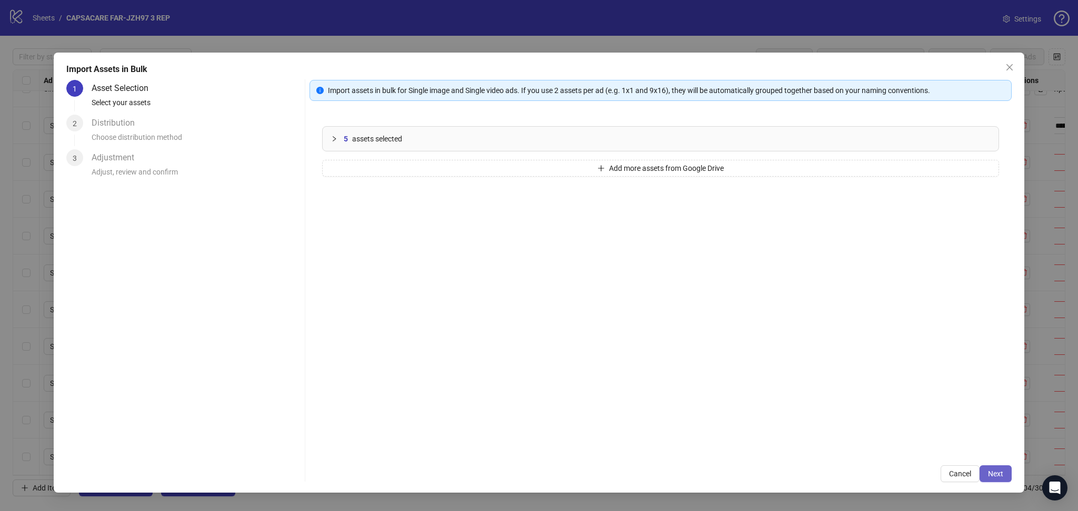
click at [1006, 471] on button "Next" at bounding box center [995, 474] width 32 height 17
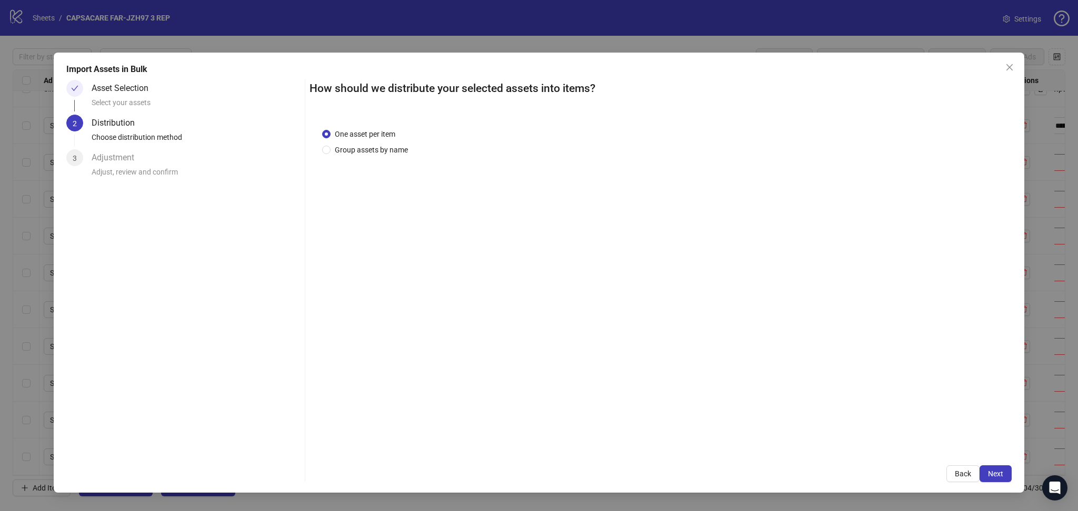
click at [997, 474] on span "Next" at bounding box center [995, 474] width 15 height 8
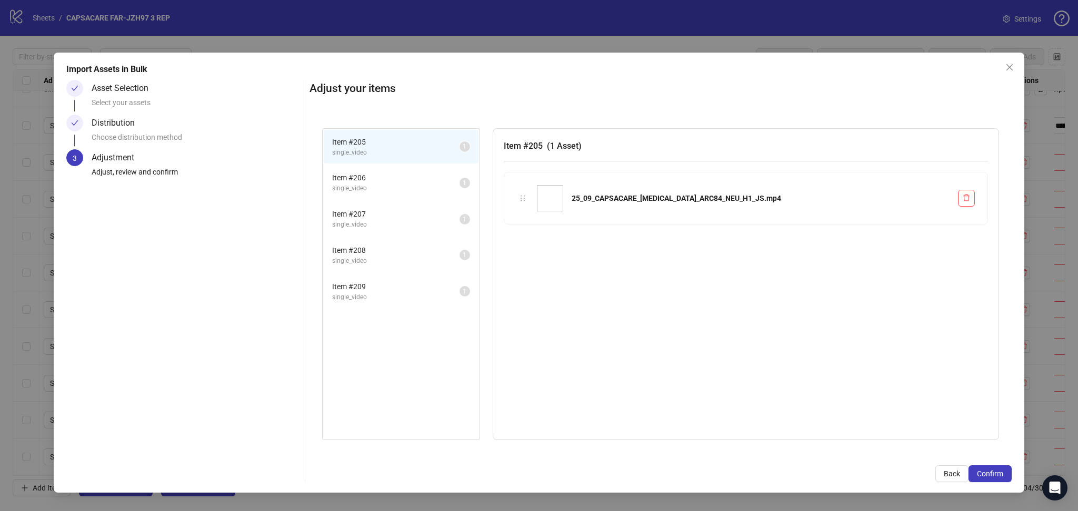
click at [997, 474] on span "Confirm" at bounding box center [989, 474] width 26 height 8
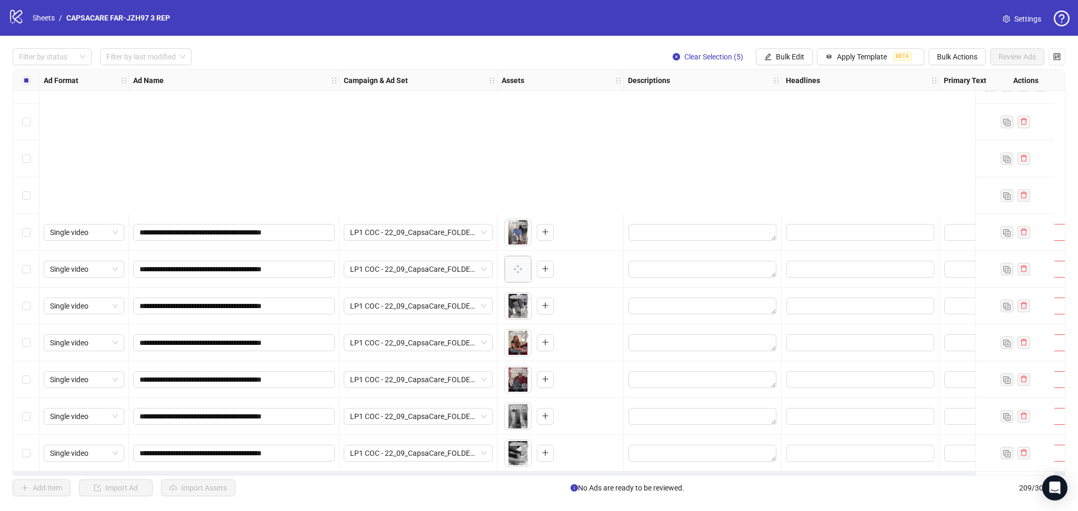
scroll to position [7316, 0]
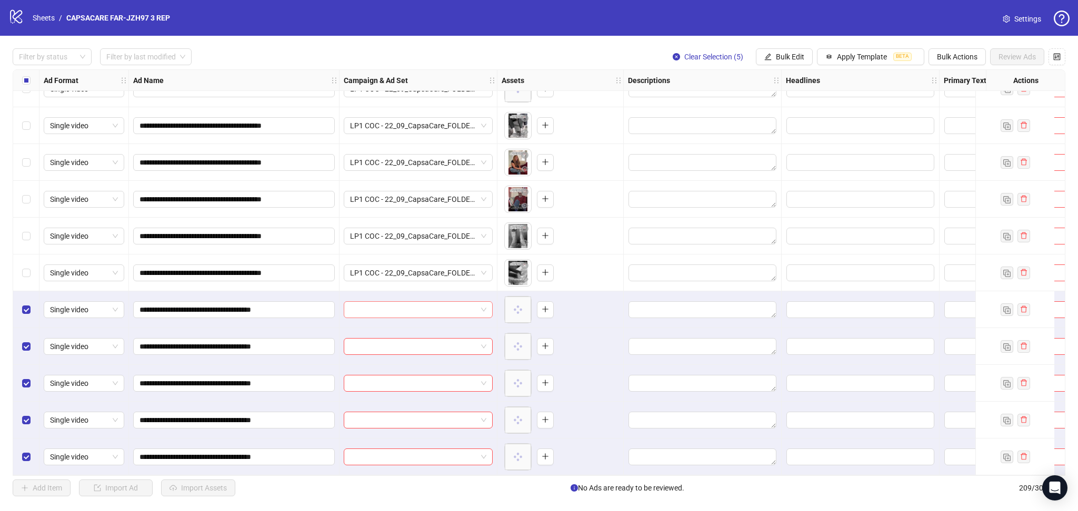
click at [399, 303] on input "search" at bounding box center [413, 310] width 127 height 16
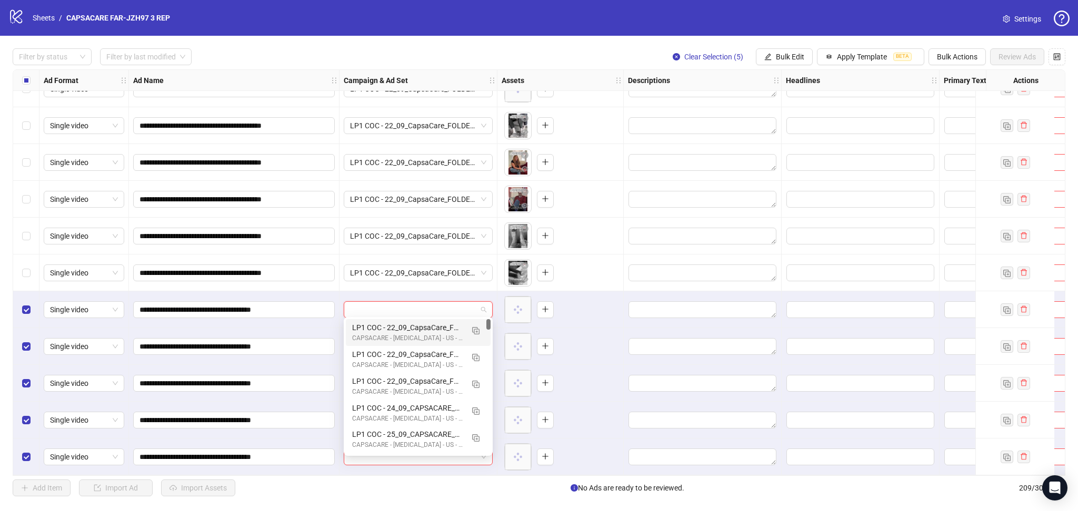
click at [474, 332] on img "button" at bounding box center [475, 330] width 7 height 7
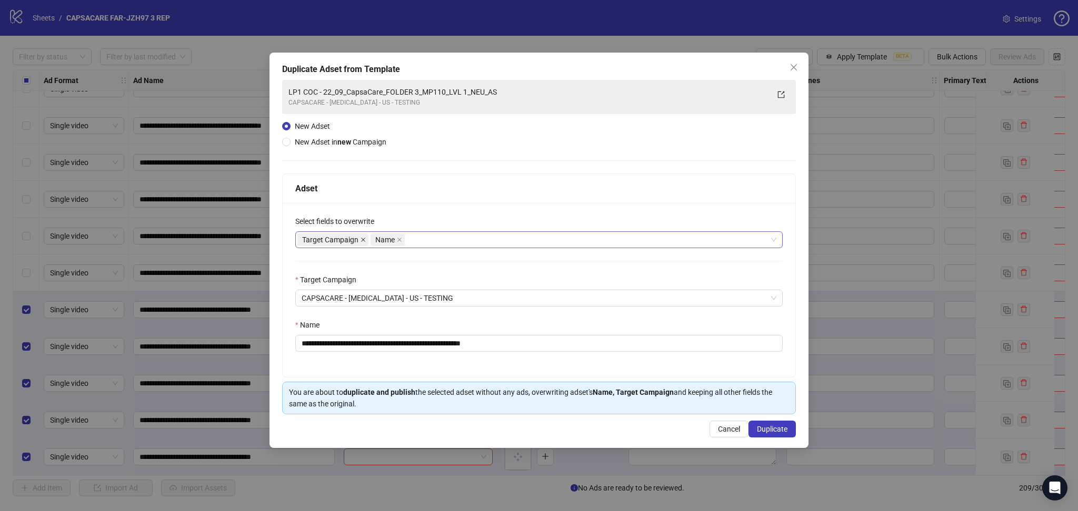
click at [365, 240] on icon "close" at bounding box center [362, 239] width 5 height 5
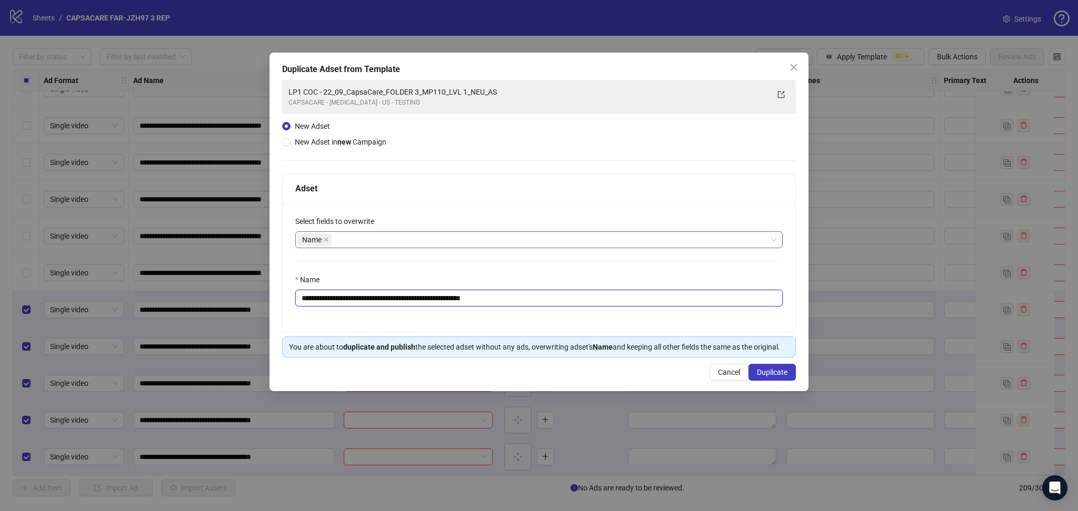
drag, startPoint x: 337, startPoint y: 294, endPoint x: 699, endPoint y: 328, distance: 363.5
click at [680, 309] on div "**********" at bounding box center [539, 267] width 512 height 129
paste input "text"
type input "**********"
click at [764, 374] on span "Duplicate" at bounding box center [772, 372] width 31 height 8
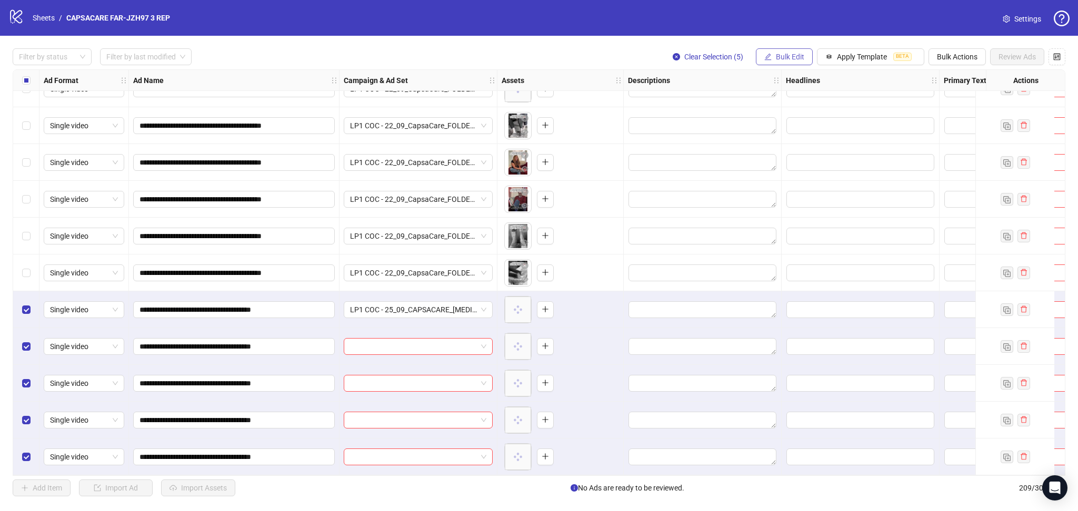
click at [780, 56] on span "Bulk Edit" at bounding box center [790, 57] width 28 height 8
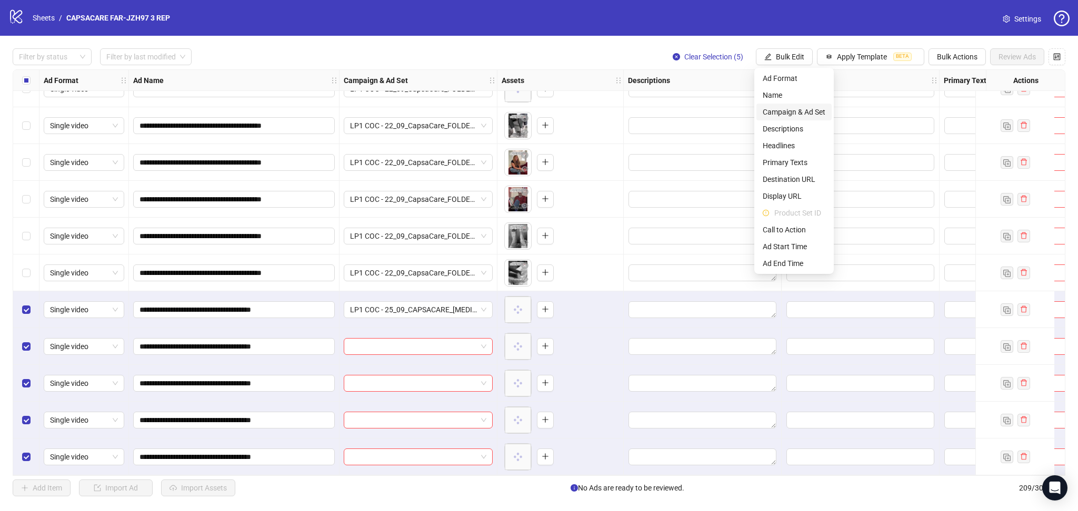
click at [800, 112] on span "Campaign & Ad Set" at bounding box center [793, 112] width 63 height 12
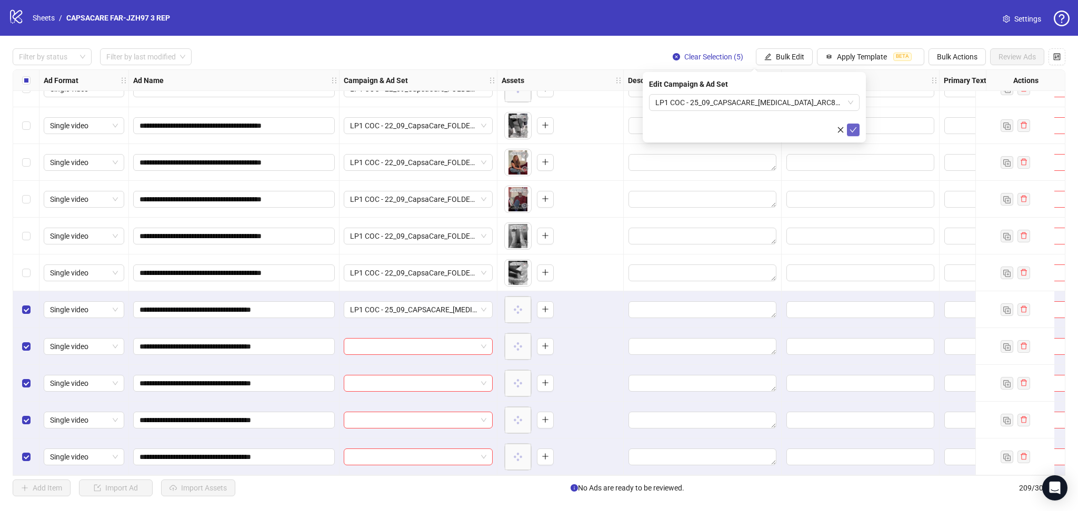
click at [853, 131] on icon "check" at bounding box center [852, 129] width 7 height 7
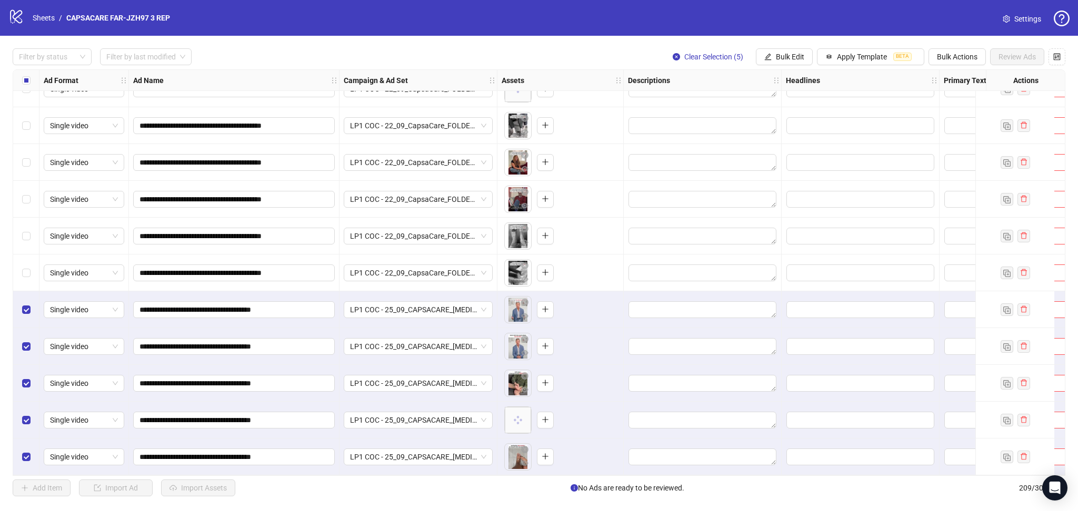
click at [17, 83] on div "Select all rows" at bounding box center [26, 80] width 26 height 21
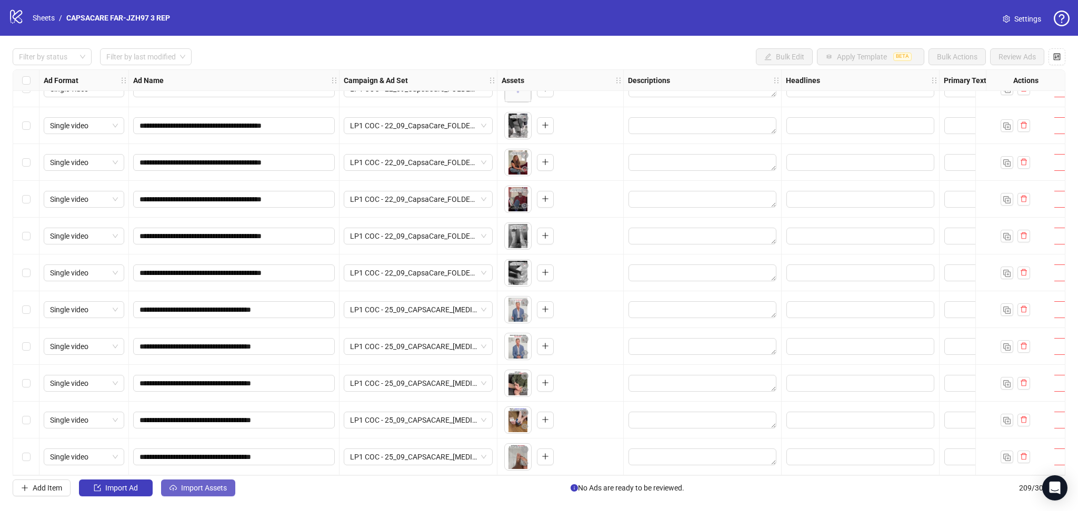
click at [206, 484] on button "Import Assets" at bounding box center [198, 488] width 74 height 17
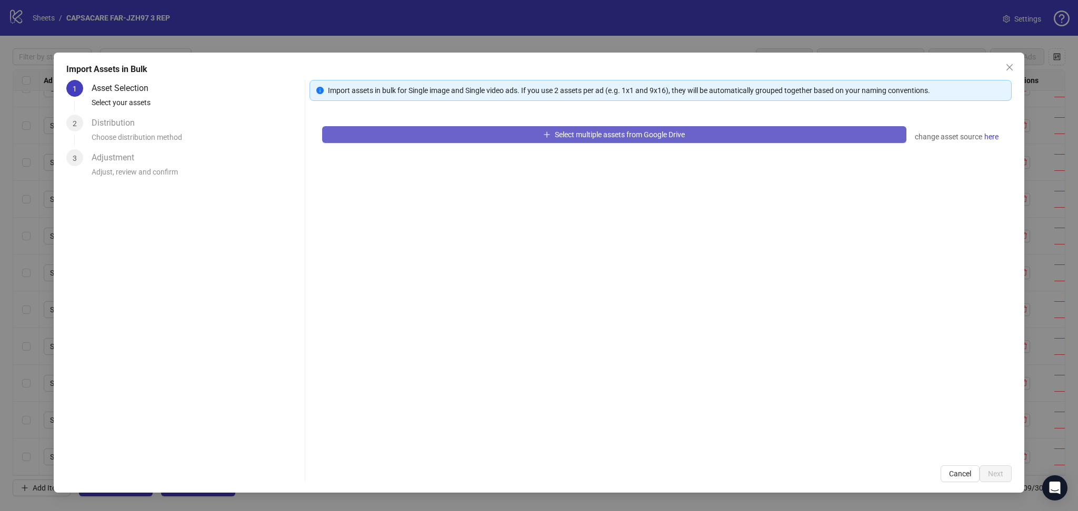
click at [441, 129] on button "Select multiple assets from Google Drive" at bounding box center [614, 134] width 584 height 17
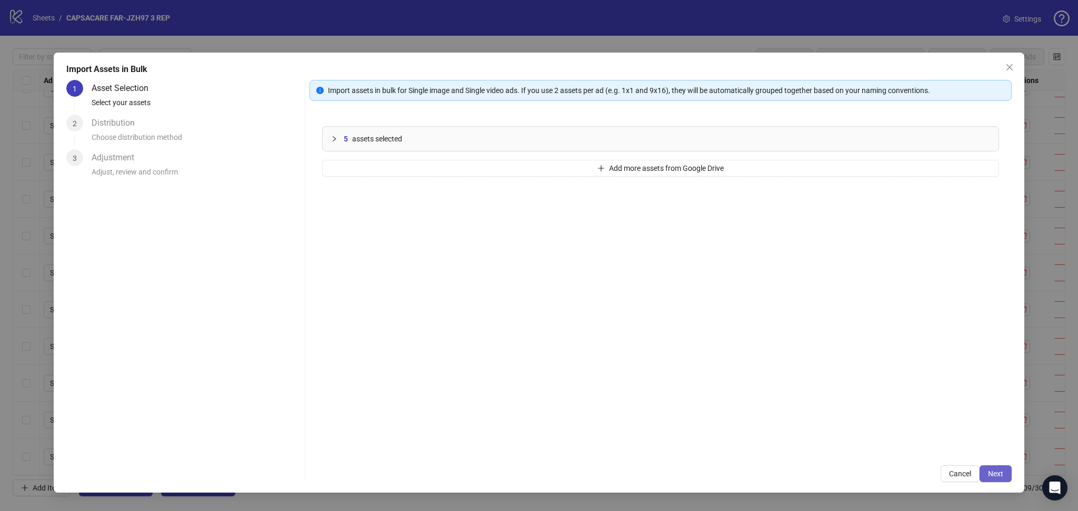
click at [1003, 472] on button "Next" at bounding box center [995, 474] width 32 height 17
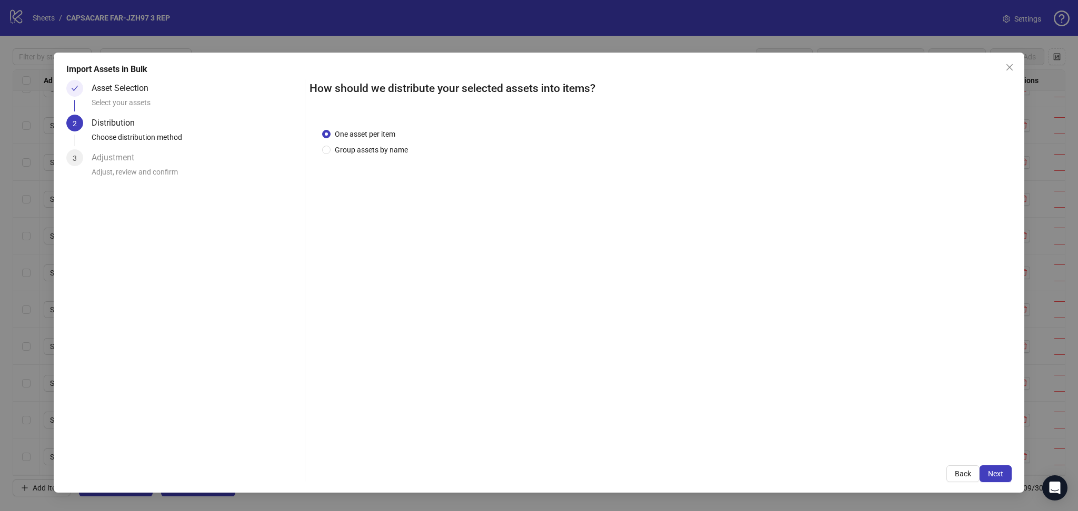
click at [999, 476] on span "Next" at bounding box center [995, 474] width 15 height 8
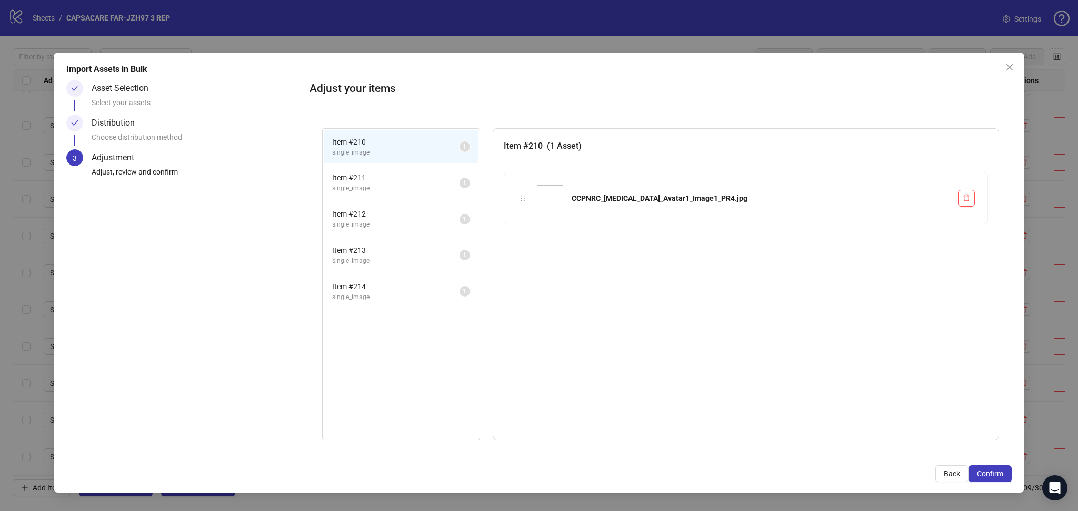
click at [999, 476] on span "Confirm" at bounding box center [989, 474] width 26 height 8
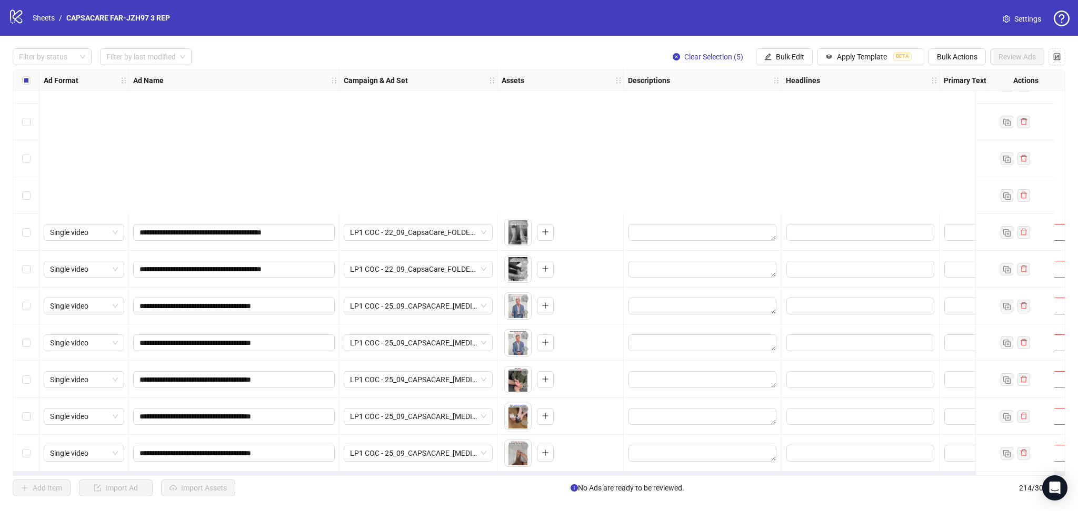
scroll to position [7500, 0]
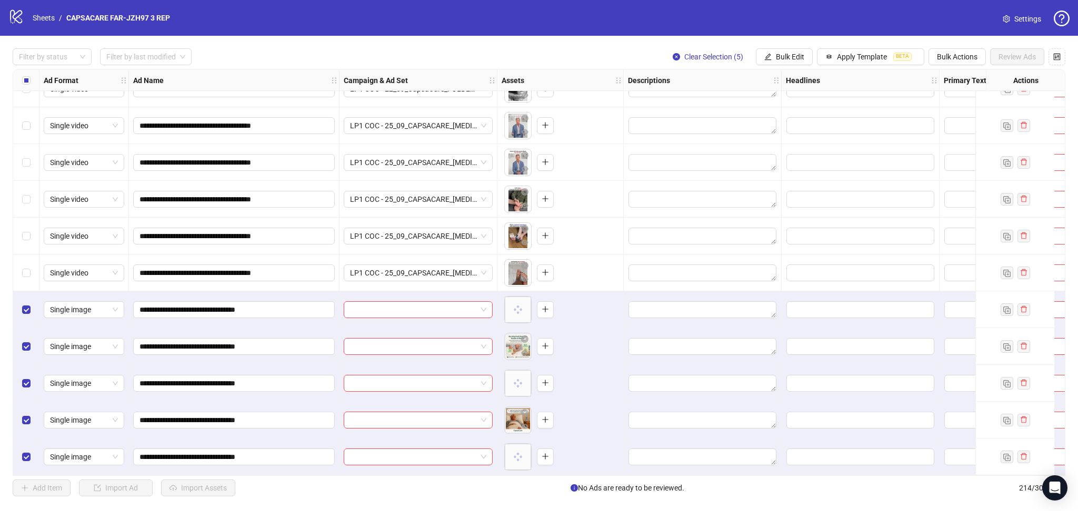
click at [377, 315] on div at bounding box center [418, 309] width 149 height 17
click at [383, 310] on input "search" at bounding box center [413, 310] width 127 height 16
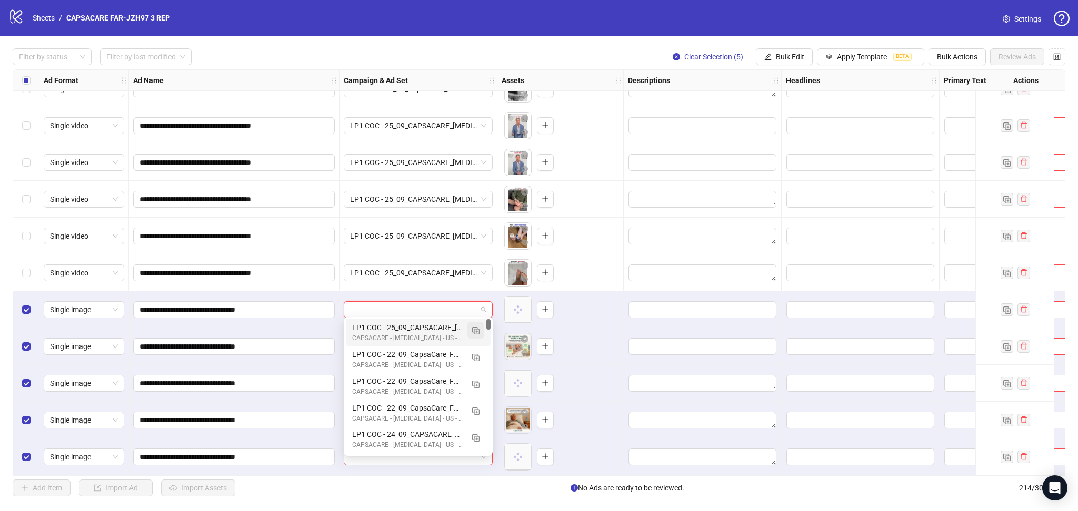
click at [475, 328] on img "button" at bounding box center [475, 330] width 7 height 7
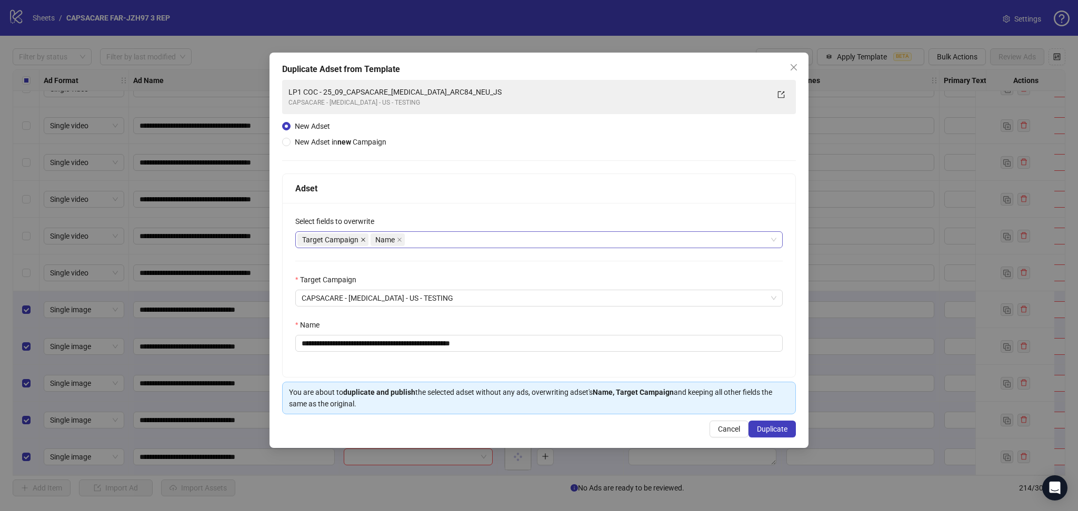
click at [365, 238] on icon "close" at bounding box center [362, 239] width 5 height 5
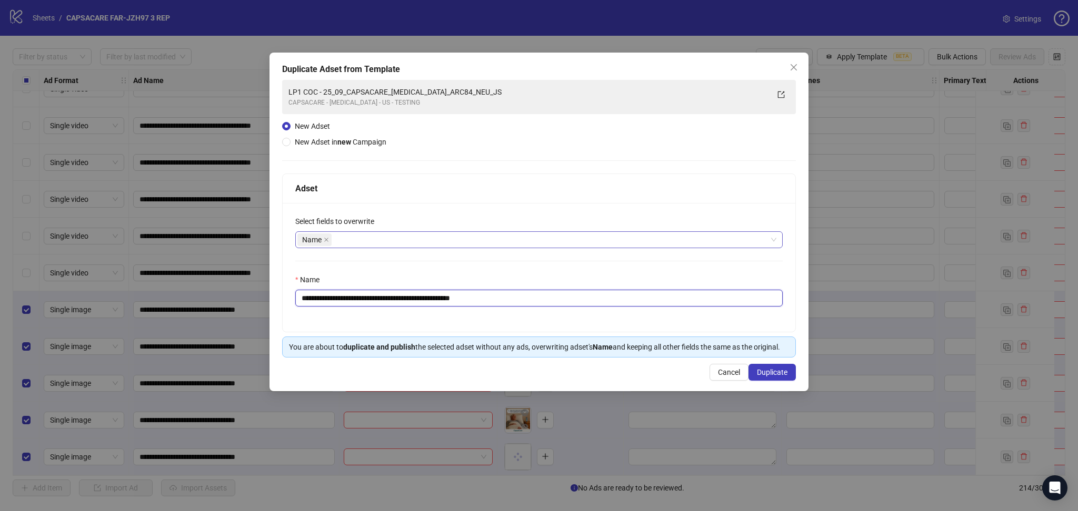
drag, startPoint x: 337, startPoint y: 298, endPoint x: 686, endPoint y: 315, distance: 349.2
click at [651, 305] on input "**********" at bounding box center [538, 298] width 487 height 17
paste input "text"
type input "**********"
click at [777, 370] on span "Duplicate" at bounding box center [772, 372] width 31 height 8
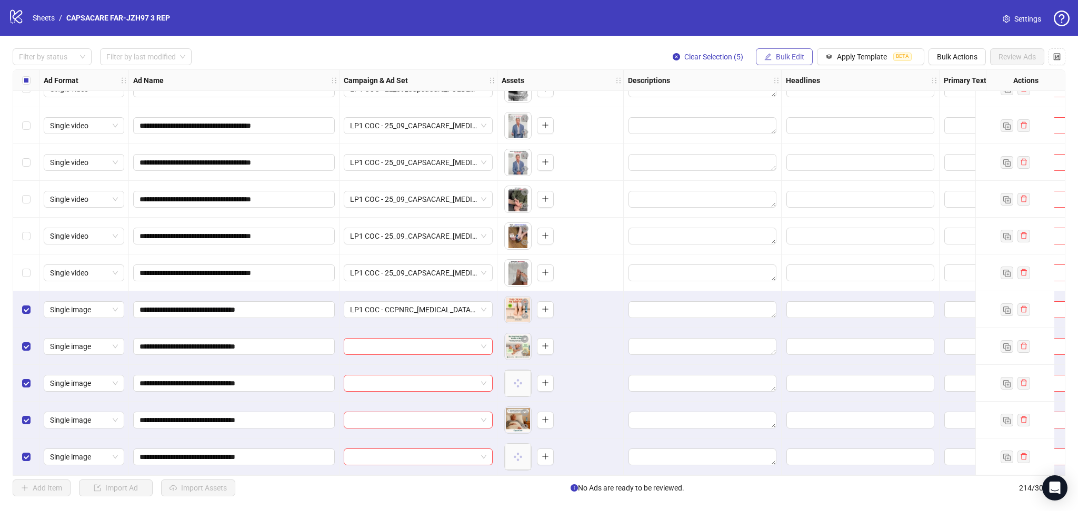
click at [789, 55] on span "Bulk Edit" at bounding box center [790, 57] width 28 height 8
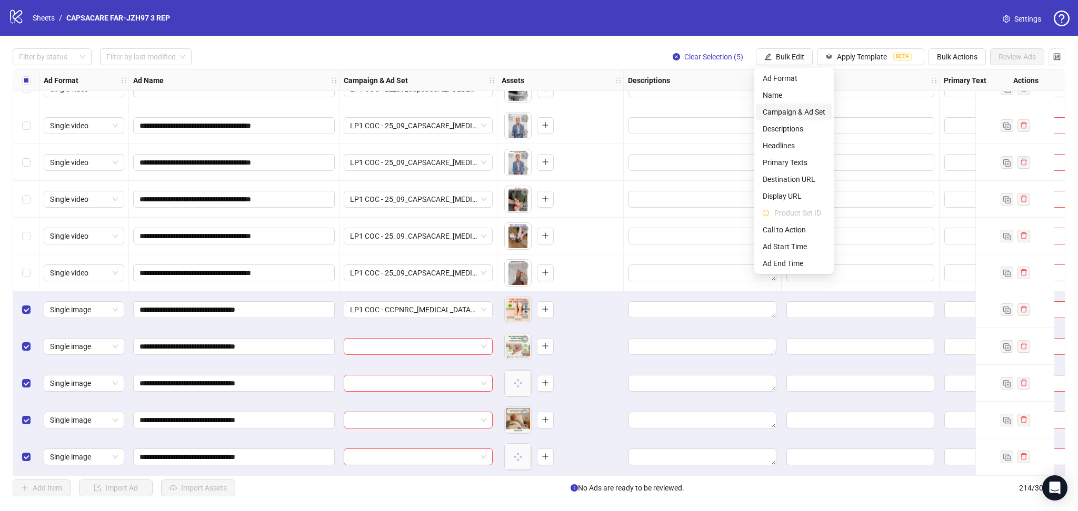
click at [809, 112] on span "Campaign & Ad Set" at bounding box center [793, 112] width 63 height 12
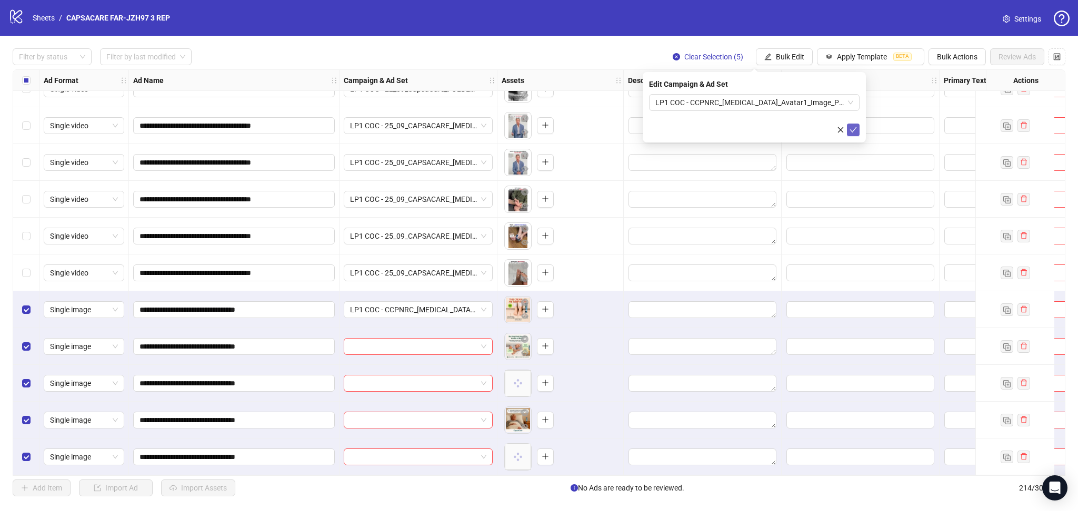
click at [857, 129] on button "submit" at bounding box center [853, 130] width 13 height 13
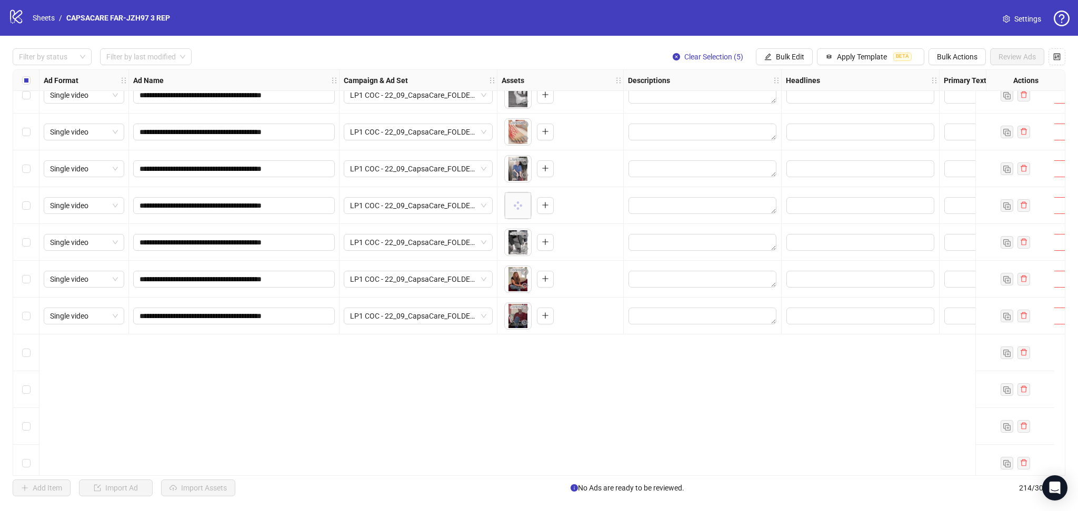
scroll to position [6892, 0]
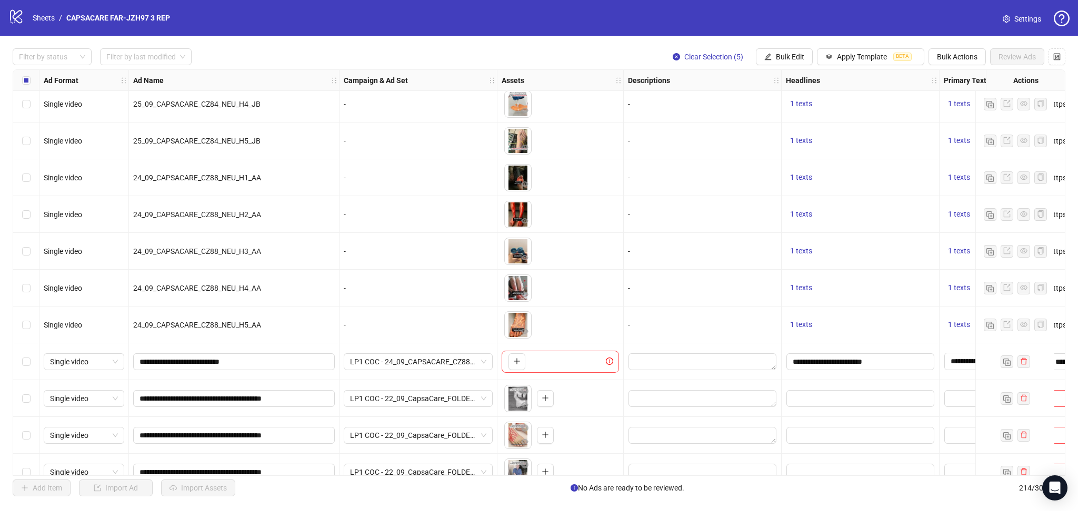
click at [19, 367] on div "Select row 195" at bounding box center [26, 362] width 26 height 37
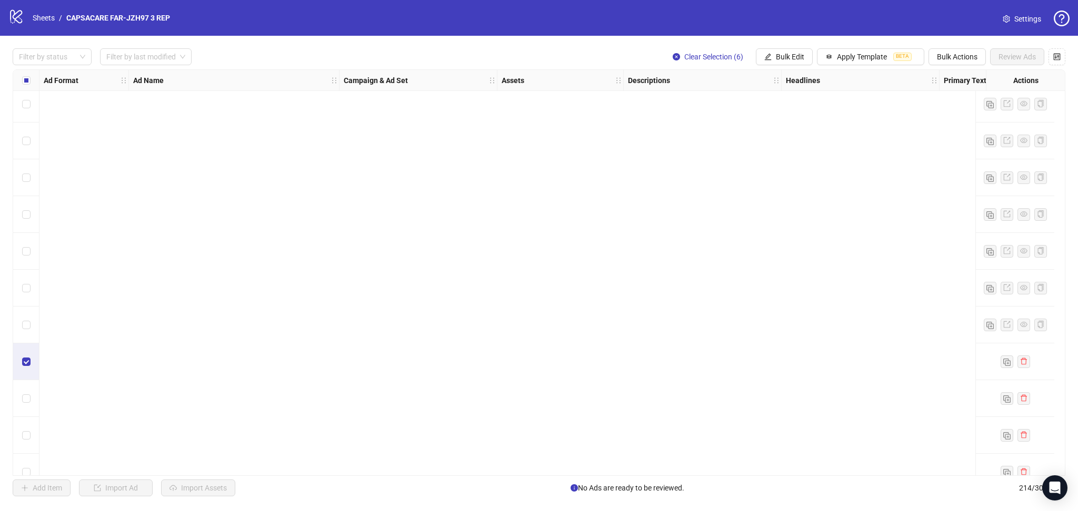
scroll to position [7500, 0]
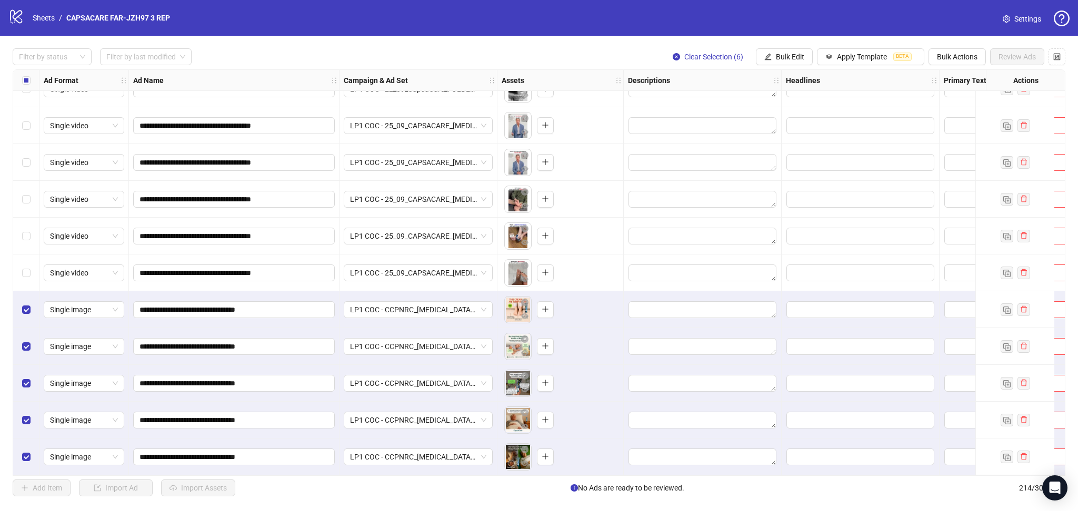
click at [32, 266] on div "Select row 209" at bounding box center [26, 273] width 26 height 37
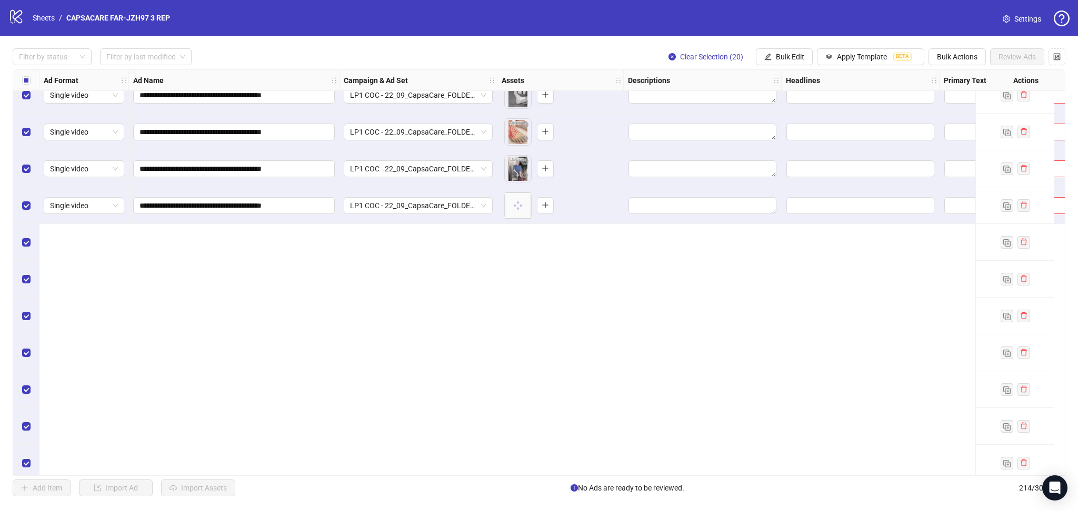
scroll to position [6892, 0]
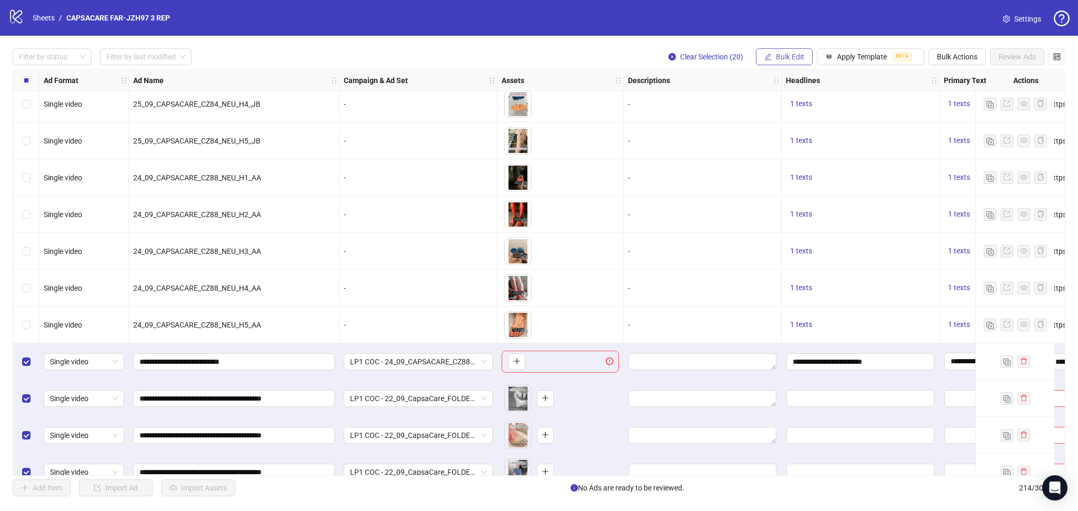
click at [784, 54] on span "Bulk Edit" at bounding box center [790, 57] width 28 height 8
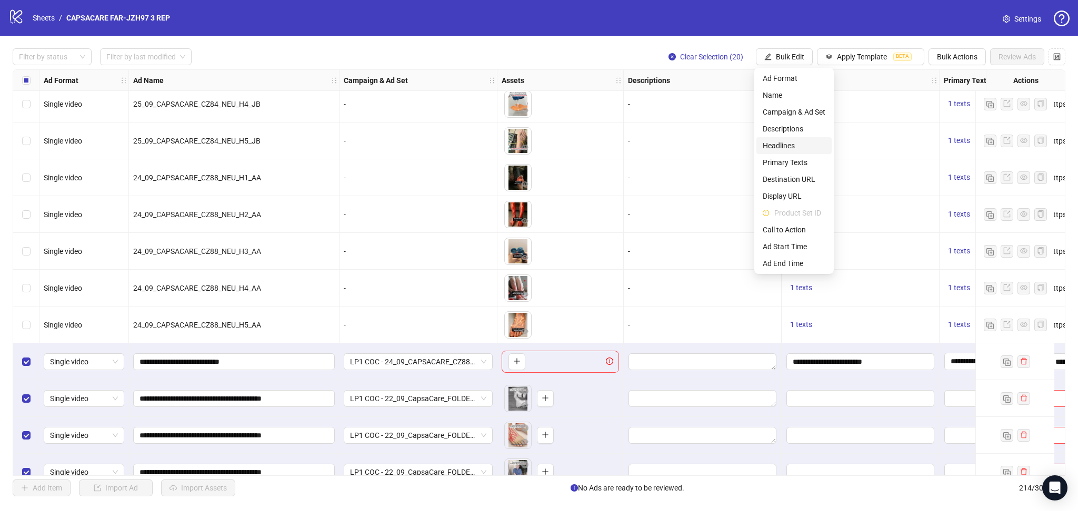
click at [786, 140] on span "Headlines" at bounding box center [793, 146] width 63 height 12
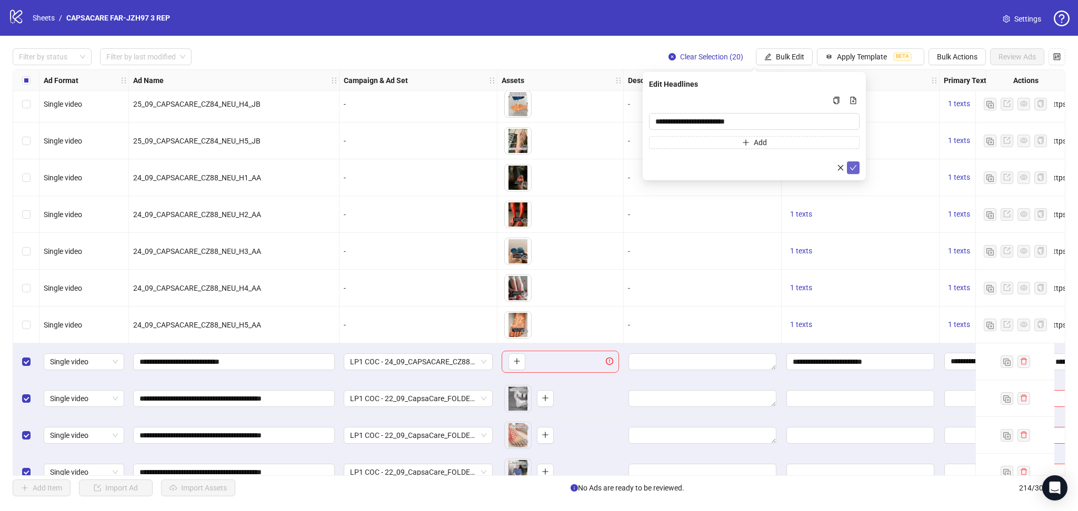
click at [854, 167] on icon "check" at bounding box center [853, 167] width 7 height 5
click at [788, 55] on span "Bulk Edit" at bounding box center [790, 57] width 28 height 8
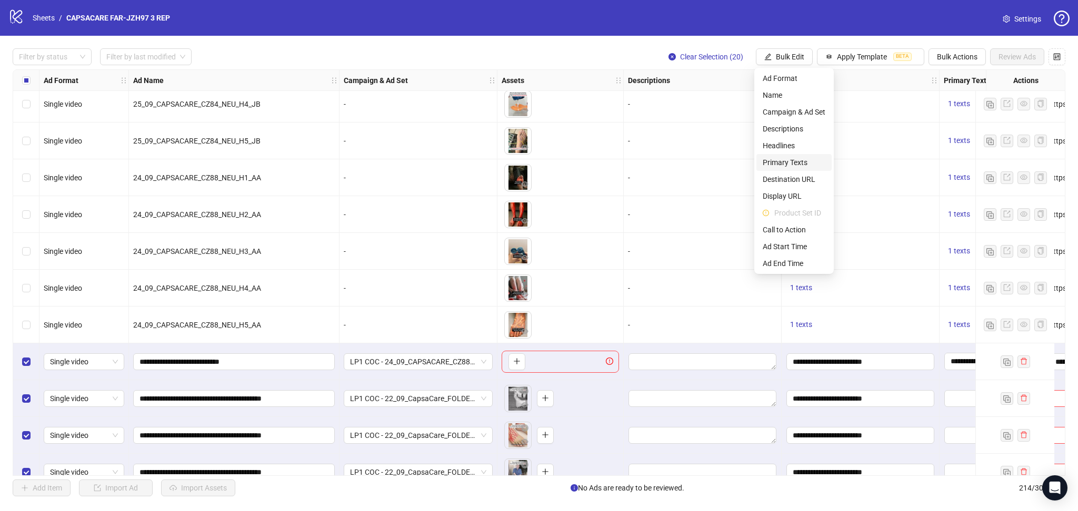
click at [789, 155] on li "Primary Texts" at bounding box center [793, 162] width 75 height 17
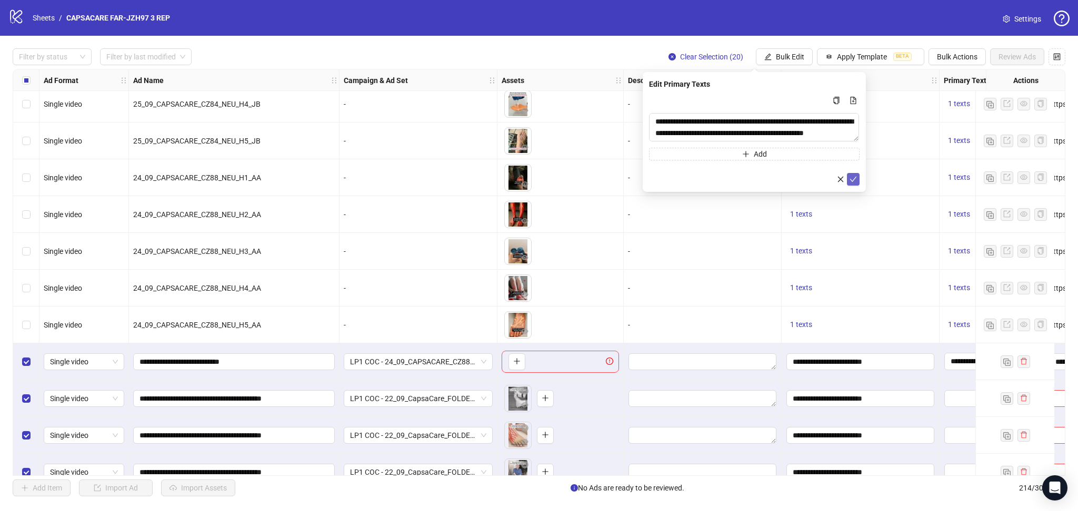
click at [850, 176] on icon "check" at bounding box center [852, 179] width 7 height 7
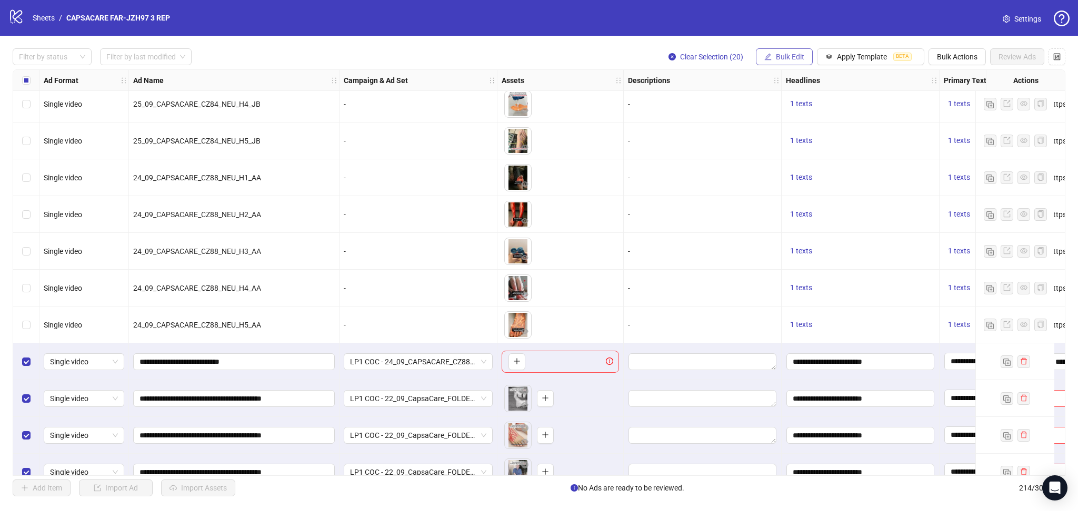
click at [781, 57] on span "Bulk Edit" at bounding box center [790, 57] width 28 height 8
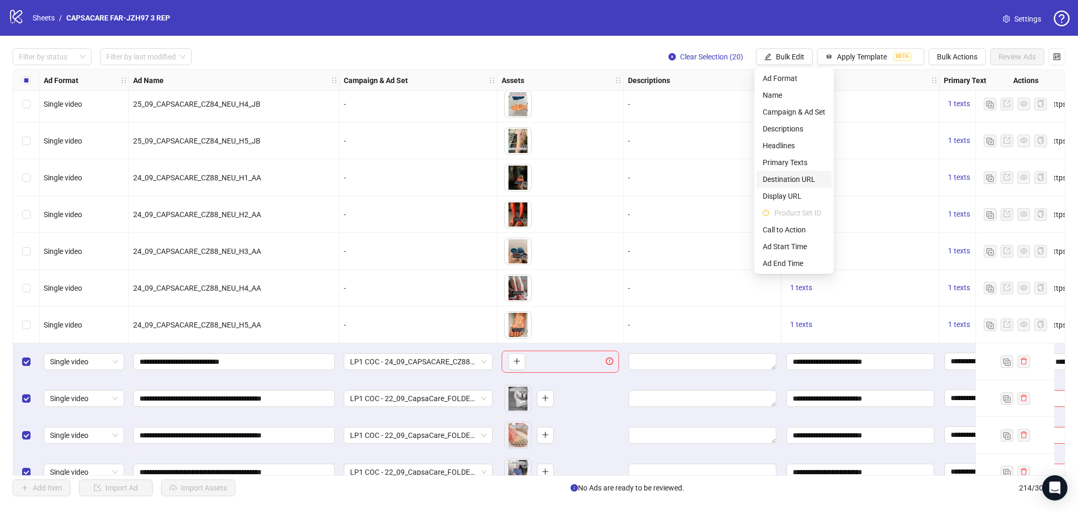
click at [798, 175] on span "Destination URL" at bounding box center [793, 180] width 63 height 12
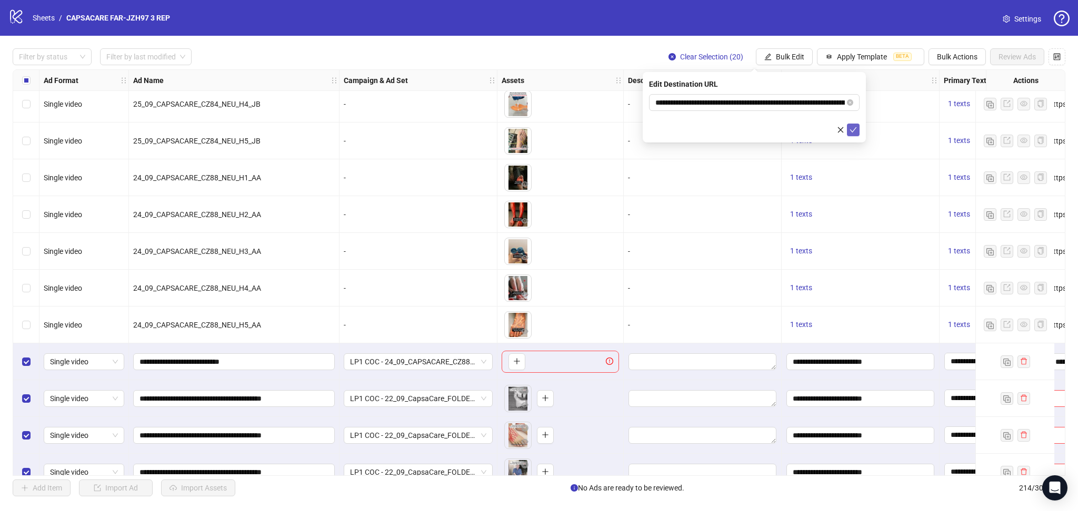
click at [851, 130] on icon "check" at bounding box center [853, 129] width 7 height 5
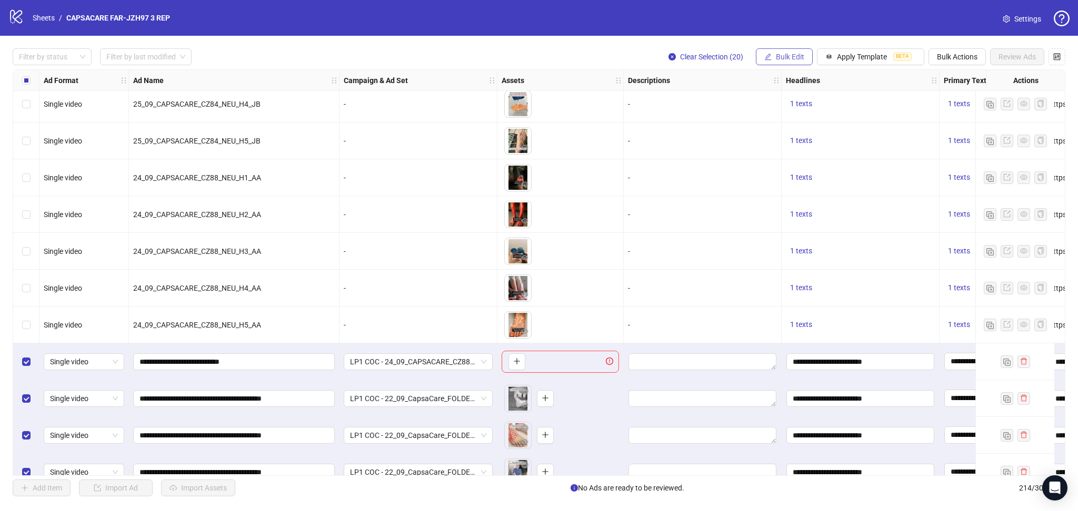
click at [786, 58] on span "Bulk Edit" at bounding box center [790, 57] width 28 height 8
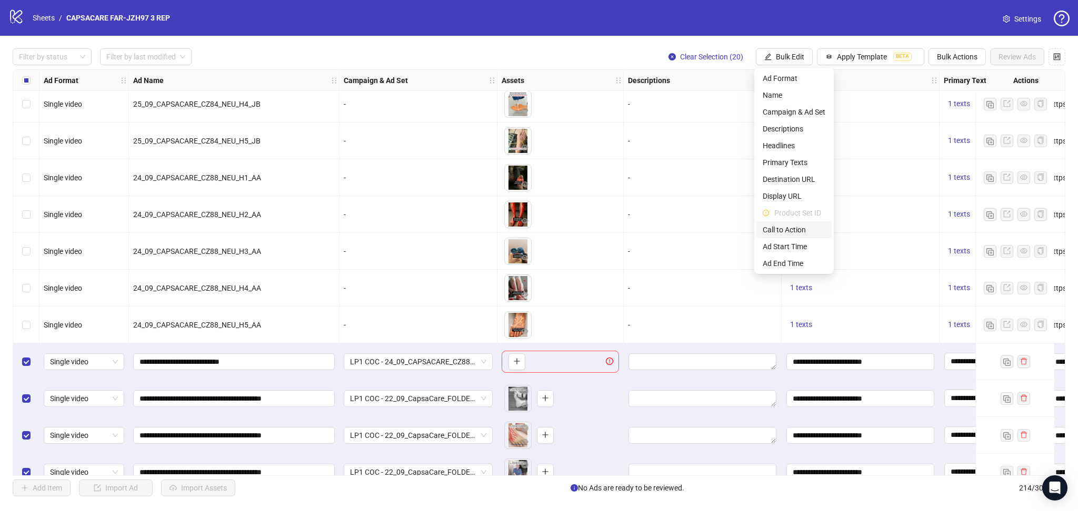
click at [783, 231] on span "Call to Action" at bounding box center [793, 230] width 63 height 12
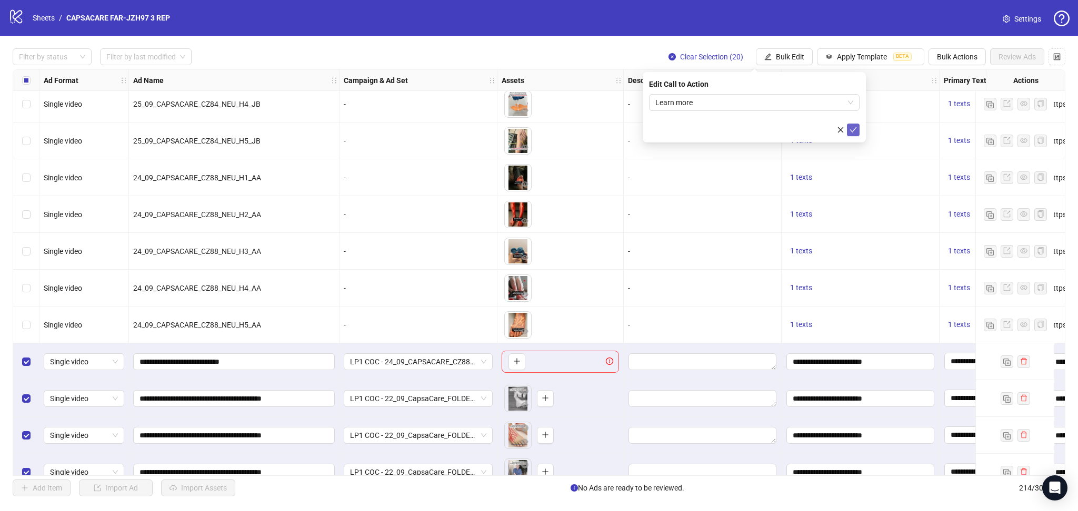
click at [848, 127] on button "submit" at bounding box center [853, 130] width 13 height 13
click at [19, 363] on div "Select row 195" at bounding box center [26, 362] width 26 height 37
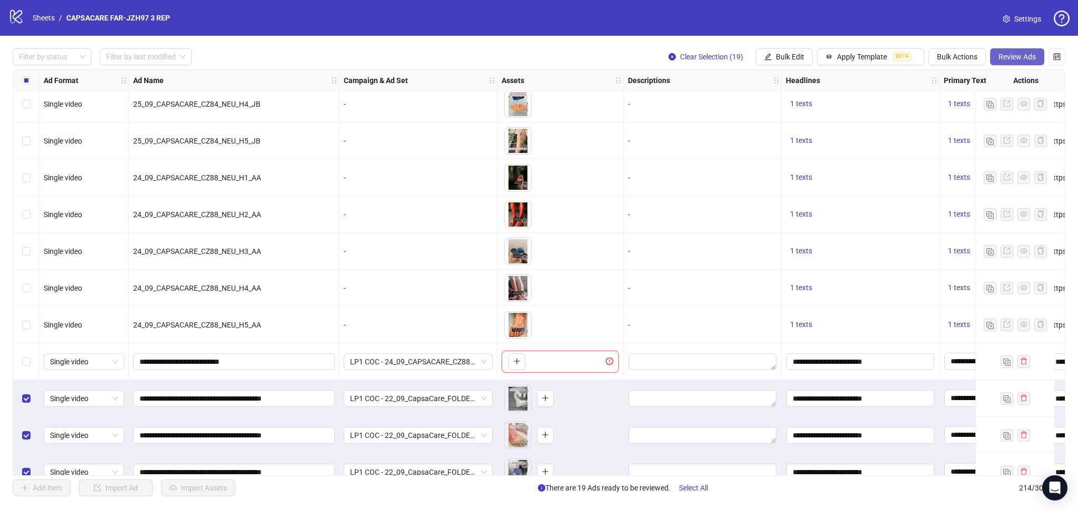
click at [1020, 49] on button "Review Ads" at bounding box center [1017, 56] width 54 height 17
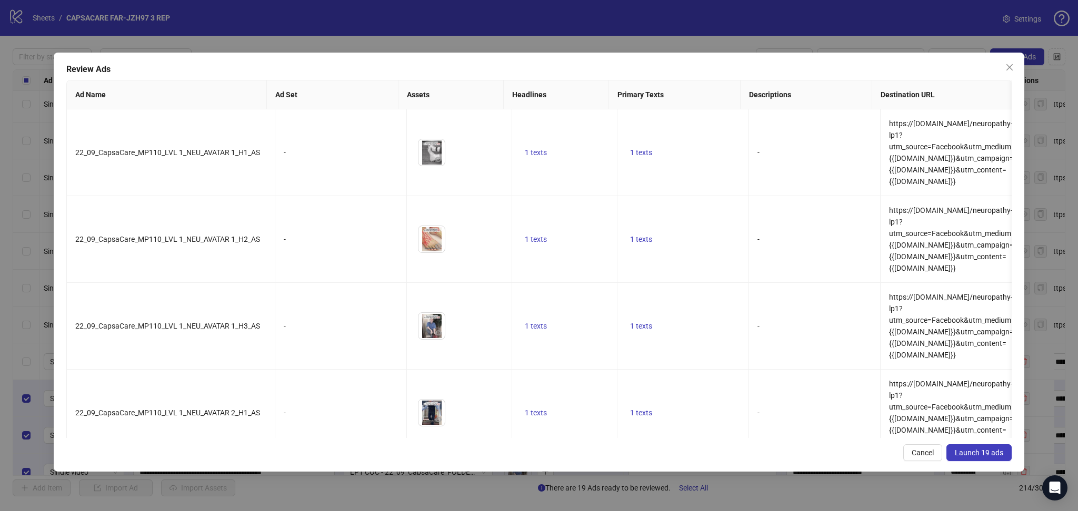
click at [991, 447] on button "Launch 19 ads" at bounding box center [978, 453] width 65 height 17
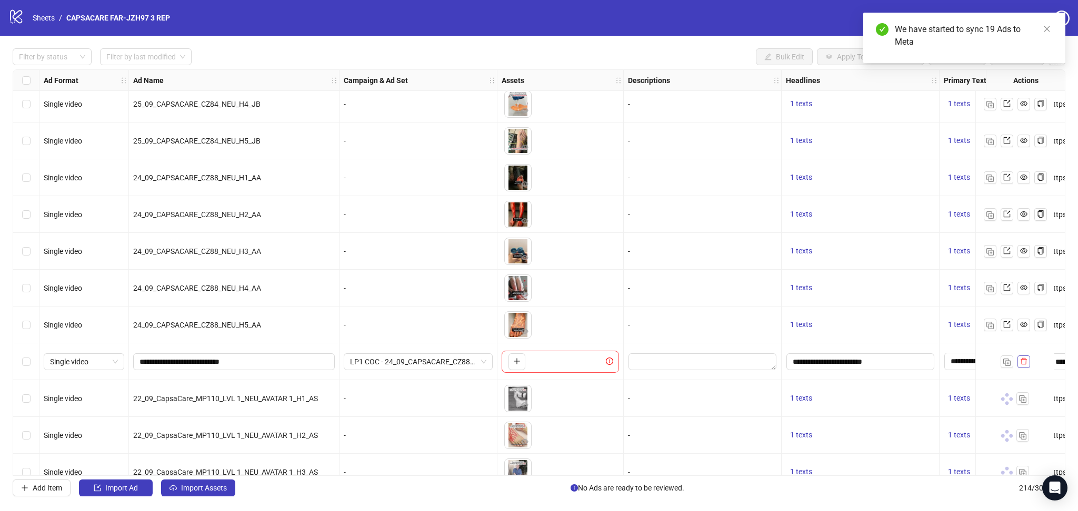
click at [1023, 365] on span "button" at bounding box center [1023, 361] width 7 height 8
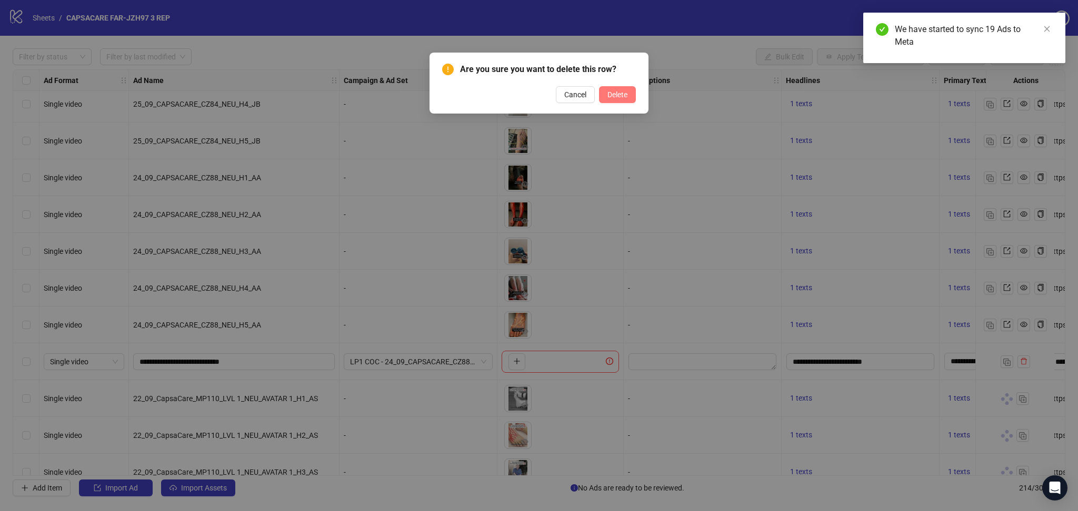
click at [619, 96] on span "Delete" at bounding box center [617, 94] width 20 height 8
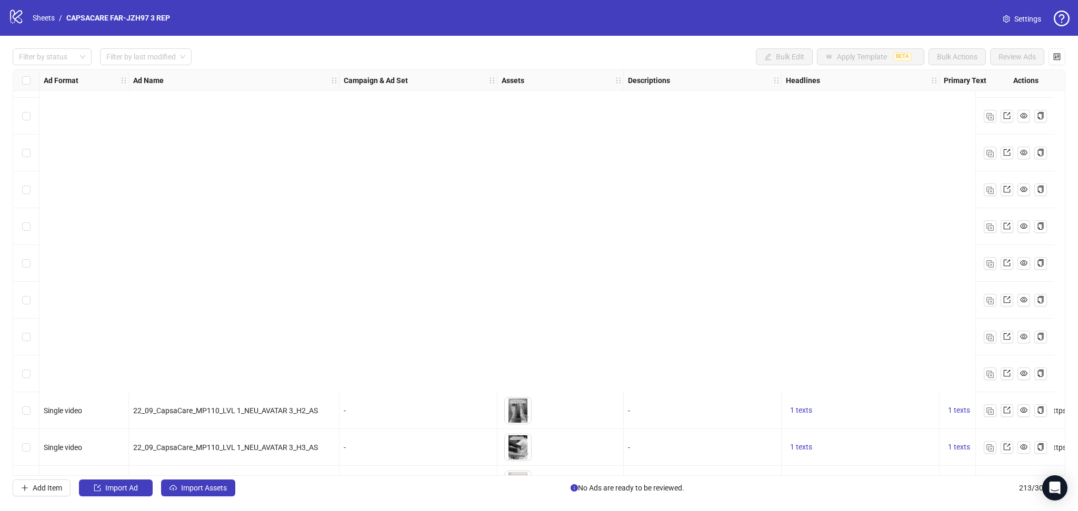
scroll to position [7464, 0]
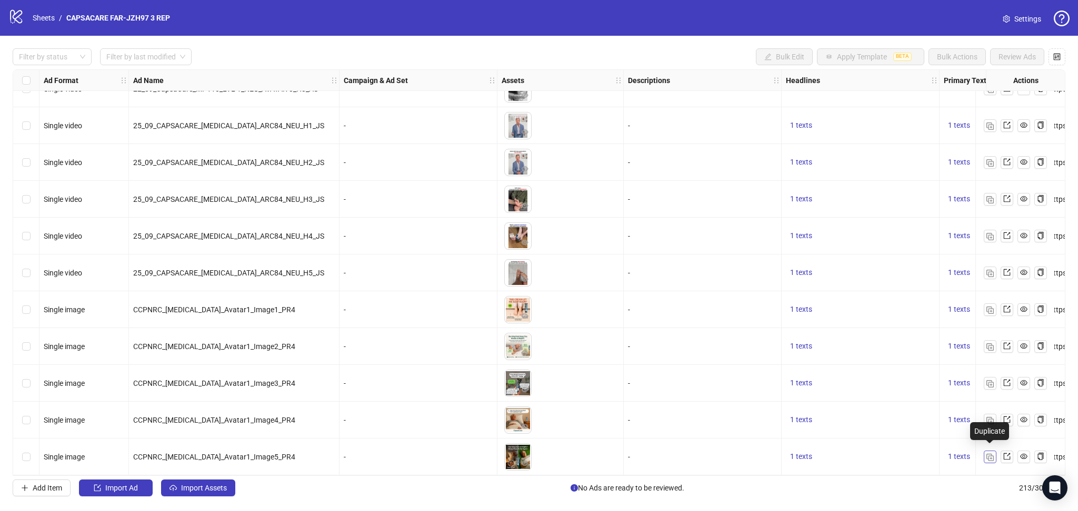
click at [988, 457] on img "button" at bounding box center [989, 457] width 7 height 7
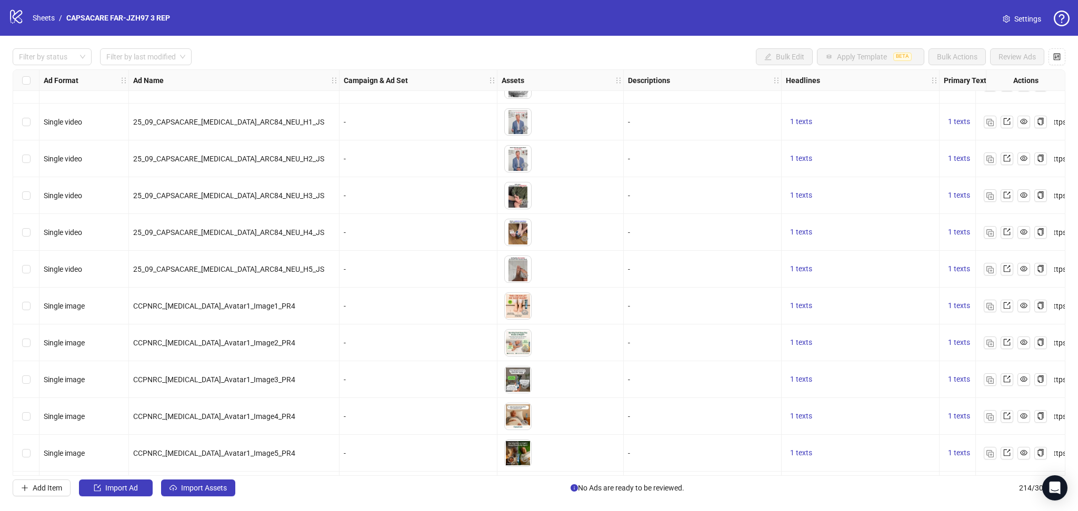
scroll to position [7500, 0]
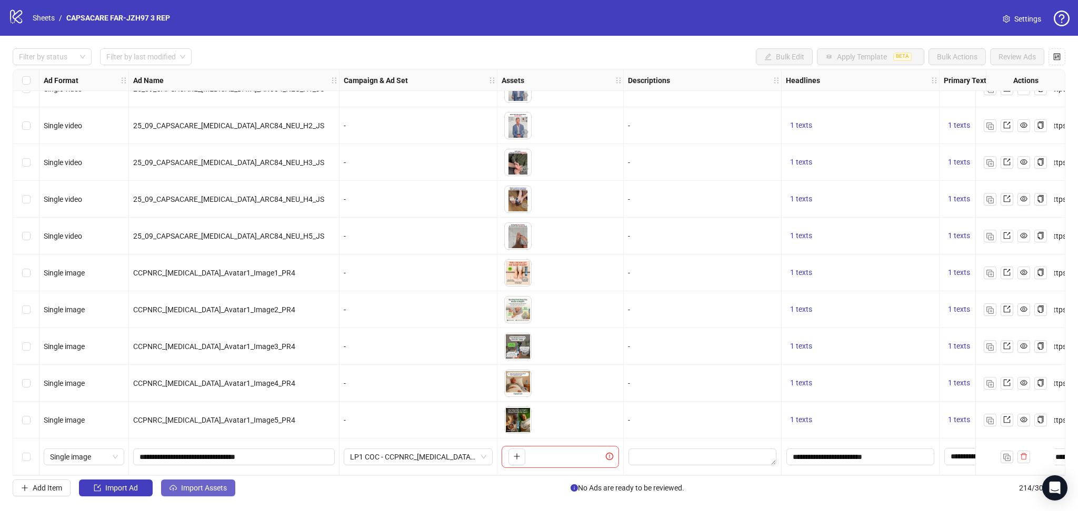
click at [206, 496] on button "Import Assets" at bounding box center [198, 488] width 74 height 17
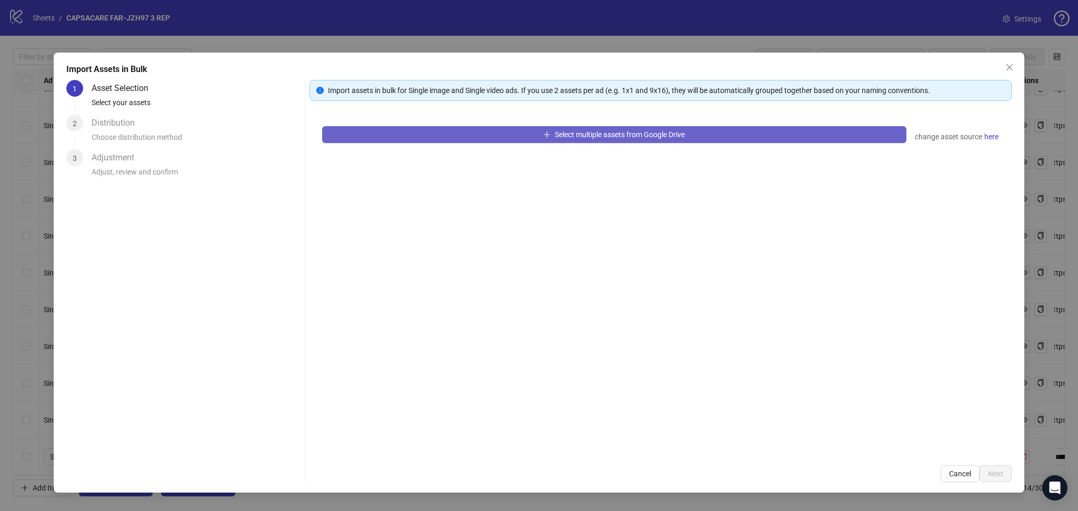
click at [457, 140] on button "Select multiple assets from Google Drive" at bounding box center [614, 134] width 584 height 17
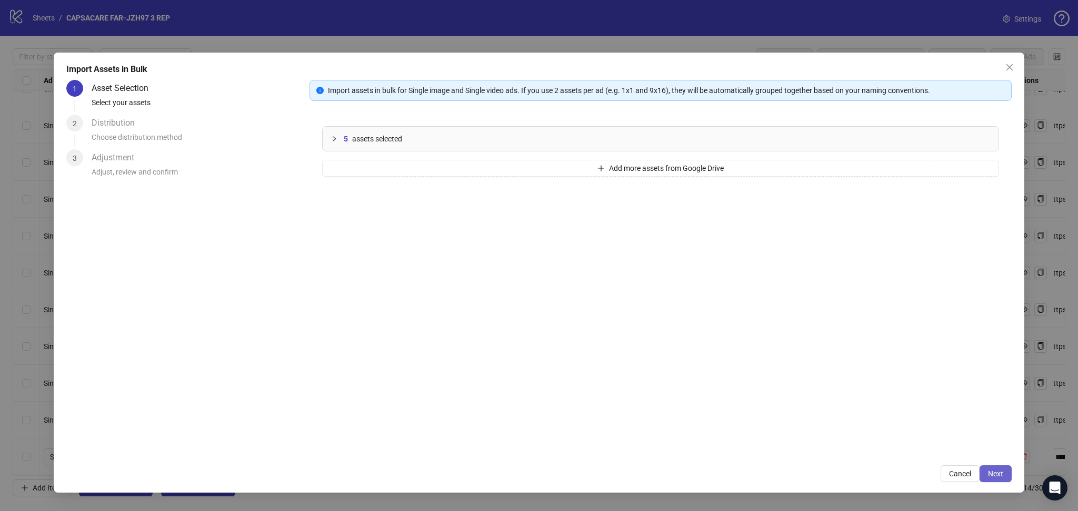
click at [998, 477] on span "Next" at bounding box center [995, 474] width 15 height 8
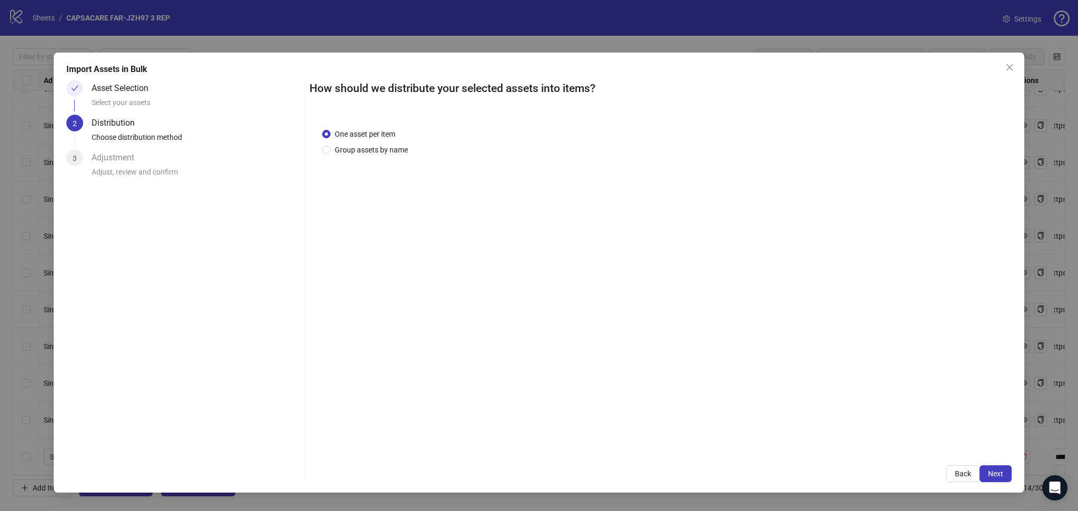
click at [999, 474] on span "Next" at bounding box center [995, 474] width 15 height 8
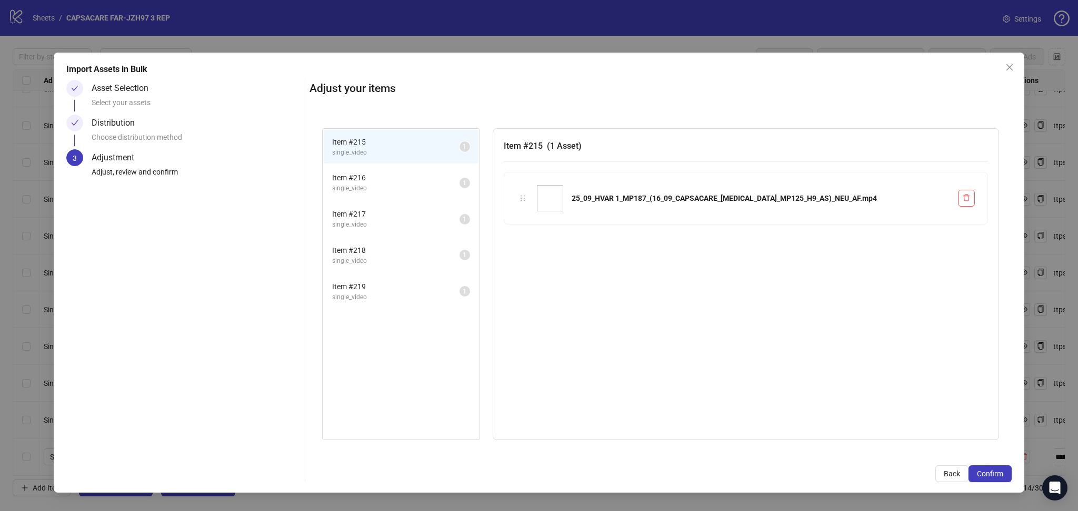
click at [999, 474] on span "Confirm" at bounding box center [989, 474] width 26 height 8
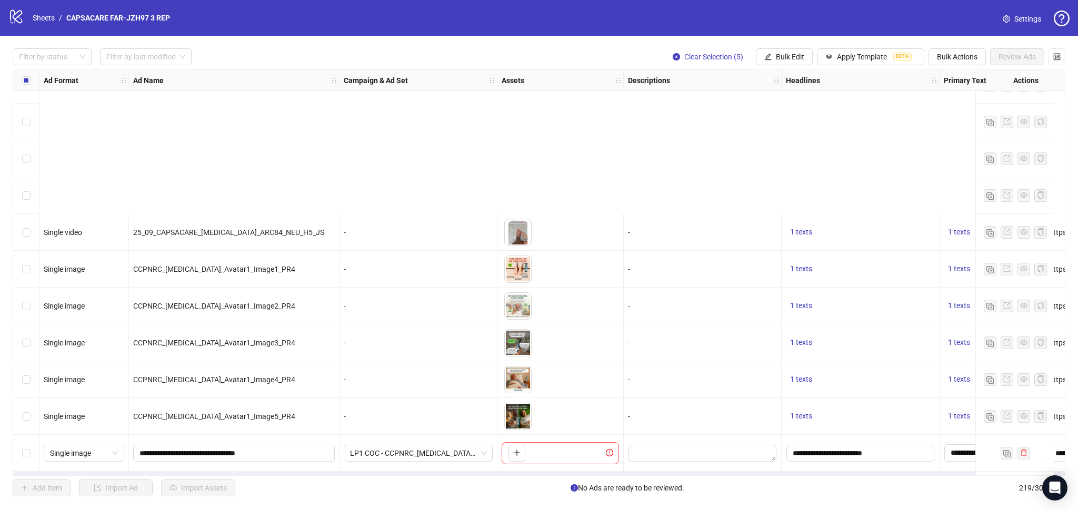
scroll to position [7684, 0]
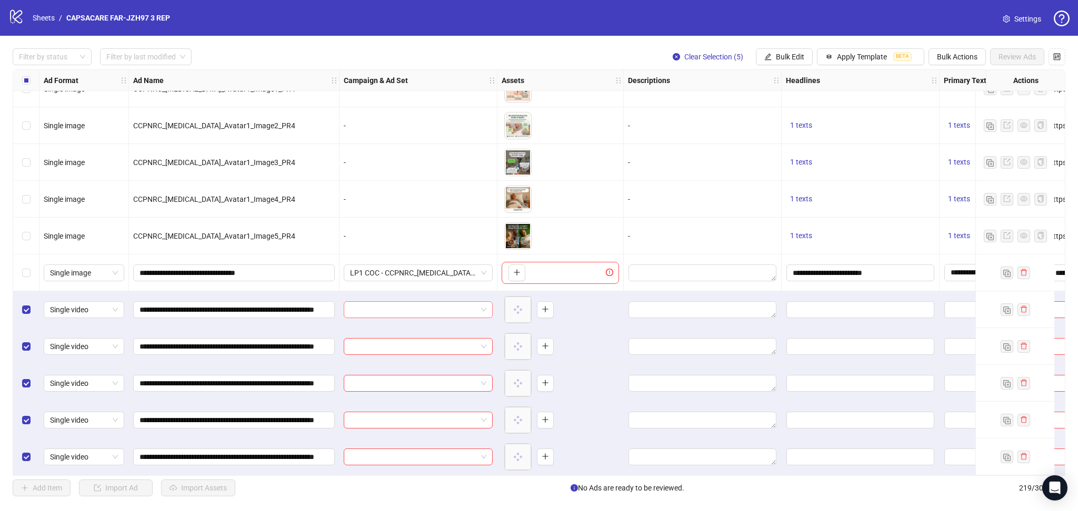
click at [398, 302] on input "search" at bounding box center [413, 310] width 127 height 16
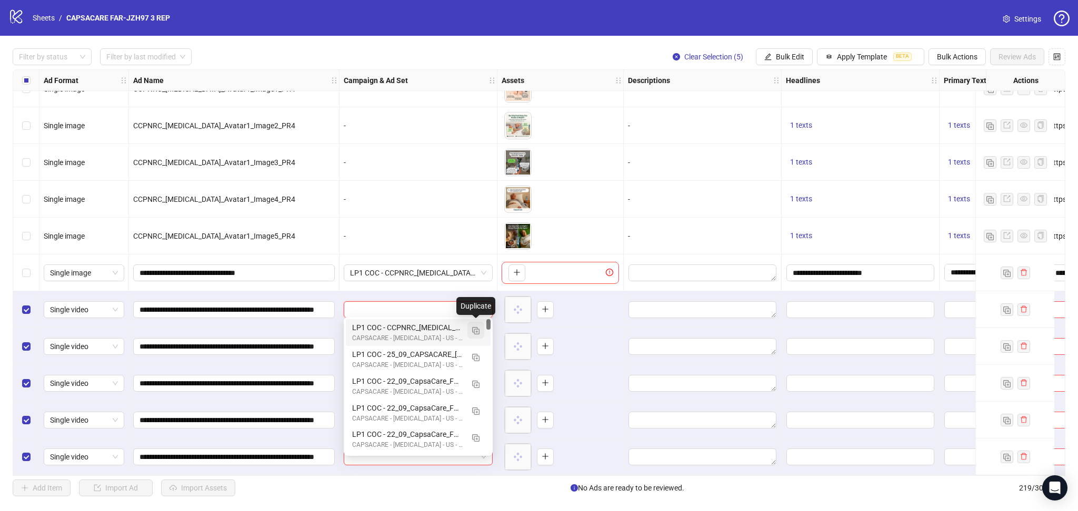
click at [472, 329] on img "button" at bounding box center [475, 330] width 7 height 7
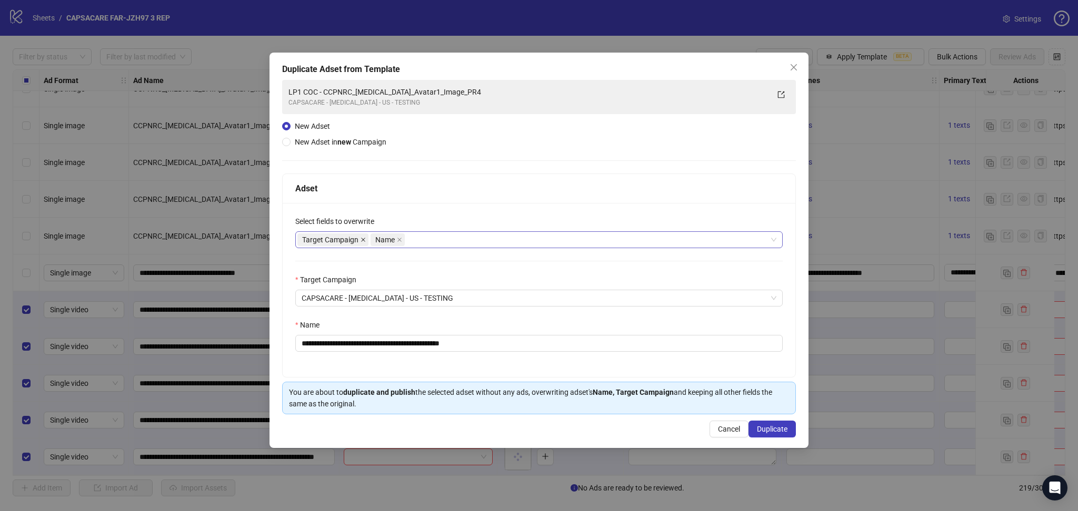
click at [363, 239] on icon "close" at bounding box center [362, 239] width 5 height 5
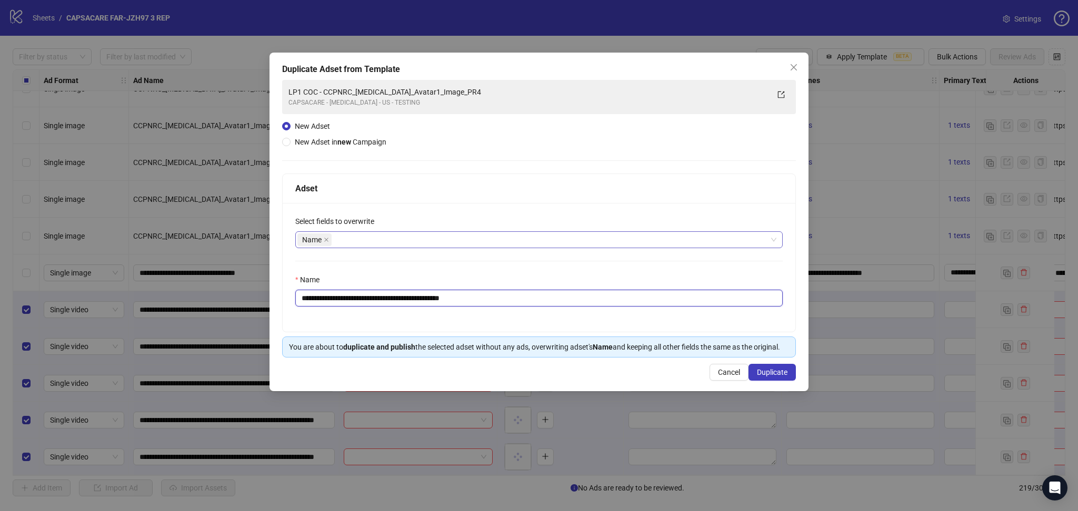
drag, startPoint x: 339, startPoint y: 299, endPoint x: 379, endPoint y: 293, distance: 40.4
click at [379, 293] on input "**********" at bounding box center [538, 298] width 487 height 17
drag, startPoint x: 336, startPoint y: 300, endPoint x: 660, endPoint y: 329, distance: 325.4
click at [658, 327] on div "**********" at bounding box center [539, 267] width 512 height 129
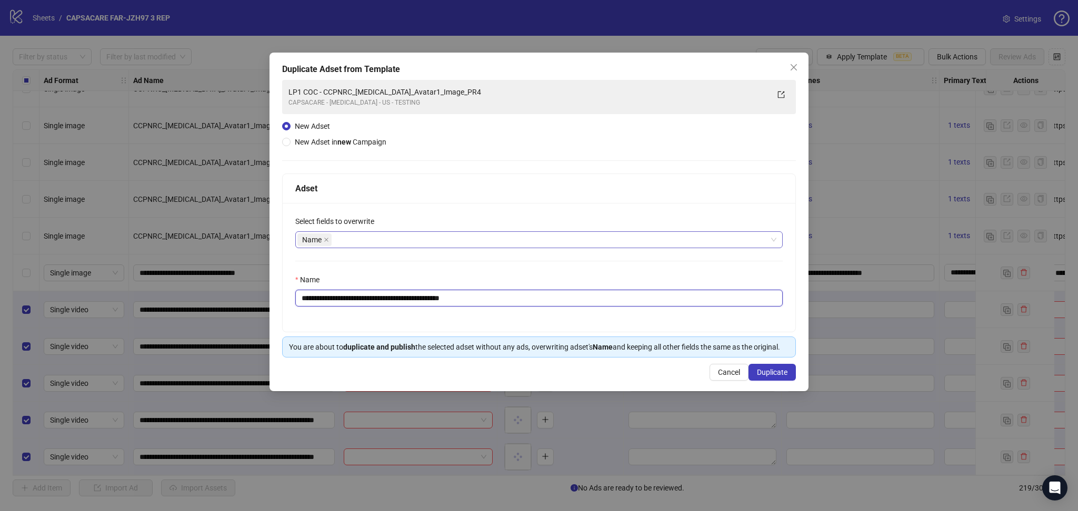
paste input "**********"
type input "**********"
click at [777, 375] on span "Duplicate" at bounding box center [772, 372] width 31 height 8
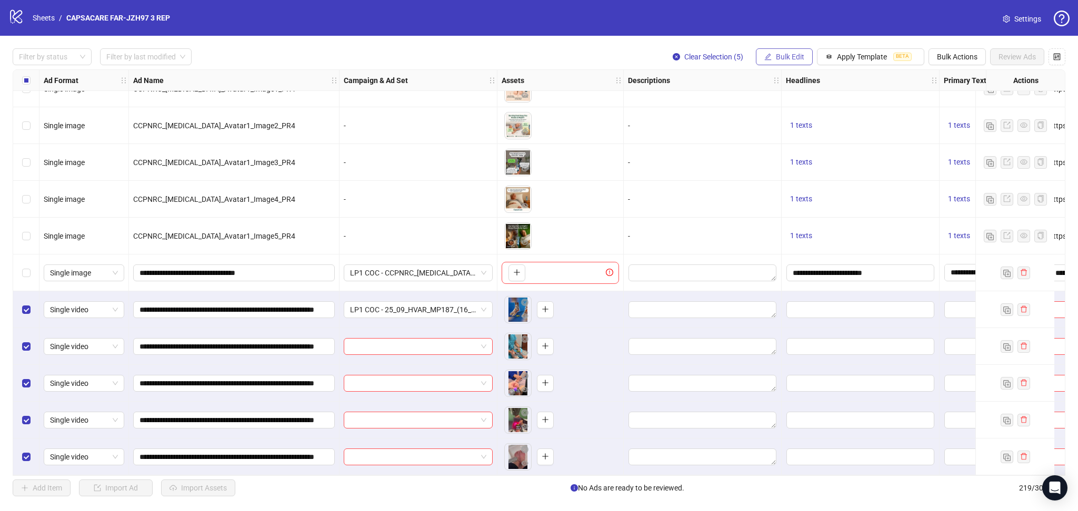
click at [790, 56] on span "Bulk Edit" at bounding box center [790, 57] width 28 height 8
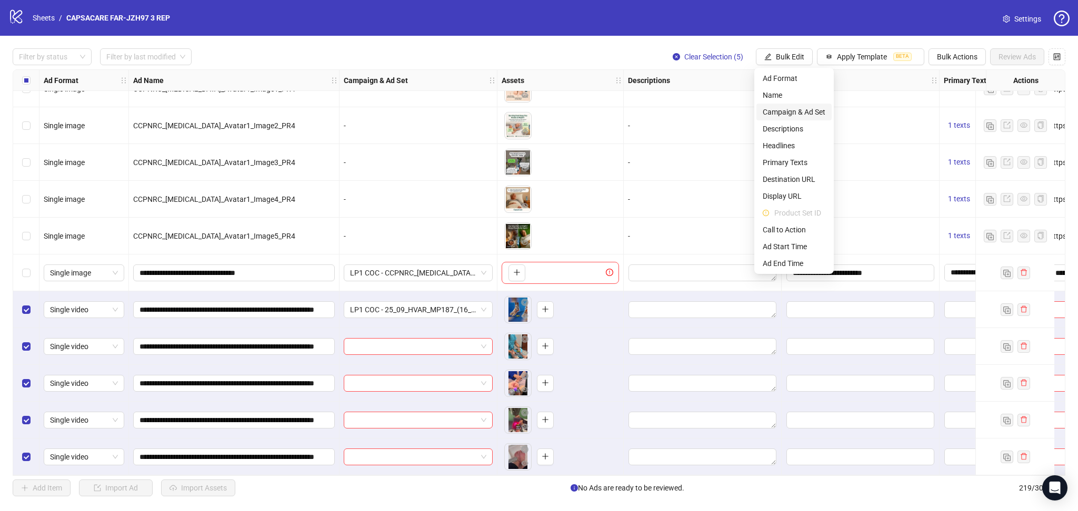
click at [811, 112] on span "Campaign & Ad Set" at bounding box center [793, 112] width 63 height 12
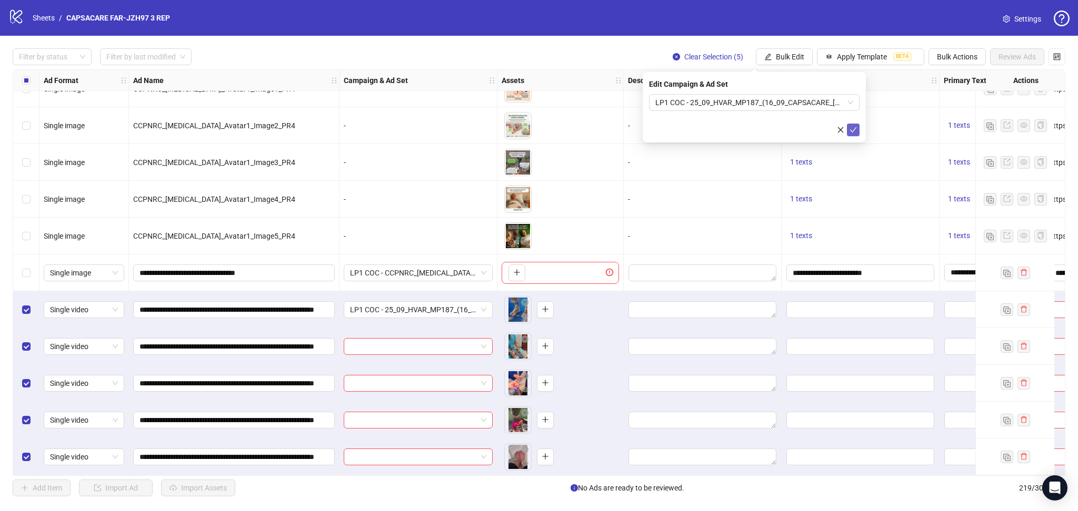
click at [854, 134] on span "submit" at bounding box center [852, 130] width 7 height 8
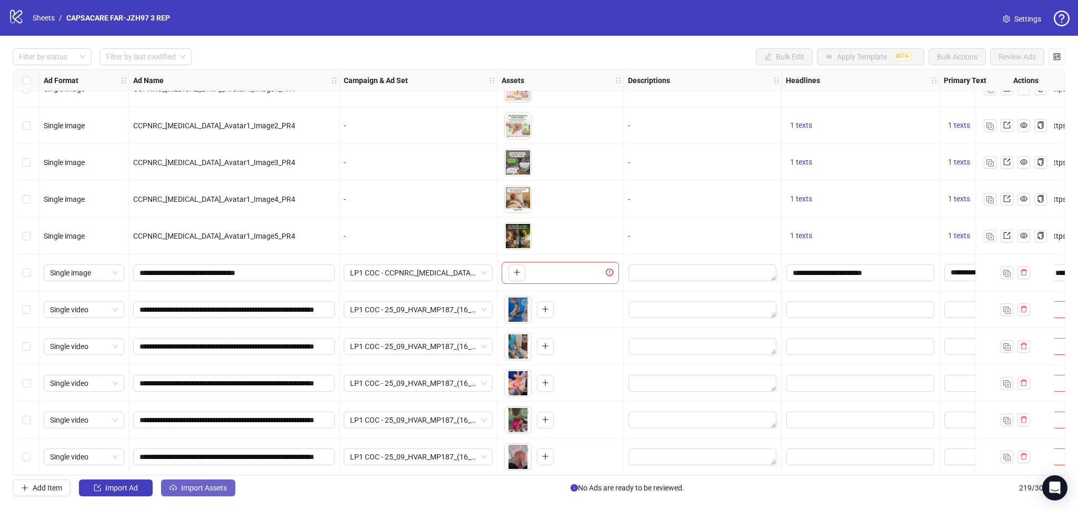
click at [177, 486] on button "Import Assets" at bounding box center [198, 488] width 74 height 17
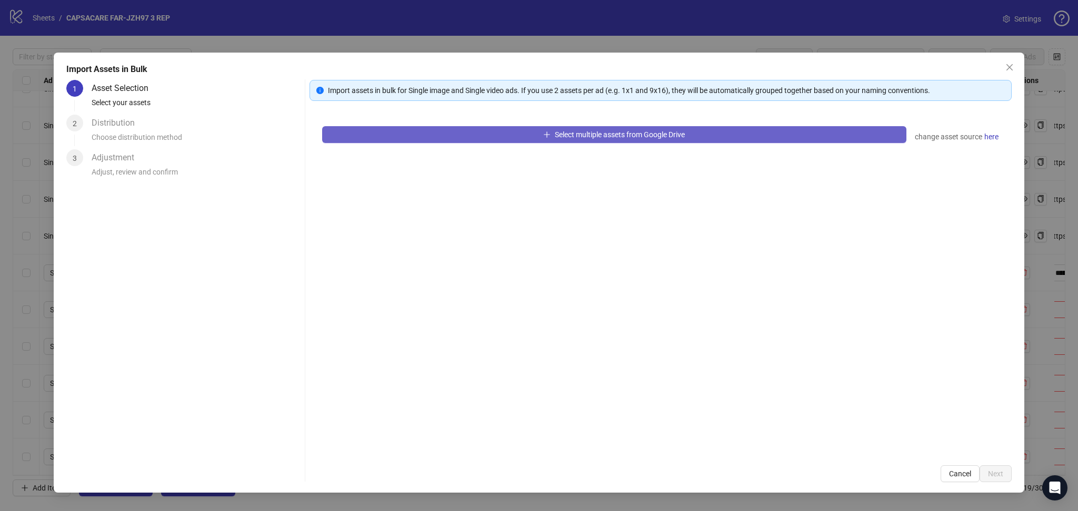
click at [468, 133] on button "Select multiple assets from Google Drive" at bounding box center [614, 134] width 584 height 17
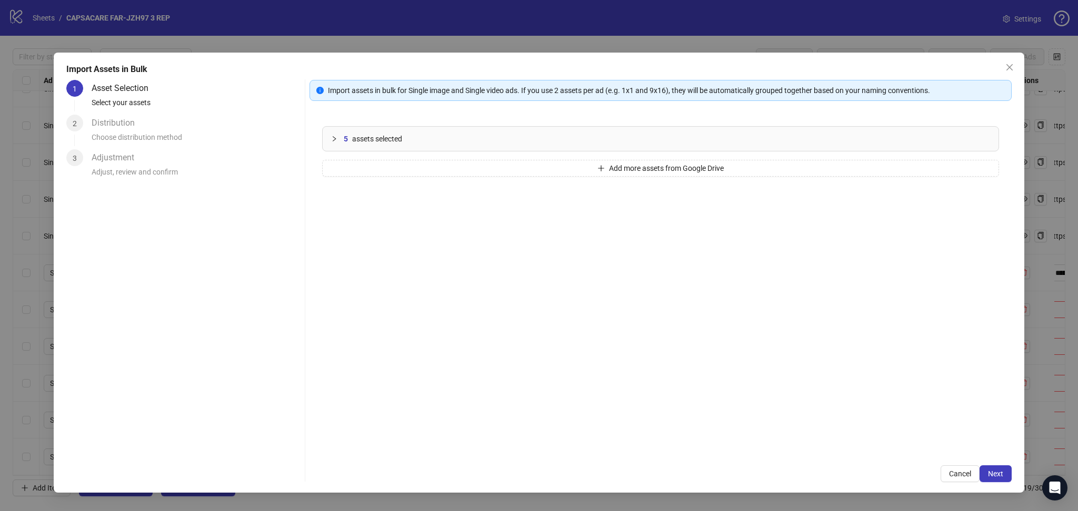
click at [992, 474] on span "Next" at bounding box center [995, 474] width 15 height 8
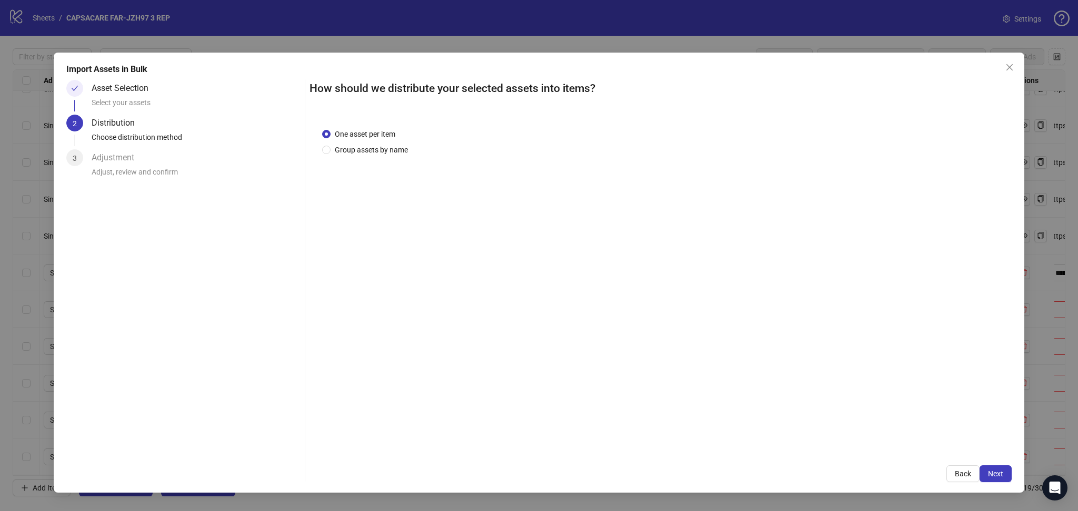
click at [992, 474] on span "Next" at bounding box center [995, 474] width 15 height 8
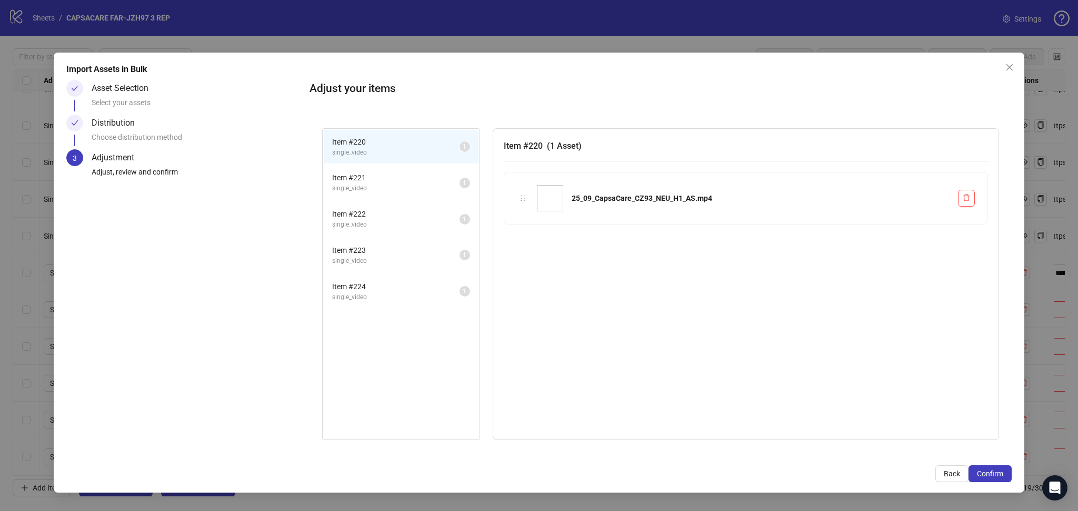
click at [992, 474] on span "Confirm" at bounding box center [989, 474] width 26 height 8
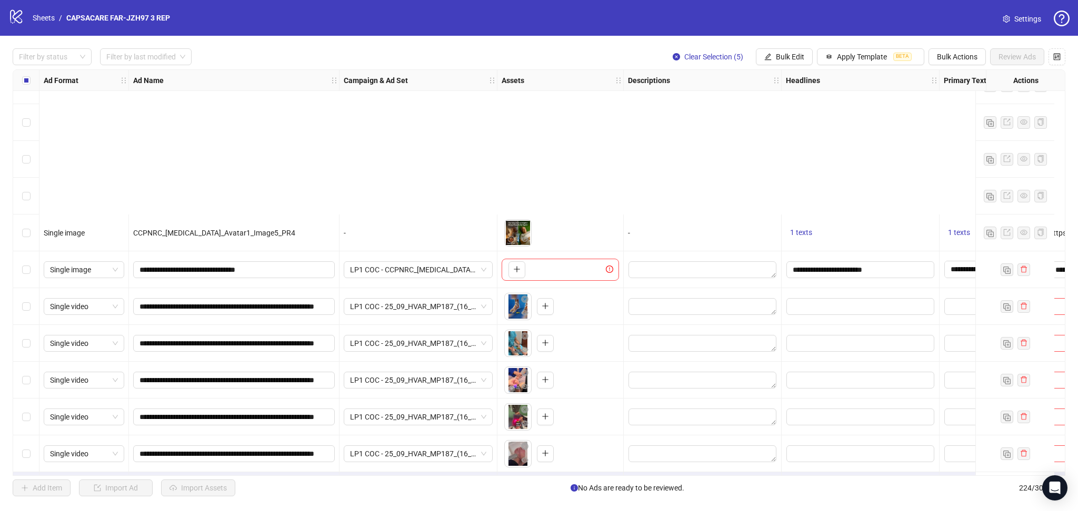
scroll to position [7869, 0]
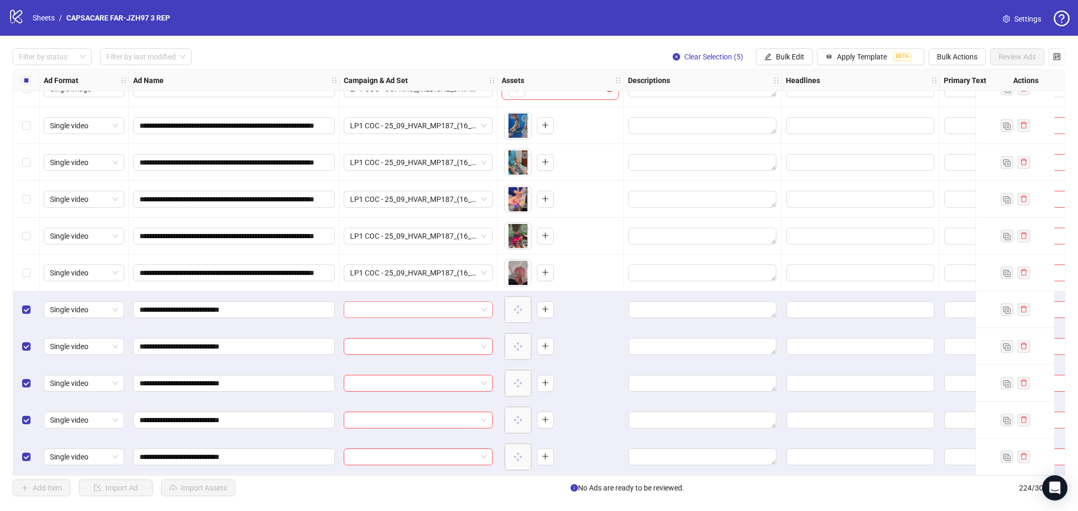
click at [400, 308] on input "search" at bounding box center [413, 310] width 127 height 16
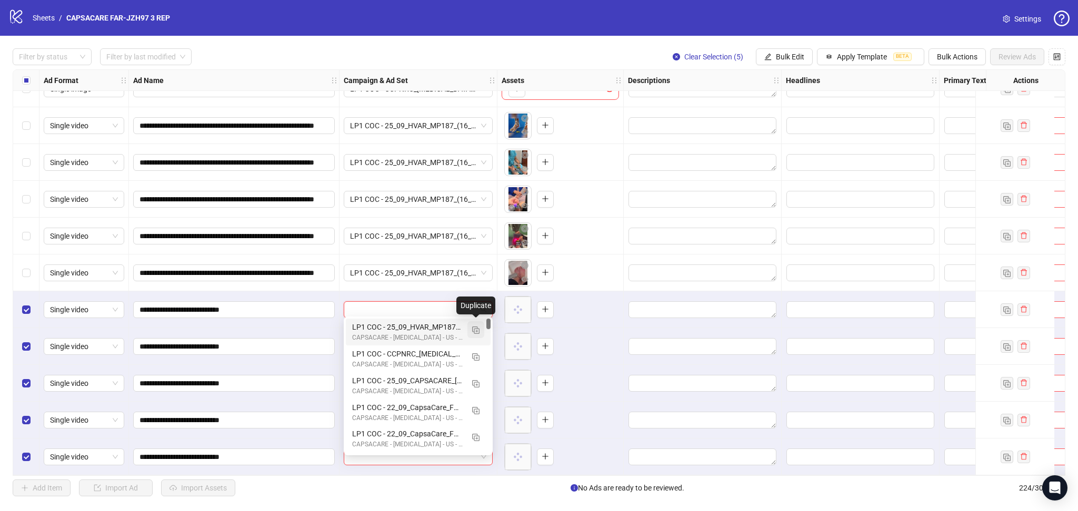
click at [476, 324] on button "button" at bounding box center [475, 329] width 17 height 17
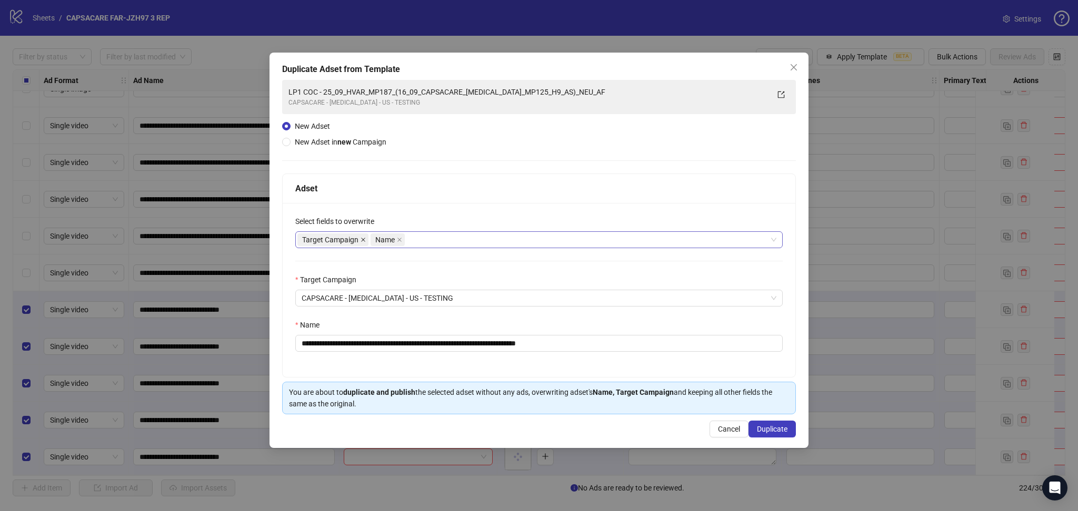
click at [363, 239] on icon "close" at bounding box center [362, 239] width 5 height 5
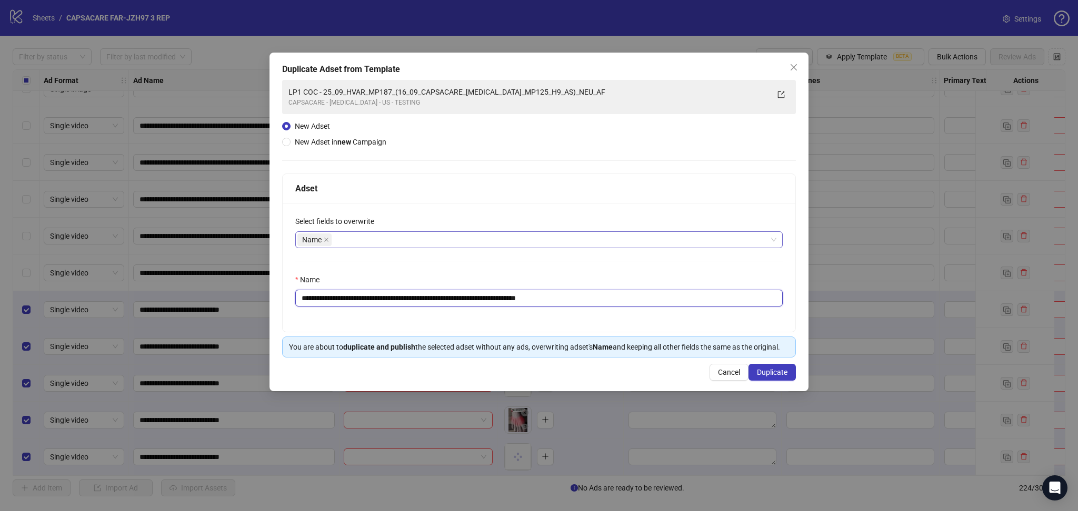
drag, startPoint x: 336, startPoint y: 298, endPoint x: 714, endPoint y: 328, distance: 380.0
click at [683, 316] on div "**********" at bounding box center [539, 267] width 512 height 129
paste input "text"
type input "**********"
click at [780, 375] on span "Duplicate" at bounding box center [772, 372] width 31 height 8
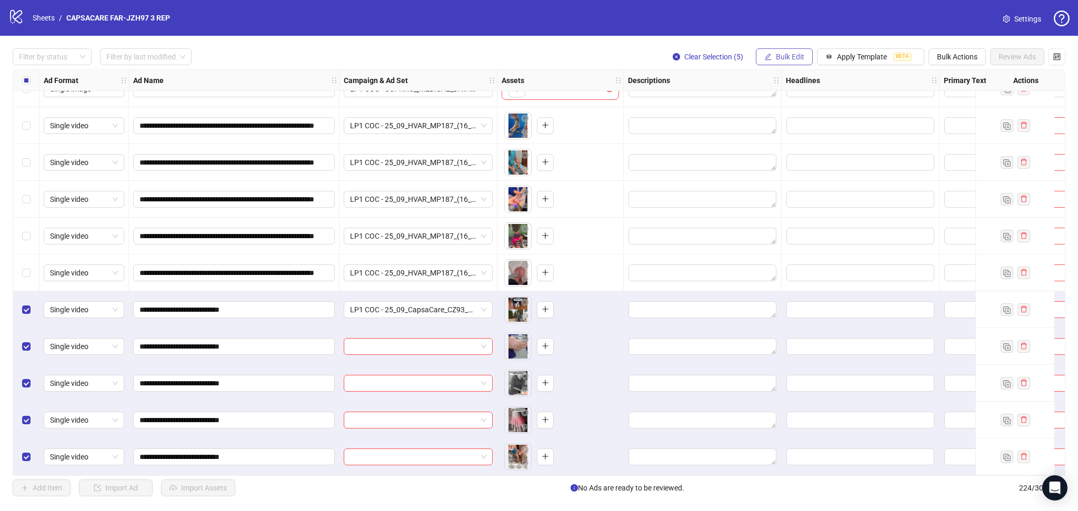
click at [779, 51] on button "Bulk Edit" at bounding box center [784, 56] width 57 height 17
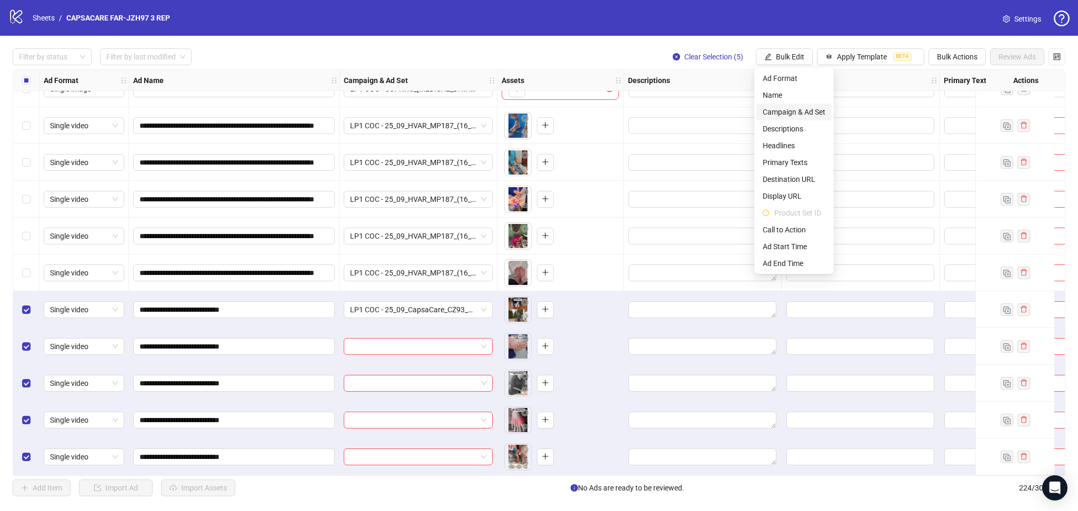
click at [793, 106] on span "Campaign & Ad Set" at bounding box center [793, 112] width 63 height 12
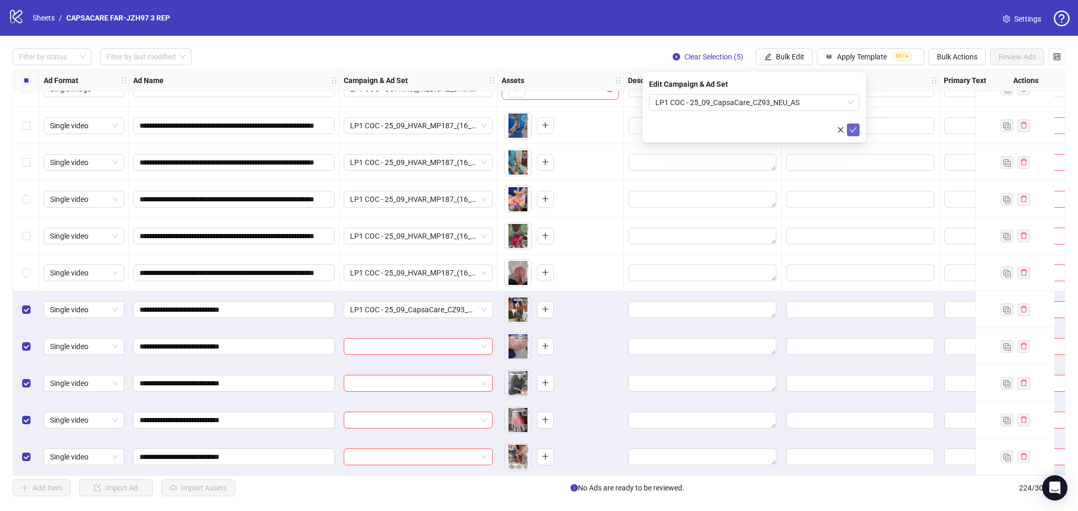
click at [853, 129] on icon "check" at bounding box center [852, 129] width 7 height 7
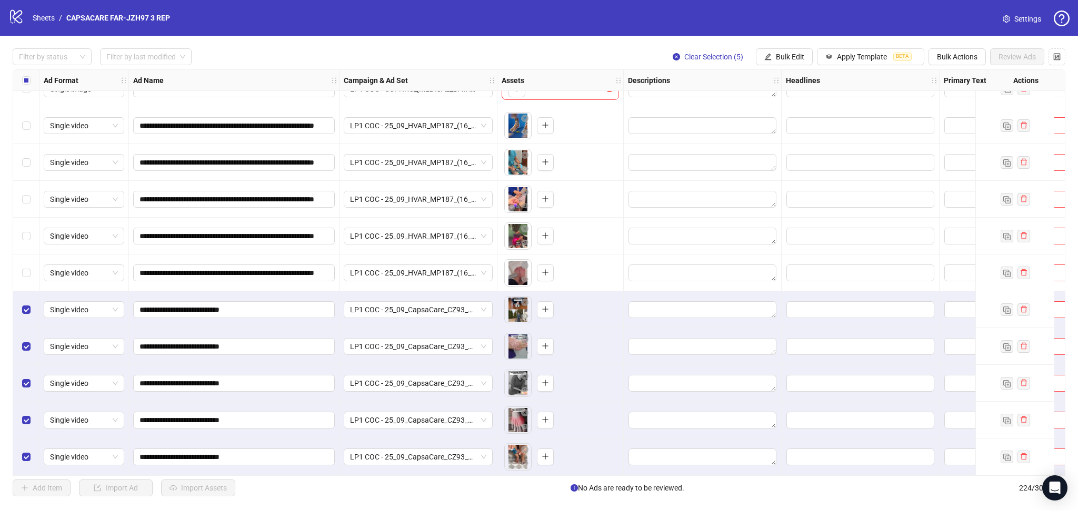
click at [19, 123] on div "Select row 215" at bounding box center [26, 125] width 26 height 37
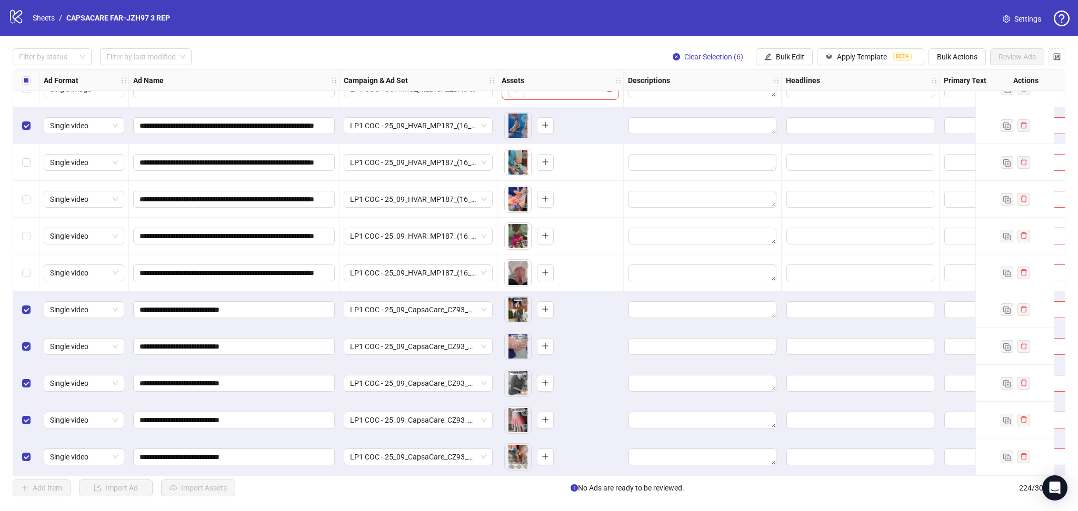
drag, startPoint x: 26, startPoint y: 264, endPoint x: 115, endPoint y: 278, distance: 90.0
click at [27, 267] on label "Select row 219" at bounding box center [26, 273] width 8 height 12
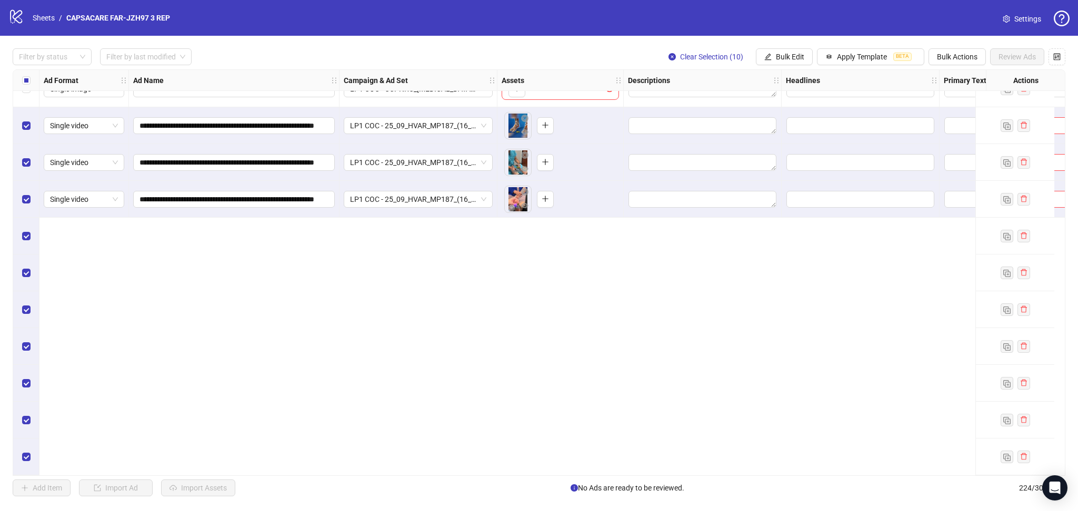
scroll to position [7565, 0]
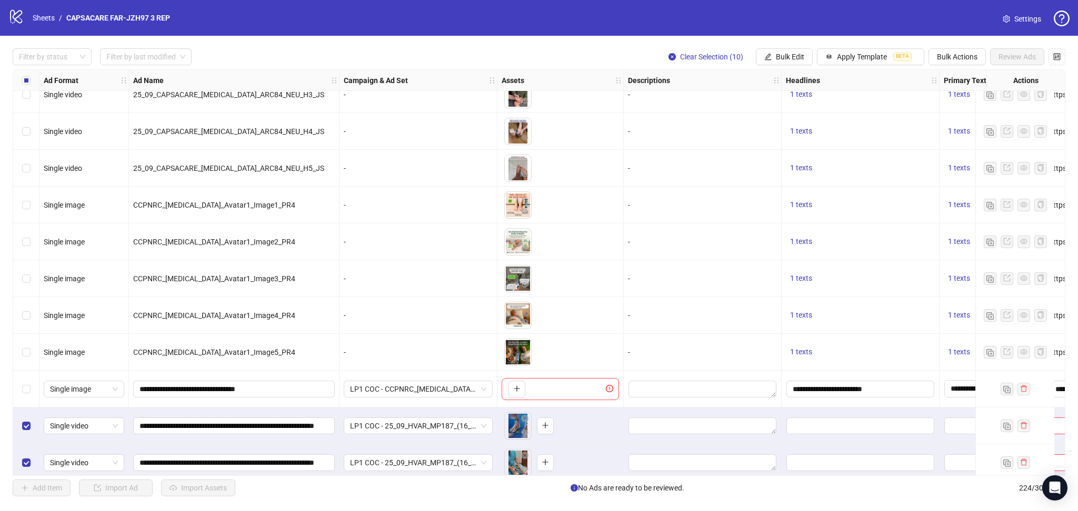
click at [31, 387] on div "Select row 214" at bounding box center [26, 389] width 26 height 37
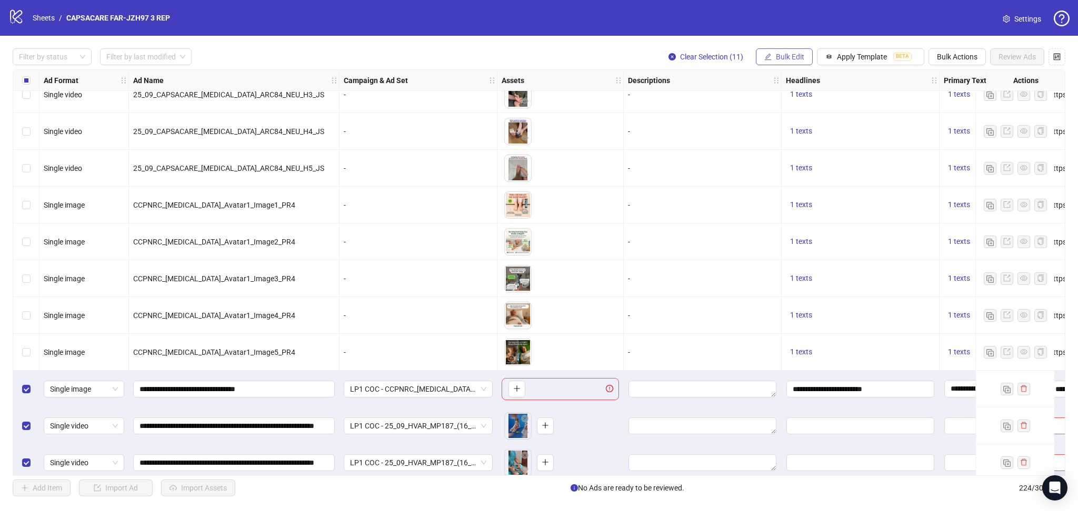
click at [781, 60] on span "Bulk Edit" at bounding box center [790, 57] width 28 height 8
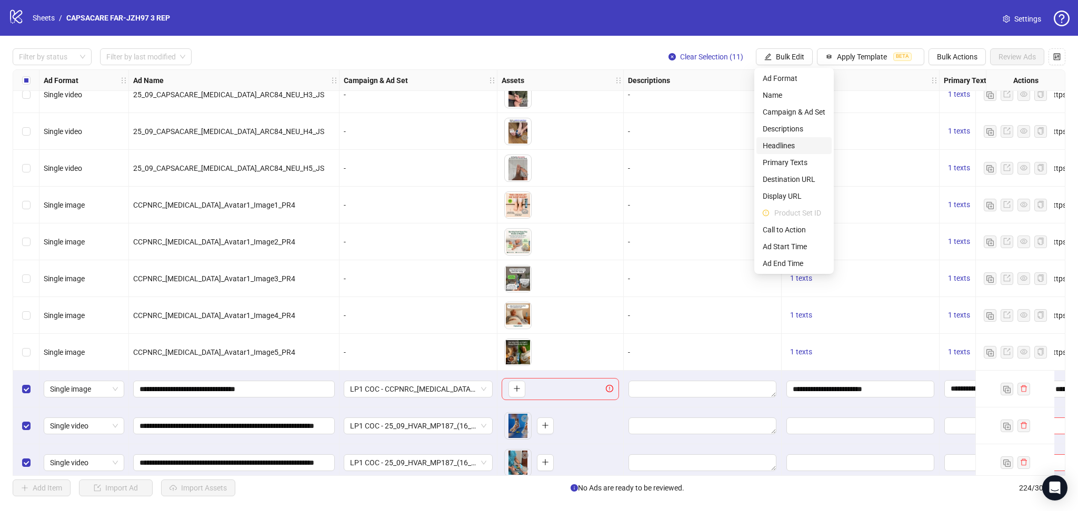
click at [789, 142] on span "Headlines" at bounding box center [793, 146] width 63 height 12
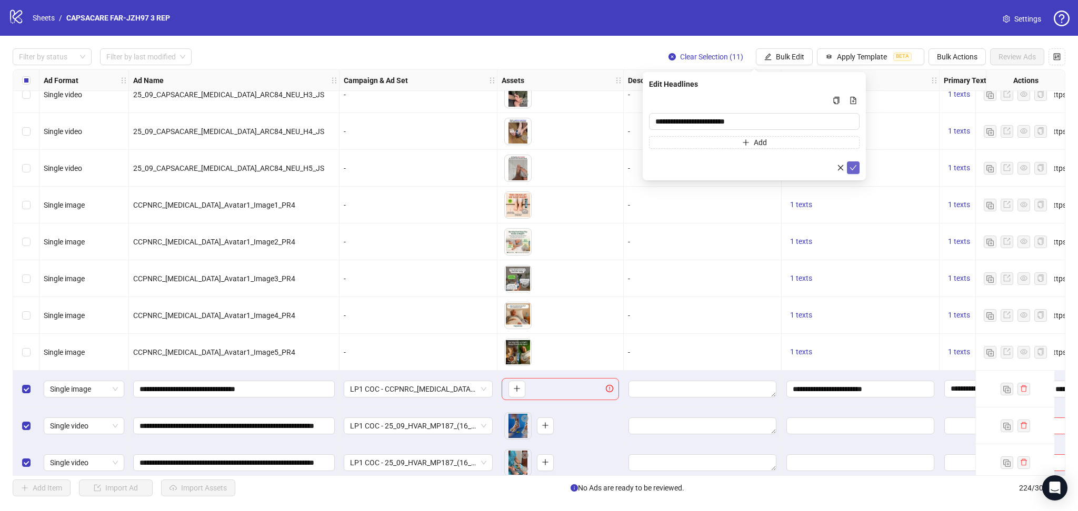
click at [850, 167] on icon "check" at bounding box center [853, 167] width 7 height 5
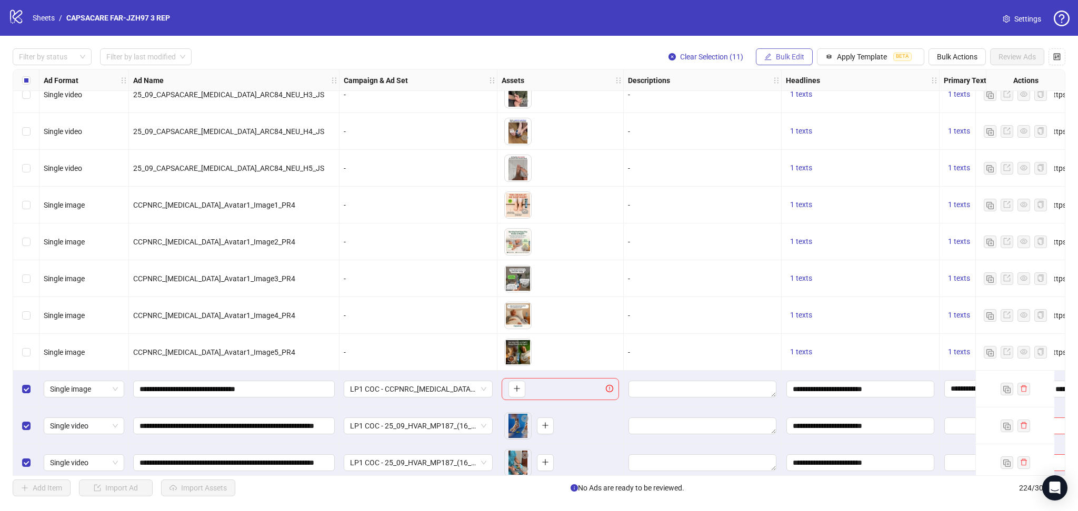
click at [778, 53] on span "Bulk Edit" at bounding box center [790, 57] width 28 height 8
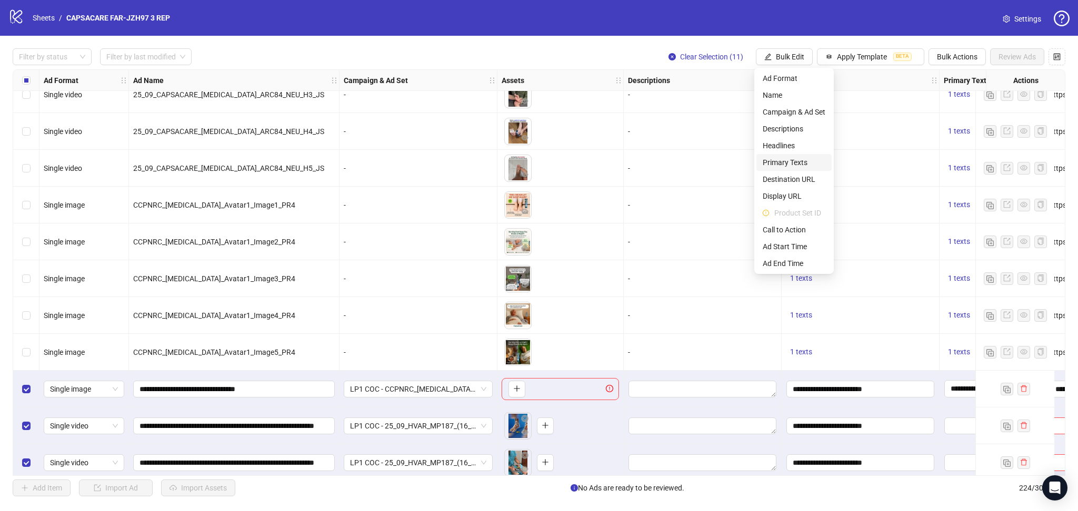
click at [790, 157] on span "Primary Texts" at bounding box center [793, 163] width 63 height 12
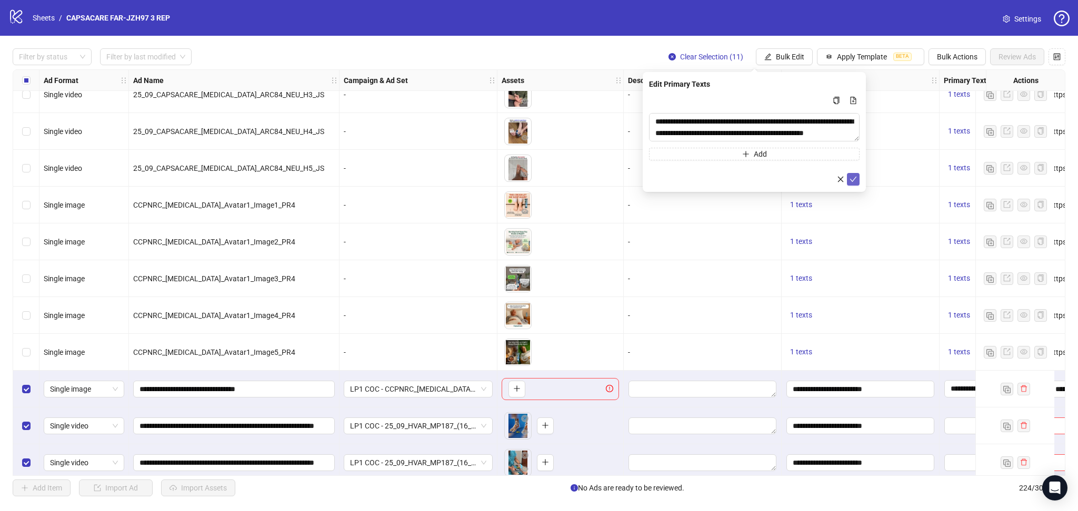
click at [851, 182] on icon "check" at bounding box center [852, 179] width 7 height 7
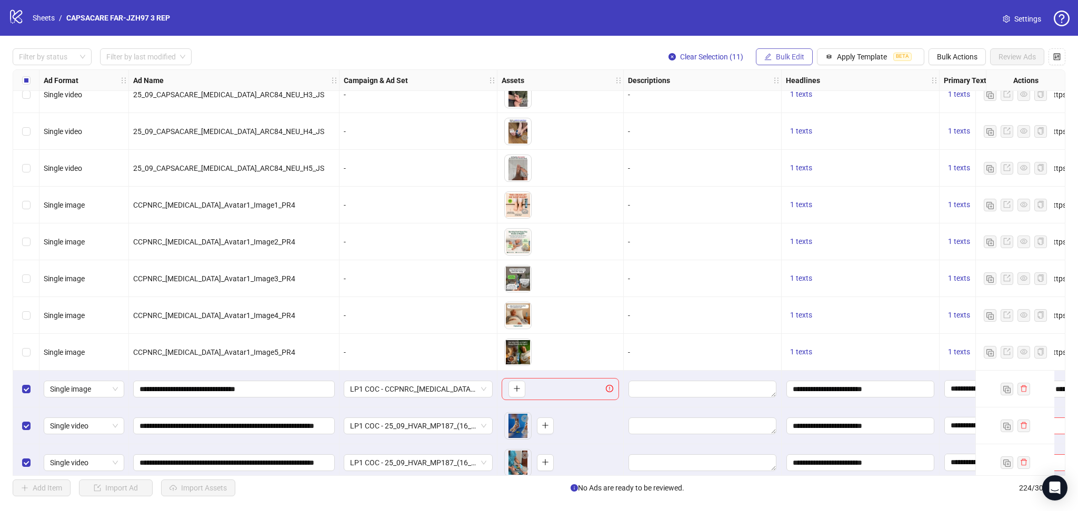
click at [790, 55] on span "Bulk Edit" at bounding box center [790, 57] width 28 height 8
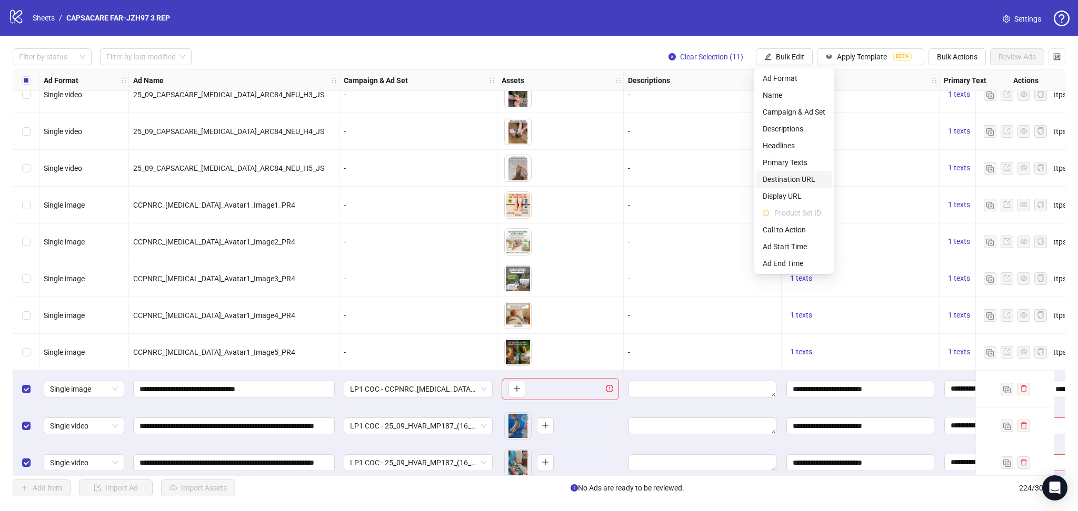
click at [797, 179] on span "Destination URL" at bounding box center [793, 180] width 63 height 12
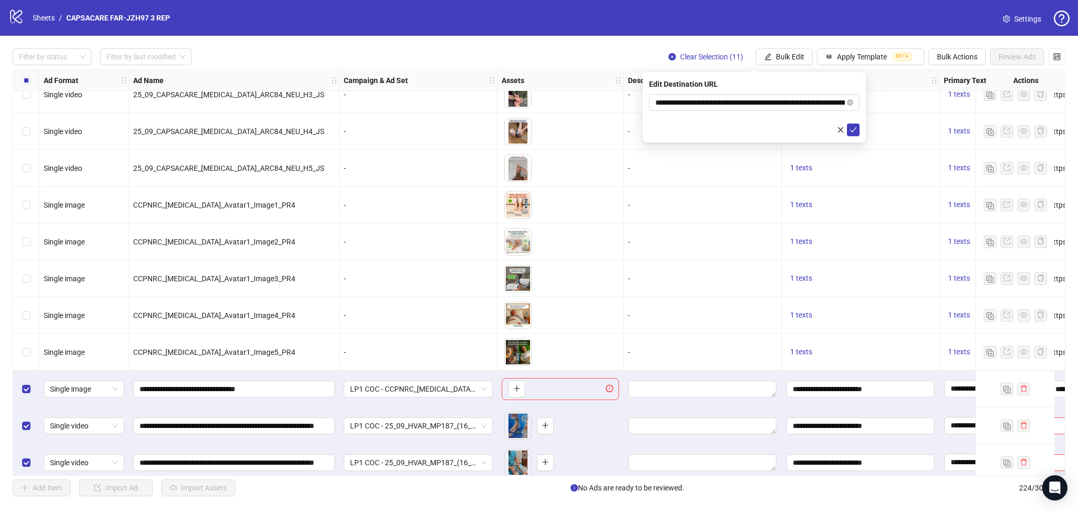
drag, startPoint x: 851, startPoint y: 127, endPoint x: 849, endPoint y: 138, distance: 11.2
click at [851, 128] on icon "check" at bounding box center [852, 129] width 7 height 7
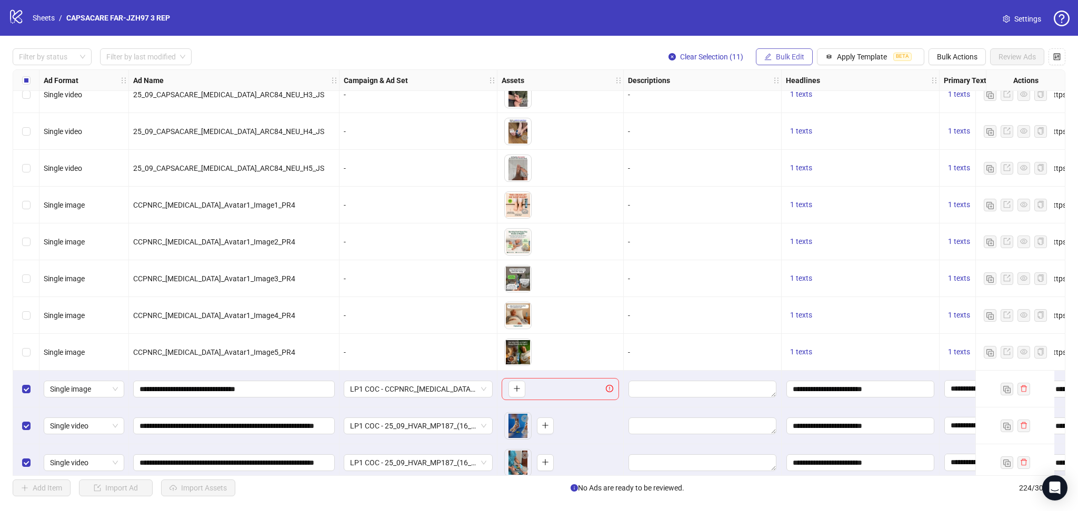
drag, startPoint x: 792, startPoint y: 54, endPoint x: 800, endPoint y: 59, distance: 9.8
click at [792, 54] on span "Bulk Edit" at bounding box center [790, 57] width 28 height 8
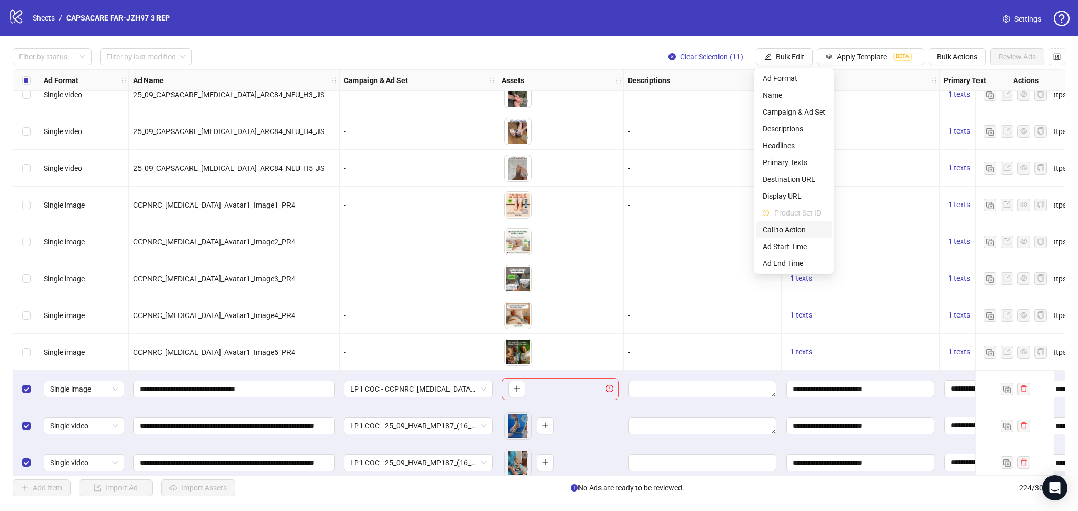
click at [786, 228] on span "Call to Action" at bounding box center [793, 230] width 63 height 12
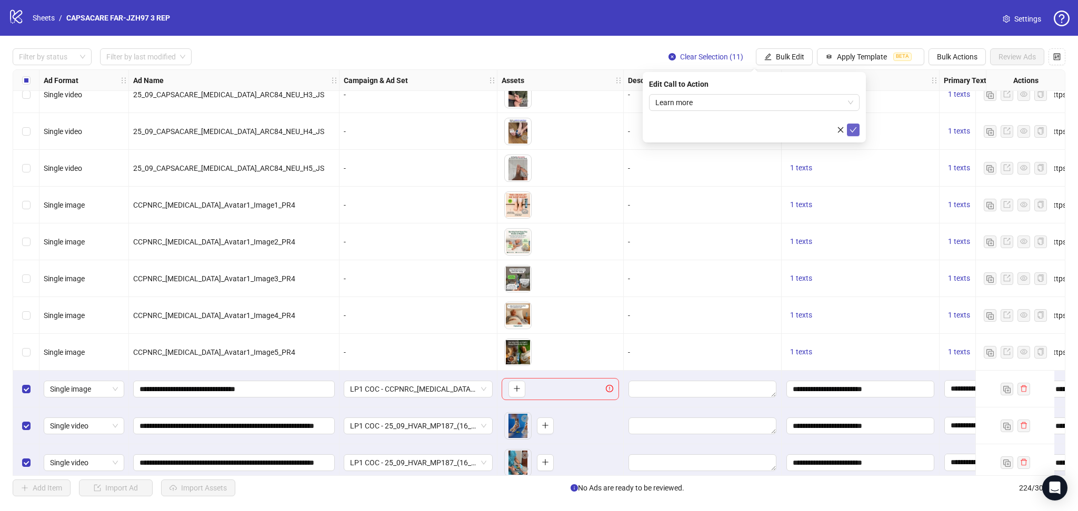
click at [855, 129] on icon "check" at bounding box center [852, 129] width 7 height 7
click at [21, 389] on div "Select row 214" at bounding box center [26, 389] width 26 height 37
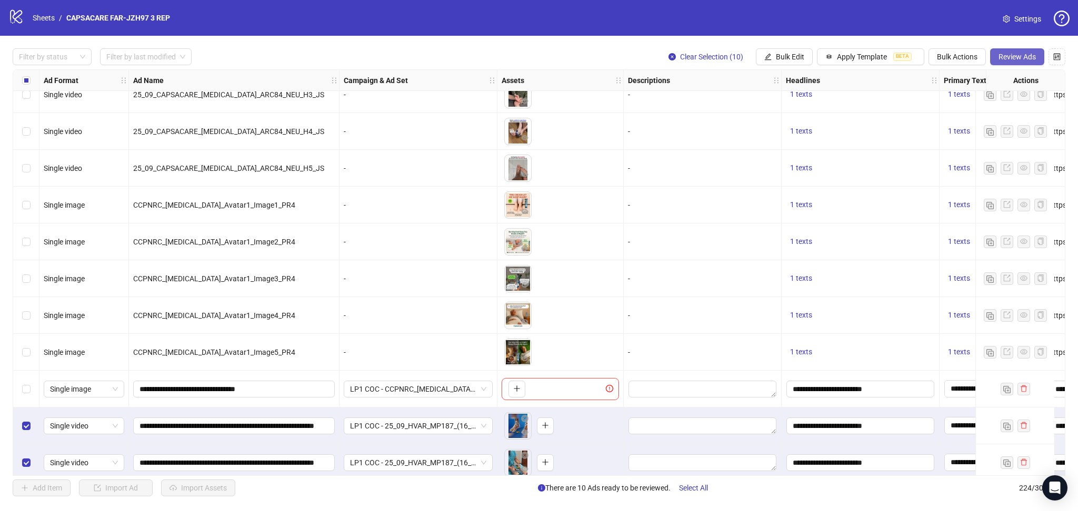
click at [1020, 61] on span "Review Ads" at bounding box center [1016, 57] width 37 height 8
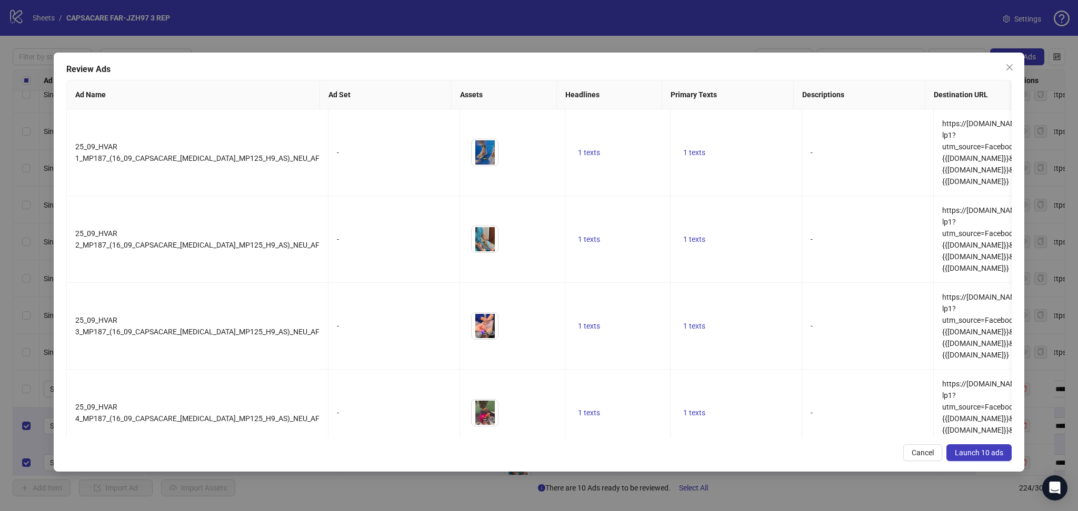
drag, startPoint x: 986, startPoint y: 454, endPoint x: 981, endPoint y: 458, distance: 6.0
click at [985, 454] on span "Launch 10 ads" at bounding box center [978, 453] width 48 height 8
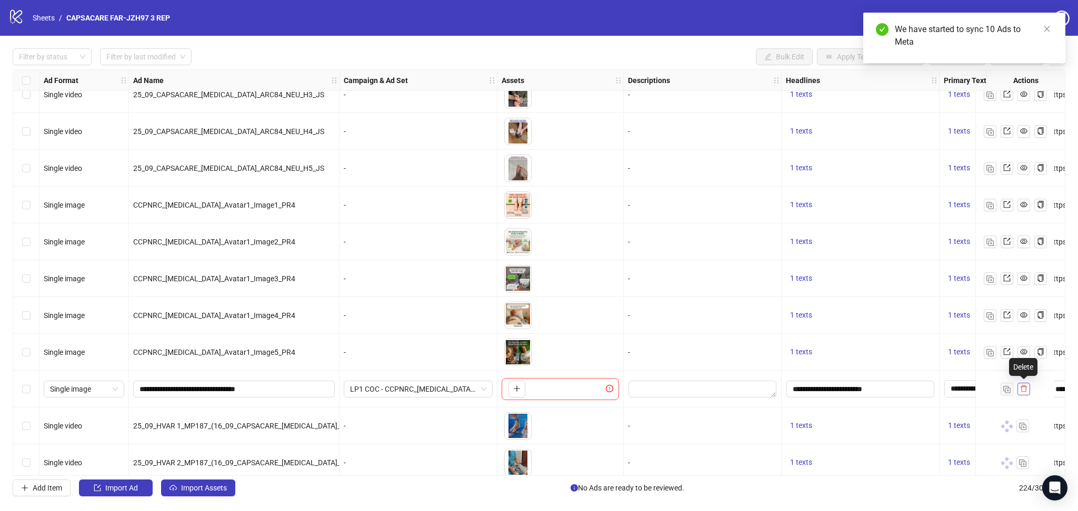
click at [1028, 392] on button "button" at bounding box center [1023, 389] width 13 height 13
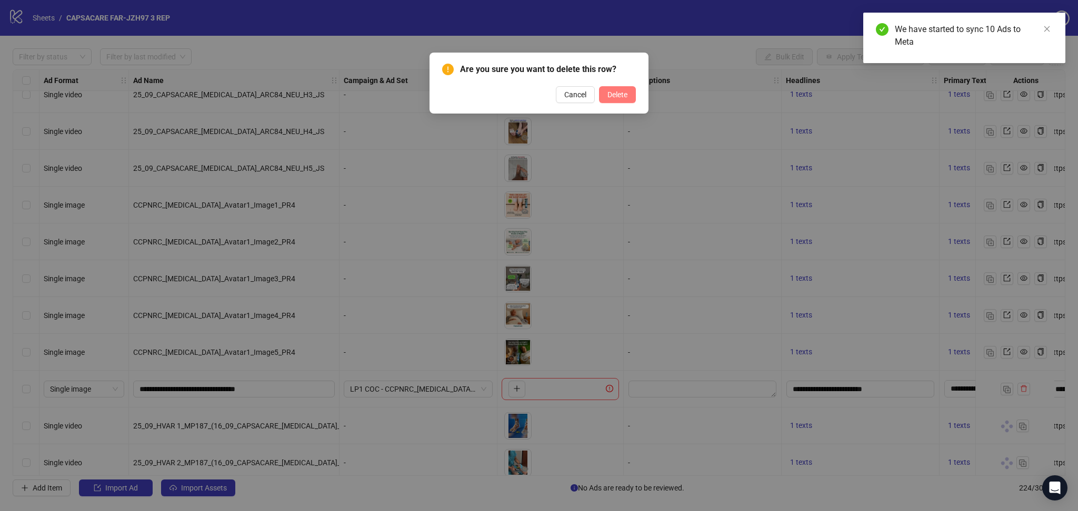
click at [620, 92] on span "Delete" at bounding box center [617, 94] width 20 height 8
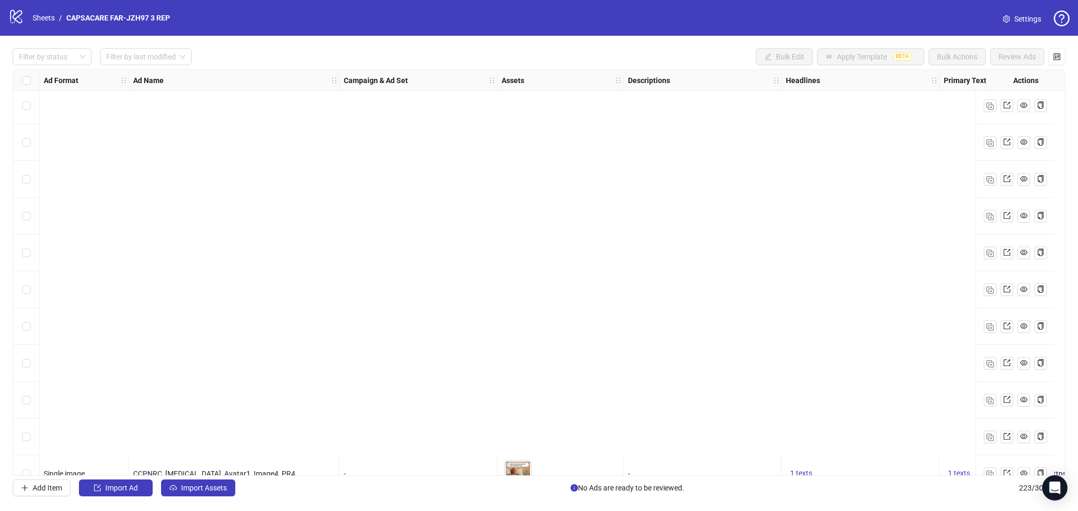
scroll to position [7832, 0]
